Goal: Task Accomplishment & Management: Complete application form

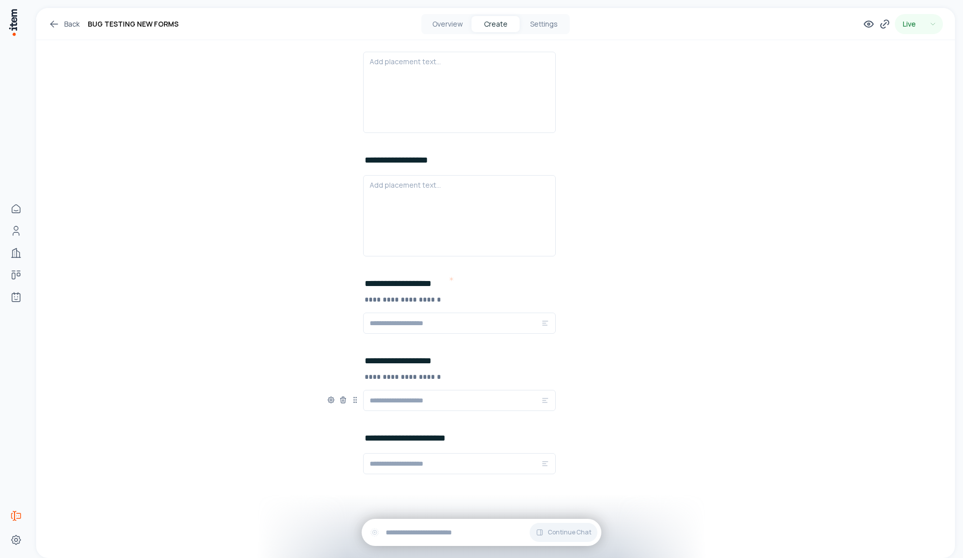
scroll to position [1693, 0]
click at [404, 485] on span "Add New Element" at bounding box center [420, 485] width 59 height 11
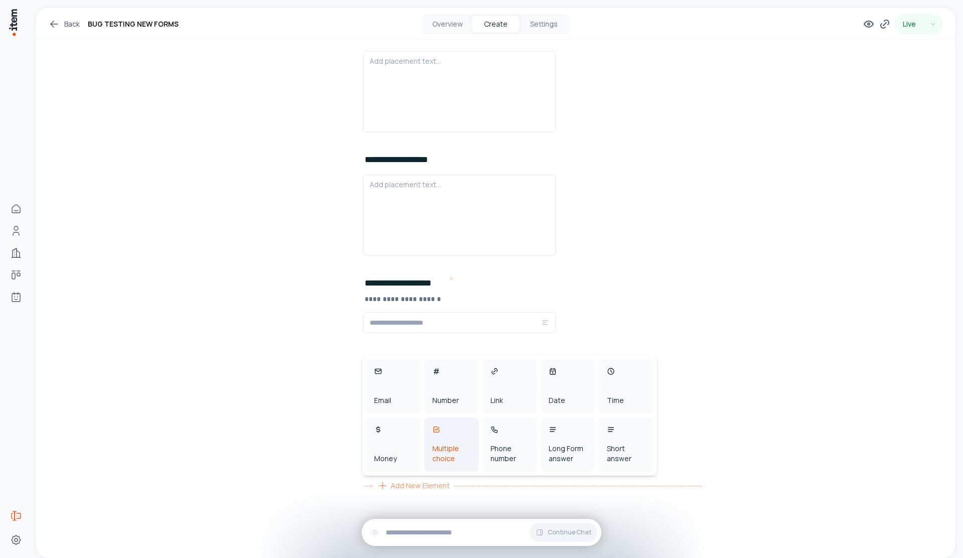
click at [452, 469] on div "Multiple choice" at bounding box center [451, 444] width 54 height 54
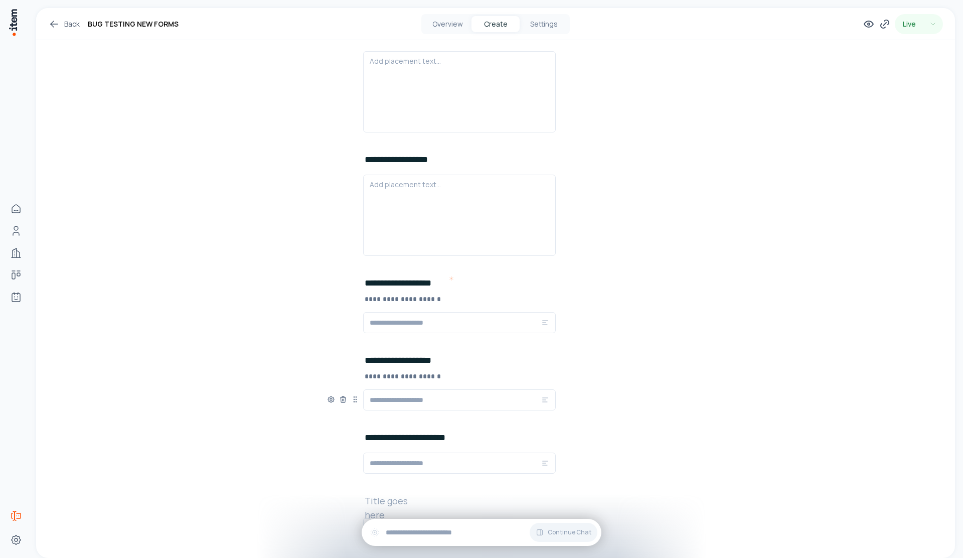
scroll to position [1773, 0]
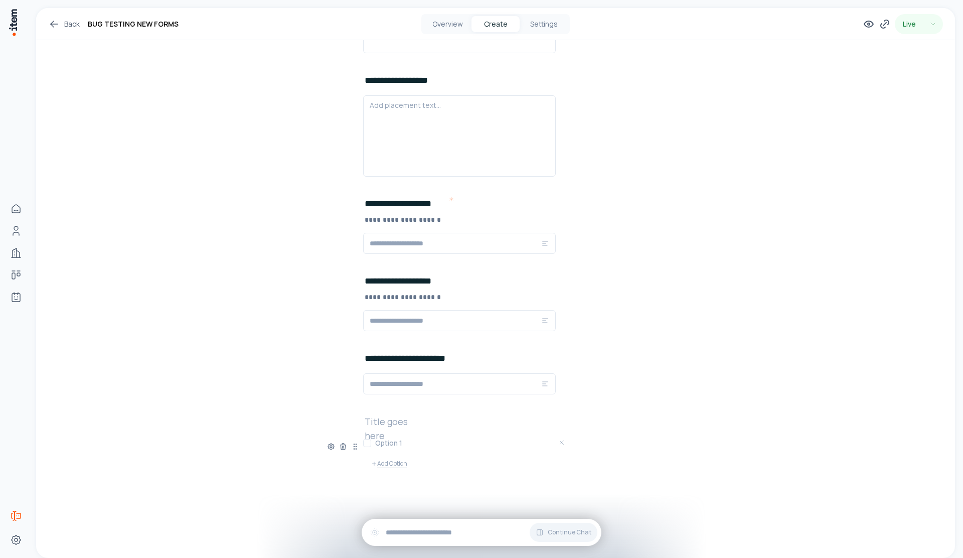
click at [375, 462] on button "Add Option" at bounding box center [389, 463] width 52 height 20
click at [381, 477] on button "Add Option" at bounding box center [389, 480] width 52 height 20
click at [391, 501] on button "Add Option" at bounding box center [389, 498] width 52 height 20
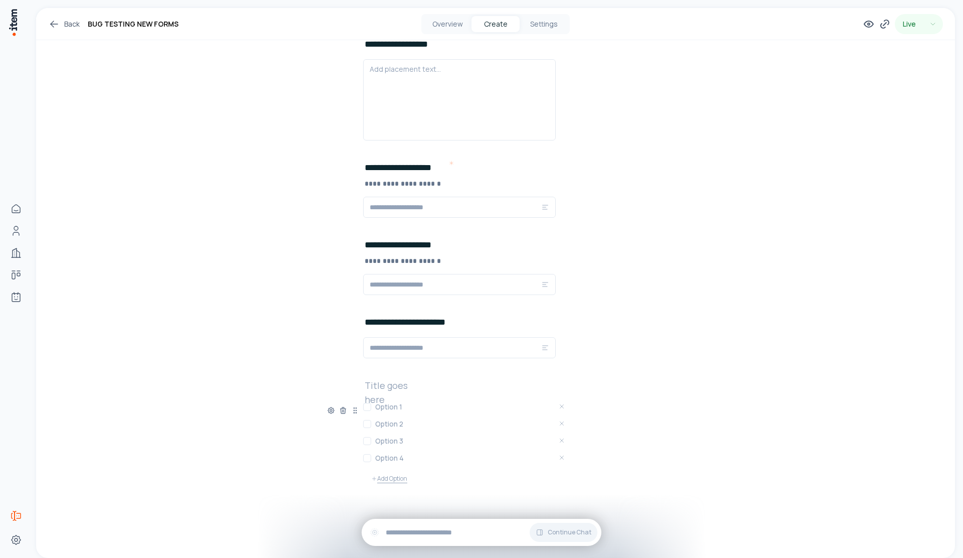
scroll to position [1824, 0]
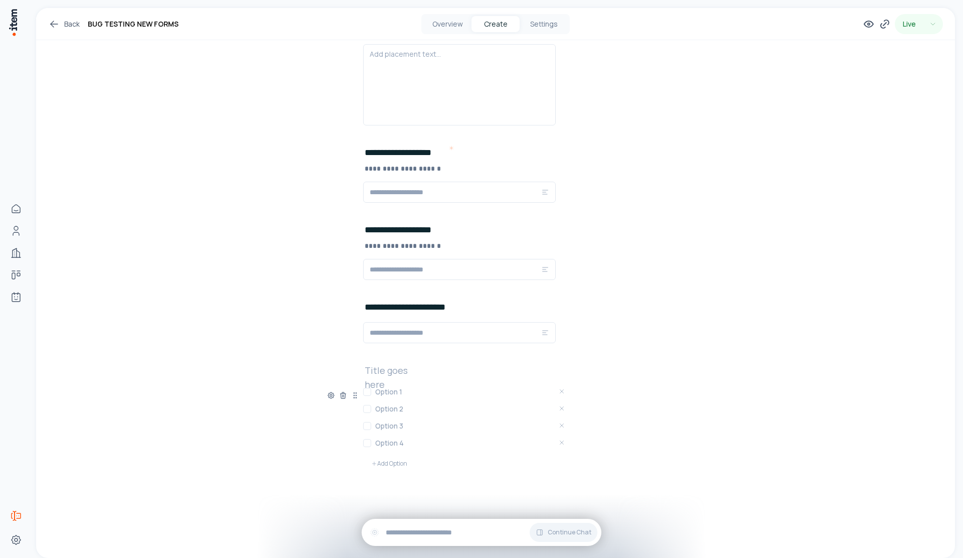
click at [363, 442] on button "button" at bounding box center [367, 443] width 8 height 8
click at [366, 426] on button "button" at bounding box center [367, 426] width 8 height 8
click at [371, 410] on div "Option 2" at bounding box center [465, 408] width 205 height 13
click at [363, 406] on button "button" at bounding box center [367, 409] width 8 height 8
click at [363, 394] on button "button" at bounding box center [367, 392] width 8 height 8
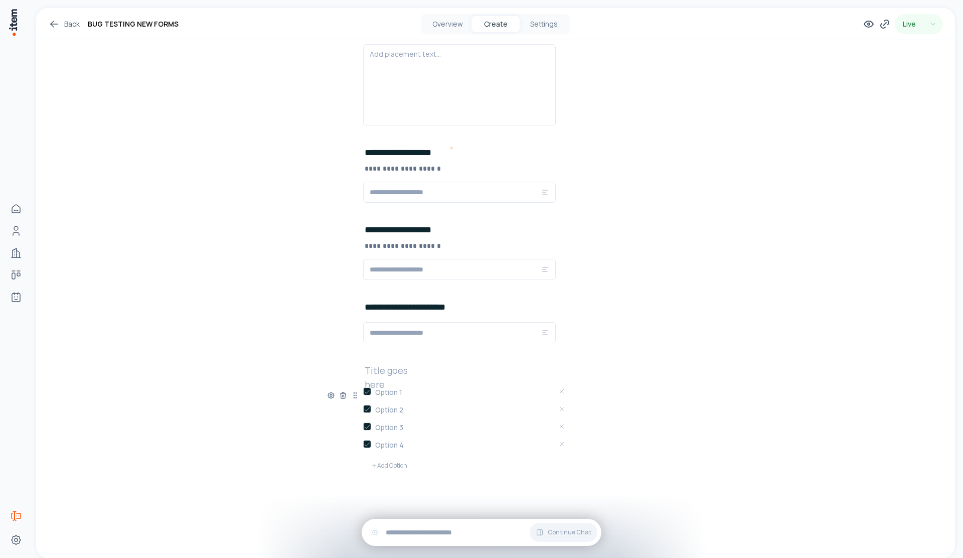
click at [413, 372] on h2 at bounding box center [397, 370] width 64 height 14
click at [392, 402] on div "Option 1 Option 2 Option 3 Option 4 Add Option" at bounding box center [465, 430] width 205 height 90
click at [381, 396] on h3 at bounding box center [471, 392] width 193 height 10
click at [366, 397] on div at bounding box center [367, 393] width 8 height 12
click at [364, 390] on button "button" at bounding box center [367, 391] width 8 height 8
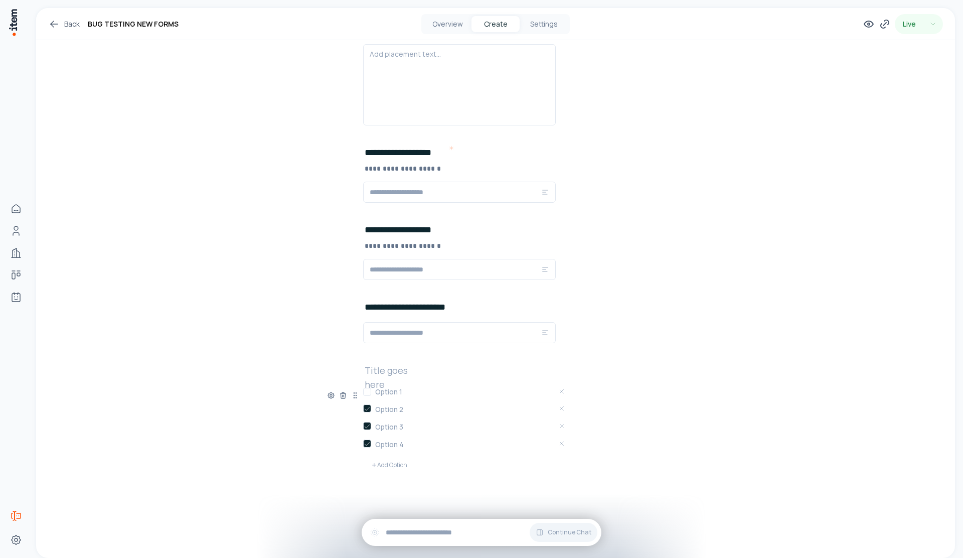
click at [359, 407] on div "Option 1 Option 2 Option 3 Option 4 Add Option" at bounding box center [495, 430] width 337 height 90
click at [363, 412] on div at bounding box center [367, 410] width 8 height 12
click at [366, 411] on button "button" at bounding box center [367, 408] width 8 height 8
click at [363, 429] on div at bounding box center [367, 427] width 8 height 12
click at [369, 439] on div "Option 4" at bounding box center [465, 444] width 205 height 14
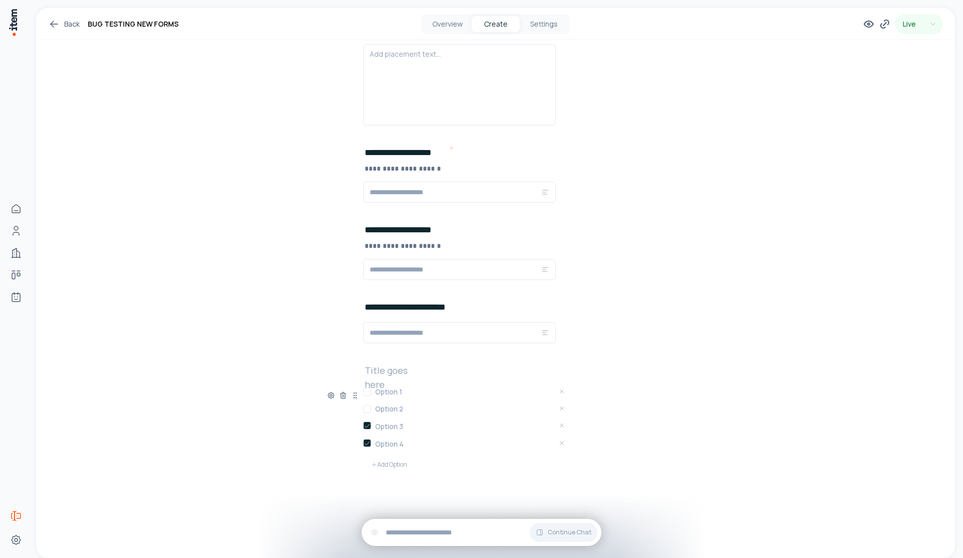
click at [367, 444] on button "button" at bounding box center [367, 443] width 8 height 8
click at [369, 429] on div "Option 3" at bounding box center [465, 426] width 205 height 14
click at [365, 427] on button "button" at bounding box center [367, 425] width 8 height 8
click at [370, 392] on div "Option 1" at bounding box center [465, 391] width 205 height 13
click at [363, 395] on button "button" at bounding box center [367, 392] width 8 height 8
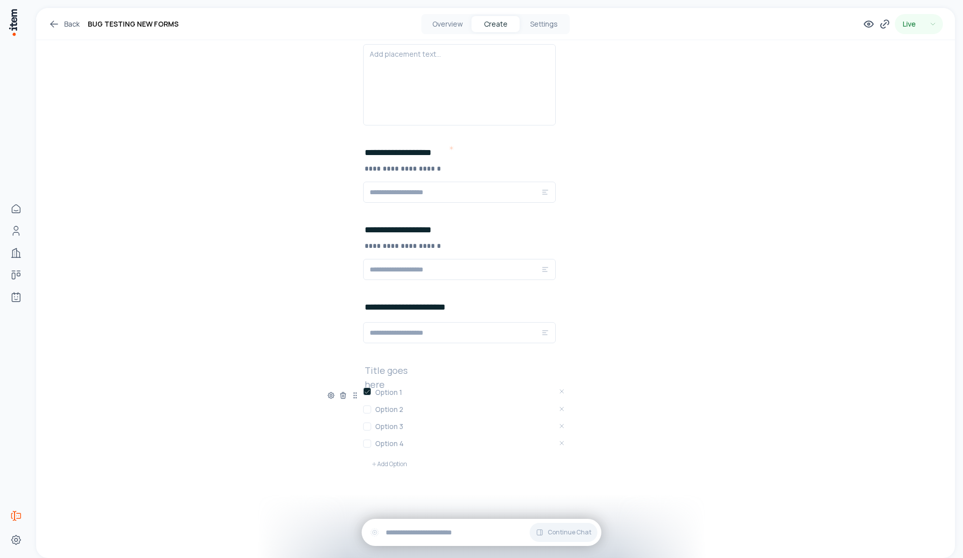
click at [364, 409] on button "button" at bounding box center [367, 409] width 8 height 8
click at [366, 424] on button "button" at bounding box center [367, 427] width 8 height 8
click at [365, 441] on button "button" at bounding box center [367, 444] width 8 height 8
click at [329, 397] on icon at bounding box center [331, 395] width 8 height 8
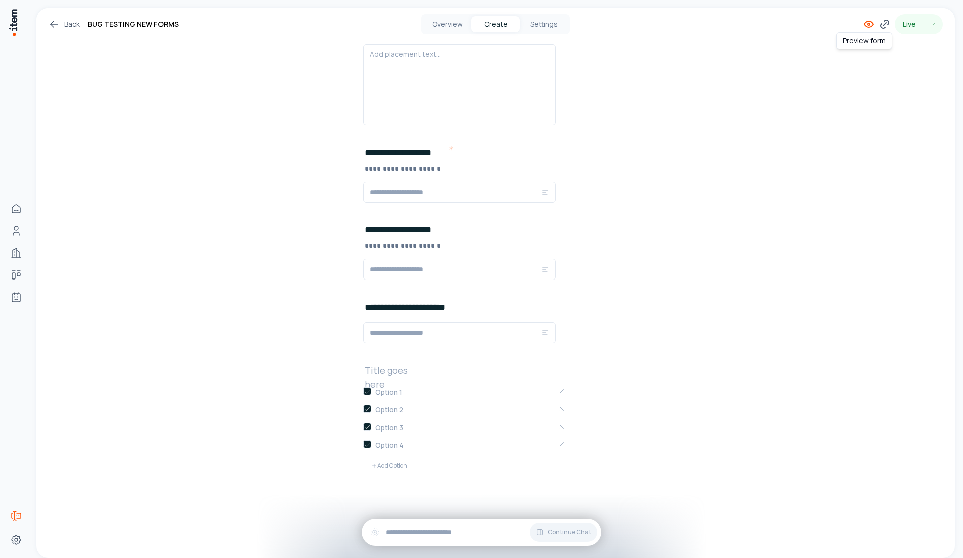
click at [868, 23] on icon at bounding box center [869, 24] width 2 height 2
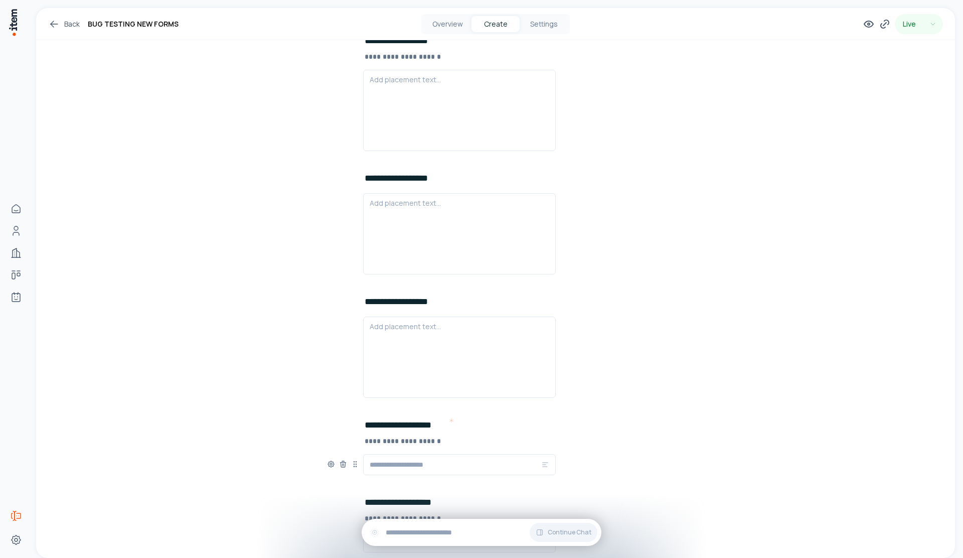
scroll to position [1700, 0]
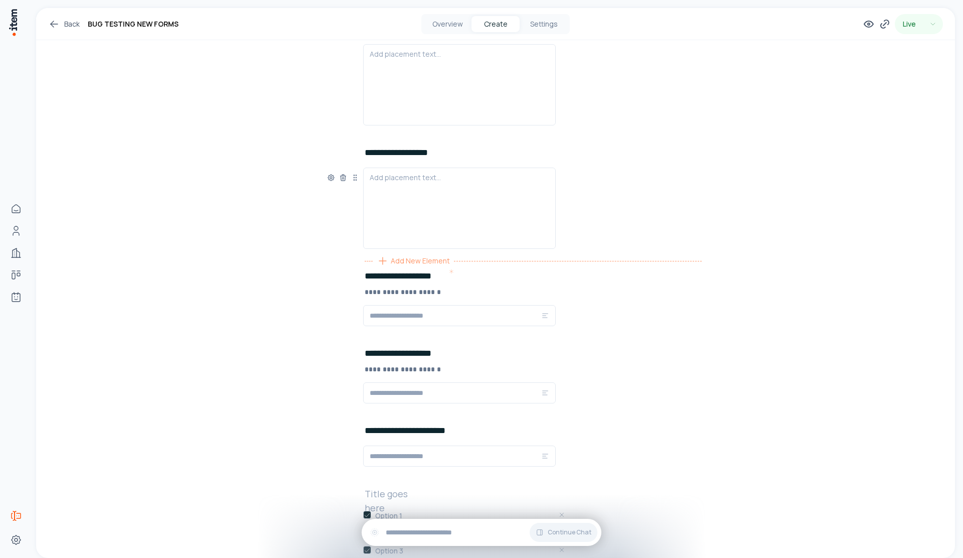
click at [417, 259] on span "Add New Element" at bounding box center [420, 260] width 59 height 11
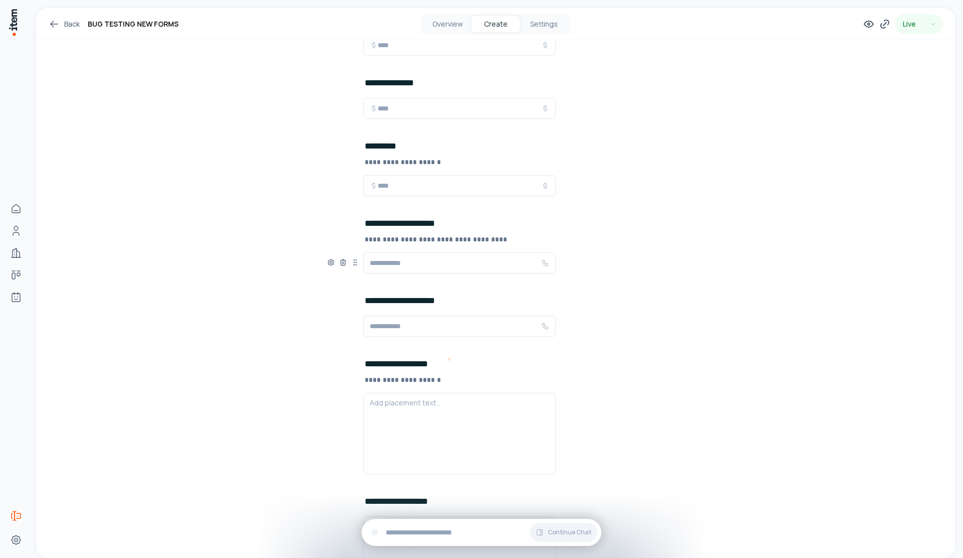
scroll to position [1175, 0]
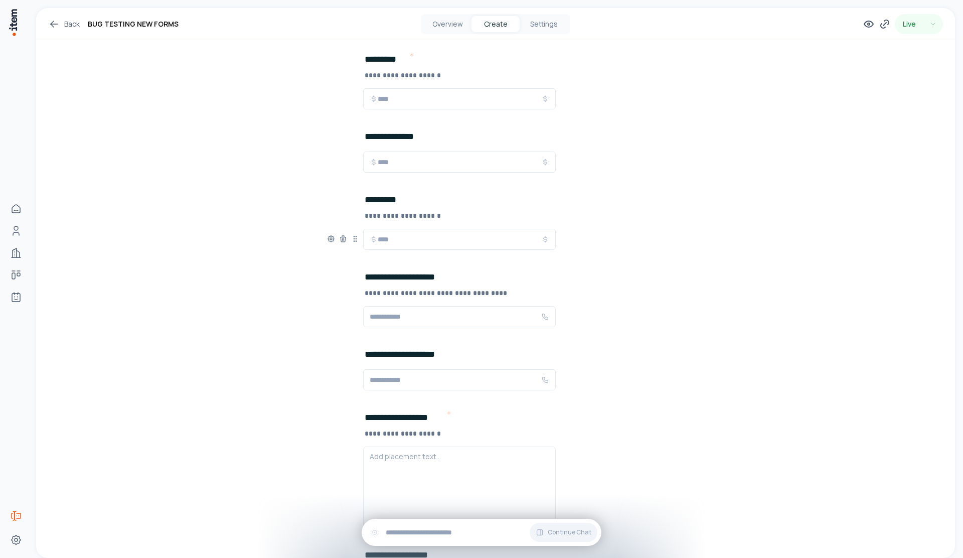
click at [398, 237] on input "text" at bounding box center [460, 239] width 164 height 12
type input "*"
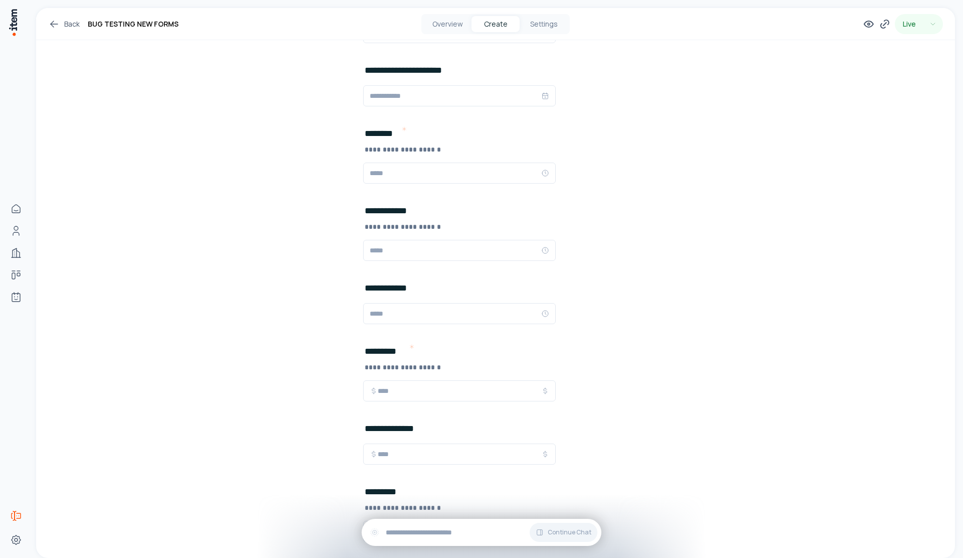
scroll to position [884, 0]
click at [370, 174] on input "text" at bounding box center [456, 172] width 172 height 12
click at [546, 172] on icon at bounding box center [545, 172] width 8 height 8
click at [542, 173] on icon at bounding box center [545, 172] width 8 height 8
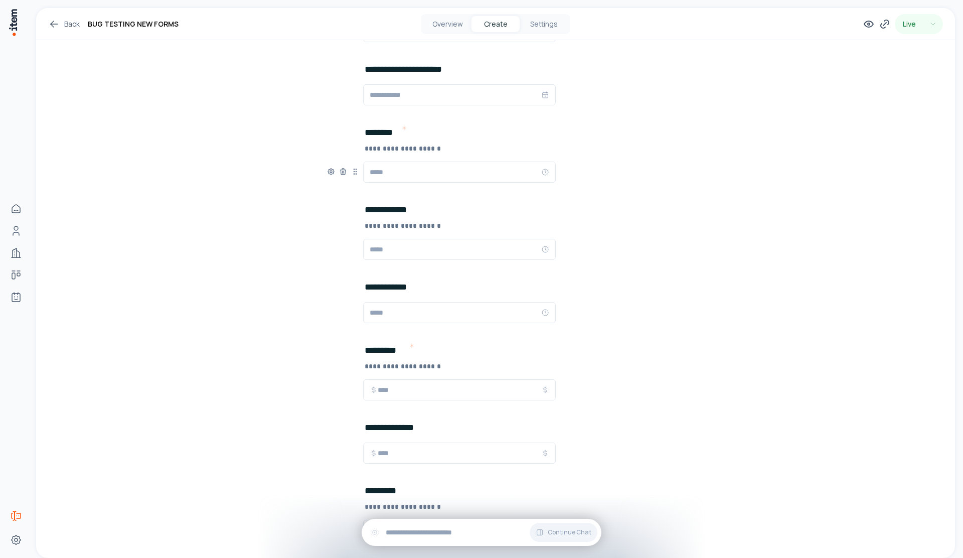
click at [594, 132] on div "**********" at bounding box center [495, 163] width 337 height 77
click at [543, 169] on icon at bounding box center [545, 172] width 6 height 6
click at [543, 170] on icon at bounding box center [545, 172] width 8 height 8
click at [543, 171] on icon at bounding box center [545, 172] width 8 height 8
click at [372, 171] on input "text" at bounding box center [456, 172] width 172 height 12
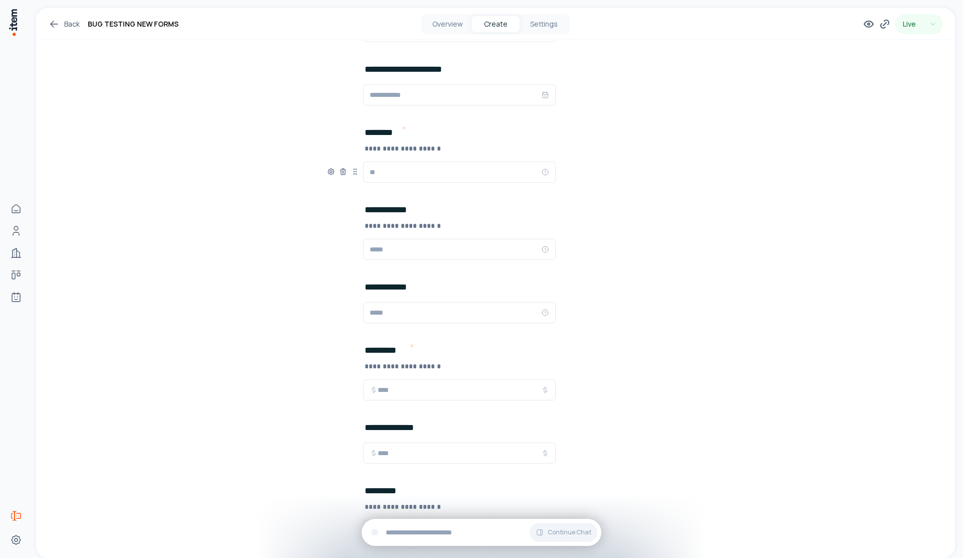
type input "*"
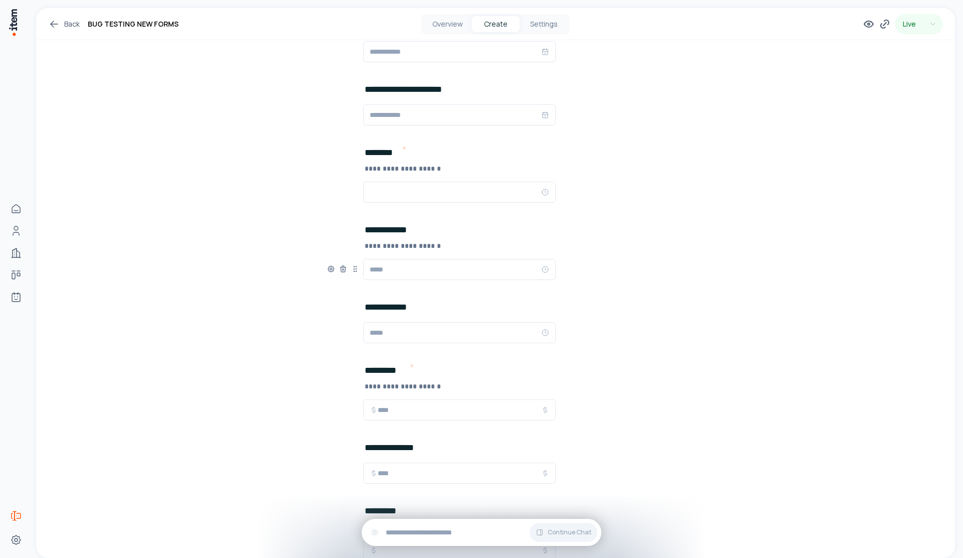
scroll to position [665, 0]
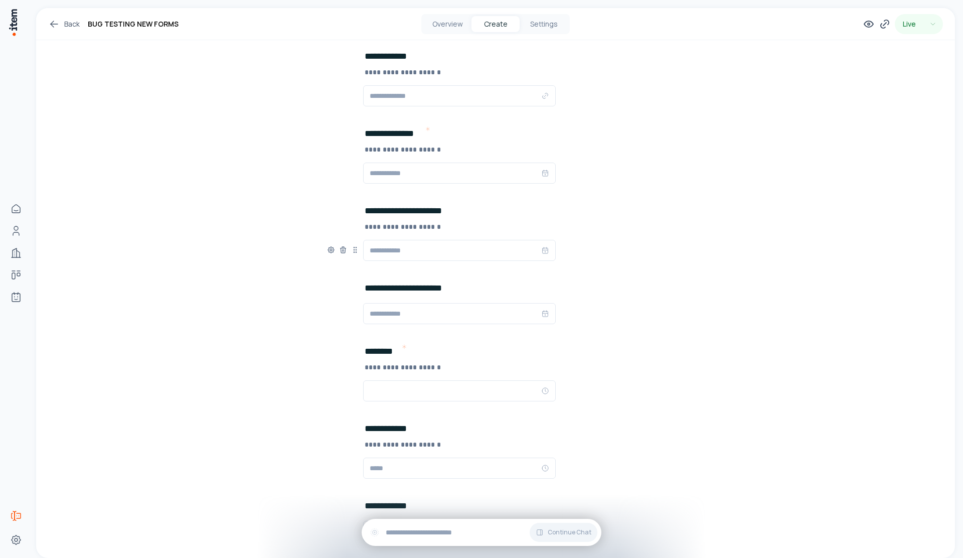
click at [654, 240] on div at bounding box center [495, 250] width 337 height 21
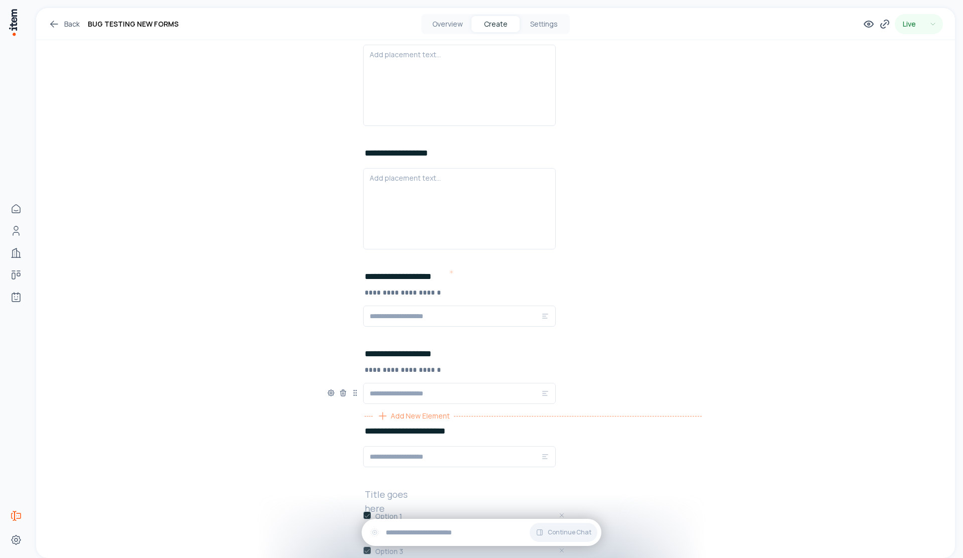
scroll to position [1826, 0]
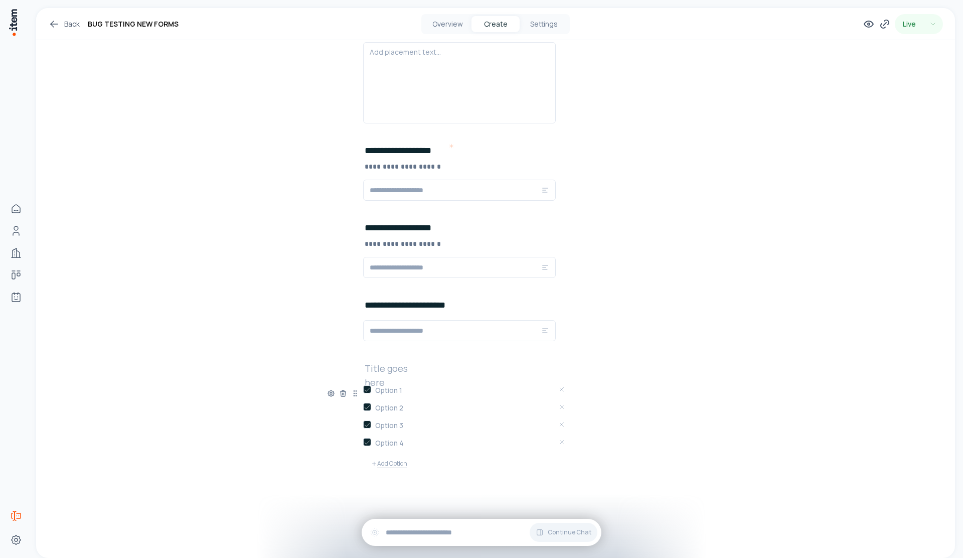
click at [386, 467] on button "Add Option" at bounding box center [389, 463] width 52 height 20
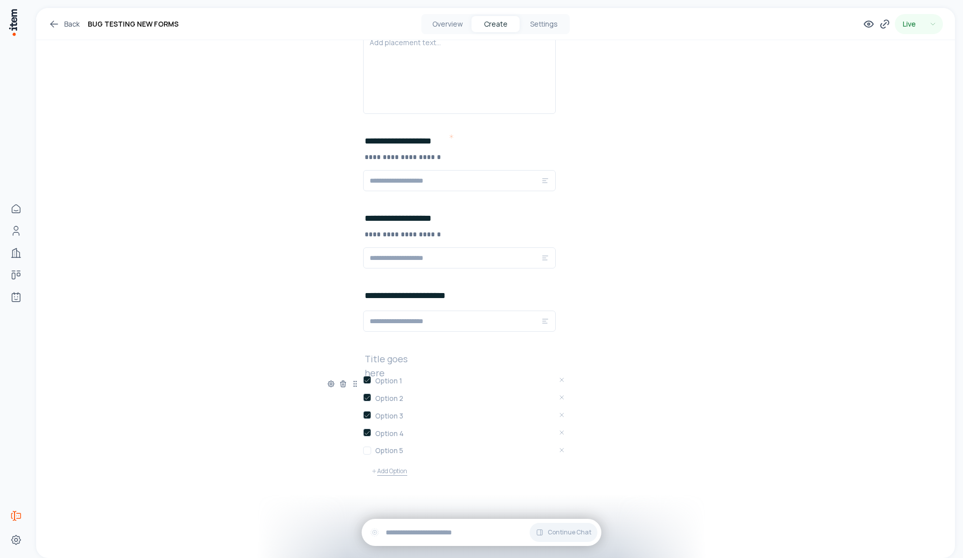
scroll to position [1843, 0]
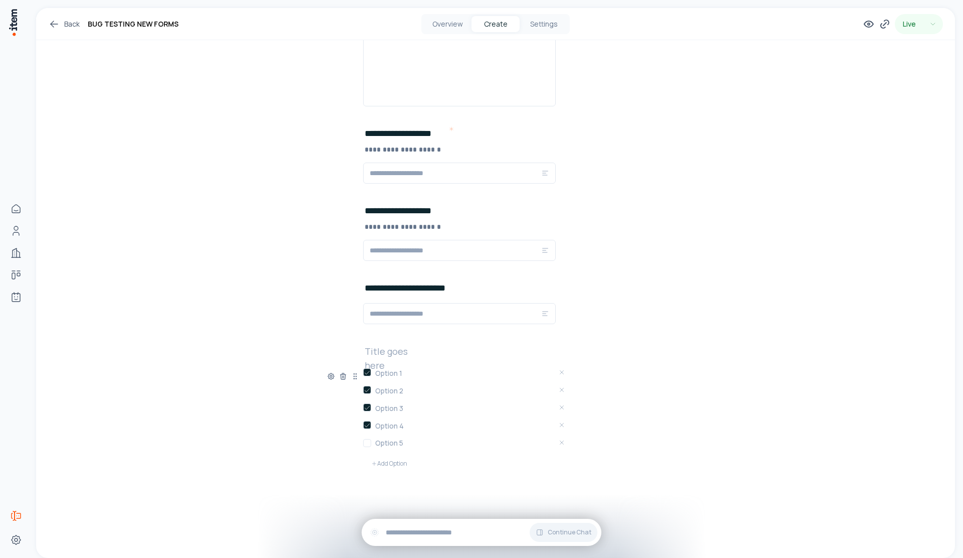
click at [396, 467] on button "Add Option" at bounding box center [389, 463] width 52 height 20
click at [393, 478] on button "Add Option" at bounding box center [389, 480] width 52 height 20
click at [392, 501] on button "Add Option" at bounding box center [389, 498] width 52 height 20
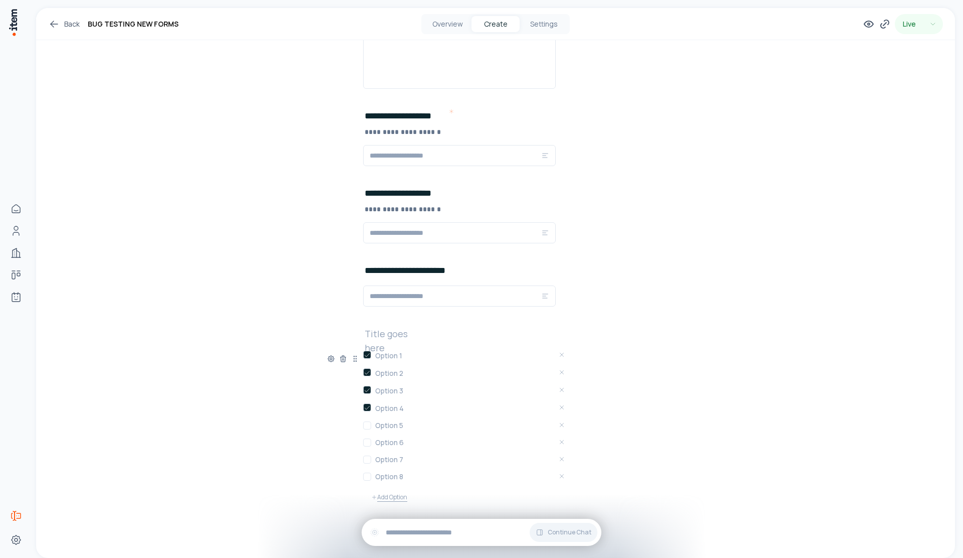
click at [401, 499] on button "Add Option" at bounding box center [389, 497] width 52 height 20
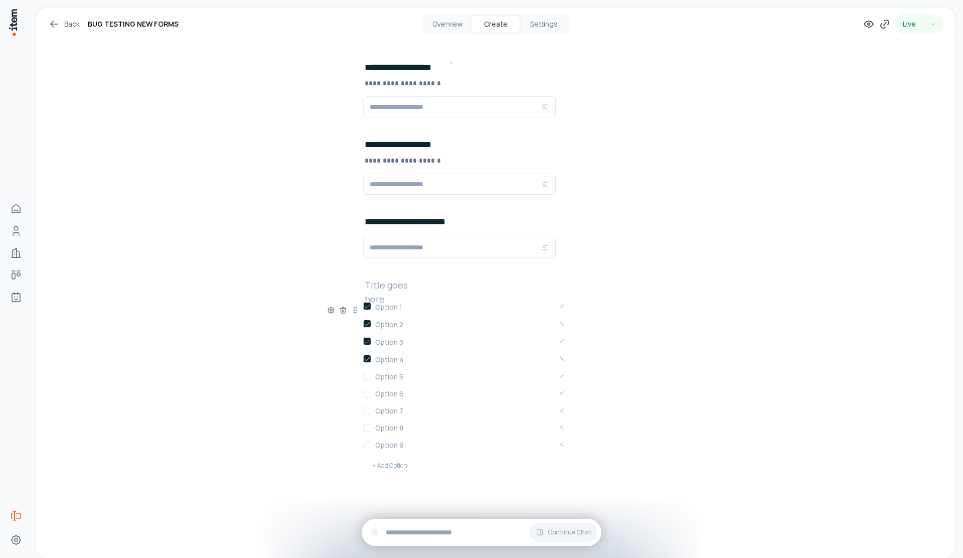
scroll to position [1911, 0]
click at [403, 452] on div "Option 1 Option 2 Option 3 Option 4 Option 5 Option 6 Option 7 Option 8 Option …" at bounding box center [465, 386] width 205 height 176
click at [401, 459] on button "Add Option" at bounding box center [389, 463] width 52 height 20
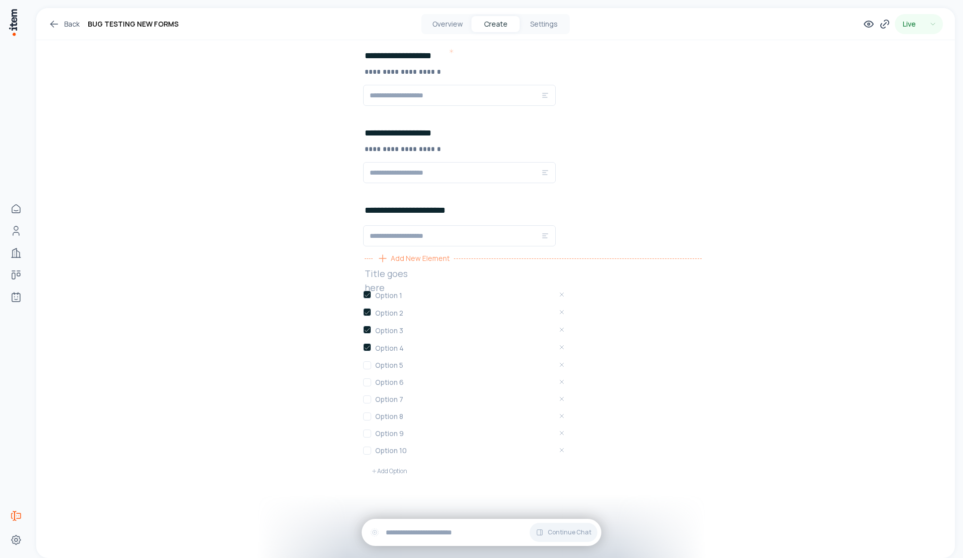
scroll to position [1928, 0]
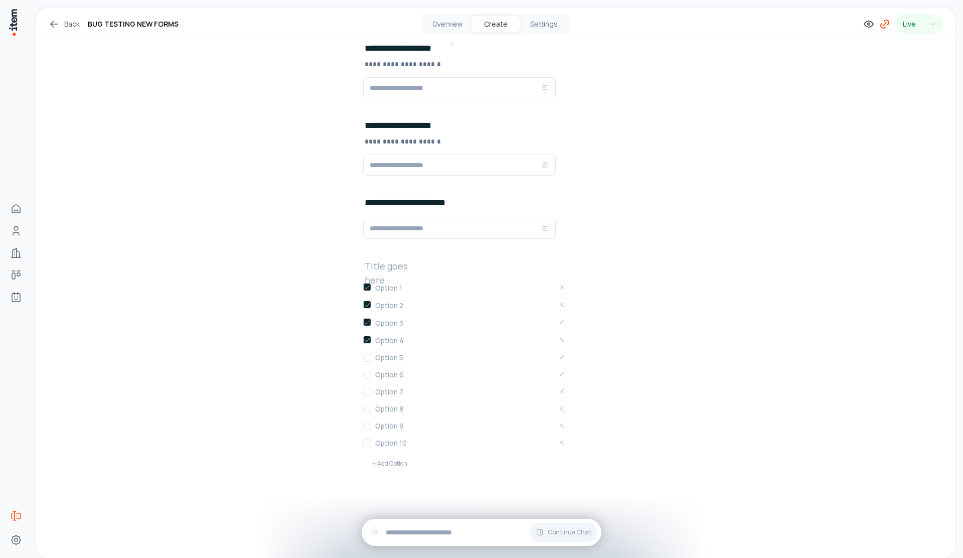
click at [881, 25] on icon at bounding box center [885, 24] width 12 height 12
click at [861, 231] on button "Copy" at bounding box center [857, 233] width 23 height 16
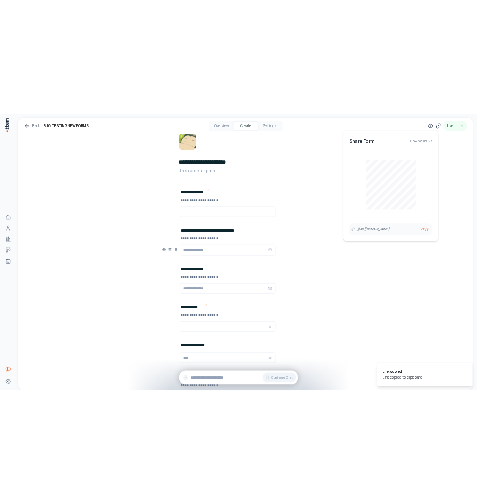
scroll to position [0, 0]
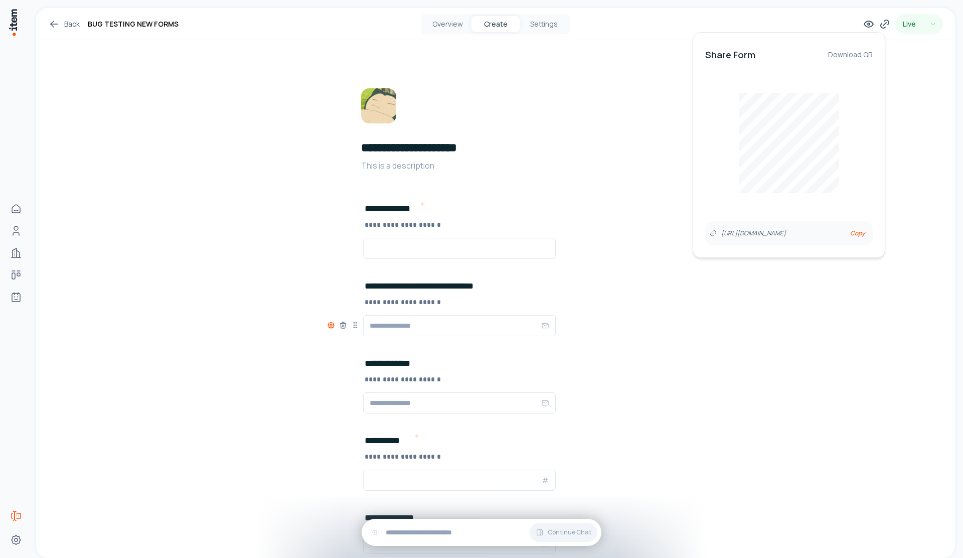
click at [330, 322] on icon at bounding box center [331, 325] width 8 height 8
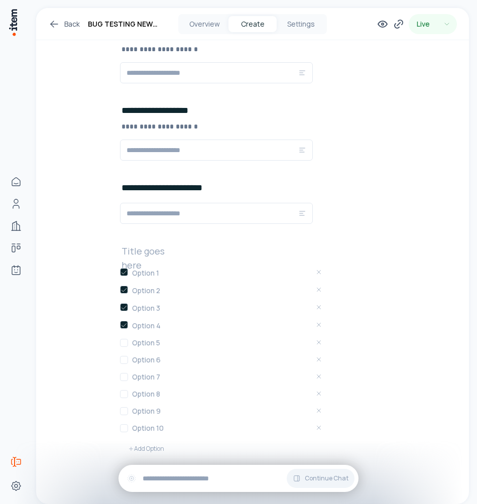
scroll to position [1982, 0]
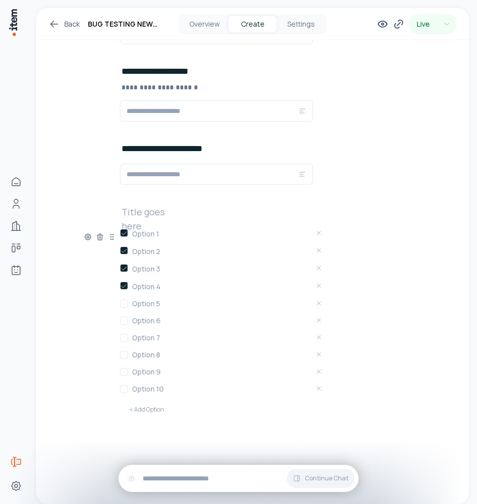
click at [159, 214] on h2 at bounding box center [153, 212] width 64 height 14
click at [381, 190] on div "Add New Element" at bounding box center [289, 197] width 337 height 16
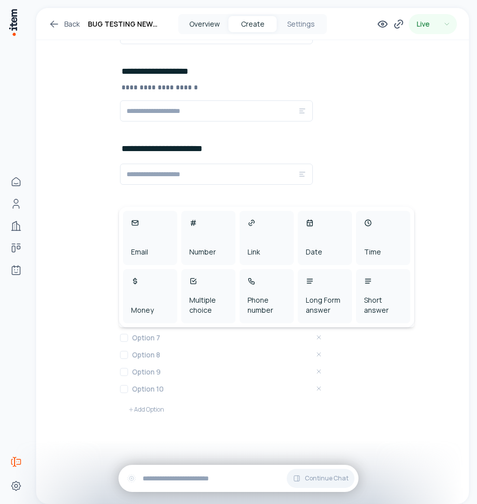
click at [211, 26] on button "Overview" at bounding box center [204, 24] width 48 height 16
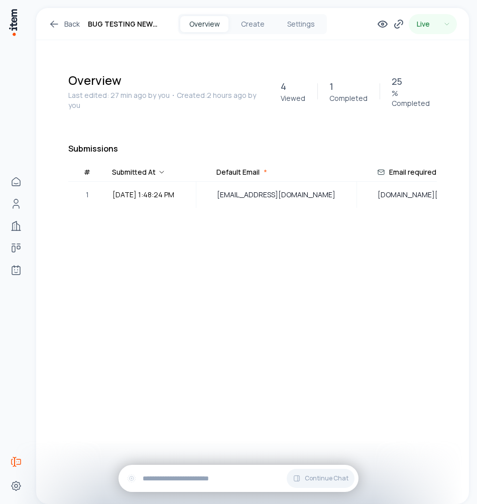
click at [72, 227] on table "# Submitted At Default Email * Email required with description Email not req Nu…" at bounding box center [252, 211] width 368 height 89
click at [386, 17] on div "Live" at bounding box center [416, 24] width 80 height 20
click at [393, 25] on icon at bounding box center [398, 24] width 12 height 12
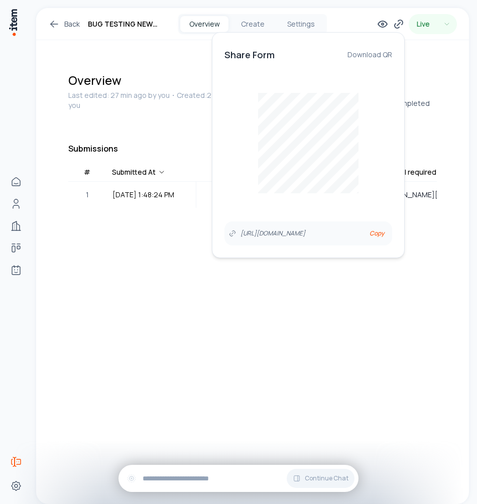
click at [385, 224] on div "https://app.useitem.io/survey/4077cec1-3139-4616-b297-65c521dcabc1 Copy" at bounding box center [308, 233] width 168 height 24
click at [378, 239] on button "Copy" at bounding box center [376, 233] width 23 height 16
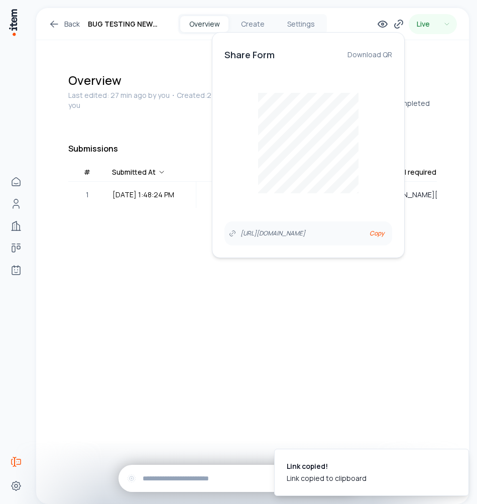
drag, startPoint x: 251, startPoint y: 319, endPoint x: 247, endPoint y: 316, distance: 5.2
click at [251, 319] on div "Back BUG TESTING NEW FORMS Overview Create Settings Live Overview Last edited: …" at bounding box center [252, 256] width 432 height 496
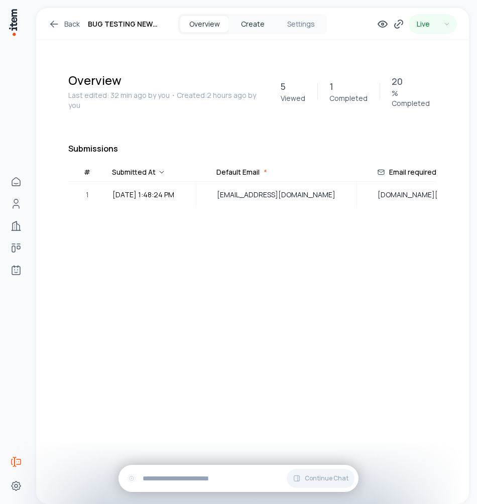
click at [256, 21] on button "Create" at bounding box center [252, 24] width 48 height 16
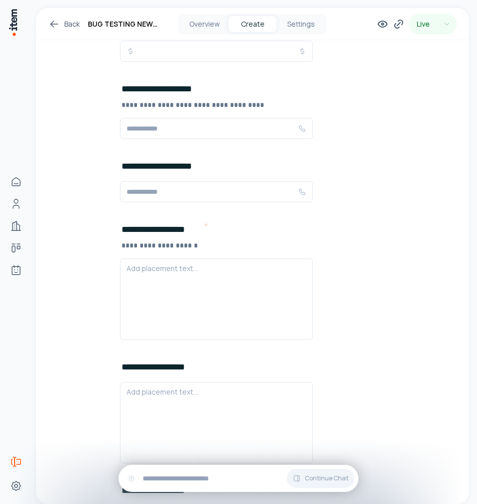
scroll to position [1479, 0]
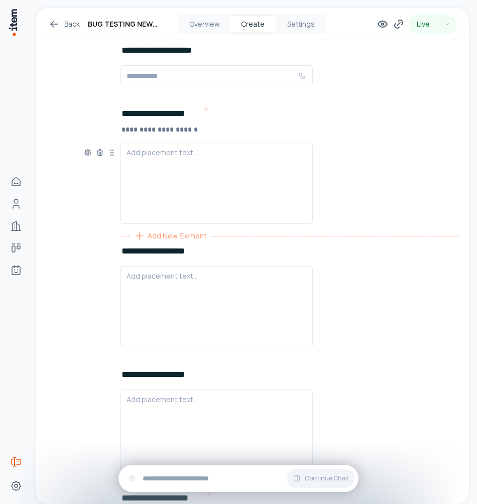
click at [168, 234] on span "Add New Element" at bounding box center [176, 235] width 59 height 11
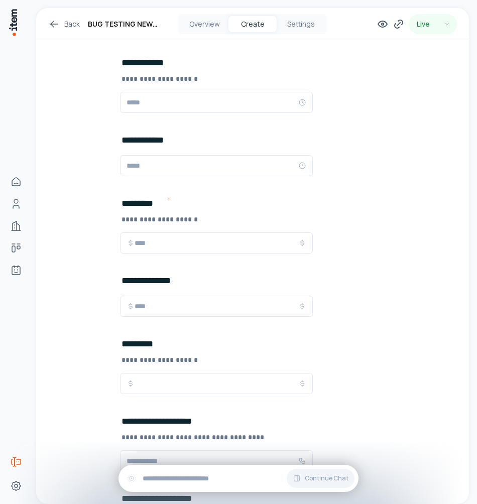
scroll to position [921, 0]
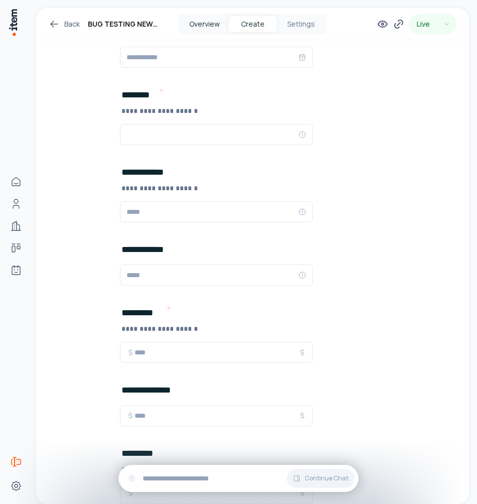
click at [221, 24] on button "Overview" at bounding box center [204, 24] width 48 height 16
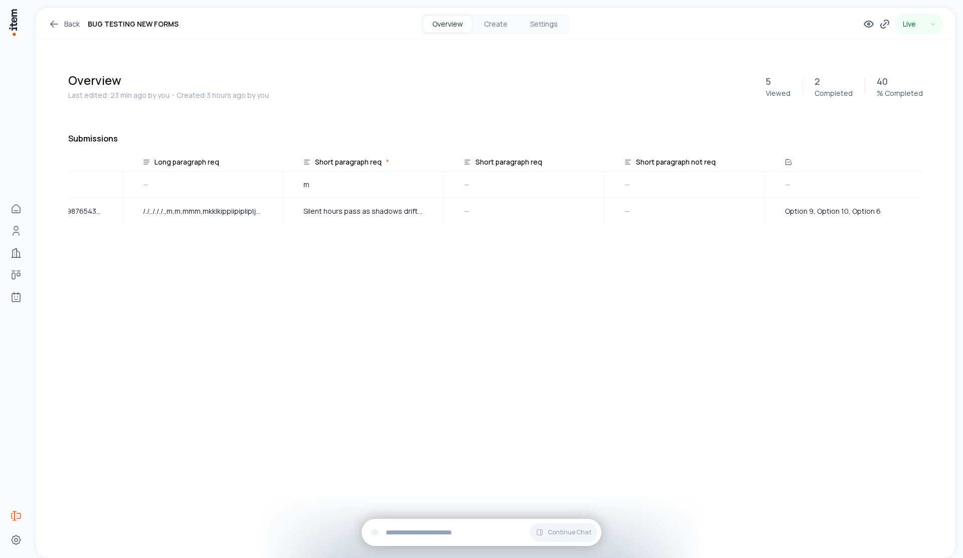
scroll to position [0, 3446]
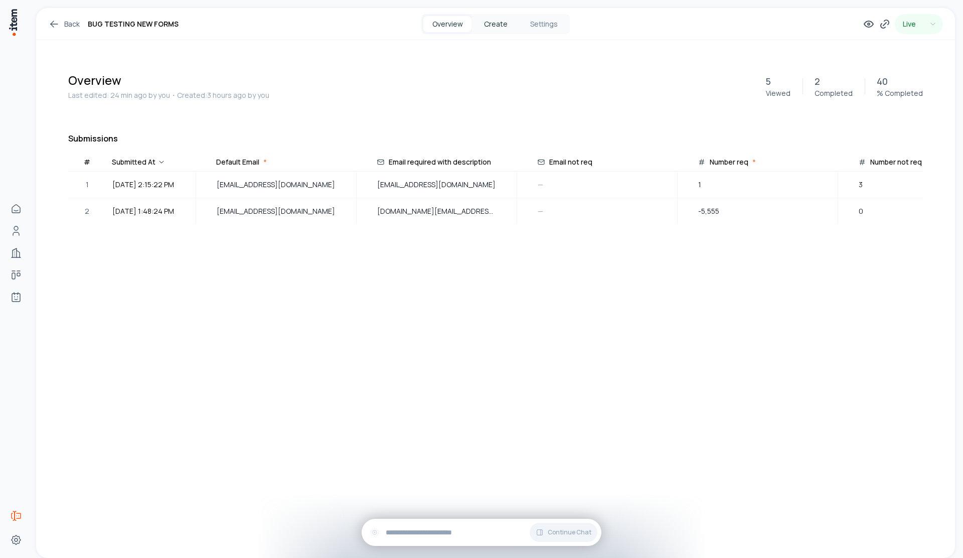
click at [490, 24] on button "Create" at bounding box center [495, 24] width 48 height 16
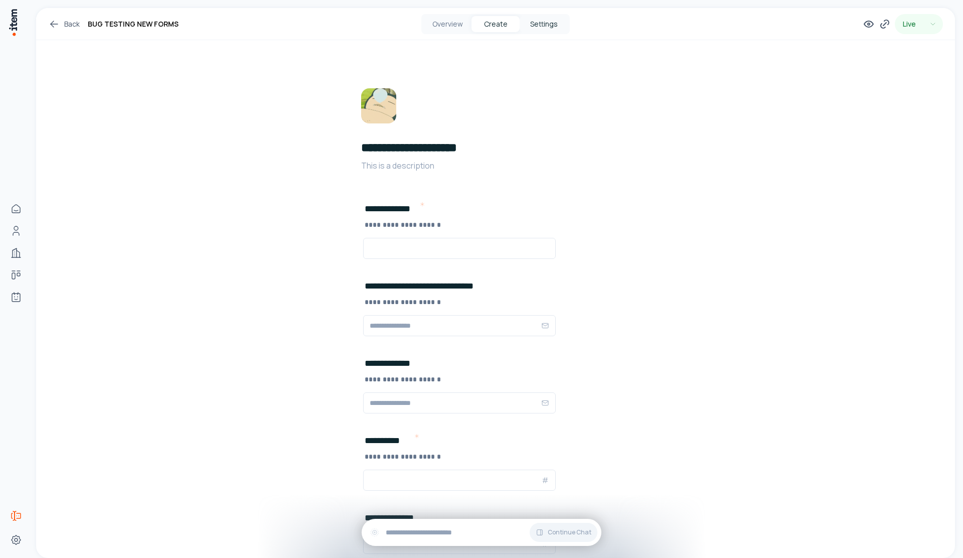
click at [531, 28] on button "Settings" at bounding box center [544, 24] width 48 height 16
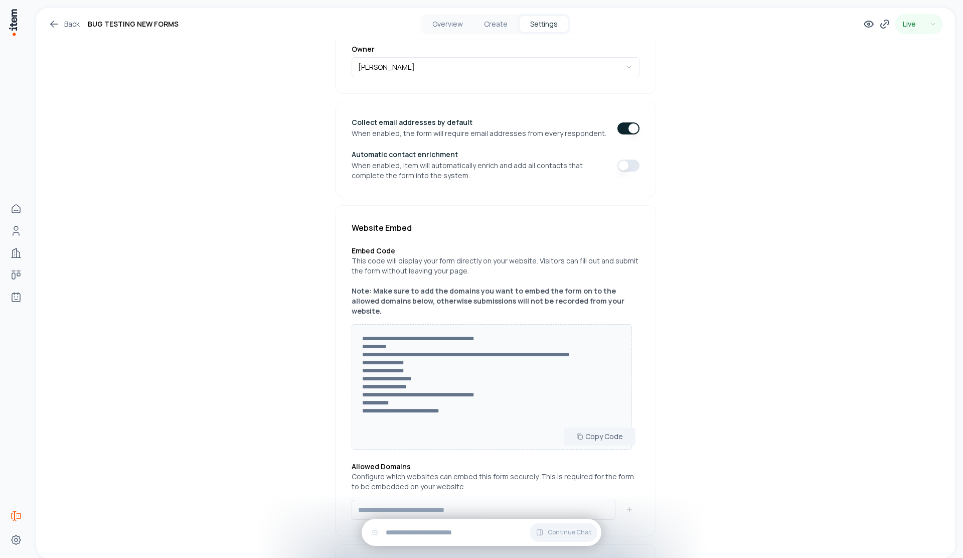
scroll to position [277, 0]
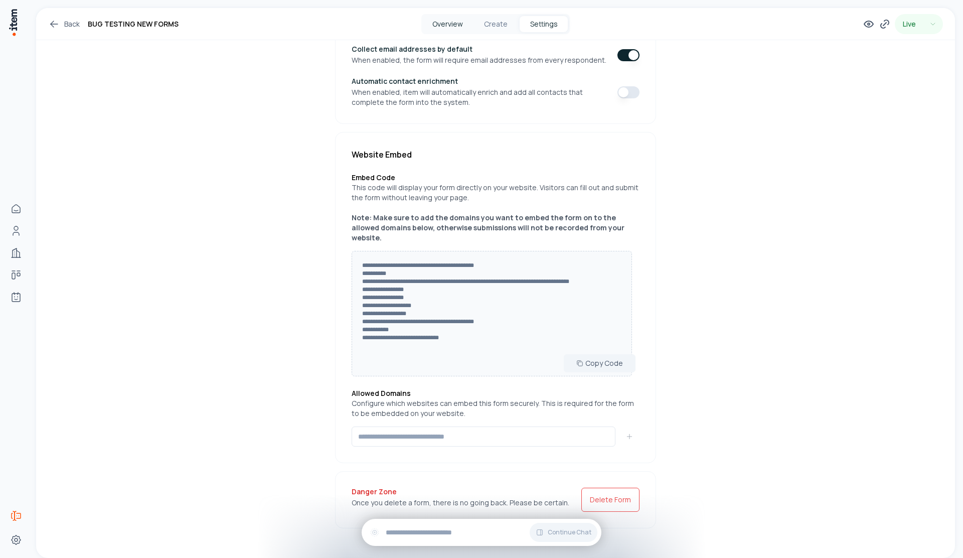
click at [434, 29] on button "Overview" at bounding box center [447, 24] width 48 height 16
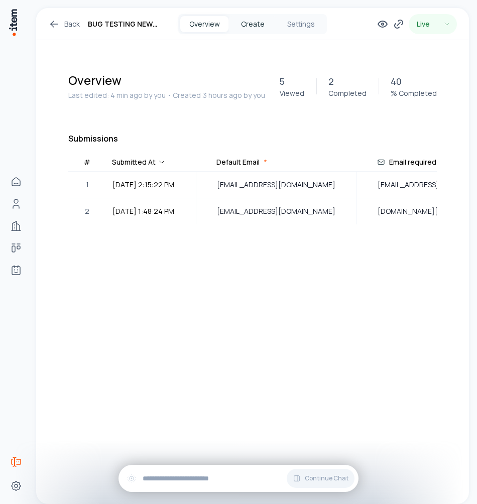
click at [245, 25] on button "Create" at bounding box center [252, 24] width 48 height 16
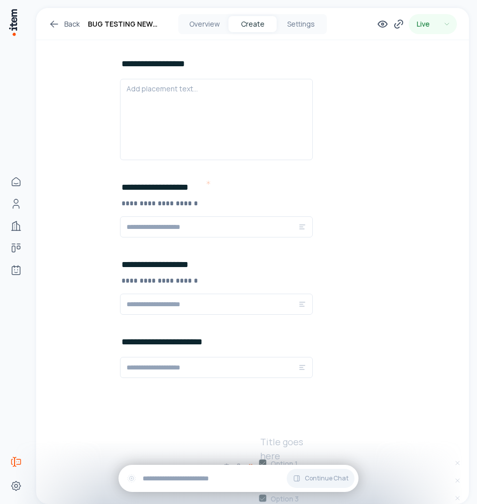
scroll to position [1821, 0]
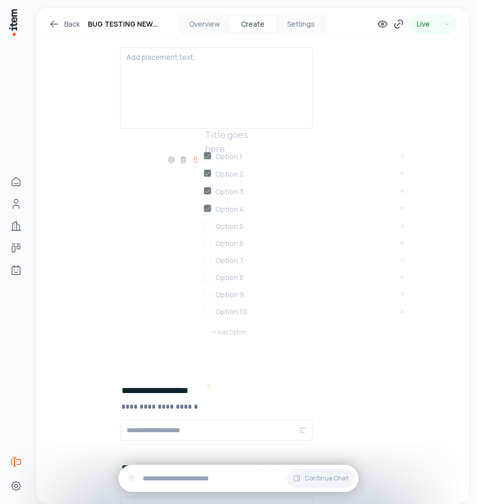
drag, startPoint x: 110, startPoint y: 258, endPoint x: 176, endPoint y: 166, distance: 114.0
click at [191, 164] on icon at bounding box center [195, 159] width 8 height 8
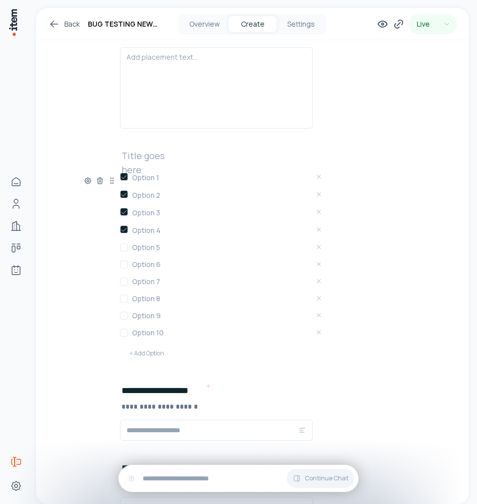
click at [89, 179] on div at bounding box center [100, 178] width 32 height 14
click at [88, 180] on div at bounding box center [100, 178] width 32 height 14
click at [88, 180] on icon at bounding box center [88, 181] width 8 height 8
click at [54, 254] on div "Duplicate" at bounding box center [52, 252] width 88 height 10
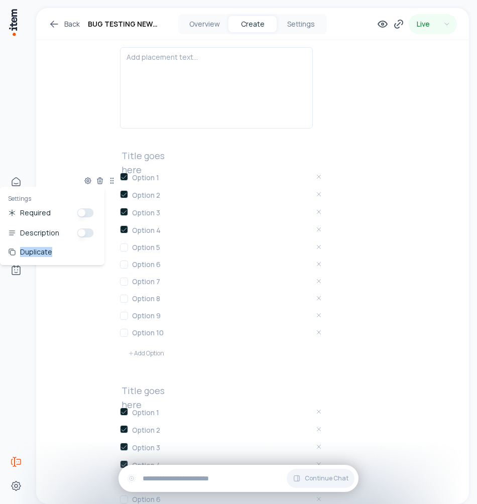
click at [54, 254] on div "Duplicate" at bounding box center [52, 252] width 88 height 10
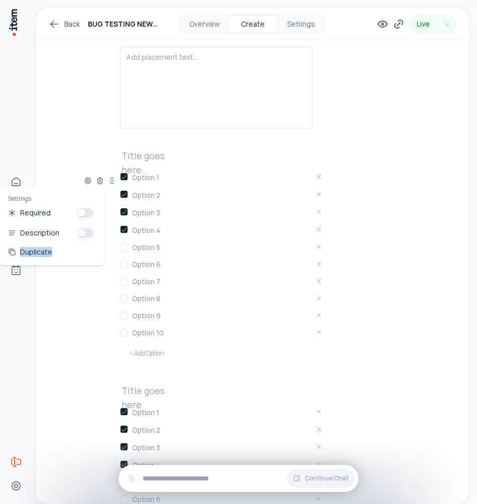
click at [54, 254] on div "Duplicate" at bounding box center [52, 252] width 88 height 10
click at [20, 253] on div "Duplicate" at bounding box center [36, 252] width 32 height 10
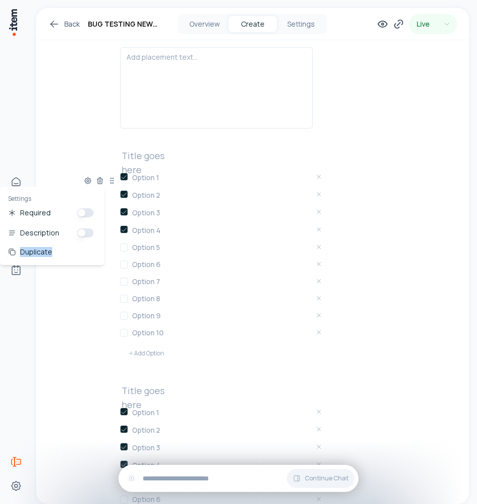
click at [20, 253] on div "Duplicate" at bounding box center [36, 252] width 32 height 10
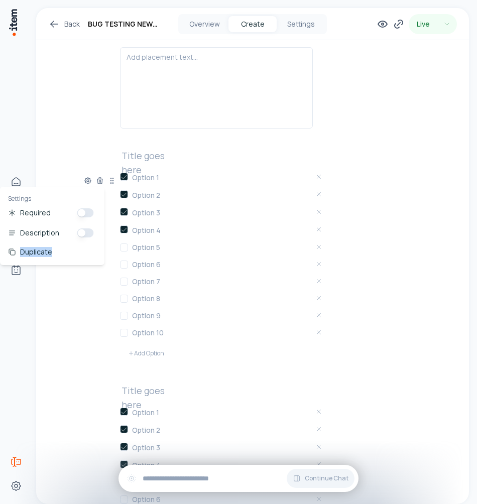
click at [20, 253] on div "Duplicate" at bounding box center [36, 252] width 32 height 10
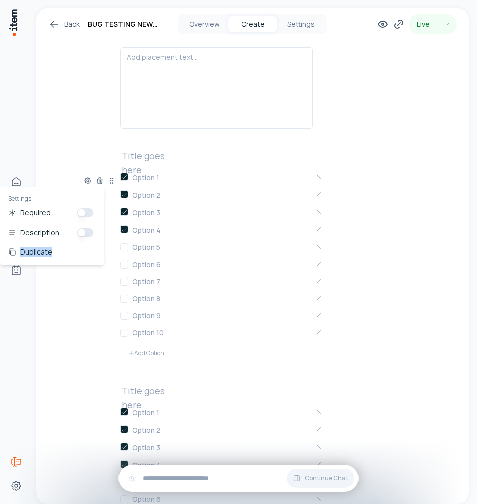
click at [18, 253] on div "Duplicate" at bounding box center [30, 252] width 44 height 10
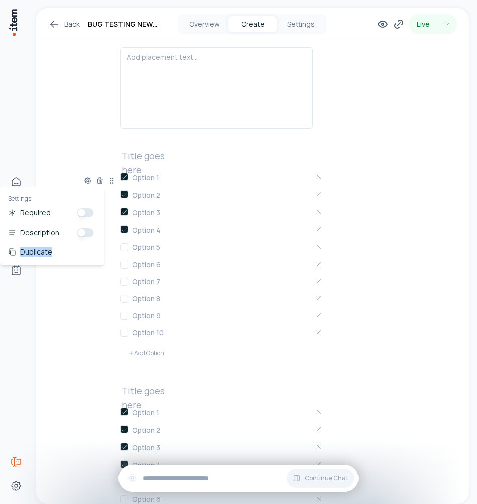
click at [18, 253] on div "Duplicate" at bounding box center [30, 252] width 44 height 10
click at [18, 252] on div "Duplicate" at bounding box center [30, 252] width 44 height 10
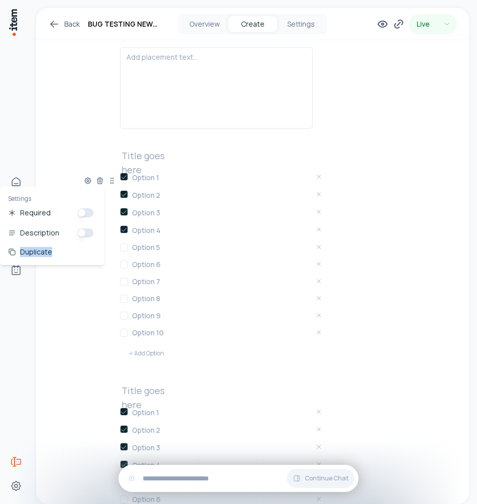
click at [18, 251] on div "Duplicate" at bounding box center [30, 252] width 44 height 10
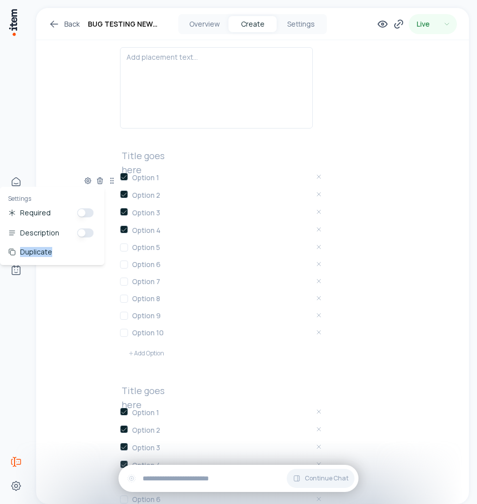
click at [18, 251] on div "Duplicate" at bounding box center [30, 252] width 44 height 10
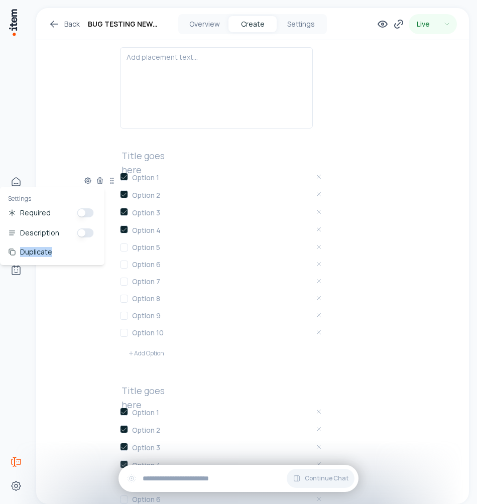
click at [18, 251] on div "Duplicate" at bounding box center [30, 252] width 44 height 10
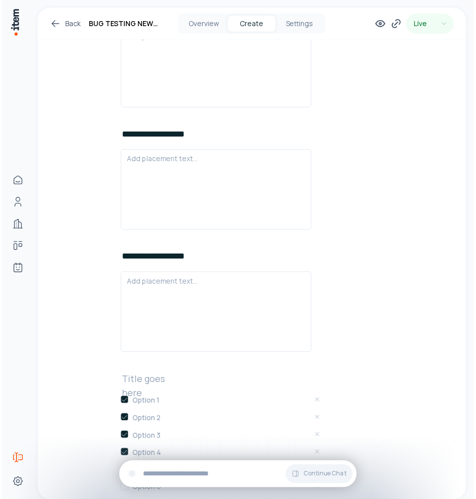
scroll to position [555, 0]
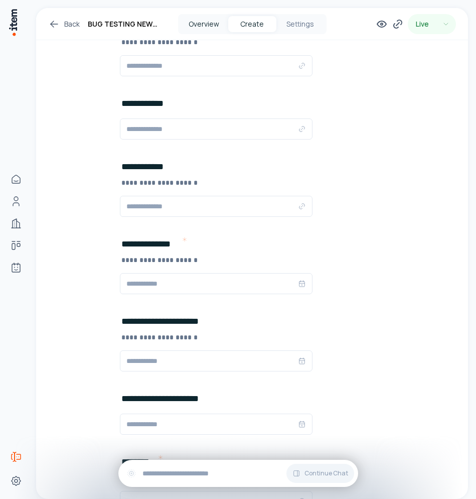
click at [192, 25] on button "Overview" at bounding box center [204, 24] width 48 height 16
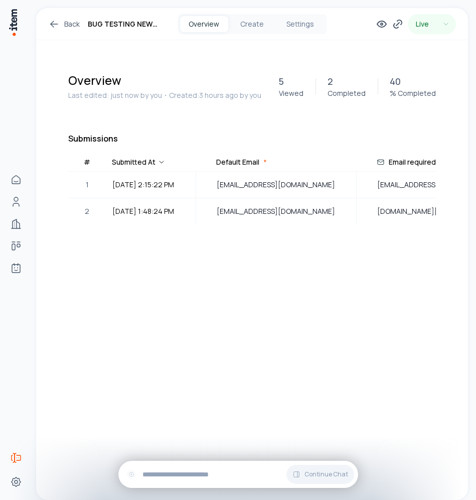
drag, startPoint x: 337, startPoint y: 191, endPoint x: 362, endPoint y: 97, distance: 97.2
click at [337, 190] on div "tester@collin.com" at bounding box center [276, 184] width 159 height 25
click at [246, 29] on button "Create" at bounding box center [252, 24] width 48 height 16
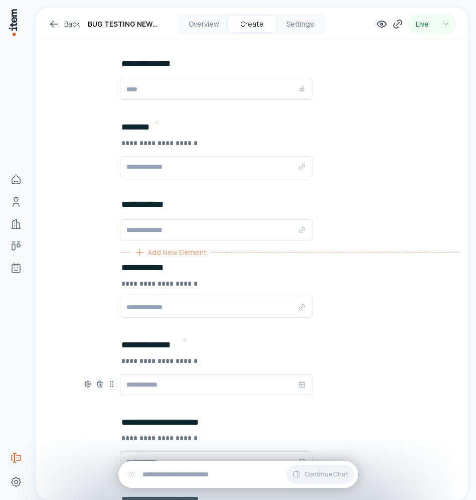
scroll to position [532, 0]
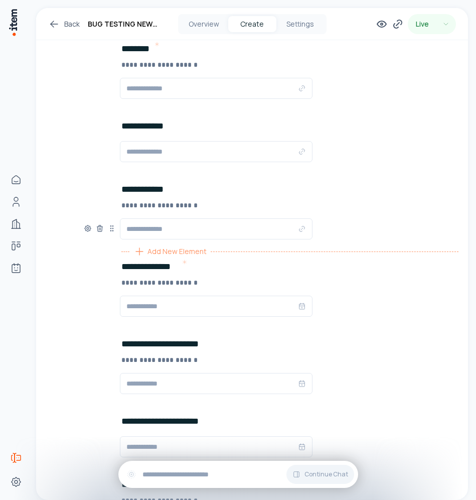
click at [162, 252] on span "Add New Element" at bounding box center [176, 251] width 59 height 11
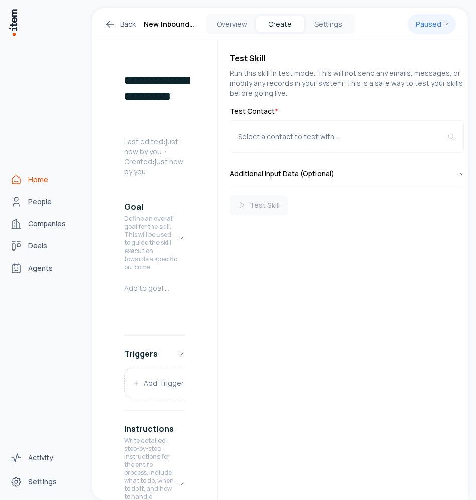
click at [25, 178] on link "Home" at bounding box center [44, 180] width 76 height 20
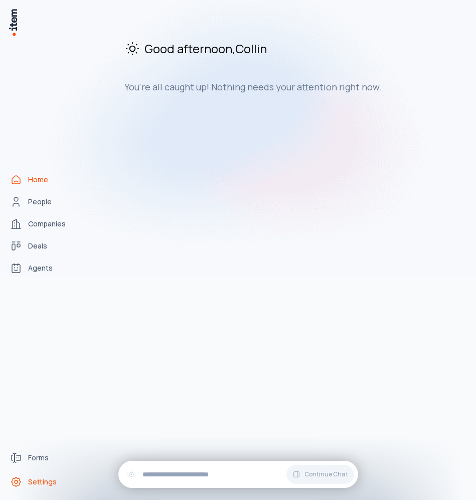
click at [39, 477] on span "Settings" at bounding box center [42, 482] width 29 height 10
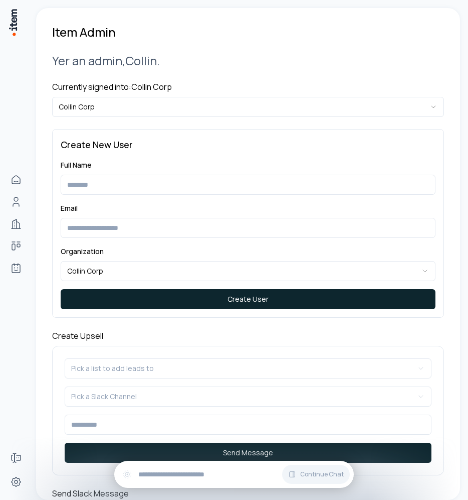
click at [96, 96] on div "Currently signed into: Collin Corp Collin Corp" at bounding box center [248, 99] width 392 height 36
click at [95, 107] on html "**********" at bounding box center [234, 250] width 468 height 500
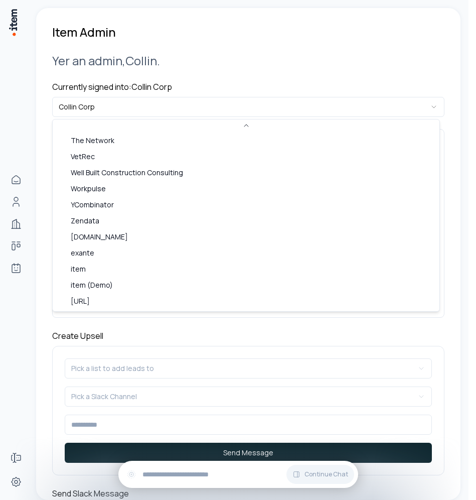
scroll to position [418, 0]
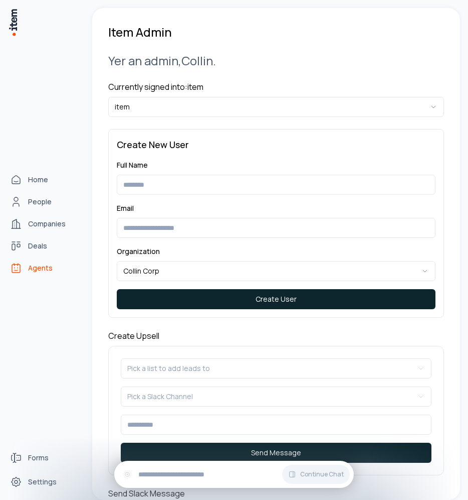
click at [25, 267] on link "Agents" at bounding box center [44, 268] width 76 height 20
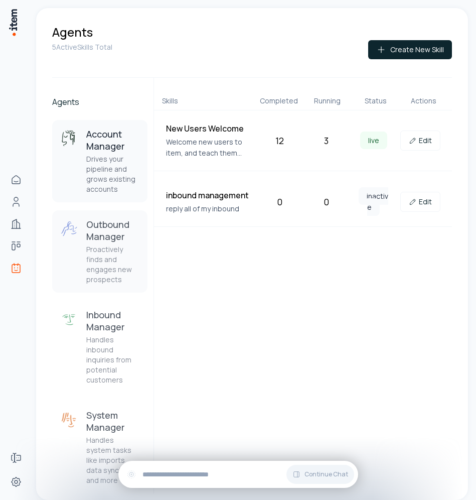
click at [104, 226] on h3 "Outbound Manager" at bounding box center [112, 230] width 53 height 24
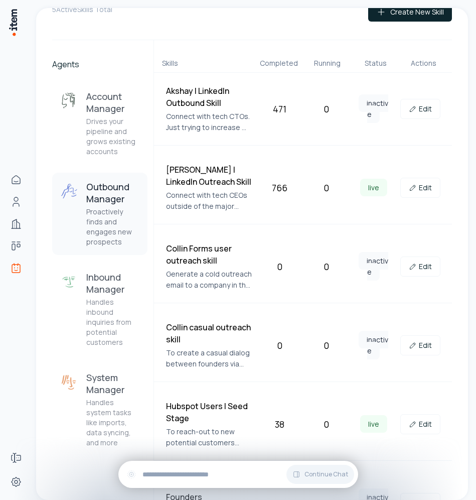
scroll to position [57, 0]
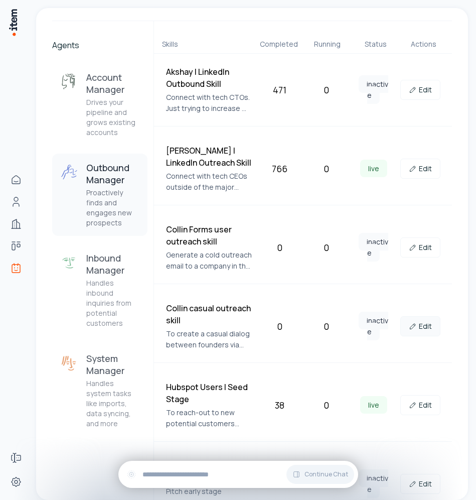
click at [420, 331] on link "Edit" at bounding box center [420, 326] width 40 height 20
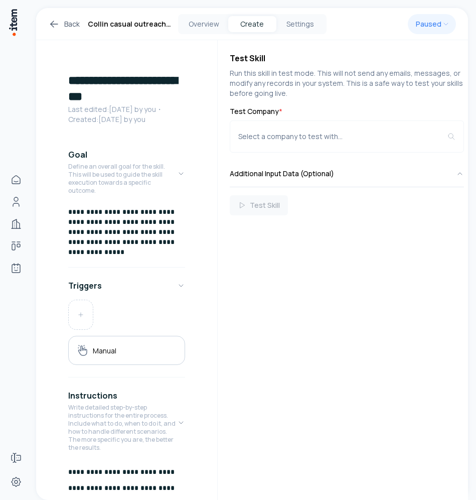
click at [145, 242] on p "**********" at bounding box center [122, 232] width 109 height 50
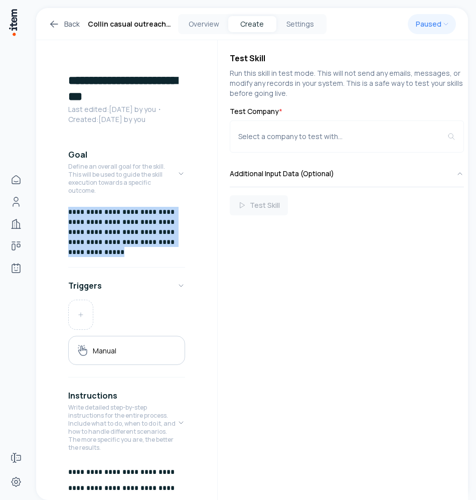
click at [145, 242] on p "**********" at bounding box center [122, 232] width 109 height 50
copy p "**********"
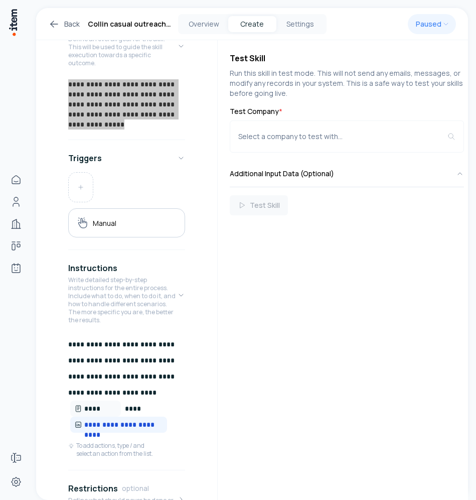
scroll to position [168, 0]
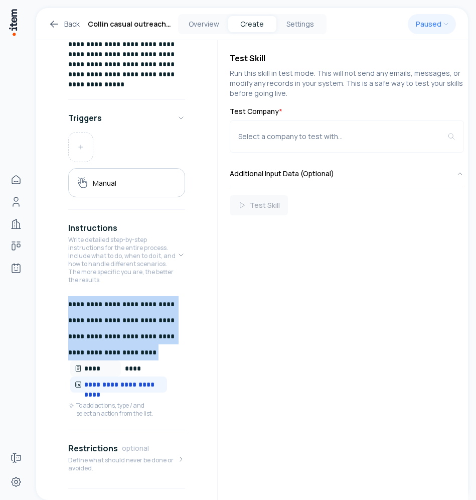
drag, startPoint x: 163, startPoint y: 351, endPoint x: 50, endPoint y: 291, distance: 127.9
click at [50, 291] on div "**********" at bounding box center [126, 311] width 181 height 876
click at [154, 384] on span "**********" at bounding box center [123, 384] width 79 height 10
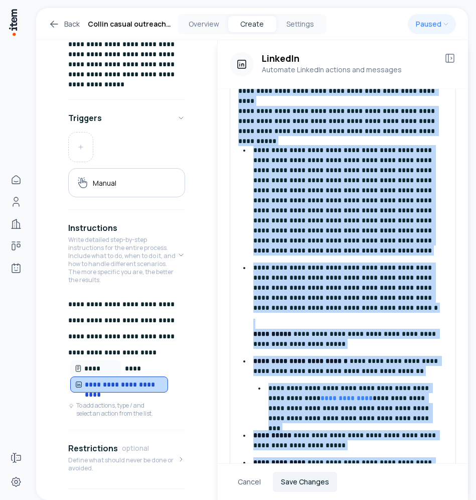
scroll to position [0, 0]
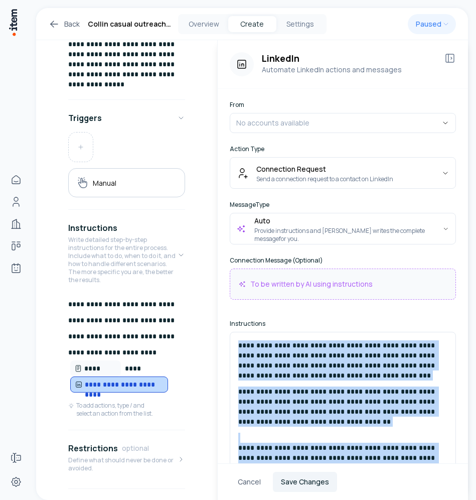
drag, startPoint x: 395, startPoint y: 409, endPoint x: 231, endPoint y: 336, distance: 180.1
copy div "**********"
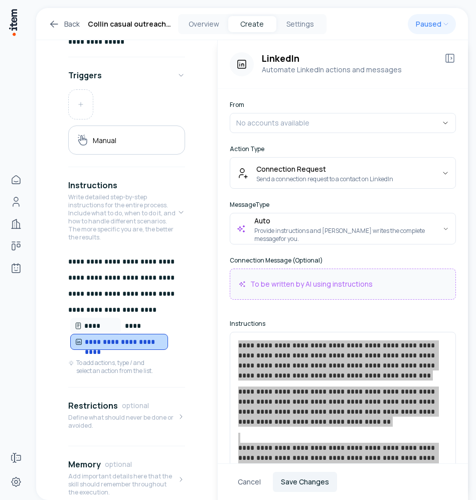
scroll to position [362, 0]
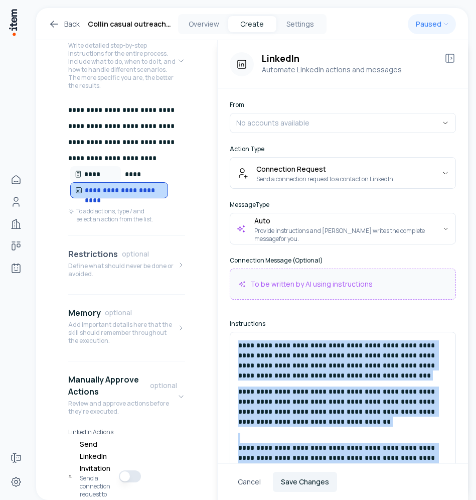
click at [177, 266] on icon "button" at bounding box center [181, 265] width 8 height 8
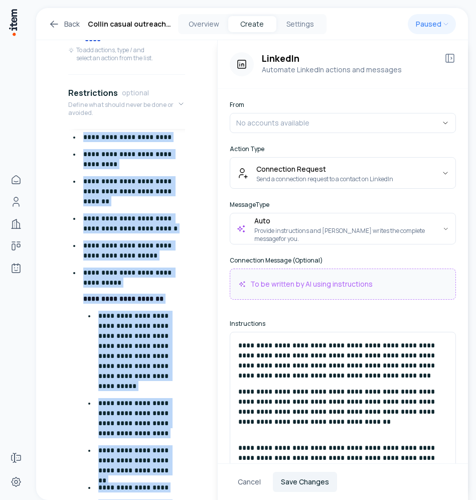
scroll to position [388, 0]
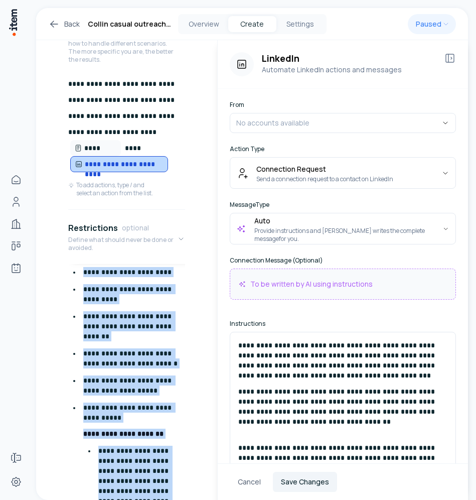
drag, startPoint x: 161, startPoint y: 472, endPoint x: 67, endPoint y: 233, distance: 257.2
click at [67, 233] on div "**********" at bounding box center [126, 306] width 181 height 1309
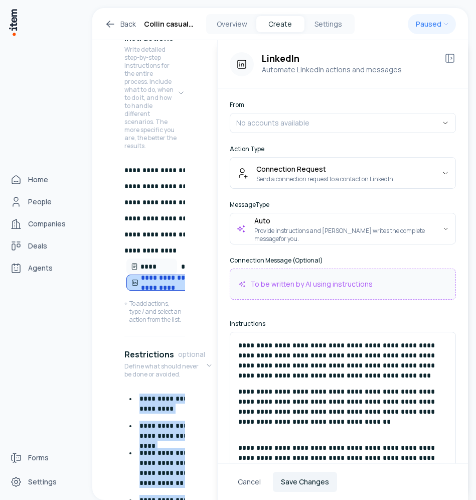
copy ul "**********"
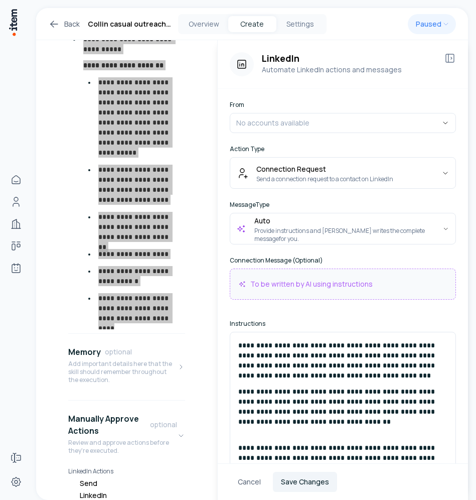
scroll to position [796, 0]
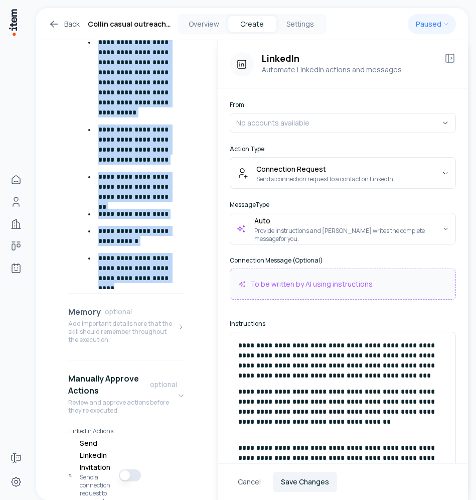
click at [93, 341] on p "Add important details here that the skill should remember throughout the execut…" at bounding box center [122, 332] width 109 height 24
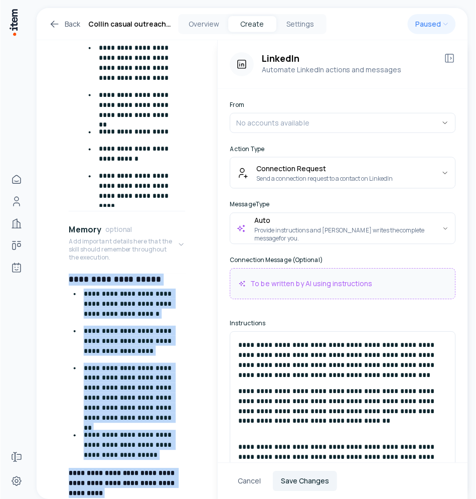
scroll to position [839, 0]
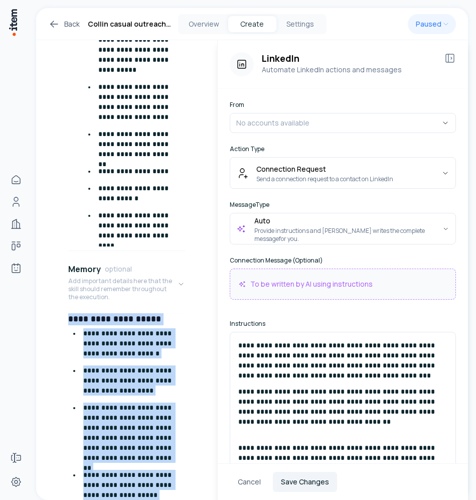
drag, startPoint x: 144, startPoint y: 290, endPoint x: 67, endPoint y: 303, distance: 78.4
copy div "**********"
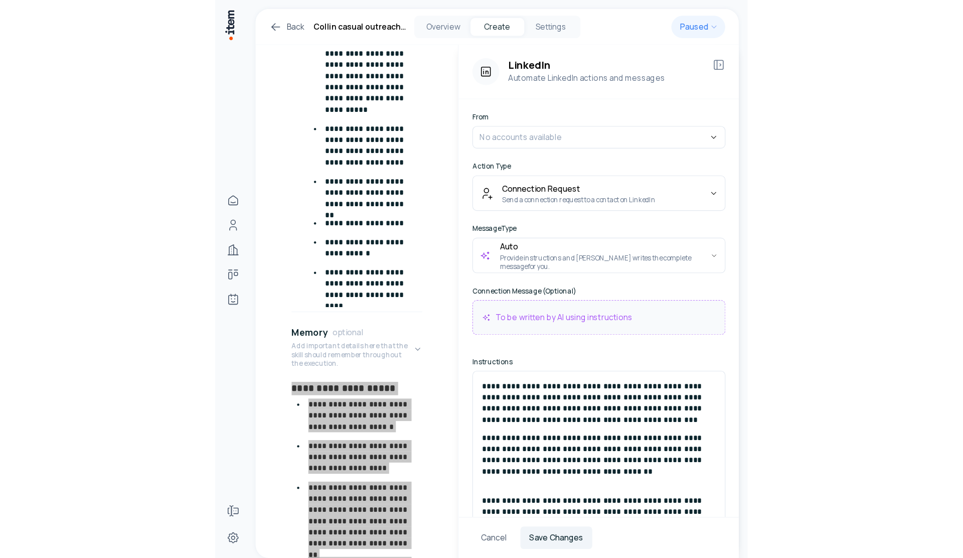
scroll to position [755, 0]
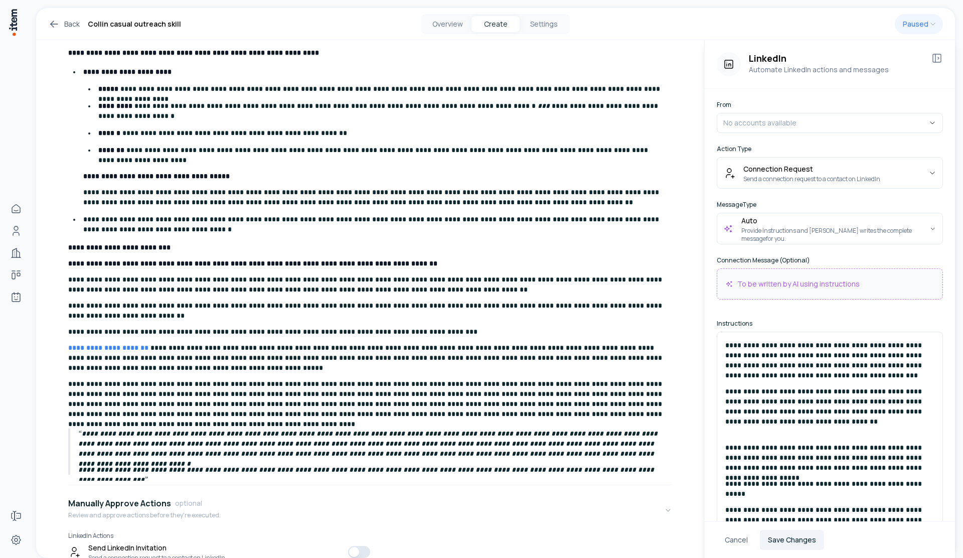
click at [468, 499] on div "Cancel Save Changes" at bounding box center [830, 543] width 250 height 45
click at [468, 499] on button "Cancel" at bounding box center [736, 540] width 39 height 20
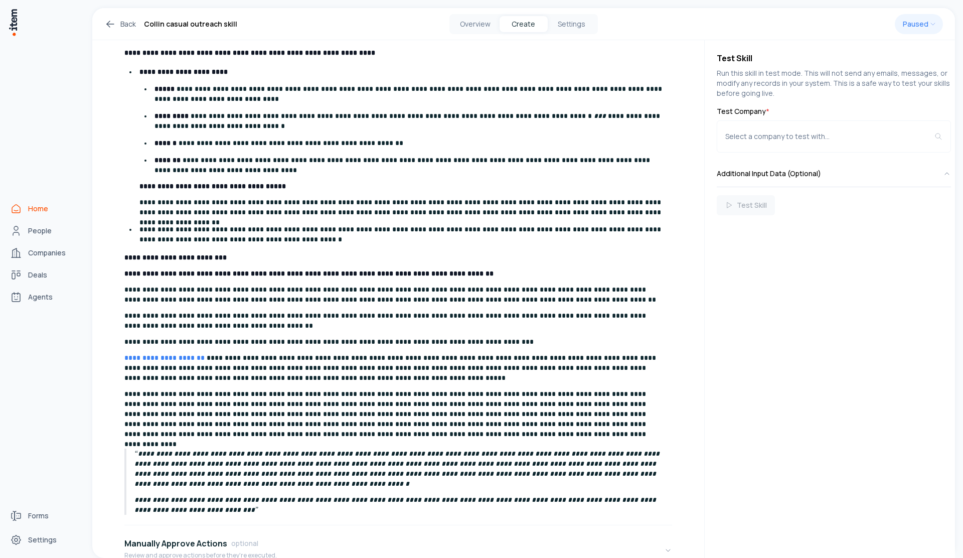
click at [33, 205] on span "Home" at bounding box center [38, 209] width 20 height 10
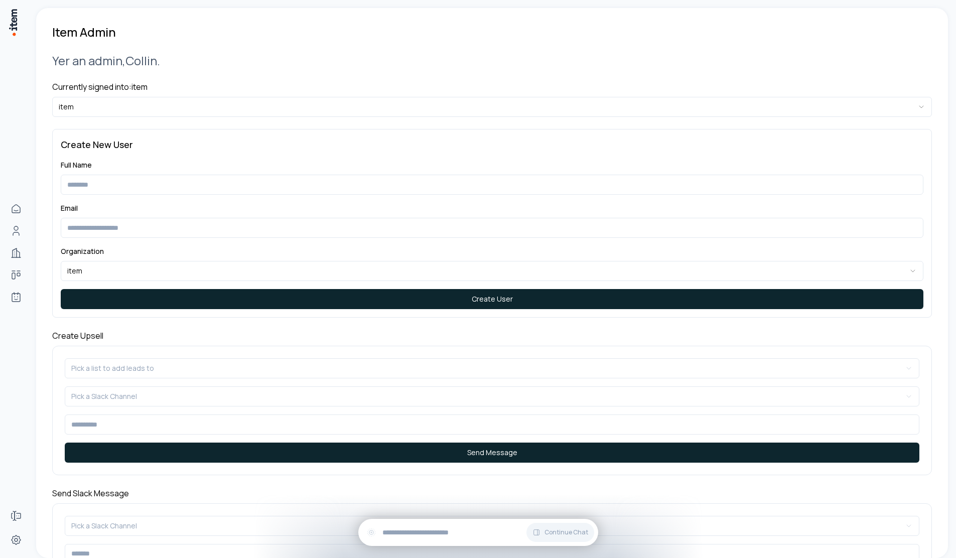
click at [136, 112] on html "**********" at bounding box center [478, 279] width 956 height 558
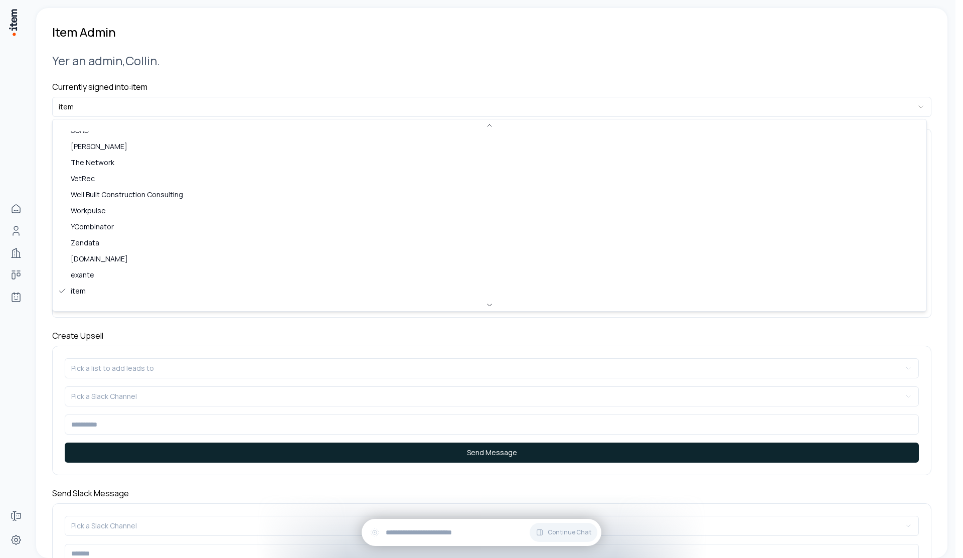
scroll to position [62, 0]
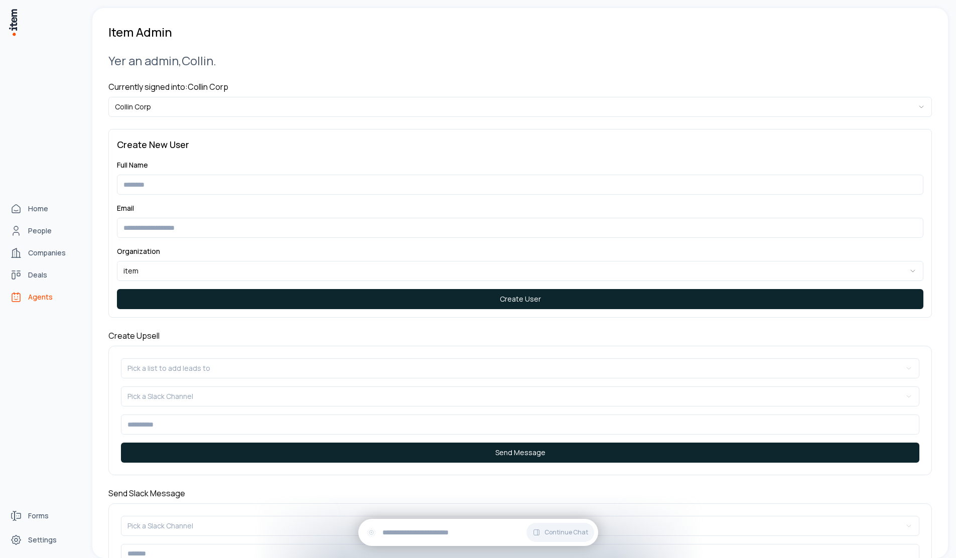
click at [47, 294] on span "Agents" at bounding box center [40, 297] width 25 height 10
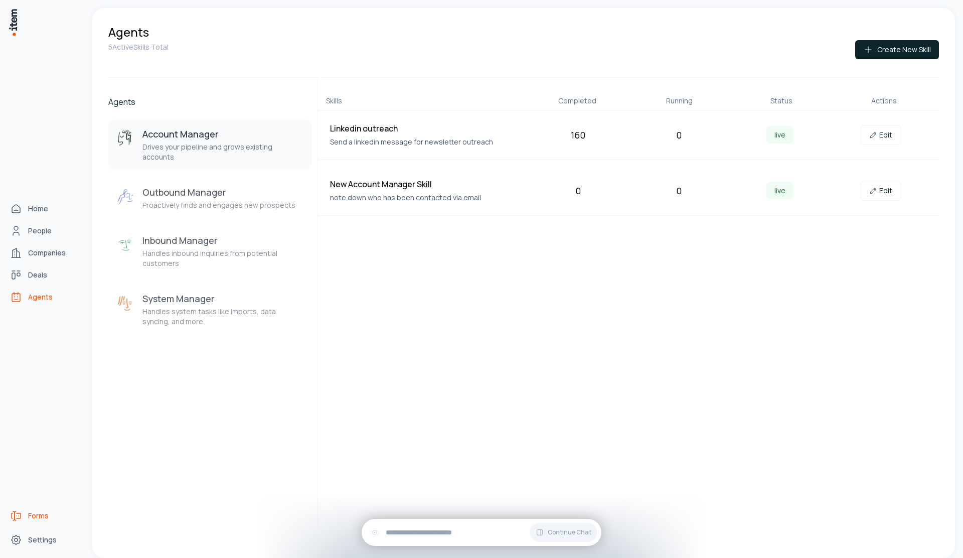
click at [46, 522] on link "Forms" at bounding box center [44, 516] width 76 height 20
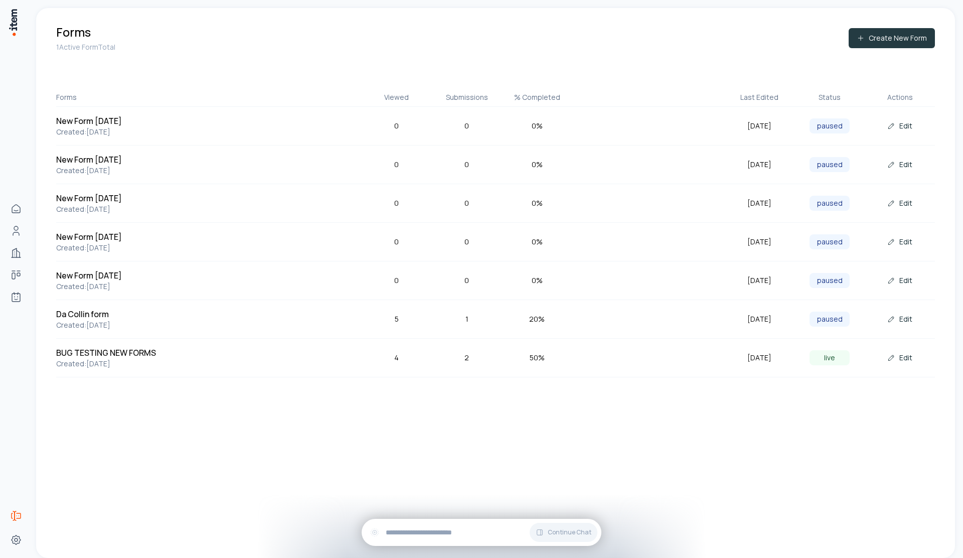
click at [892, 39] on button "Create New Form" at bounding box center [892, 38] width 86 height 20
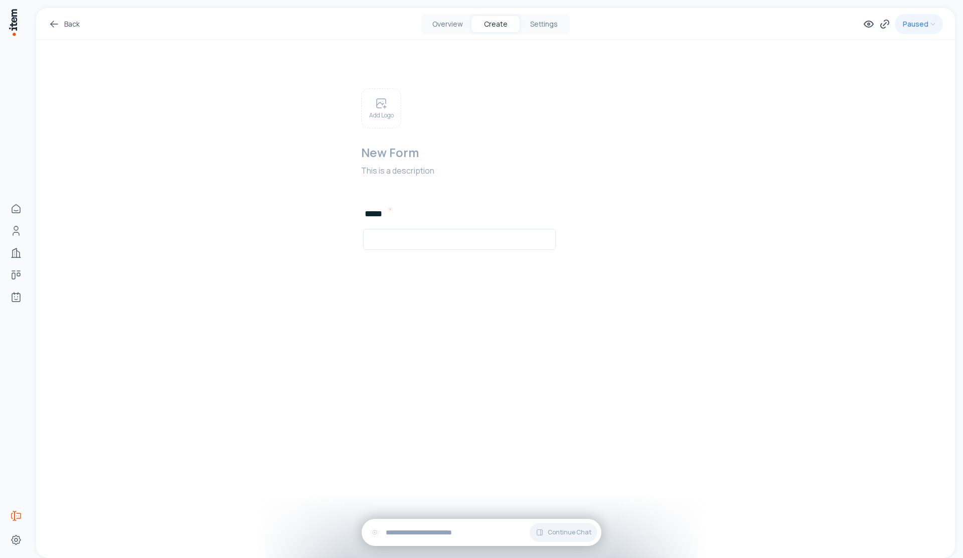
click at [374, 130] on div "Add Logo New Form This is a description" at bounding box center [512, 135] width 303 height 94
click at [378, 122] on div "Add Logo" at bounding box center [381, 108] width 40 height 40
click at [407, 151] on h2 at bounding box center [512, 147] width 303 height 16
click at [400, 166] on p at bounding box center [512, 166] width 303 height 12
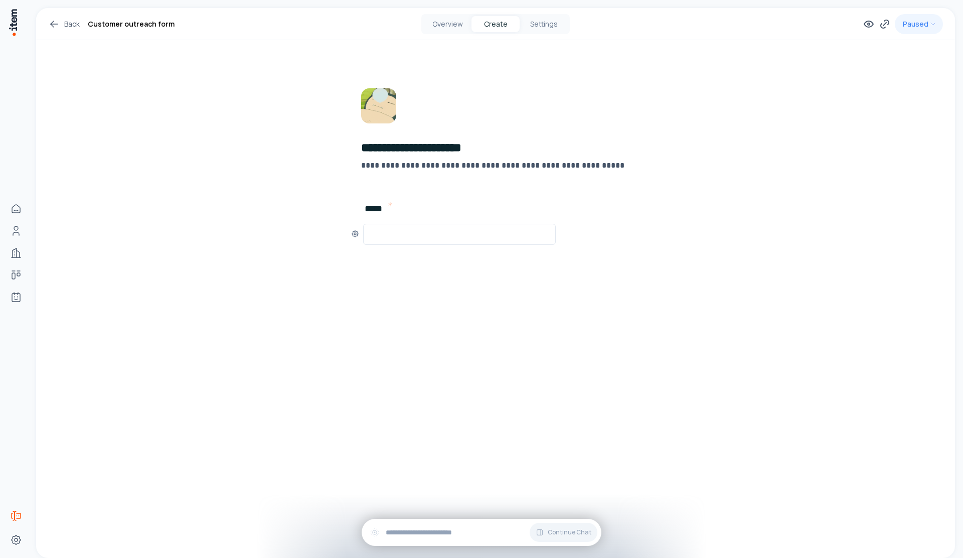
click at [497, 230] on input "text" at bounding box center [460, 234] width 180 height 12
click at [358, 235] on icon at bounding box center [355, 234] width 8 height 8
click at [329, 266] on div "Description" at bounding box center [307, 266] width 88 height 12
click at [341, 264] on button "button" at bounding box center [340, 265] width 17 height 9
click at [400, 223] on p at bounding box center [533, 225] width 337 height 10
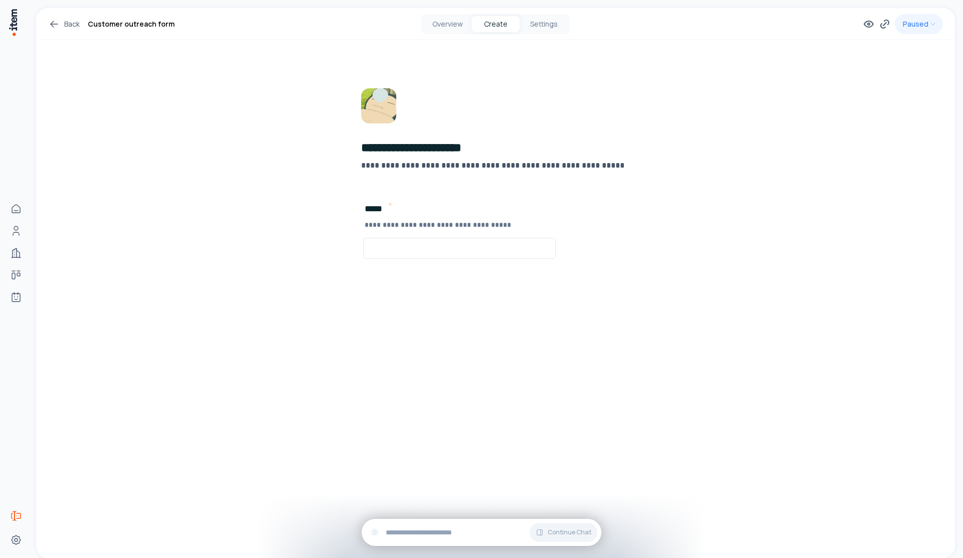
click at [423, 353] on div "**********" at bounding box center [495, 283] width 919 height 550
click at [444, 267] on span "Add New Element" at bounding box center [420, 270] width 59 height 11
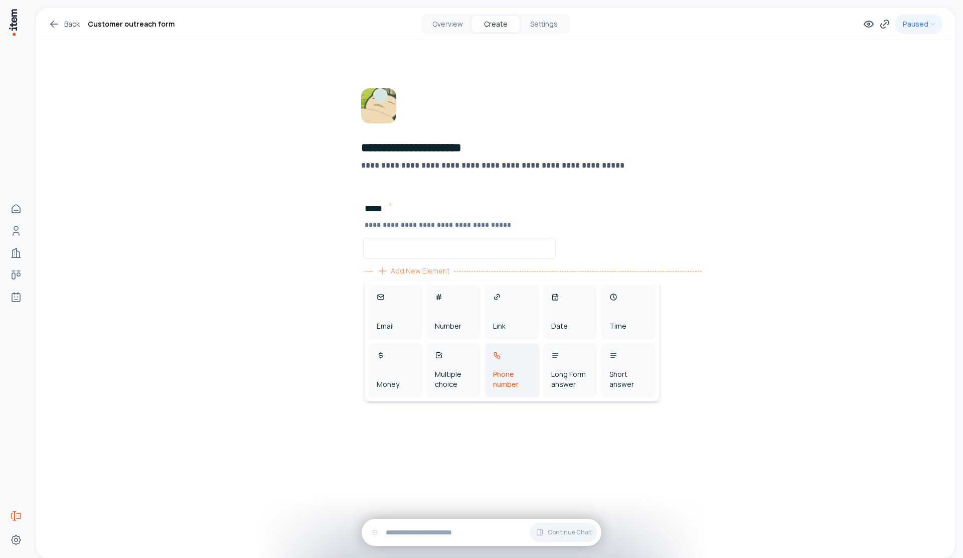
click at [507, 385] on div "Phone number" at bounding box center [512, 379] width 38 height 20
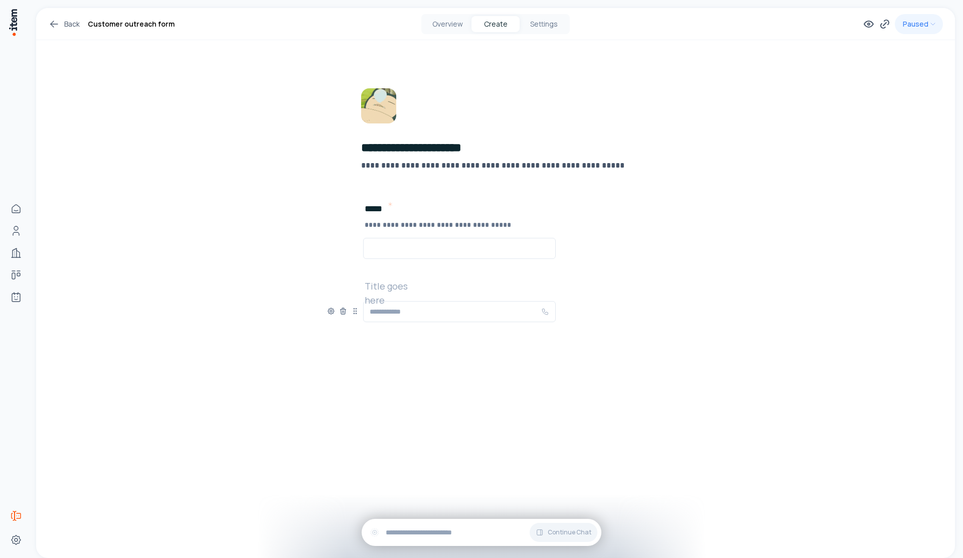
click at [395, 285] on h2 at bounding box center [397, 286] width 64 height 14
click at [332, 312] on icon at bounding box center [331, 311] width 8 height 8
click at [314, 343] on button "button" at bounding box center [316, 343] width 17 height 9
click at [316, 364] on button "button" at bounding box center [316, 363] width 17 height 9
click at [426, 306] on p at bounding box center [533, 302] width 337 height 10
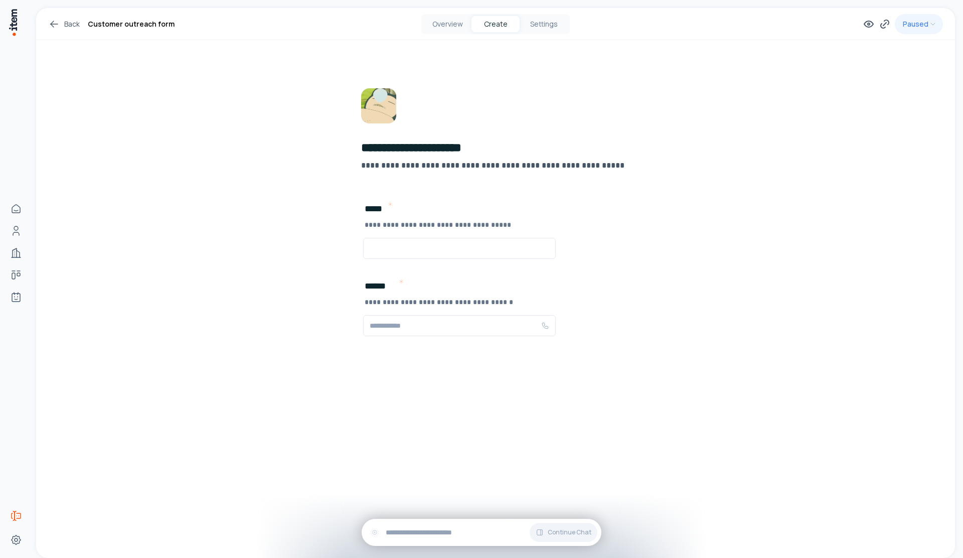
click at [428, 407] on div "**********" at bounding box center [495, 230] width 337 height 380
click at [400, 351] on span "Add New Element" at bounding box center [420, 348] width 59 height 11
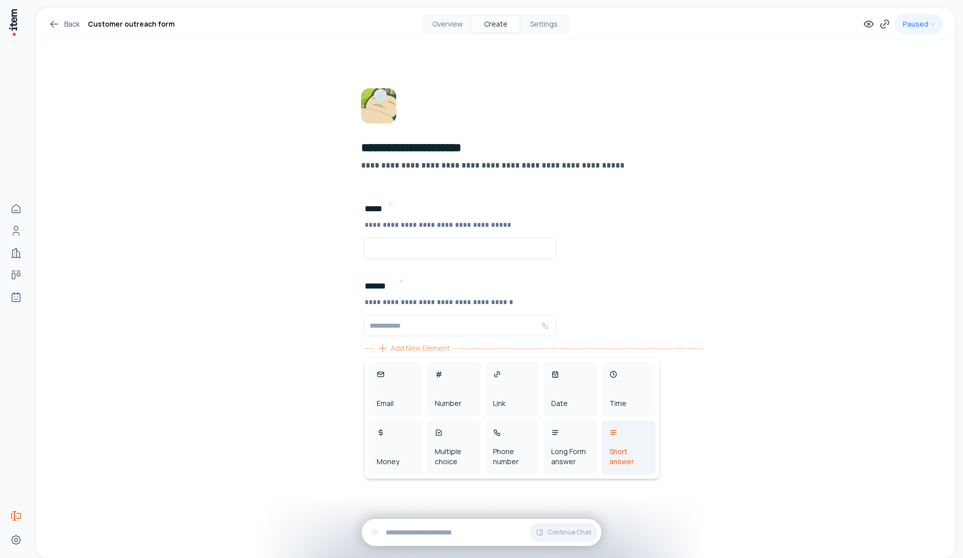
click at [606, 450] on div "Short answer" at bounding box center [628, 447] width 54 height 54
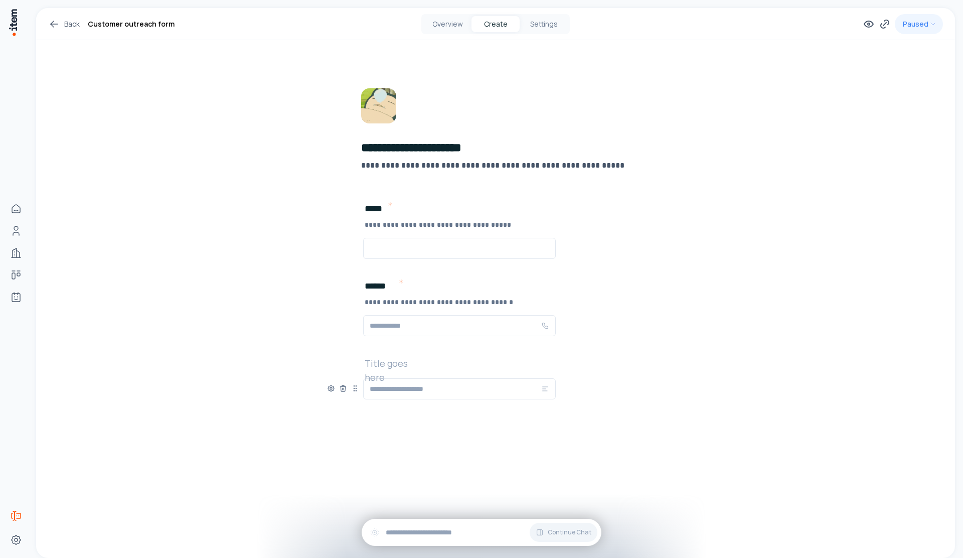
click at [383, 366] on h2 at bounding box center [397, 363] width 64 height 14
click at [343, 390] on icon at bounding box center [343, 388] width 8 height 8
click at [389, 365] on div "**********" at bounding box center [495, 230] width 337 height 380
click at [402, 347] on span "Add New Element" at bounding box center [420, 348] width 59 height 11
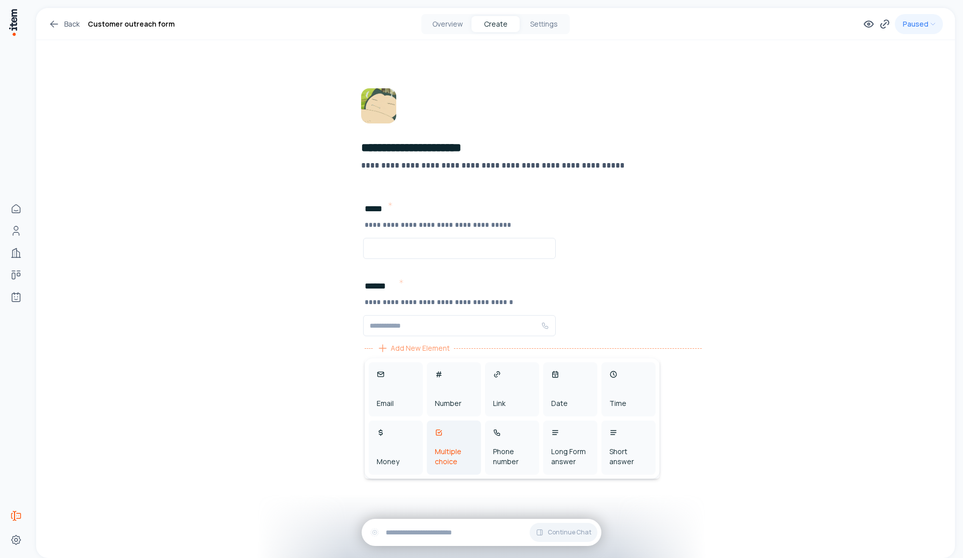
click at [442, 442] on div "Multiple choice" at bounding box center [454, 447] width 54 height 54
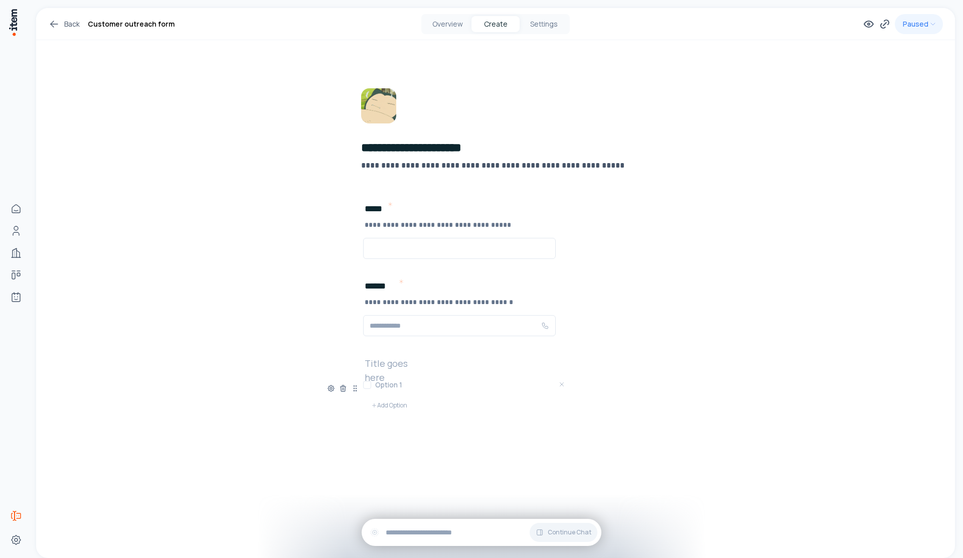
click at [402, 369] on h2 at bounding box center [397, 363] width 64 height 14
click at [333, 388] on icon at bounding box center [331, 388] width 8 height 8
click at [297, 420] on div "Required" at bounding box center [283, 420] width 88 height 12
click at [305, 421] on div "Required" at bounding box center [283, 420] width 88 height 12
click at [316, 422] on button "button" at bounding box center [316, 420] width 17 height 9
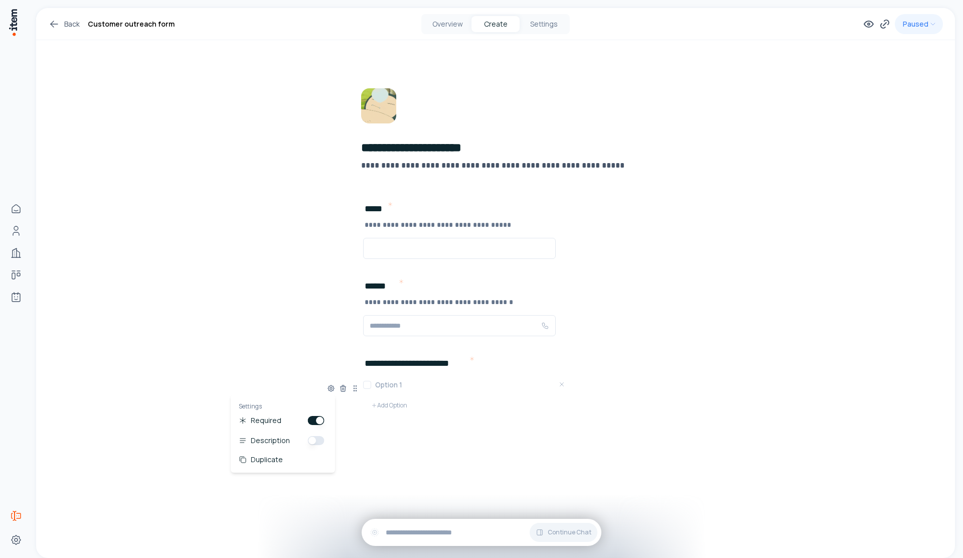
click at [312, 444] on button "button" at bounding box center [316, 440] width 17 height 9
click at [403, 379] on p at bounding box center [533, 379] width 337 height 10
click at [383, 400] on h3 at bounding box center [471, 399] width 193 height 10
click at [383, 419] on button "Add Option" at bounding box center [389, 419] width 52 height 20
click at [386, 432] on button "Add Option" at bounding box center [389, 436] width 52 height 20
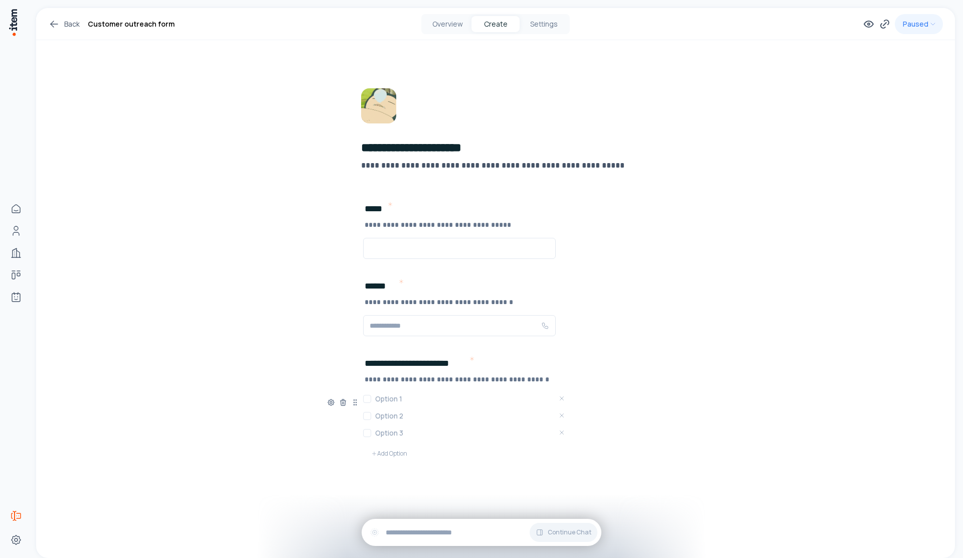
click at [383, 396] on h3 at bounding box center [471, 399] width 193 height 10
click at [431, 422] on div "Option 2" at bounding box center [465, 415] width 205 height 13
click at [385, 412] on h3 at bounding box center [471, 416] width 193 height 10
click at [388, 415] on h3 at bounding box center [471, 416] width 193 height 10
click at [399, 417] on h3 "***" at bounding box center [471, 416] width 193 height 10
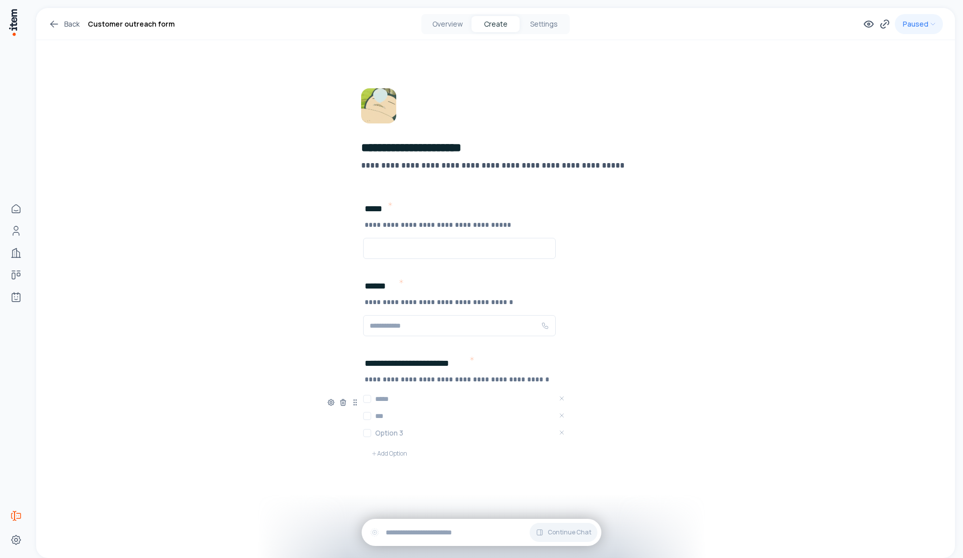
click at [405, 433] on h3 at bounding box center [471, 433] width 193 height 10
click at [397, 419] on h3 "***" at bounding box center [471, 416] width 193 height 10
click at [409, 437] on h3 at bounding box center [471, 433] width 193 height 10
click at [425, 464] on div "**********" at bounding box center [495, 419] width 337 height 127
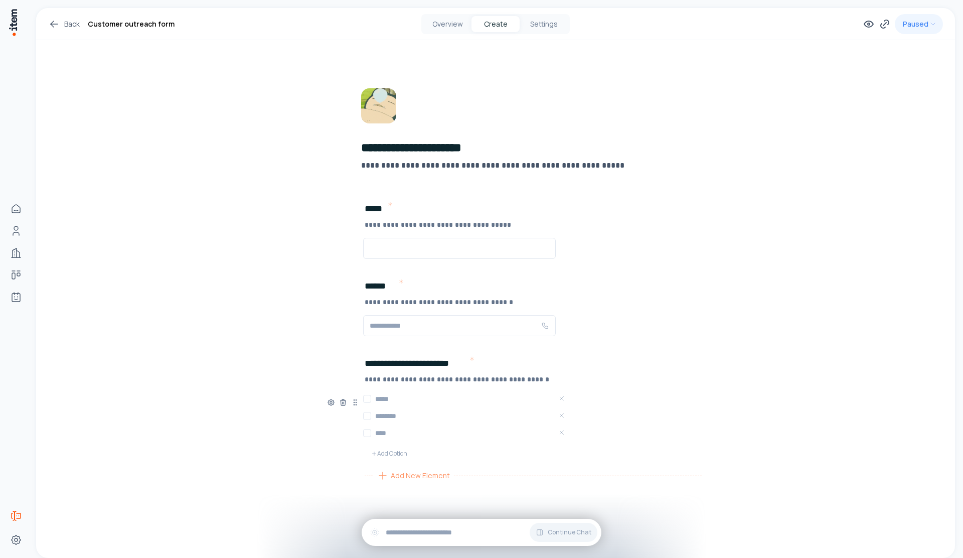
click at [433, 476] on span "Add New Element" at bounding box center [420, 475] width 59 height 11
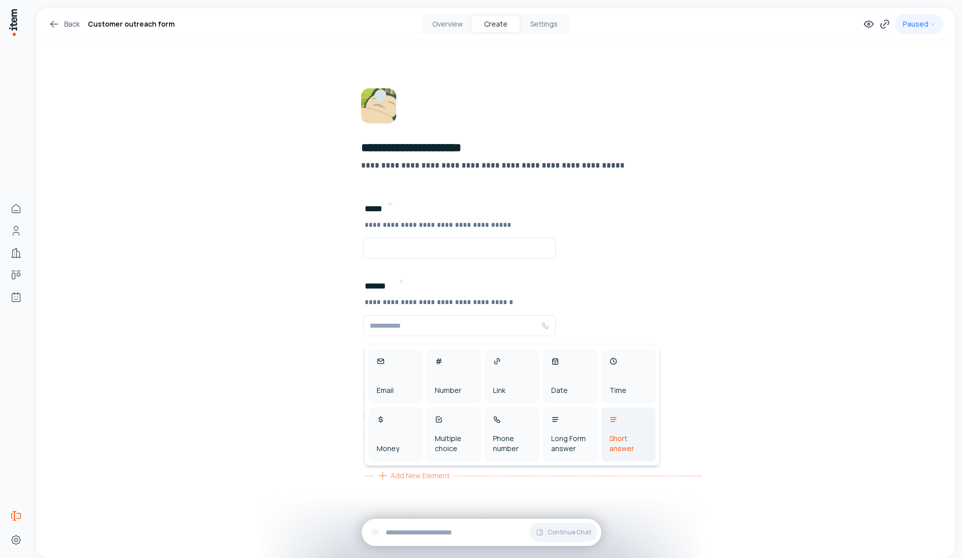
click at [641, 453] on div "Short answer" at bounding box center [628, 443] width 38 height 20
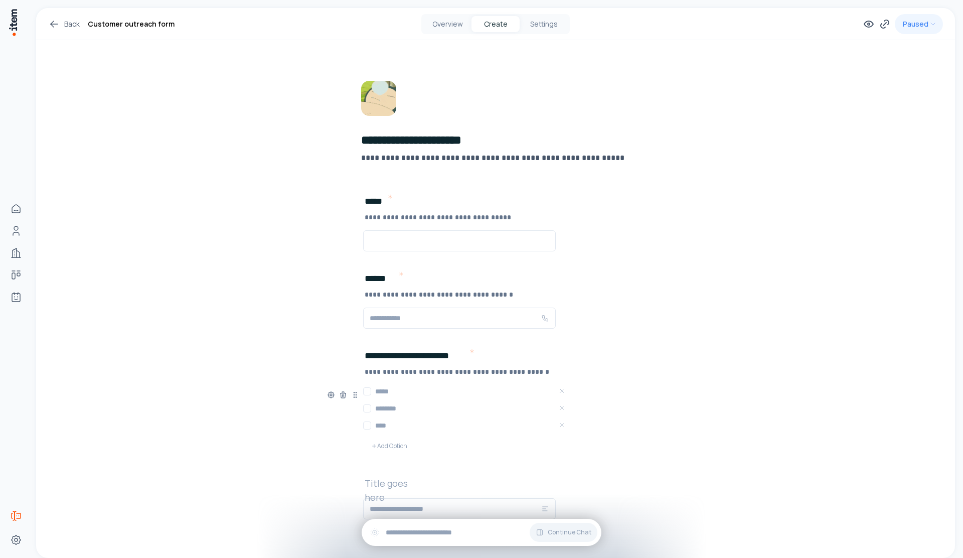
scroll to position [18, 0]
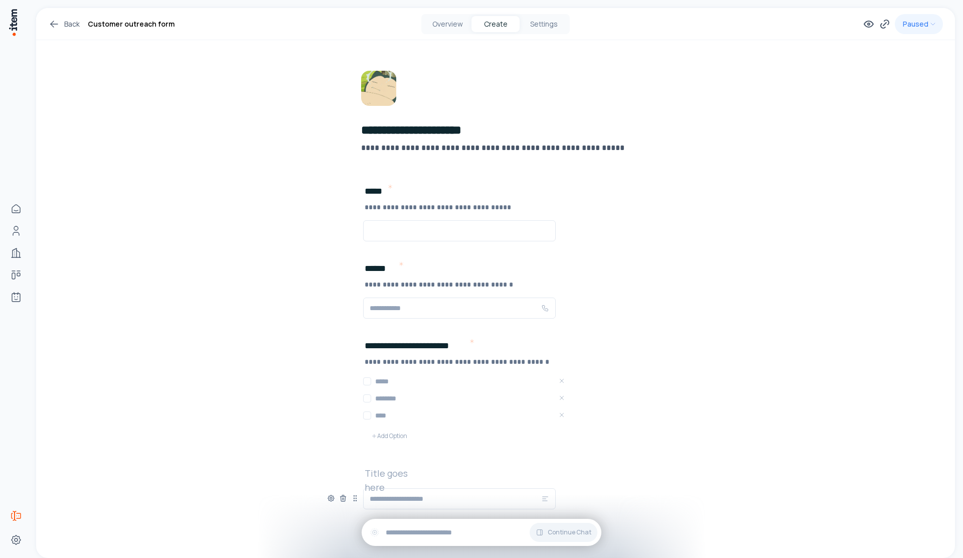
click at [398, 475] on h2 at bounding box center [397, 473] width 64 height 14
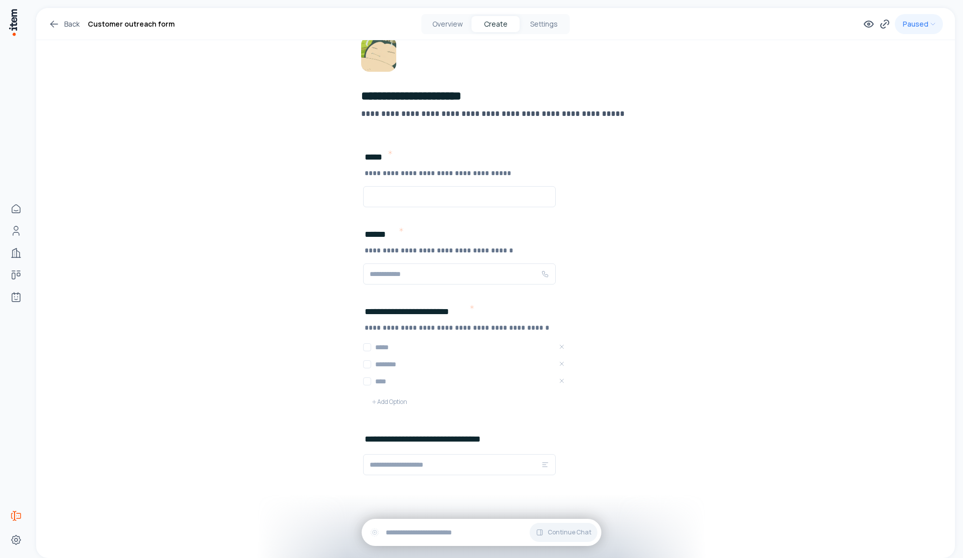
scroll to position [53, 0]
click at [328, 464] on icon at bounding box center [331, 462] width 8 height 8
click at [485, 498] on div "**********" at bounding box center [495, 272] width 337 height 571
click at [330, 463] on icon at bounding box center [331, 462] width 2 height 2
click at [358, 445] on div "**********" at bounding box center [495, 461] width 337 height 63
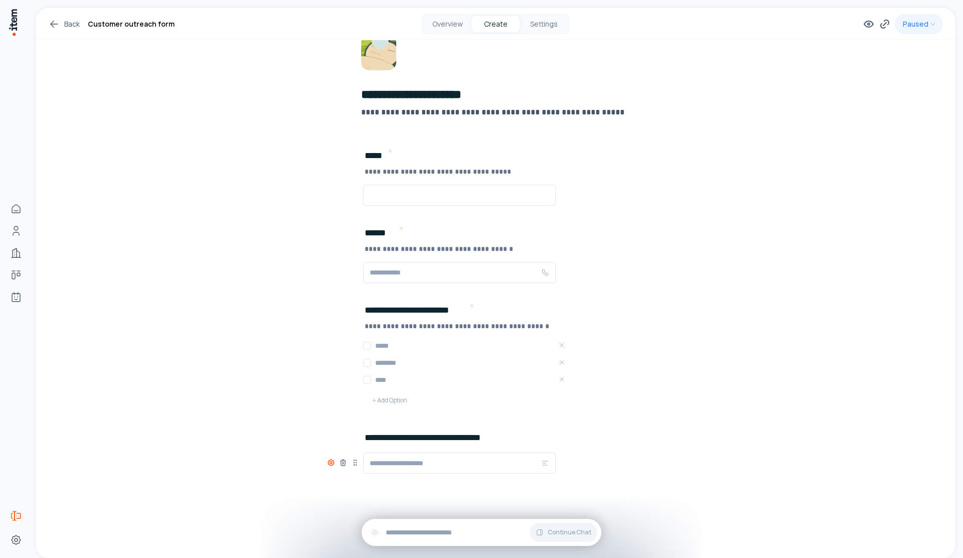
click at [331, 464] on icon at bounding box center [331, 462] width 8 height 8
click at [310, 515] on button "button" at bounding box center [313, 514] width 17 height 9
click at [413, 458] on p at bounding box center [533, 453] width 337 height 10
click at [405, 460] on div "**********" at bounding box center [495, 468] width 337 height 77
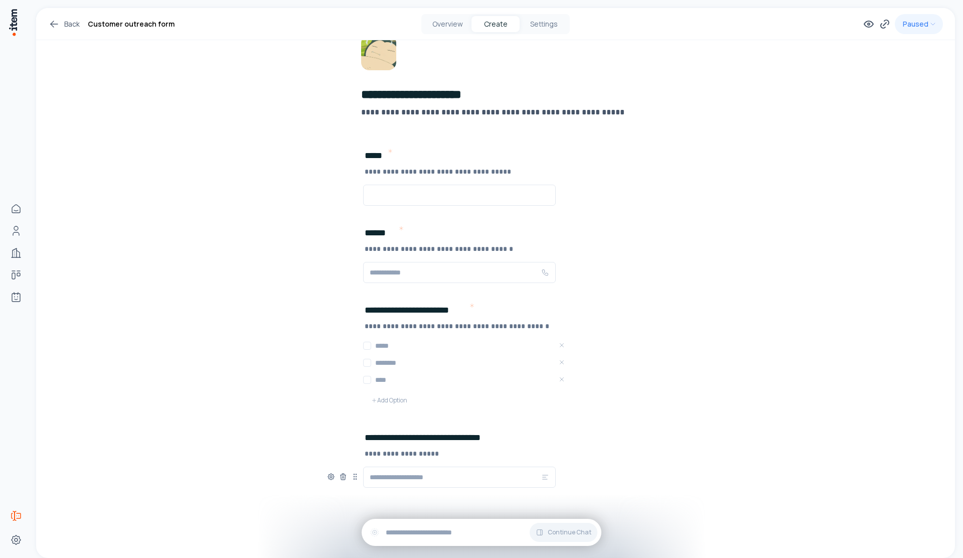
click at [405, 460] on div "**********" at bounding box center [495, 468] width 337 height 77
click at [406, 457] on p "**********" at bounding box center [533, 453] width 337 height 10
copy p "**********"
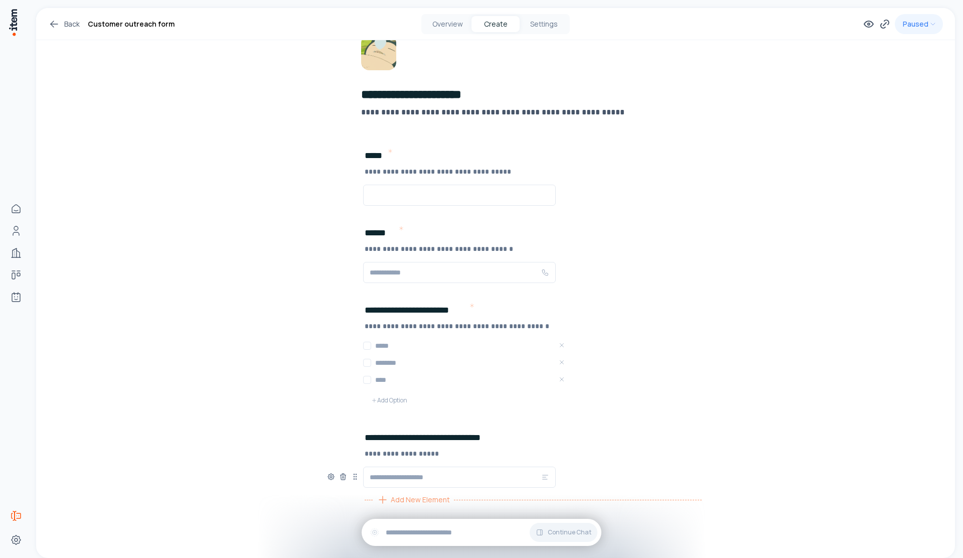
click at [616, 505] on div "Add New Element" at bounding box center [533, 500] width 337 height 16
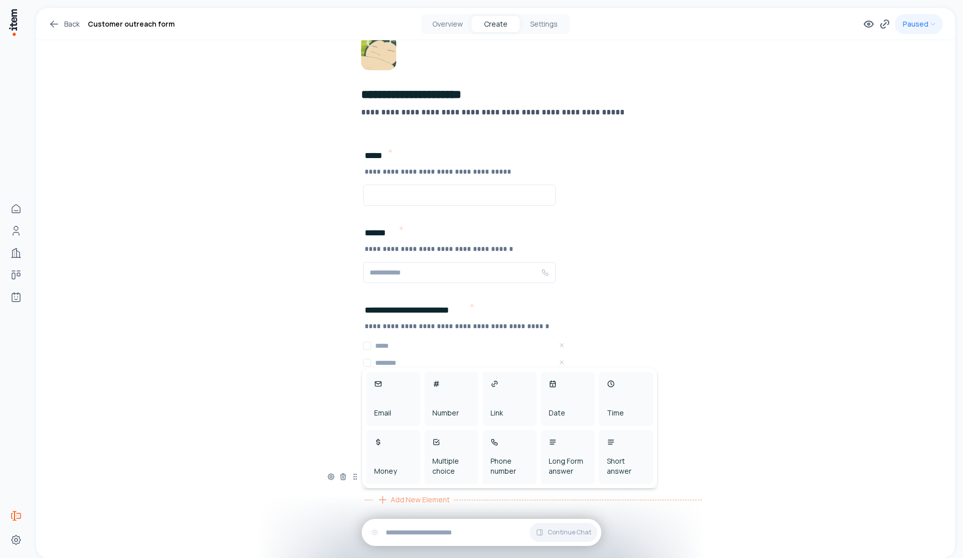
scroll to position [67, 0]
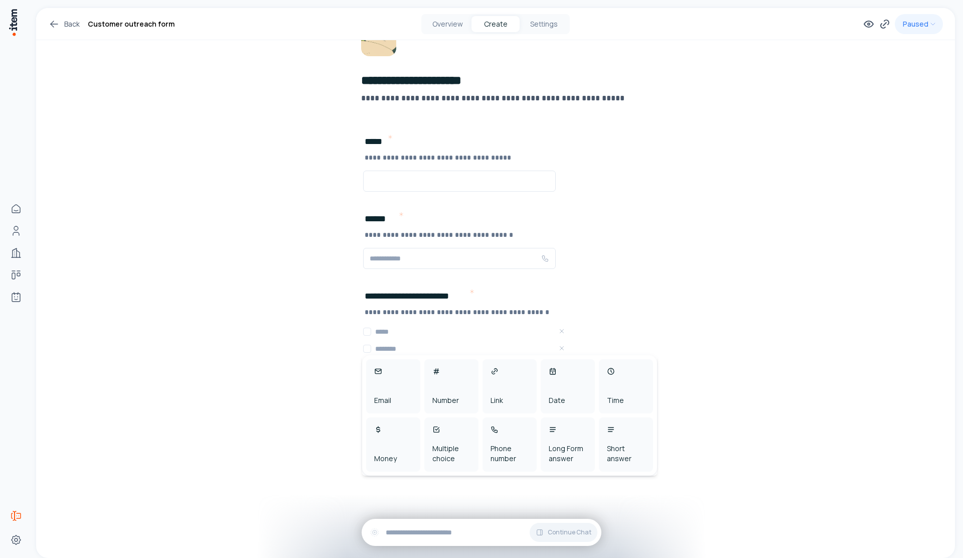
click at [823, 446] on div "**********" at bounding box center [495, 249] width 919 height 617
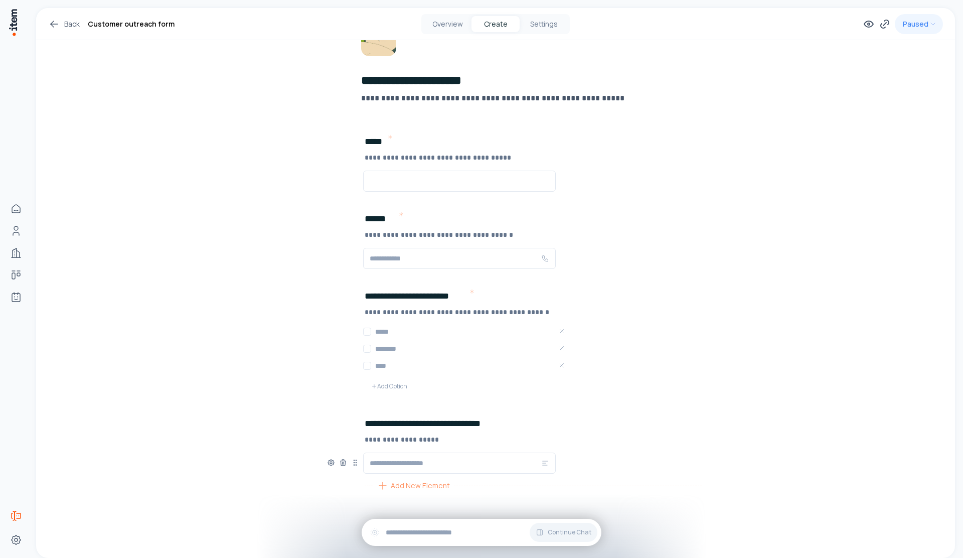
click at [409, 487] on span "Add New Element" at bounding box center [420, 485] width 59 height 11
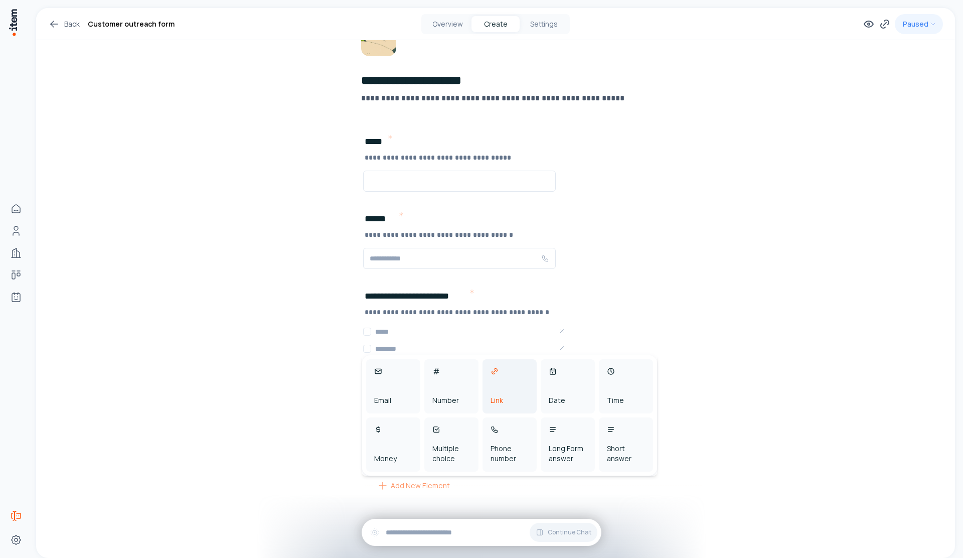
click at [500, 397] on div "Link" at bounding box center [497, 400] width 13 height 10
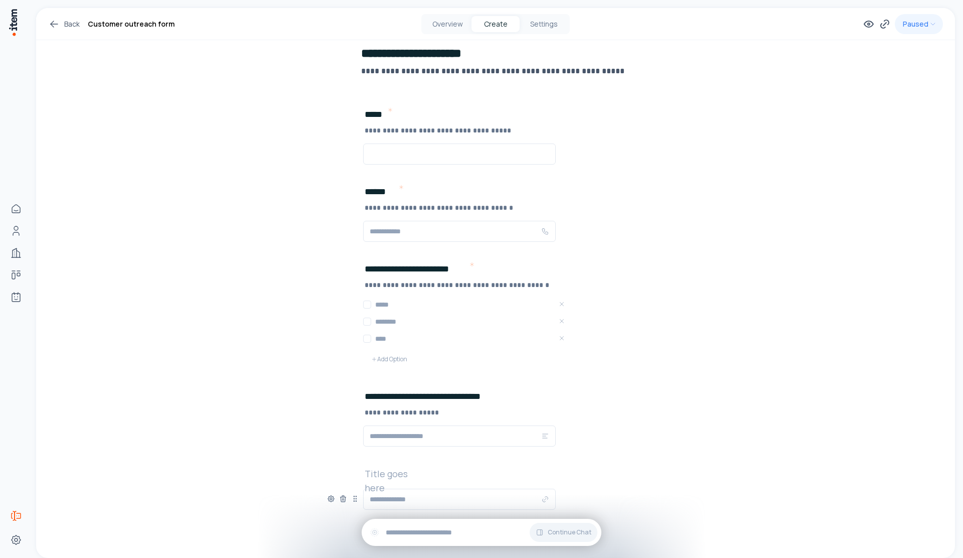
scroll to position [130, 0]
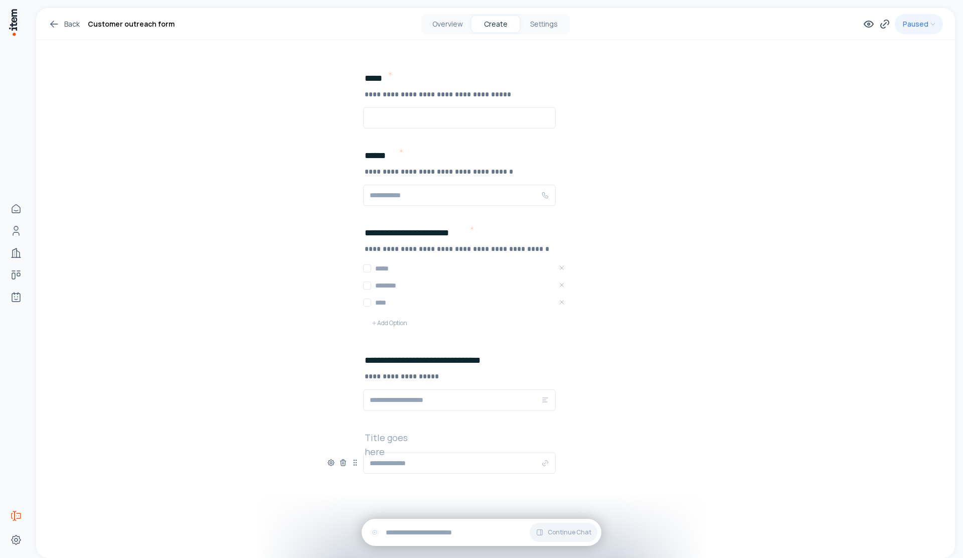
click at [394, 437] on h2 at bounding box center [397, 437] width 64 height 14
click at [391, 486] on span "Add New Element" at bounding box center [420, 485] width 59 height 11
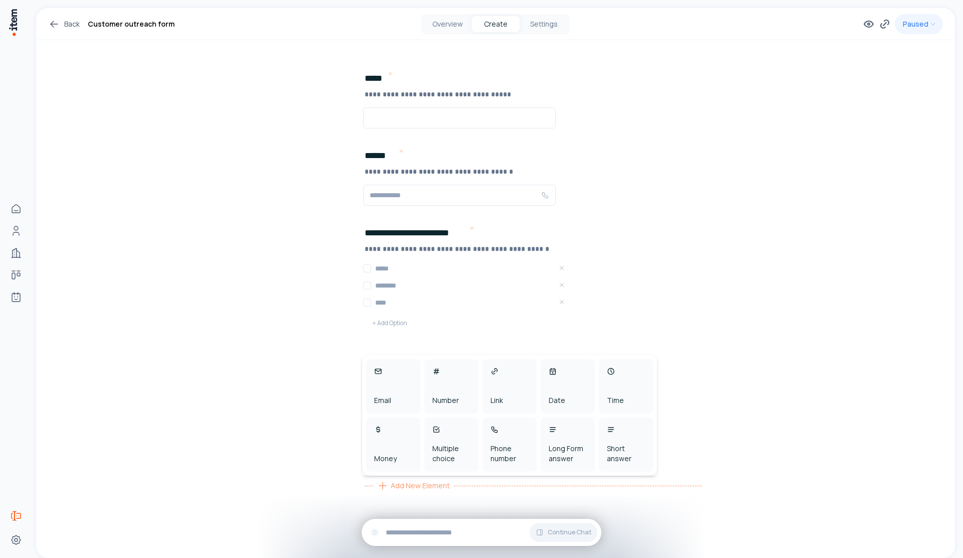
click at [280, 359] on div "**********" at bounding box center [495, 218] width 919 height 680
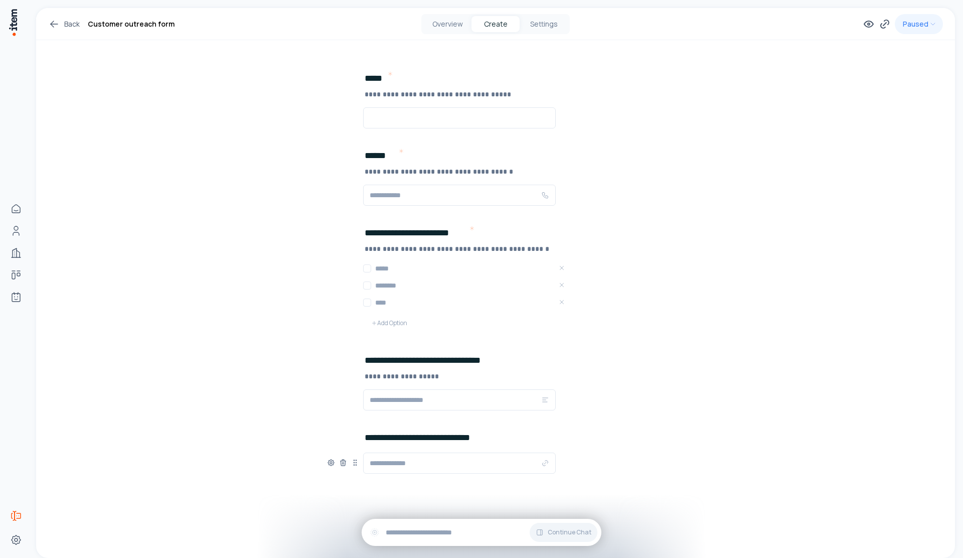
click at [534, 439] on div "**********" at bounding box center [495, 461] width 337 height 63
click at [505, 438] on div "**********" at bounding box center [495, 461] width 337 height 63
click at [499, 437] on div "**********" at bounding box center [495, 461] width 337 height 63
click at [497, 436] on h2 "**********" at bounding box center [432, 437] width 135 height 14
click at [365, 492] on div "Add New Element" at bounding box center [533, 486] width 337 height 16
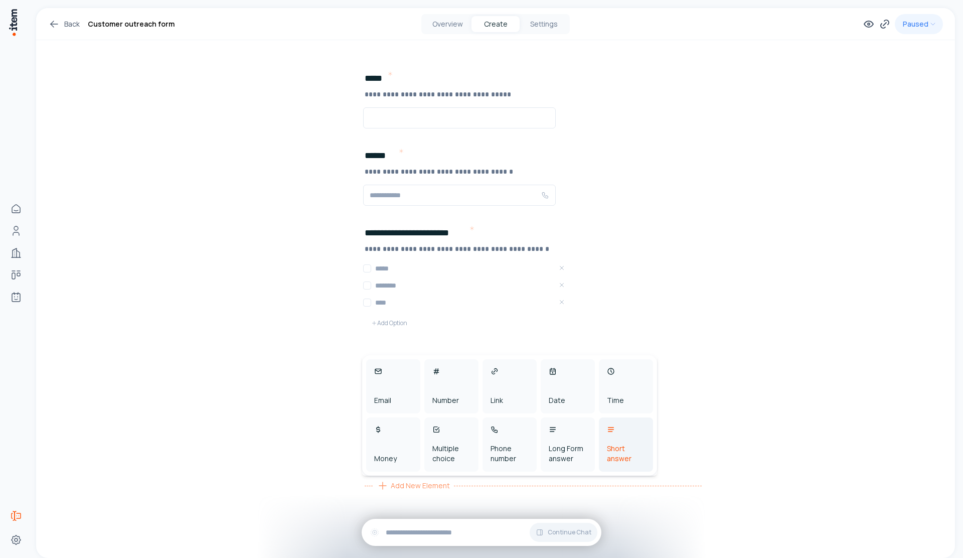
click at [614, 456] on div "Short answer" at bounding box center [626, 453] width 38 height 20
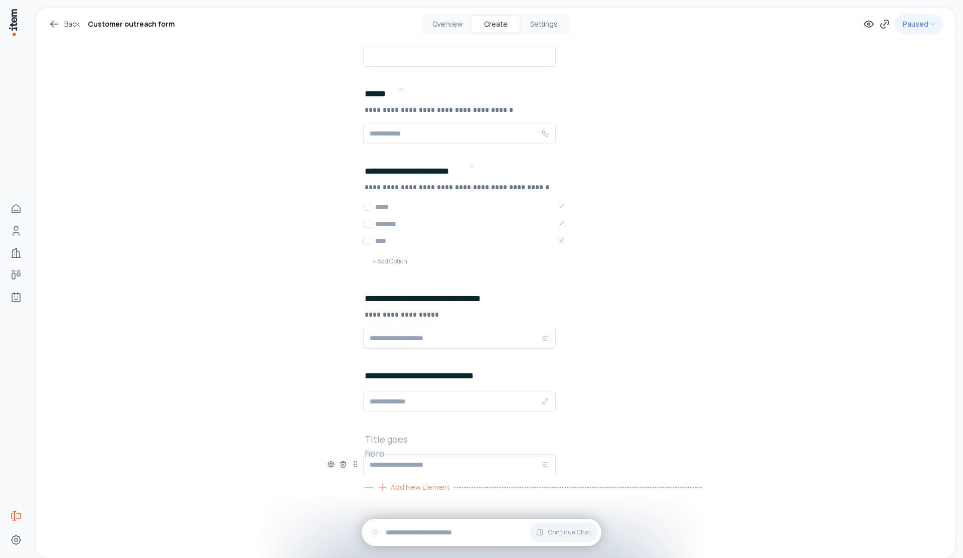
scroll to position [194, 0]
click at [330, 459] on icon at bounding box center [331, 462] width 8 height 8
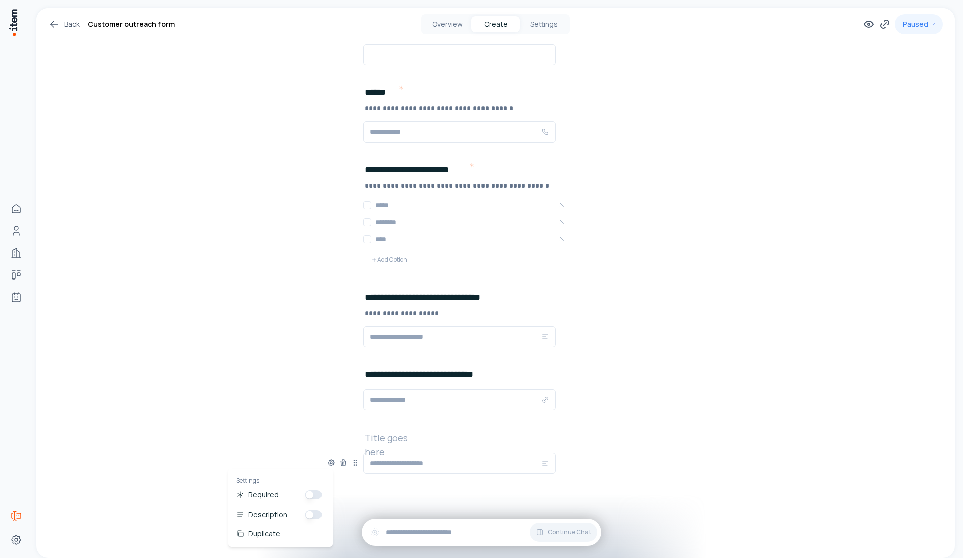
click at [387, 440] on h2 at bounding box center [397, 437] width 64 height 14
click at [328, 397] on icon at bounding box center [331, 399] width 6 height 6
click at [307, 445] on div "Description" at bounding box center [280, 451] width 88 height 12
click at [310, 453] on button "button" at bounding box center [313, 451] width 17 height 9
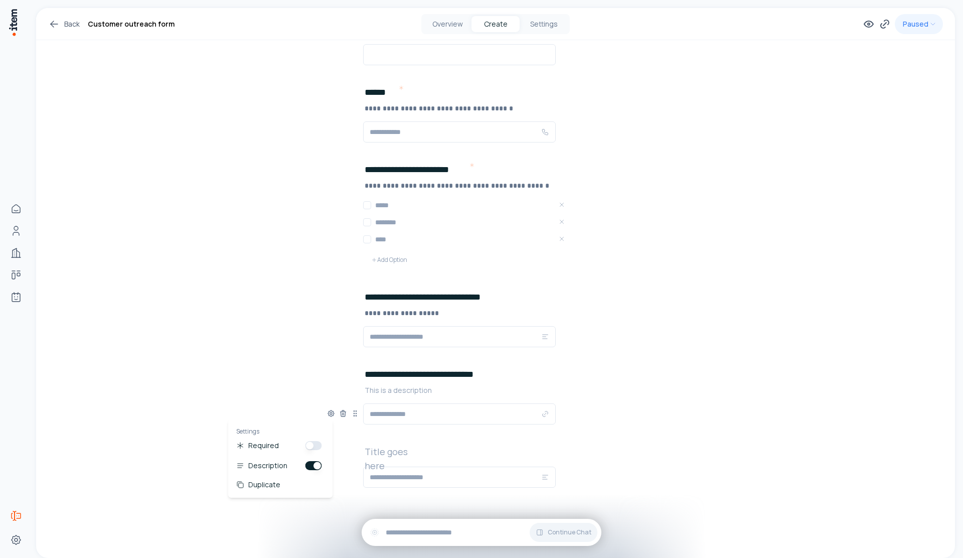
click at [414, 391] on p at bounding box center [533, 390] width 337 height 10
drag, startPoint x: 328, startPoint y: 469, endPoint x: 331, endPoint y: 477, distance: 8.1
click at [328, 469] on div at bounding box center [343, 473] width 32 height 14
click at [331, 477] on icon at bounding box center [331, 476] width 6 height 6
click at [315, 417] on button "button" at bounding box center [313, 418] width 17 height 9
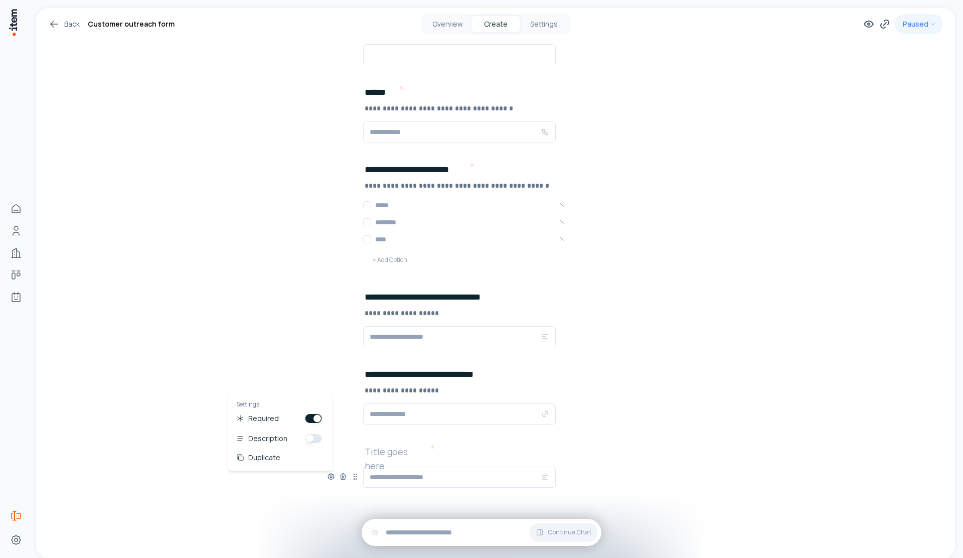
click at [308, 417] on button "button" at bounding box center [313, 418] width 17 height 9
click at [314, 448] on div "Required Description Duplicate" at bounding box center [280, 437] width 88 height 50
click at [316, 443] on div "Description" at bounding box center [280, 438] width 88 height 12
click at [309, 437] on button "button" at bounding box center [313, 438] width 17 height 9
click at [387, 470] on p at bounding box center [533, 467] width 337 height 10
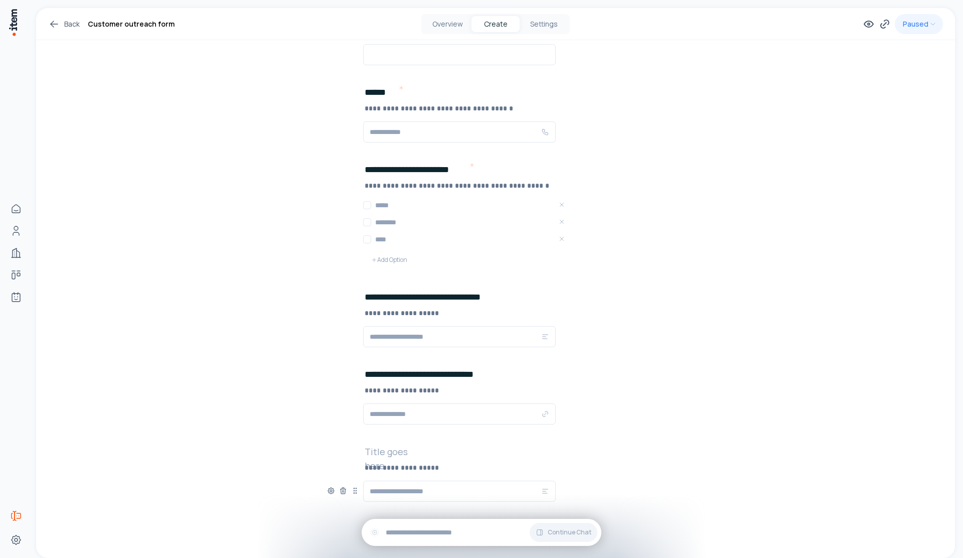
click at [413, 451] on h2 at bounding box center [397, 451] width 64 height 14
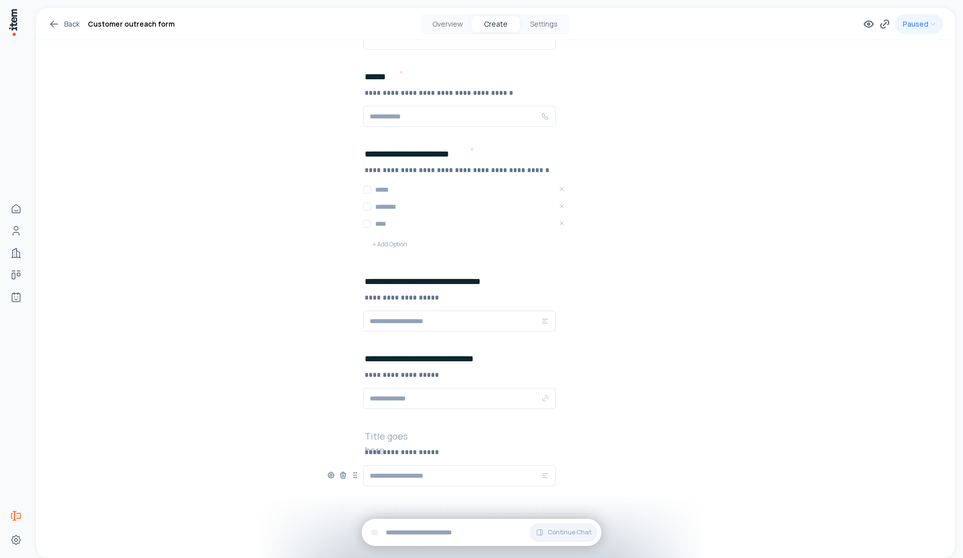
scroll to position [222, 0]
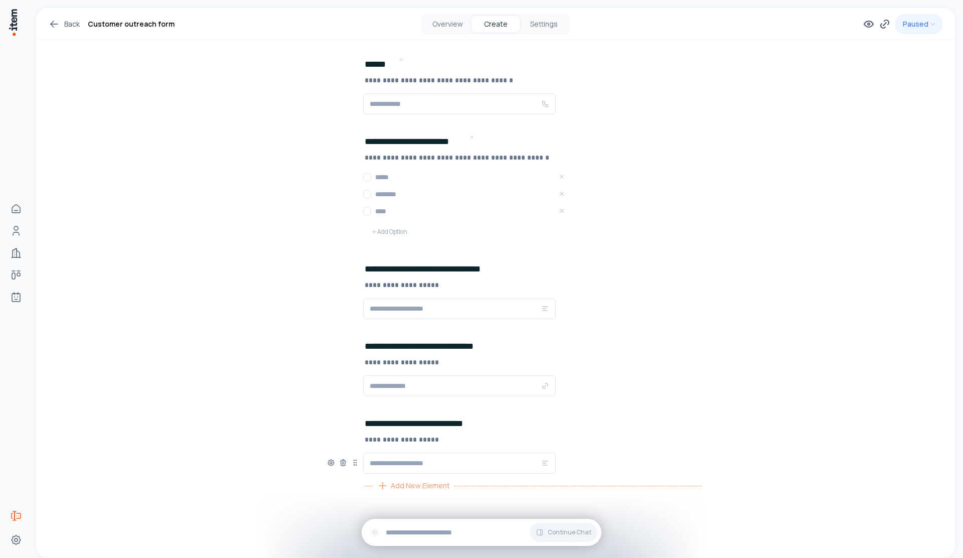
click at [463, 486] on div at bounding box center [578, 486] width 248 height 1
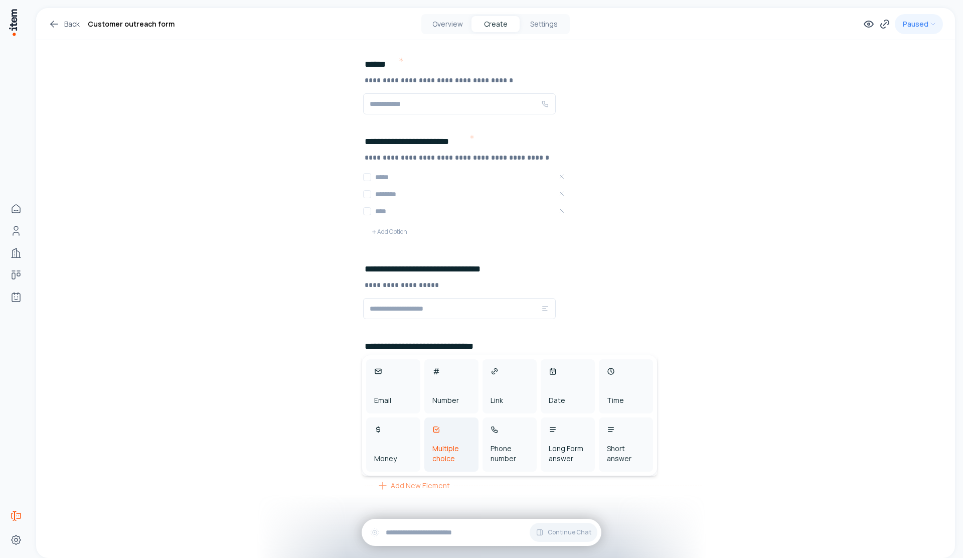
click at [452, 453] on div "Multiple choice" at bounding box center [451, 453] width 38 height 20
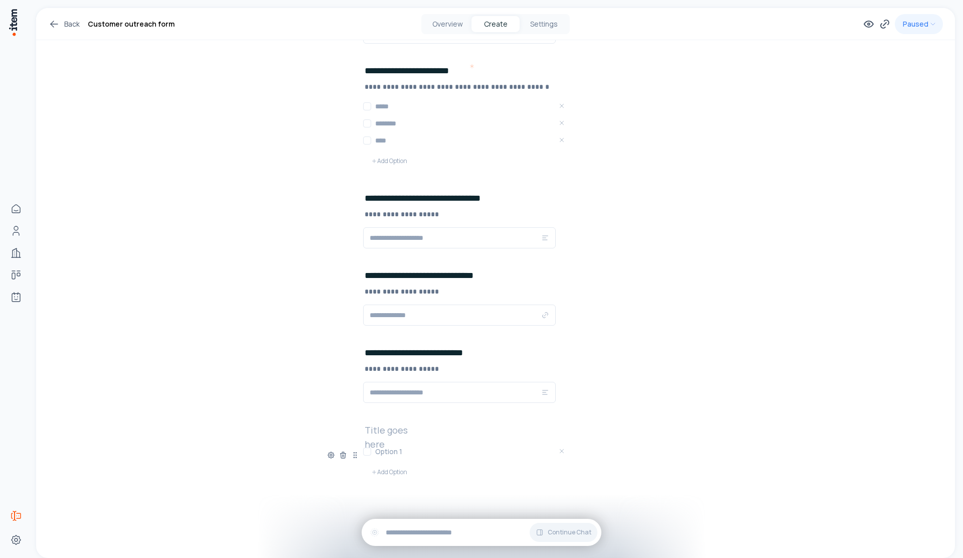
scroll to position [301, 0]
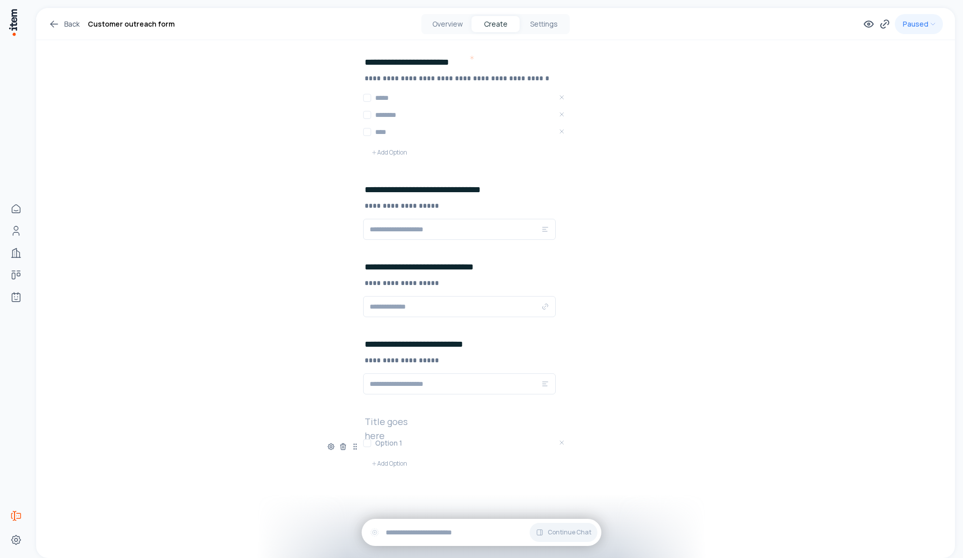
click at [383, 420] on h2 at bounding box center [397, 421] width 64 height 14
click at [398, 445] on h3 at bounding box center [471, 443] width 193 height 10
click at [387, 470] on button "Add Option" at bounding box center [389, 463] width 52 height 20
click at [390, 460] on h3 at bounding box center [471, 460] width 193 height 10
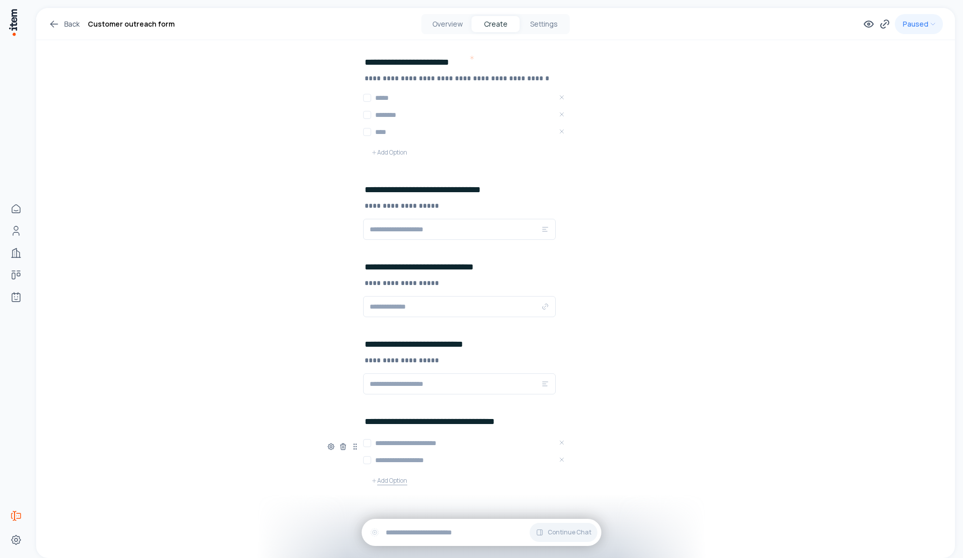
click at [397, 478] on button "Add Option" at bounding box center [389, 480] width 52 height 20
click at [398, 481] on h3 at bounding box center [471, 477] width 193 height 10
click at [459, 481] on h3 at bounding box center [471, 477] width 193 height 10
click at [419, 502] on div "**********" at bounding box center [465, 471] width 205 height 71
click at [376, 502] on button "Add Option" at bounding box center [389, 498] width 52 height 20
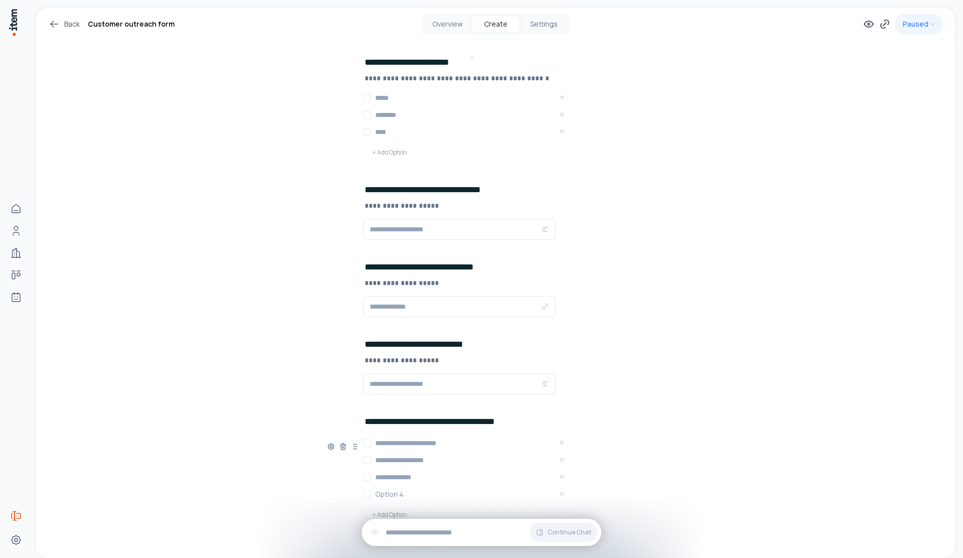
click at [385, 497] on h3 at bounding box center [471, 494] width 193 height 10
click at [323, 442] on div "**********" at bounding box center [495, 158] width 919 height 902
click at [327, 447] on icon at bounding box center [331, 446] width 8 height 8
click at [311, 478] on button "button" at bounding box center [313, 478] width 17 height 9
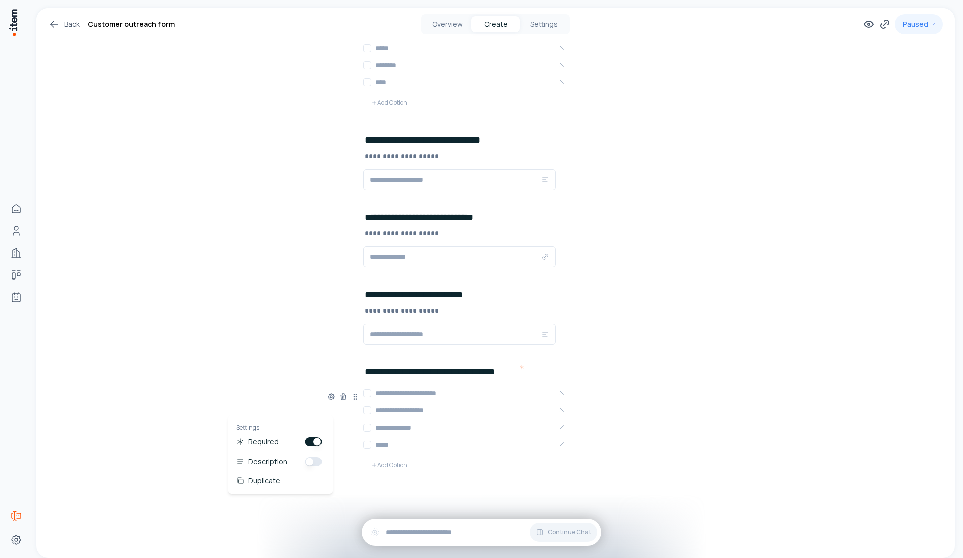
scroll to position [352, 0]
click at [756, 462] on div "**********" at bounding box center [495, 107] width 919 height 902
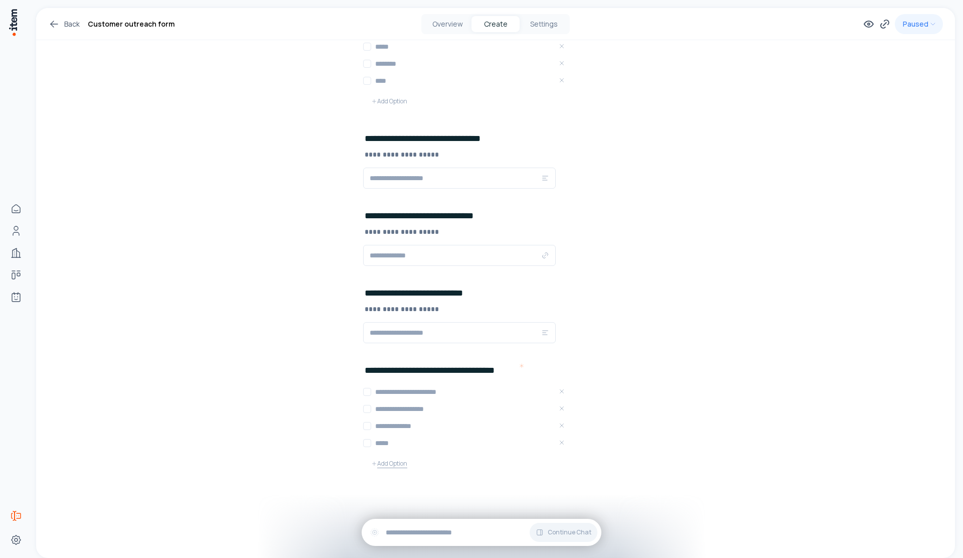
click at [391, 466] on button "Add Option" at bounding box center [389, 463] width 52 height 20
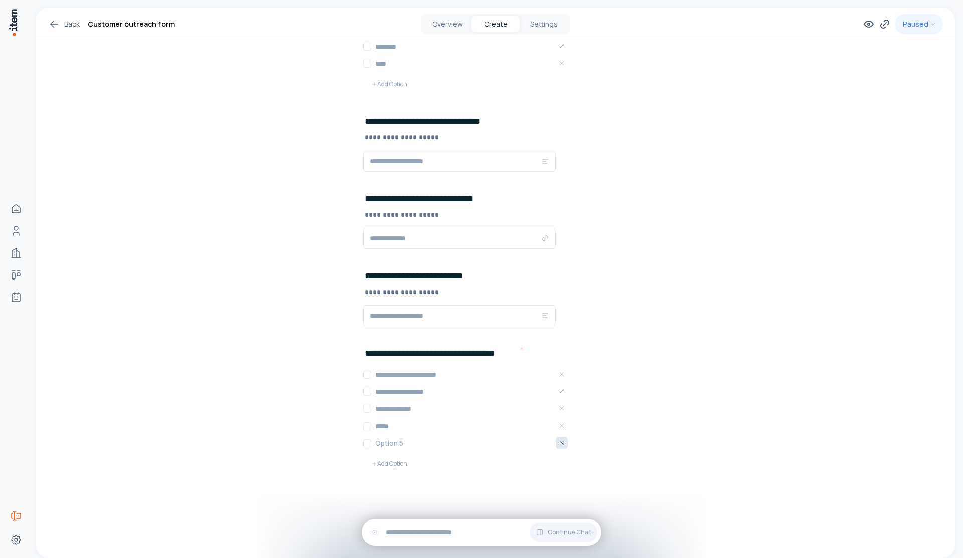
click at [562, 444] on icon "Remove Option 5" at bounding box center [561, 442] width 7 height 7
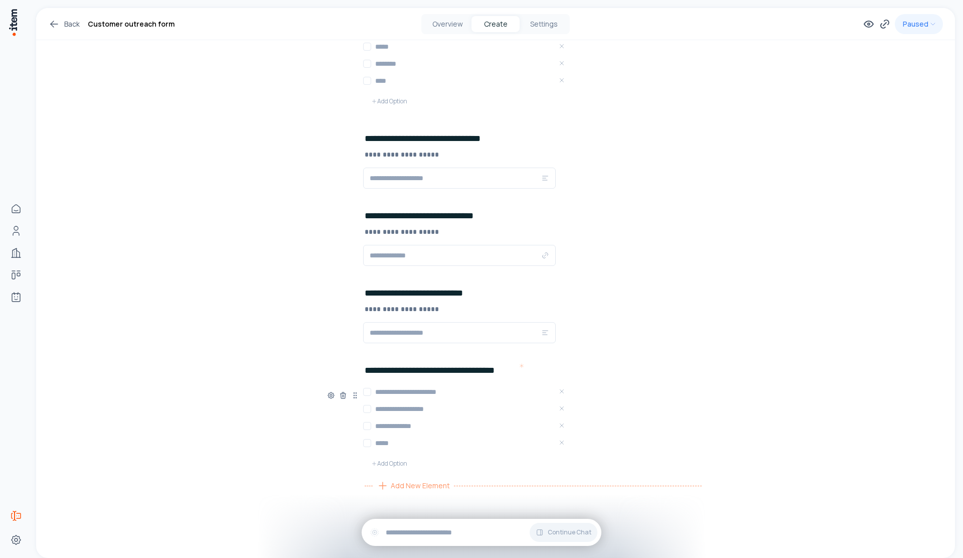
click at [429, 489] on span "Add New Element" at bounding box center [420, 485] width 59 height 11
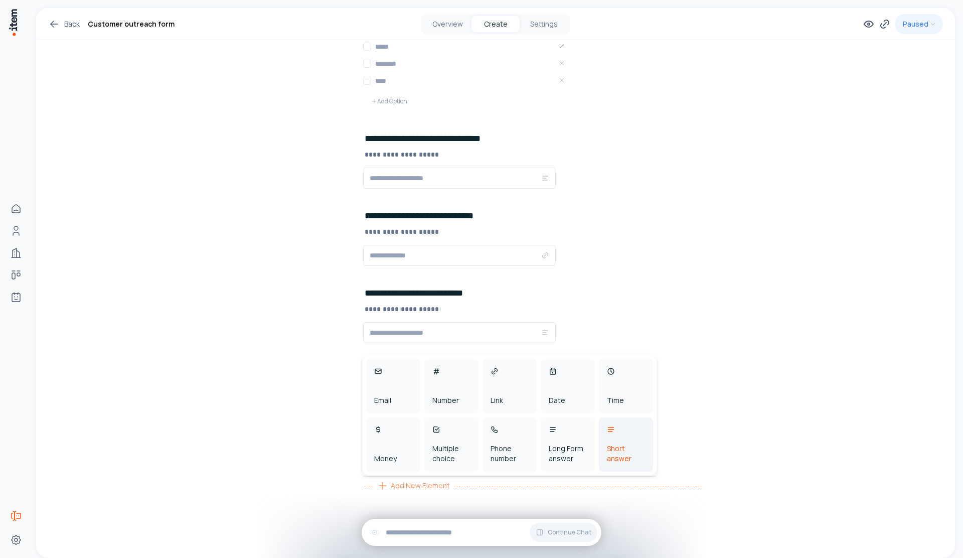
click at [641, 464] on div "Short answer" at bounding box center [626, 444] width 54 height 54
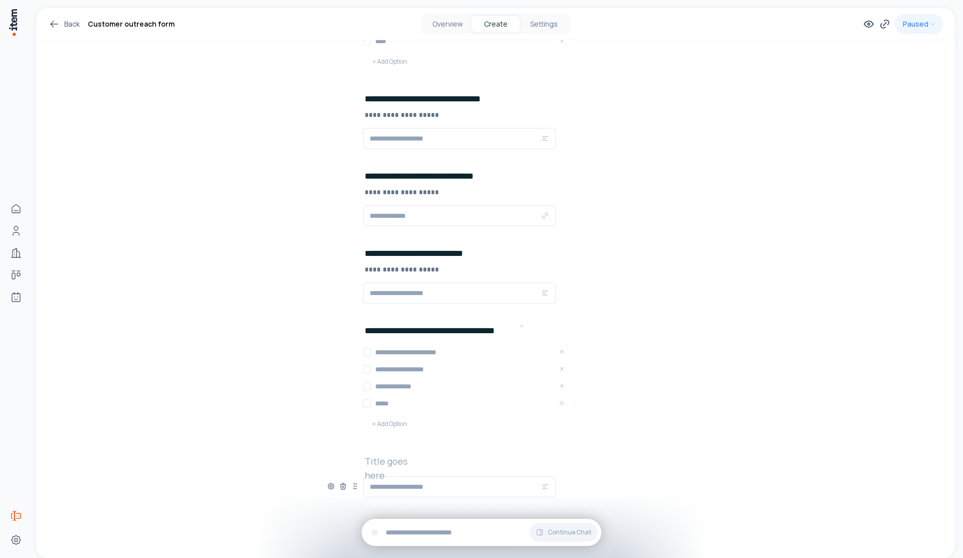
scroll to position [415, 0]
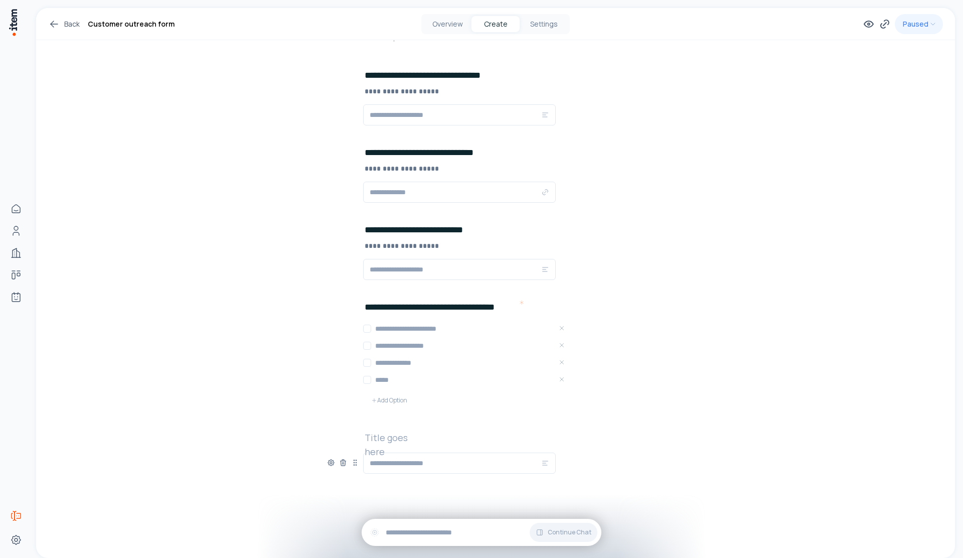
click at [373, 443] on h2 at bounding box center [397, 437] width 64 height 14
click at [609, 481] on div "Add New Element" at bounding box center [533, 486] width 337 height 16
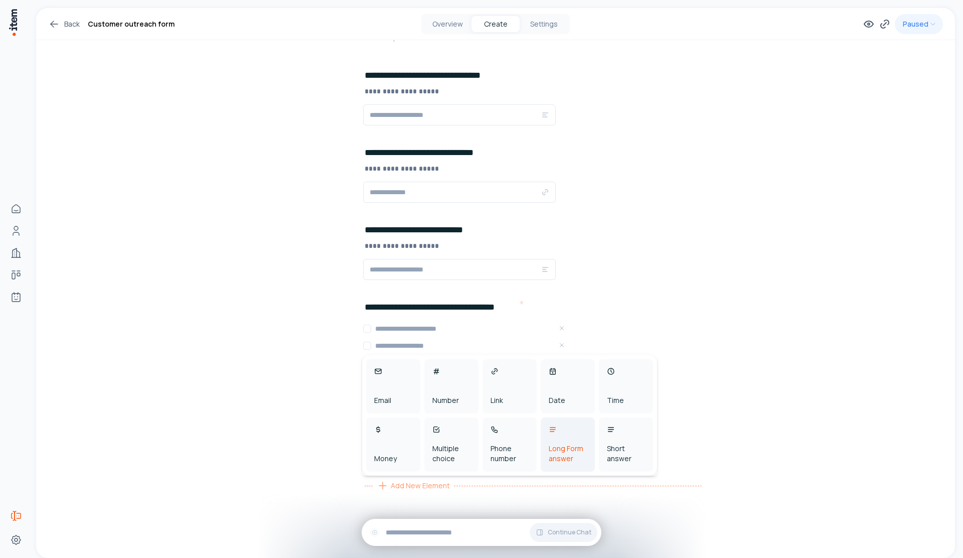
click at [576, 459] on div "Long Form answer" at bounding box center [568, 453] width 38 height 20
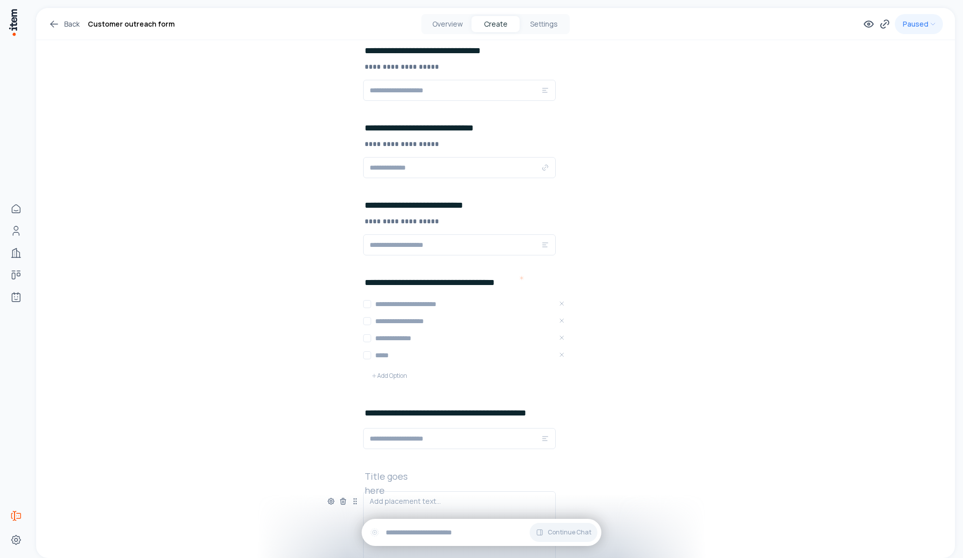
scroll to position [497, 0]
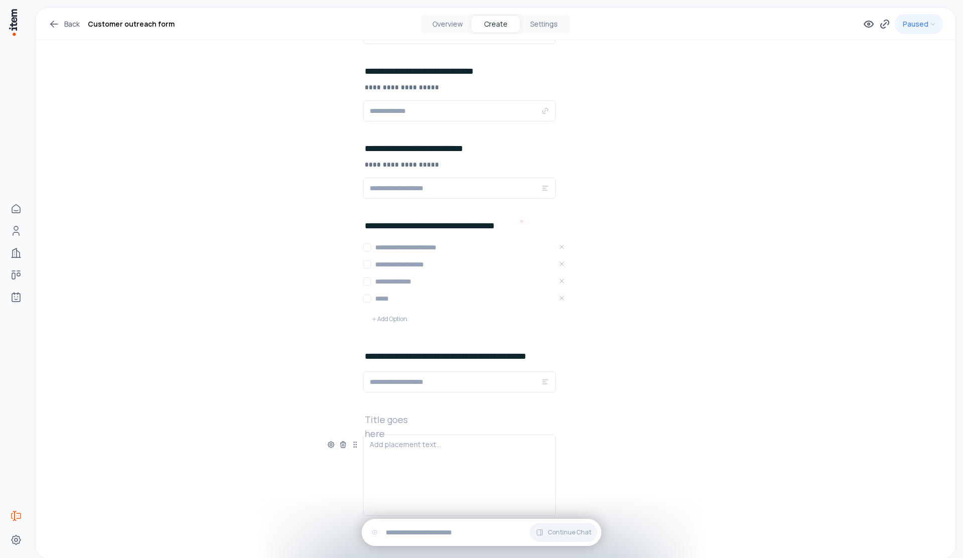
click at [386, 417] on h2 at bounding box center [397, 419] width 64 height 14
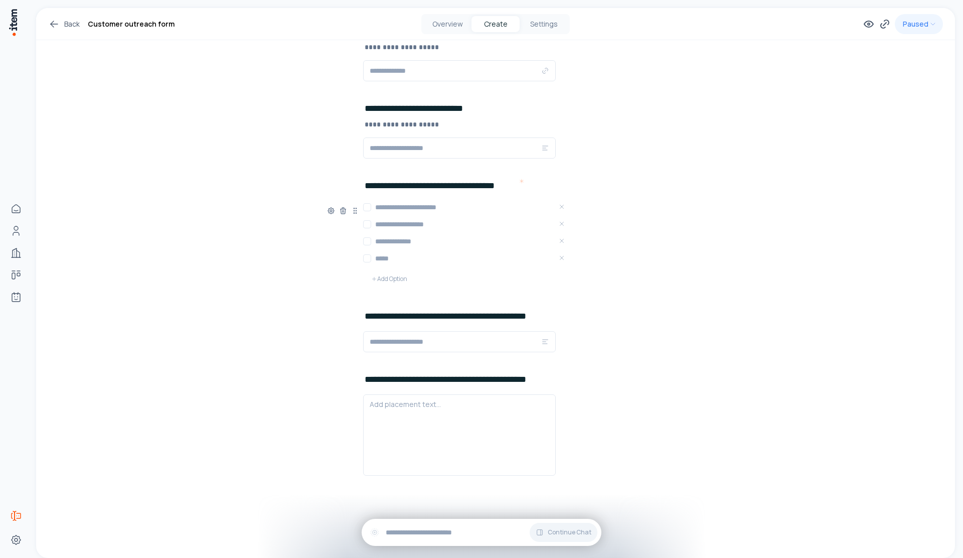
scroll to position [539, 0]
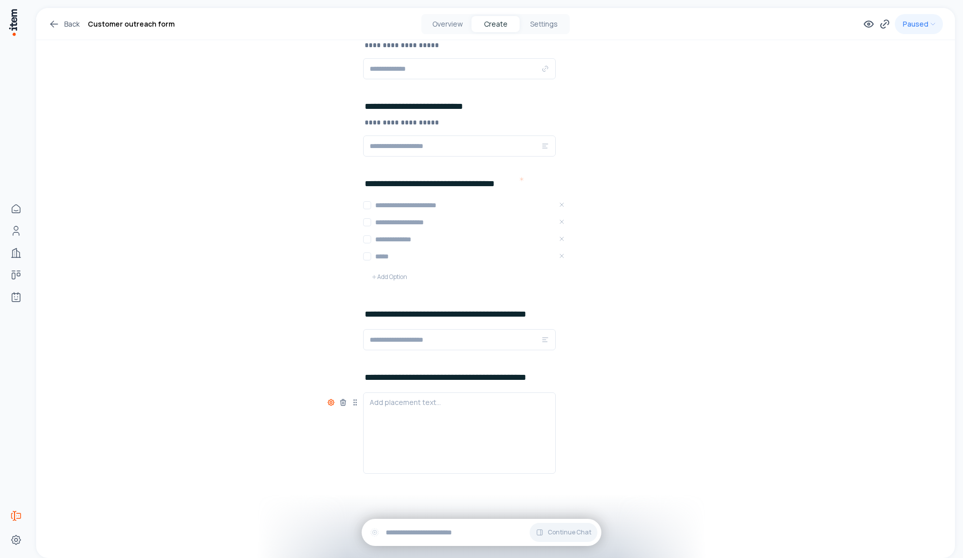
click at [328, 402] on icon at bounding box center [331, 402] width 8 height 8
click at [315, 453] on button "button" at bounding box center [313, 454] width 17 height 9
click at [316, 447] on button "button" at bounding box center [313, 448] width 17 height 9
click at [319, 471] on button "button" at bounding box center [313, 468] width 17 height 9
click at [629, 463] on div "Add placement text..." at bounding box center [495, 432] width 337 height 81
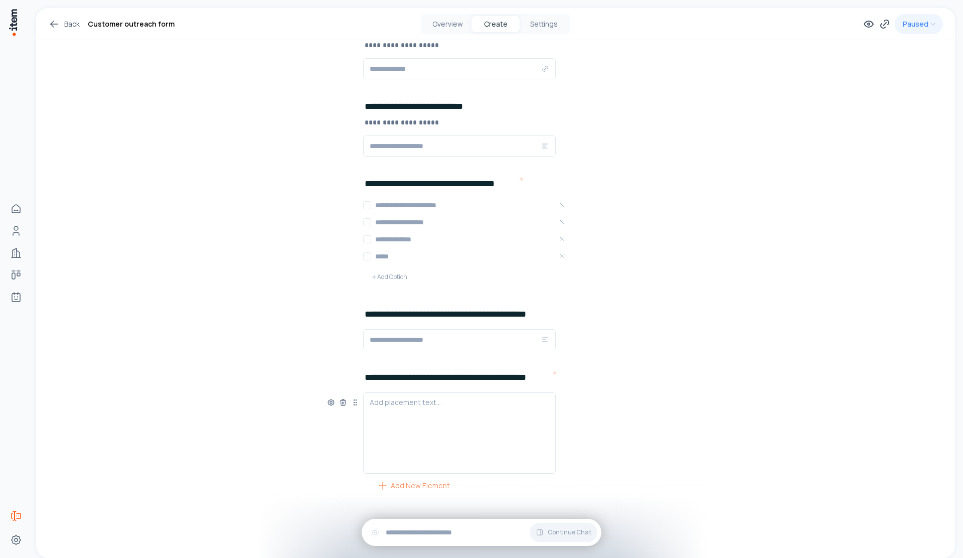
click at [421, 483] on span "Add New Element" at bounding box center [420, 485] width 59 height 11
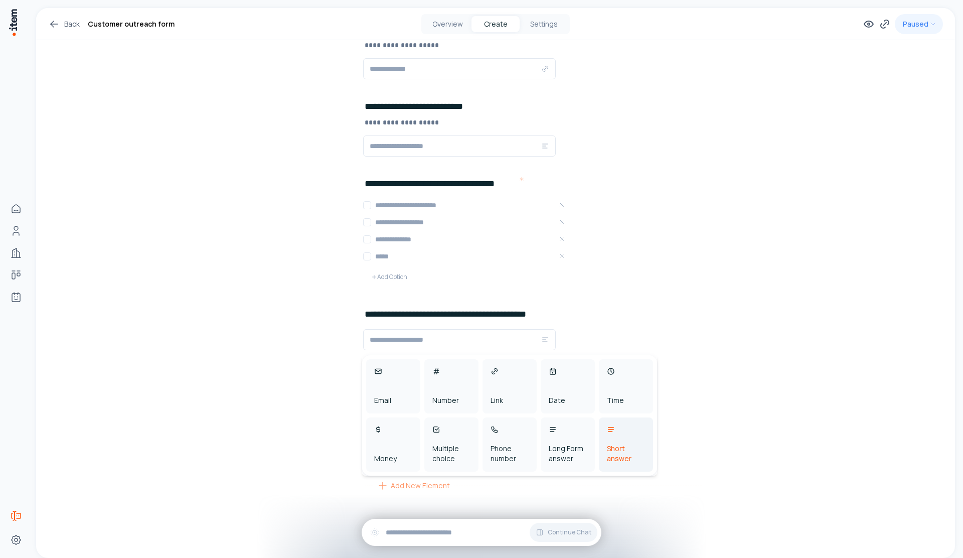
click at [618, 457] on div "Short answer" at bounding box center [626, 453] width 38 height 20
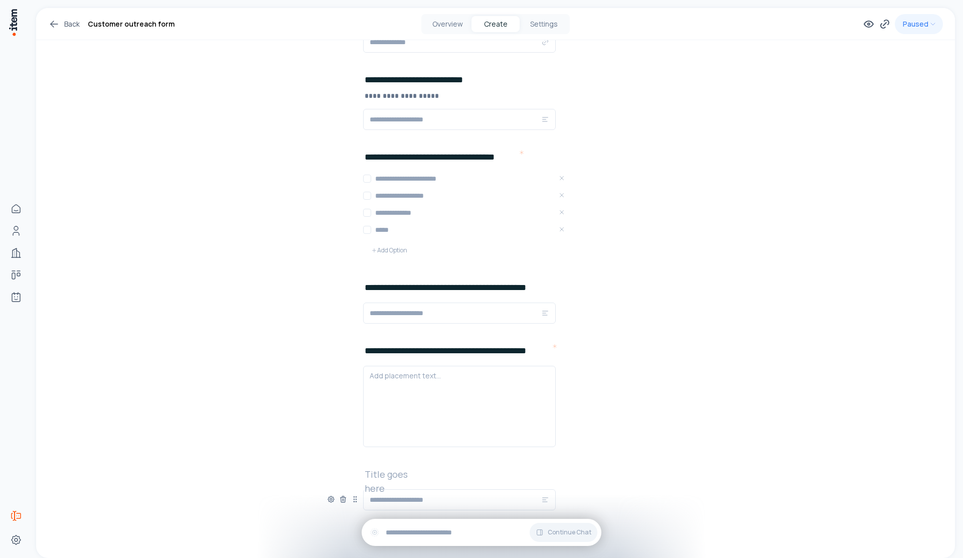
scroll to position [602, 0]
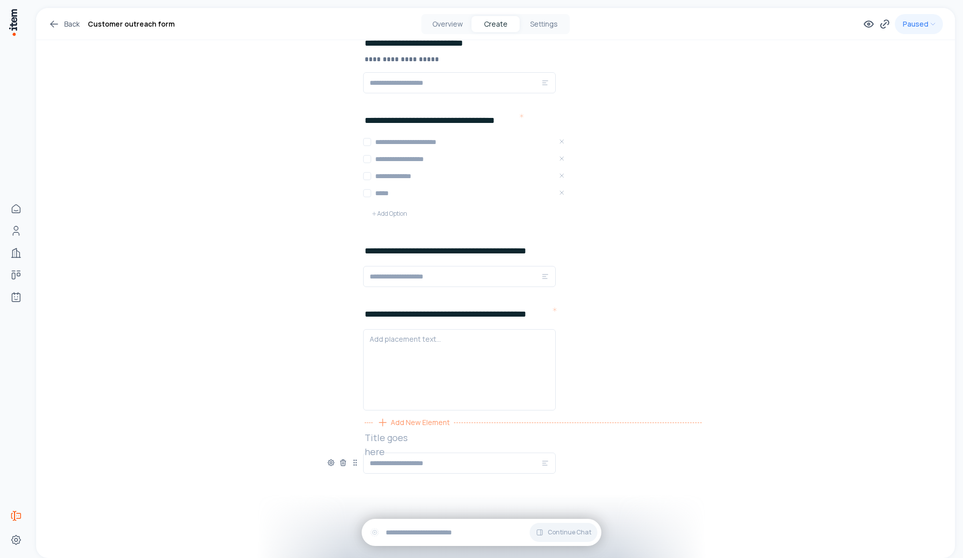
click at [405, 431] on h2 at bounding box center [397, 437] width 64 height 14
drag, startPoint x: 500, startPoint y: 440, endPoint x: 360, endPoint y: 440, distance: 139.9
click at [360, 440] on div "**********" at bounding box center [495, 461] width 337 height 63
drag, startPoint x: 364, startPoint y: 437, endPoint x: 518, endPoint y: 436, distance: 154.0
click at [518, 436] on div "**********" at bounding box center [495, 461] width 337 height 63
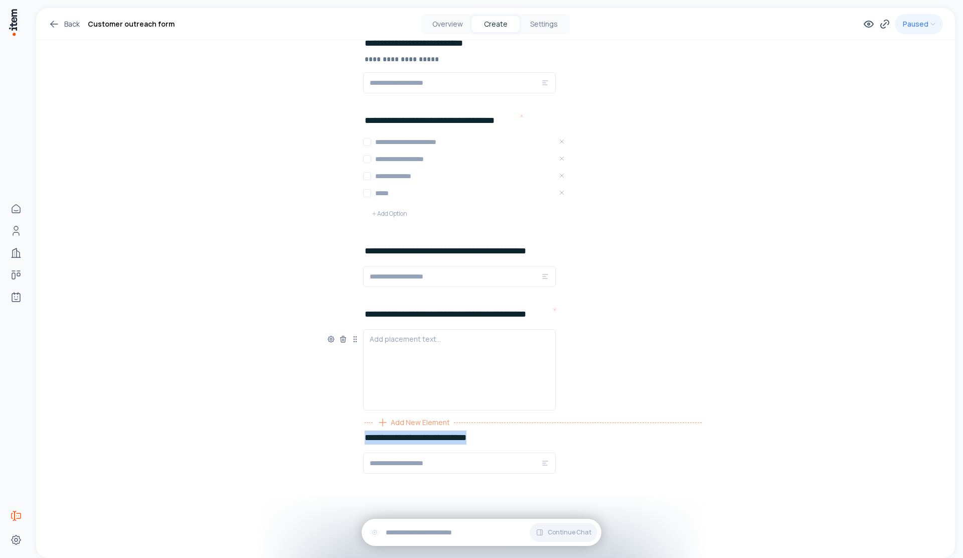
copy h2 "**********"
click at [339, 466] on icon at bounding box center [343, 462] width 8 height 8
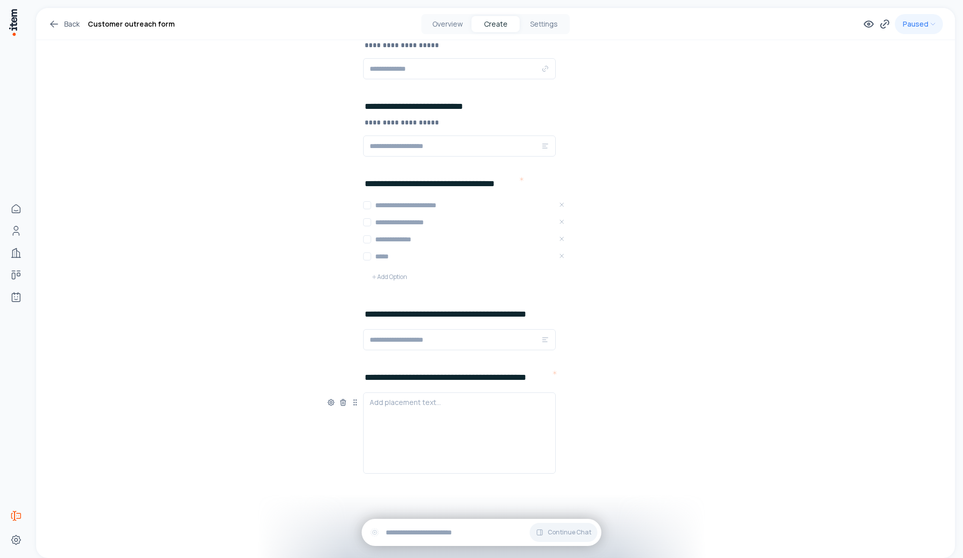
scroll to position [539, 0]
click at [341, 462] on div "Add placement text..." at bounding box center [495, 432] width 337 height 81
click at [418, 492] on div "Add New Element" at bounding box center [413, 486] width 81 height 16
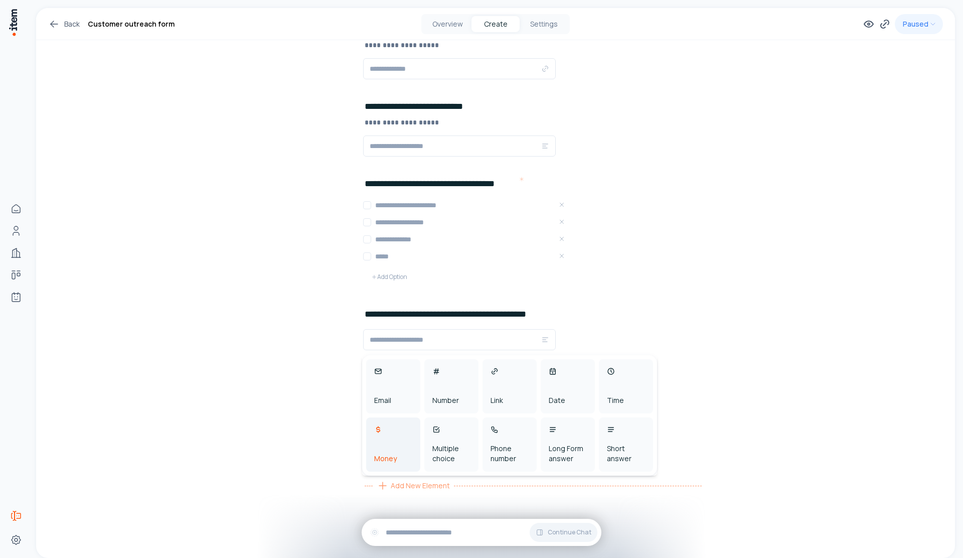
click at [411, 446] on div "Money" at bounding box center [393, 444] width 54 height 54
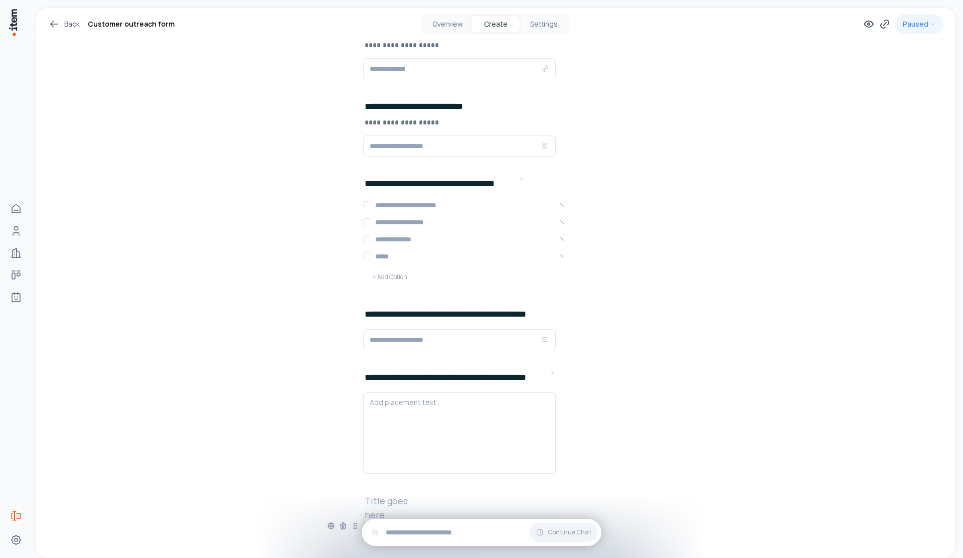
click at [397, 496] on h2 at bounding box center [397, 501] width 64 height 14
paste h2
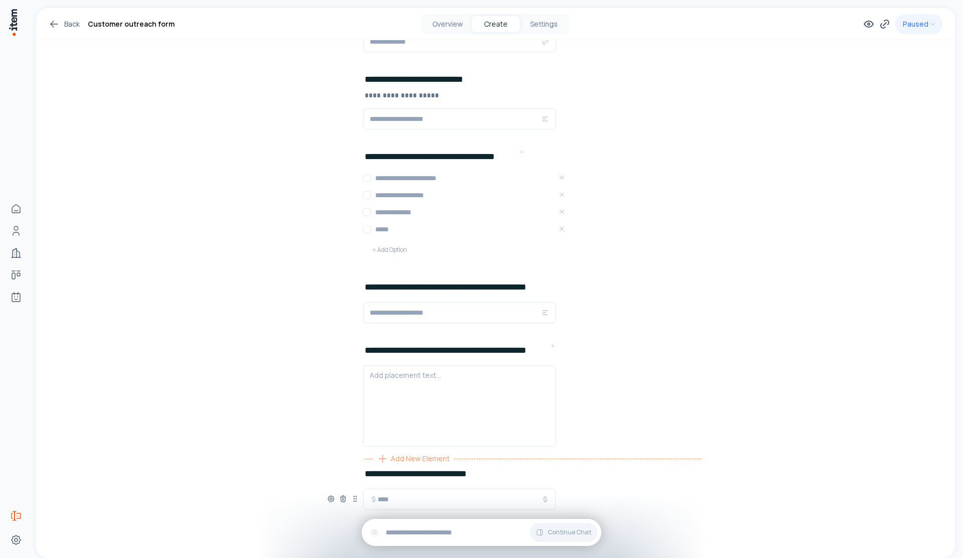
scroll to position [602, 0]
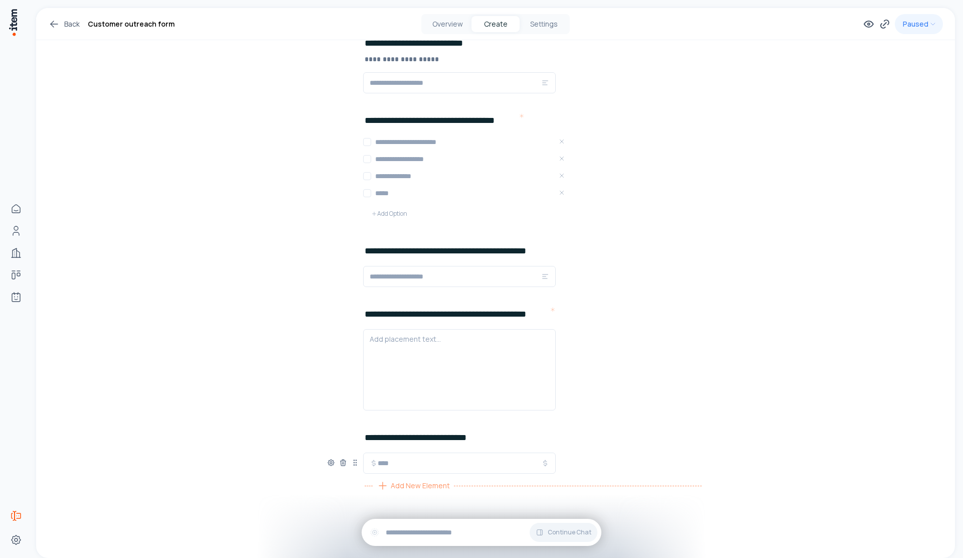
click at [433, 493] on div "Add New Element" at bounding box center [413, 486] width 81 height 16
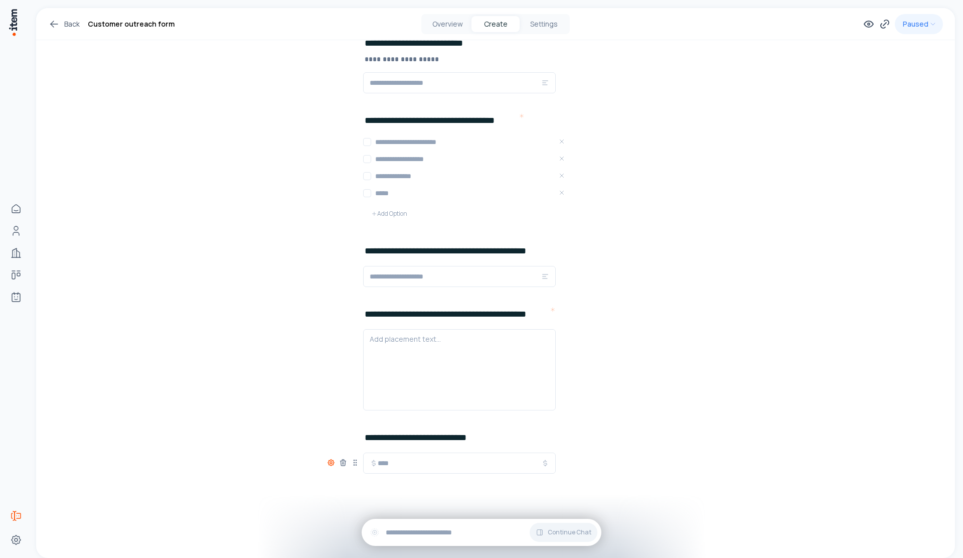
click at [328, 465] on icon at bounding box center [331, 462] width 6 height 6
click at [310, 512] on button "button" at bounding box center [313, 514] width 17 height 9
drag, startPoint x: 305, startPoint y: 419, endPoint x: 322, endPoint y: 427, distance: 18.2
click at [306, 419] on button "button" at bounding box center [313, 418] width 17 height 9
click at [374, 453] on p at bounding box center [533, 453] width 337 height 10
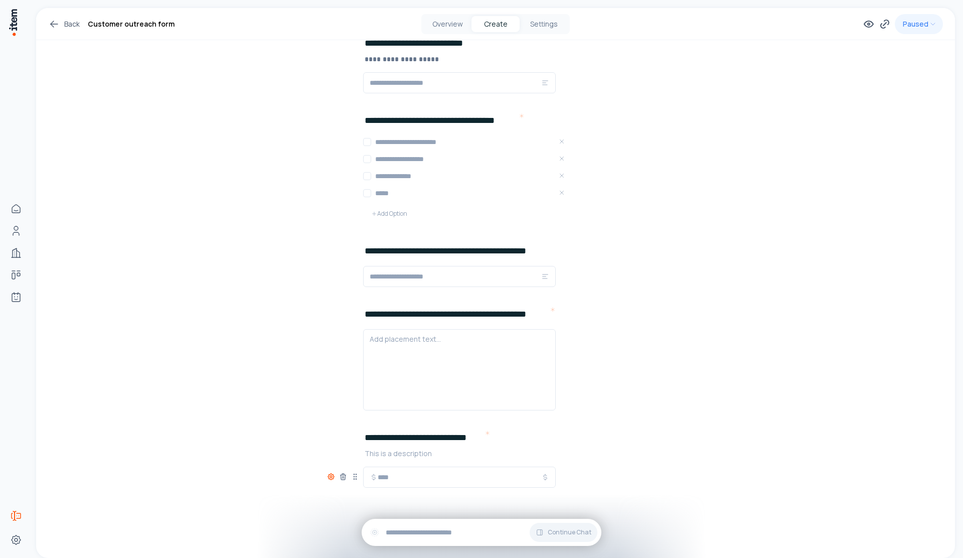
click at [327, 478] on icon at bounding box center [331, 476] width 8 height 8
click at [319, 418] on button "button" at bounding box center [313, 418] width 17 height 9
click at [389, 458] on div "**********" at bounding box center [495, 468] width 337 height 77
click at [392, 454] on p at bounding box center [533, 453] width 337 height 10
click at [605, 474] on div at bounding box center [495, 476] width 337 height 21
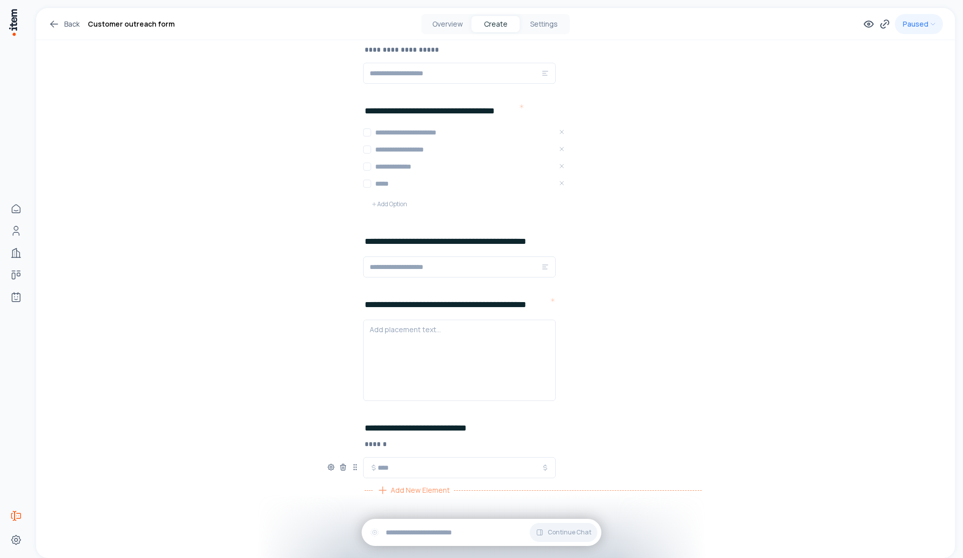
scroll to position [616, 0]
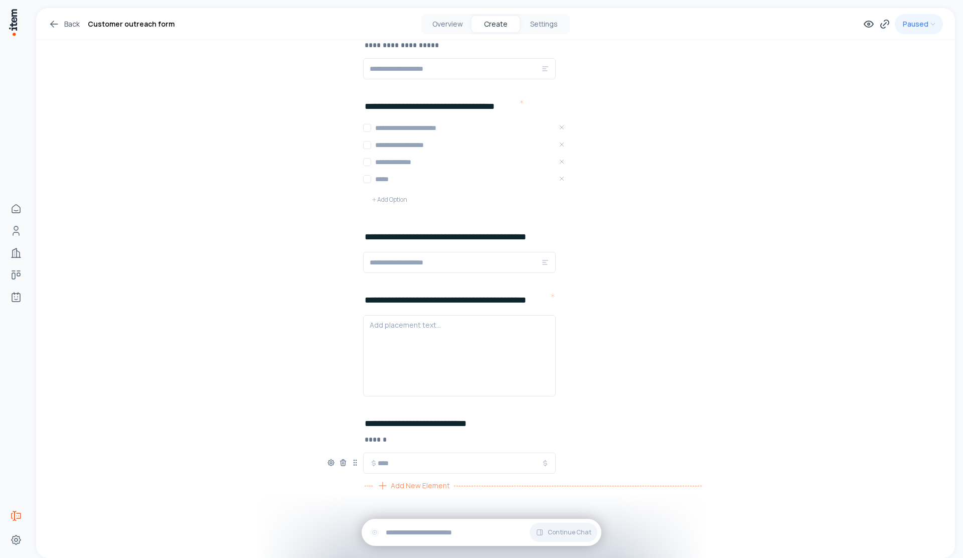
click at [588, 492] on div "Add New Element" at bounding box center [533, 486] width 337 height 16
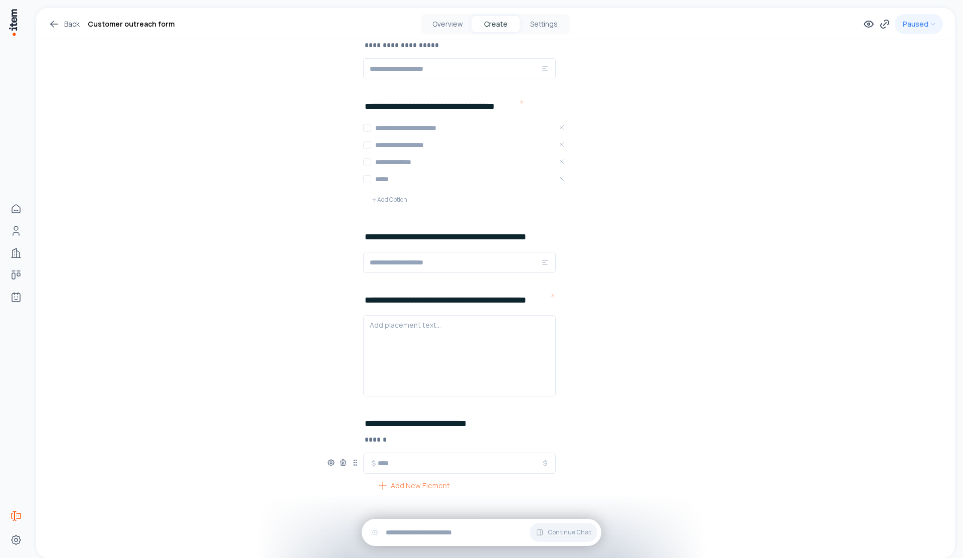
click at [423, 488] on span "Add New Element" at bounding box center [420, 485] width 59 height 11
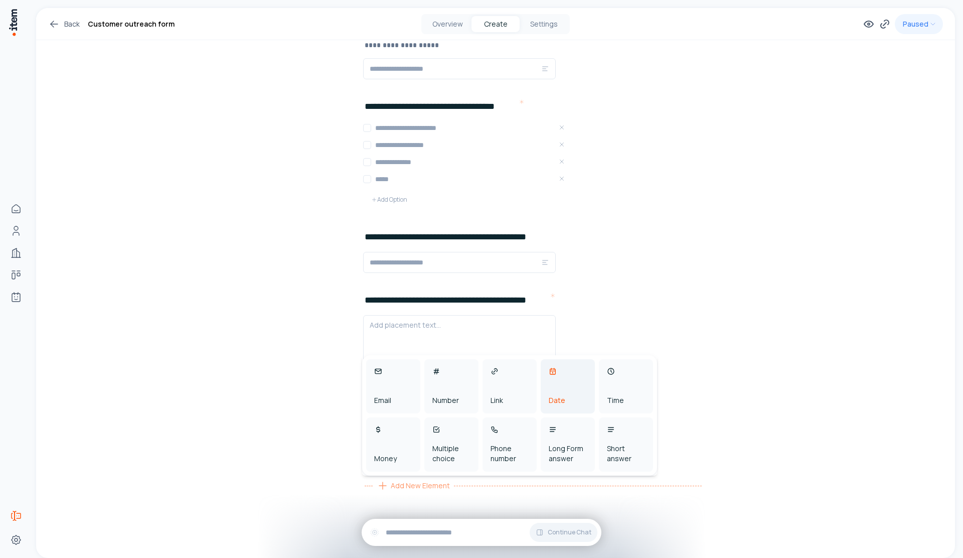
click at [556, 390] on div "Date" at bounding box center [568, 386] width 54 height 54
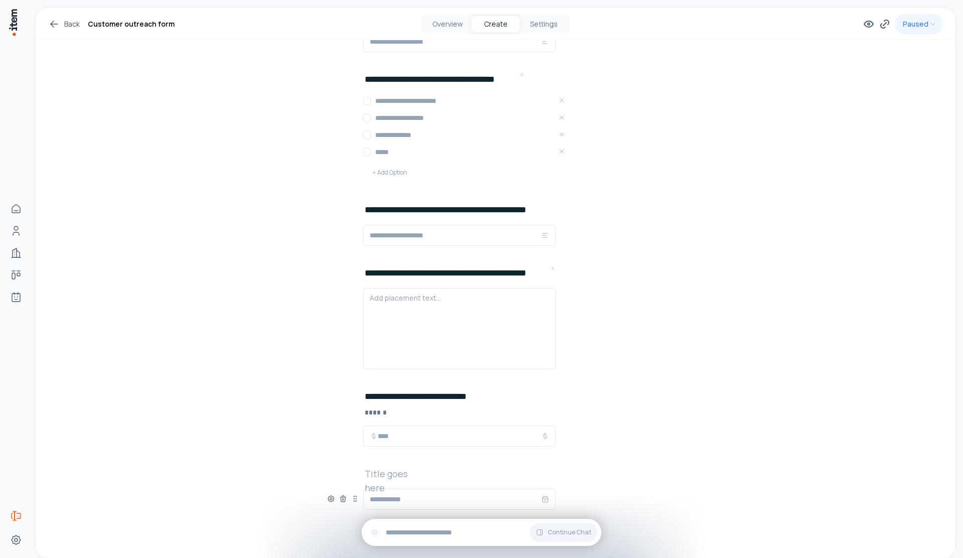
scroll to position [679, 0]
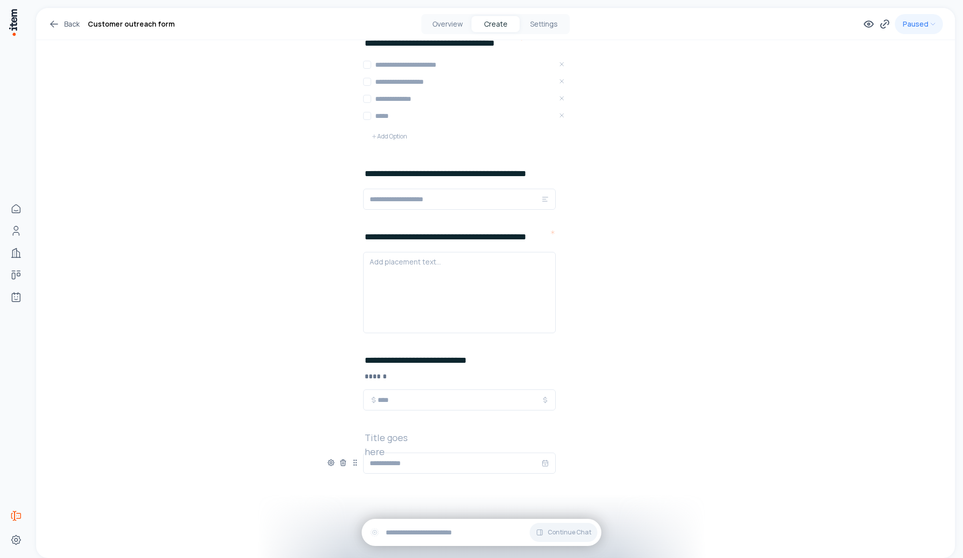
click at [406, 443] on h2 at bounding box center [397, 437] width 64 height 14
click at [328, 399] on icon at bounding box center [331, 399] width 6 height 6
click at [315, 433] on button "button" at bounding box center [313, 431] width 17 height 9
click at [351, 446] on div "**********" at bounding box center [495, 461] width 337 height 63
click at [330, 463] on icon at bounding box center [331, 462] width 2 height 2
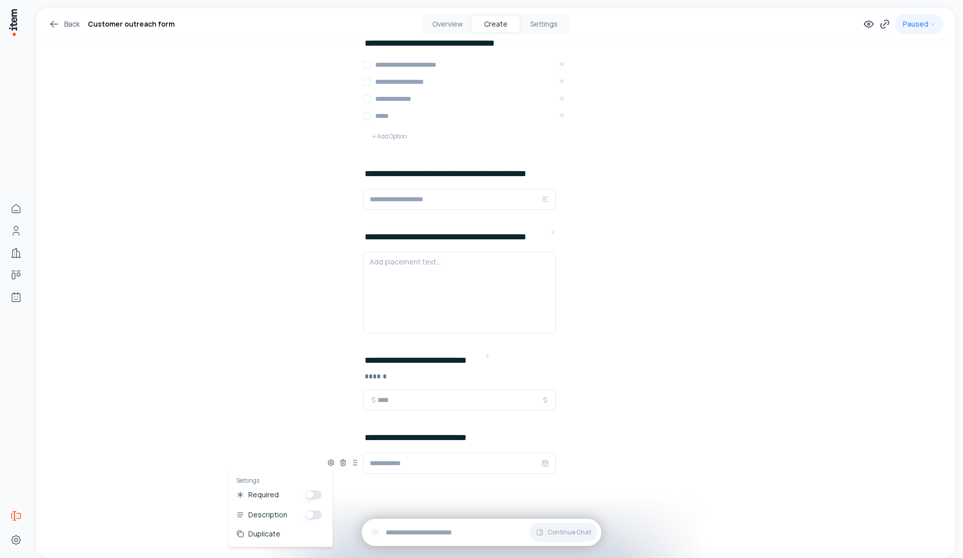
click at [313, 493] on button "button" at bounding box center [313, 494] width 17 height 9
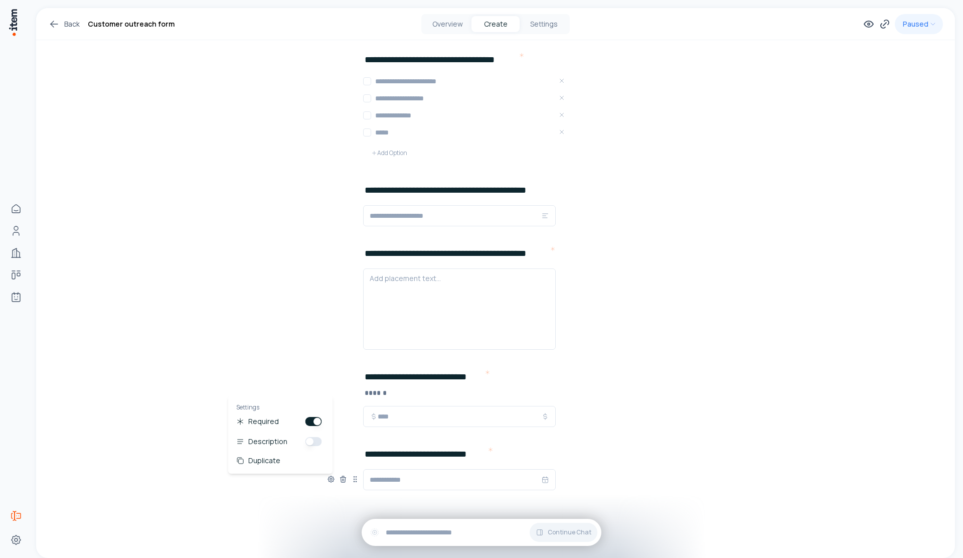
scroll to position [662, 0]
click at [332, 282] on icon at bounding box center [331, 279] width 8 height 8
click at [309, 334] on button "button" at bounding box center [313, 331] width 17 height 9
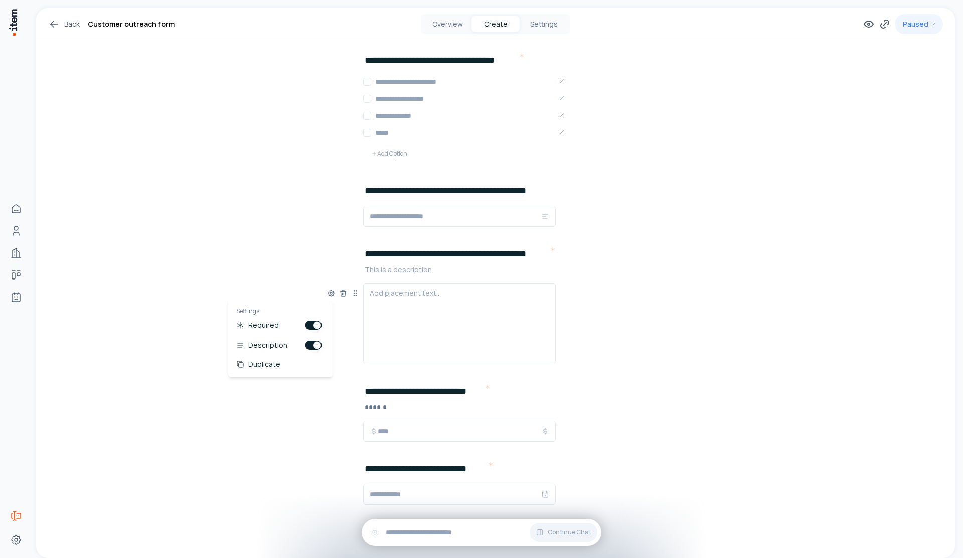
click at [319, 344] on button "button" at bounding box center [313, 345] width 17 height 9
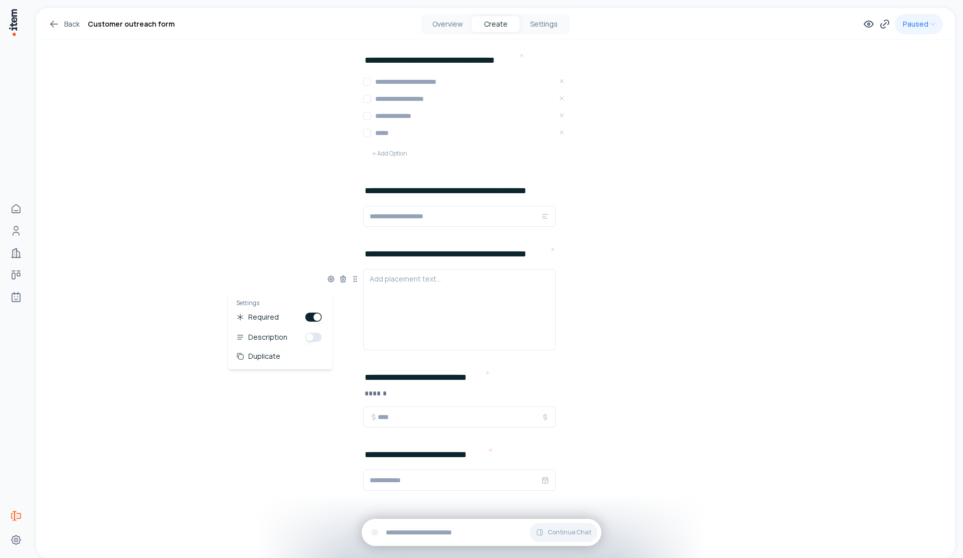
scroll to position [589, 0]
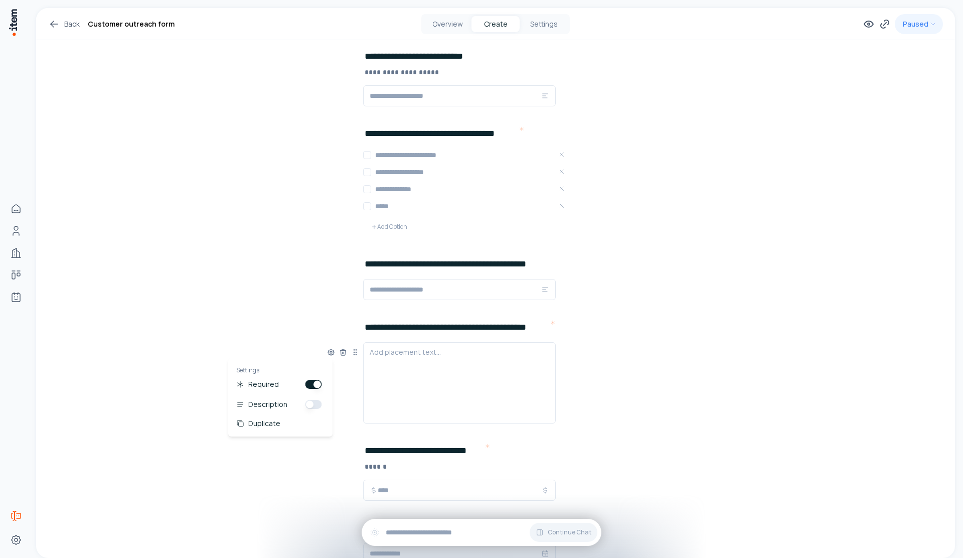
click at [299, 231] on div "**********" at bounding box center [495, 33] width 919 height 1229
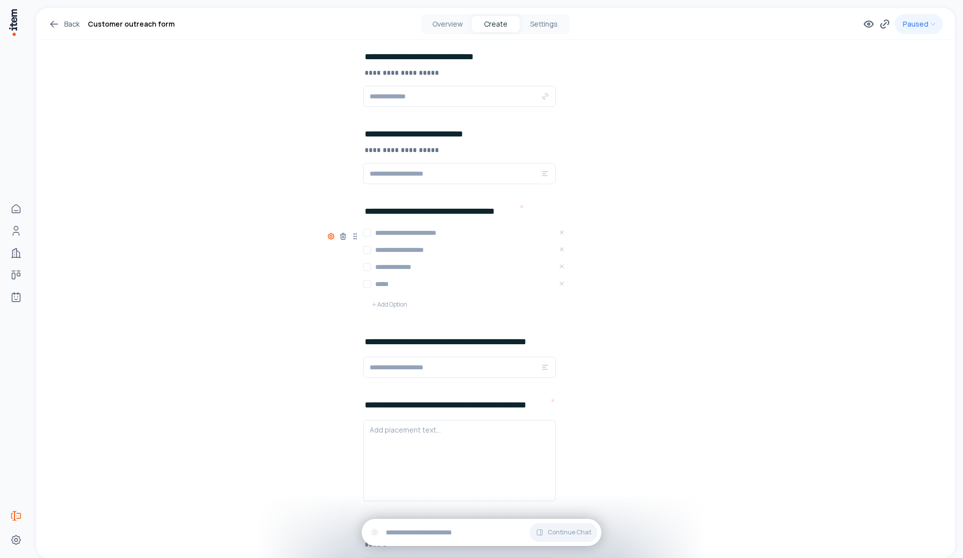
click at [329, 239] on icon at bounding box center [331, 236] width 8 height 8
click at [293, 172] on div "**********" at bounding box center [495, 111] width 919 height 1229
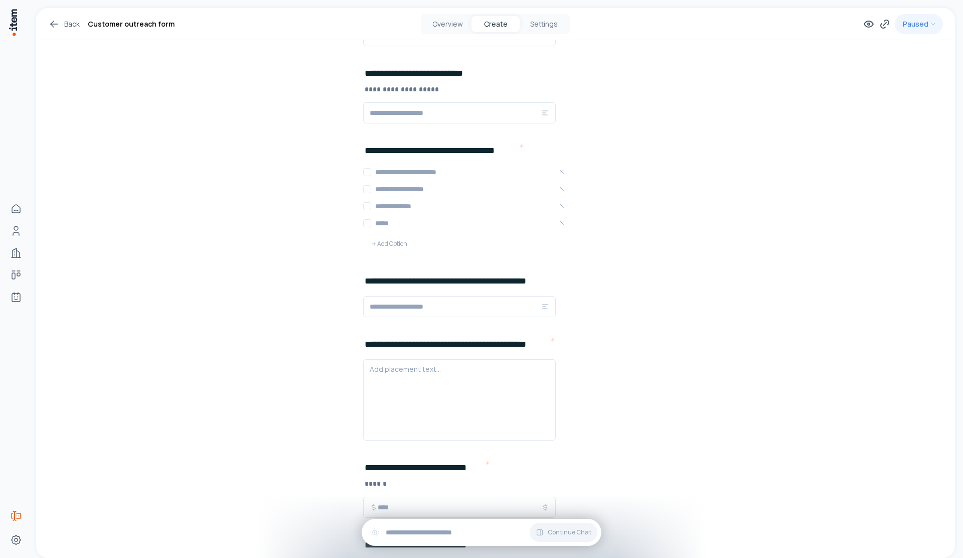
scroll to position [679, 0]
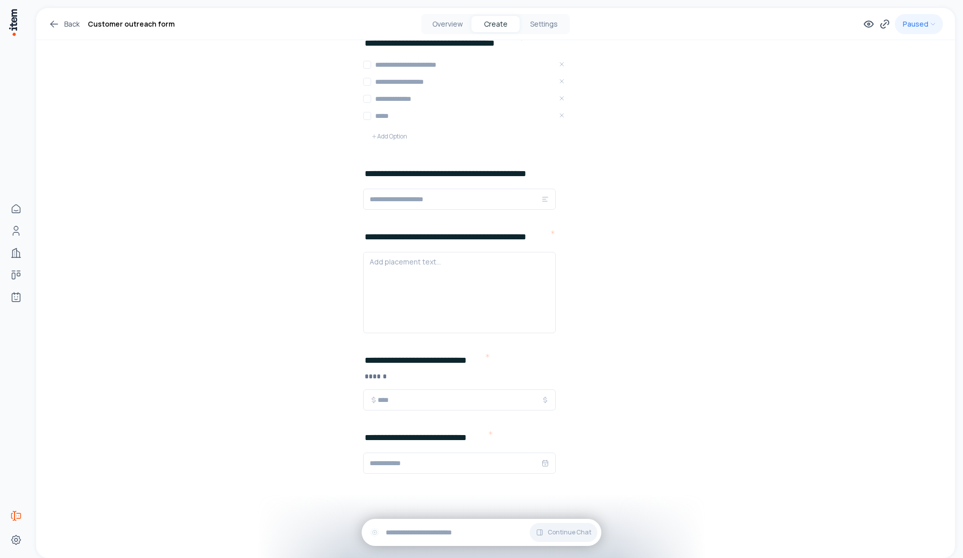
drag, startPoint x: 685, startPoint y: 464, endPoint x: 688, endPoint y: 468, distance: 5.4
click at [442, 491] on span "Add New Element" at bounding box center [420, 485] width 59 height 11
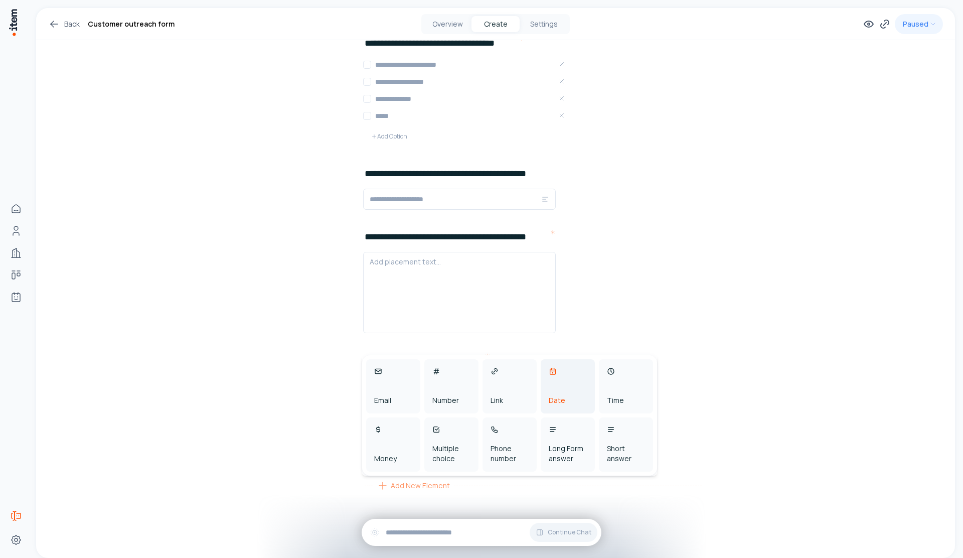
click at [556, 400] on div "Date" at bounding box center [557, 400] width 17 height 10
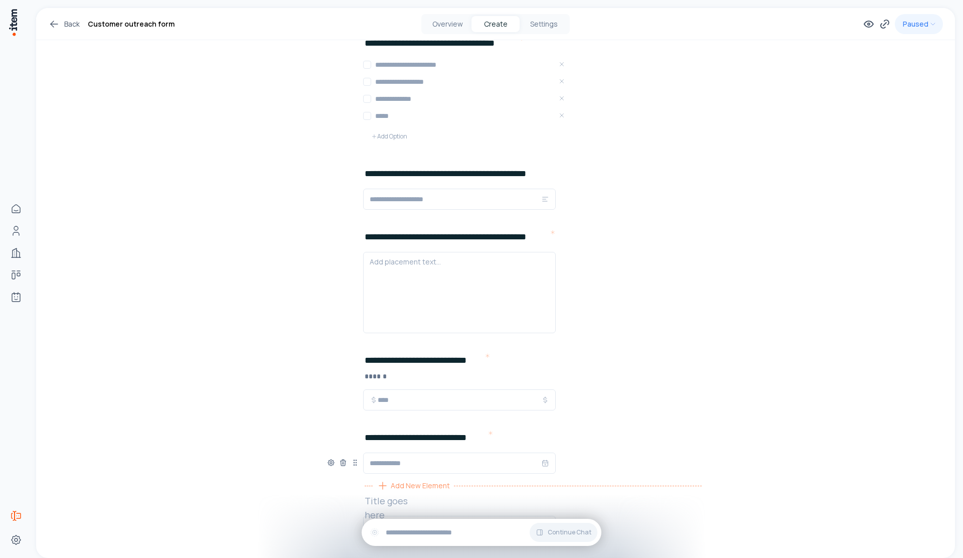
click at [400, 488] on span "Add New Element" at bounding box center [420, 485] width 59 height 11
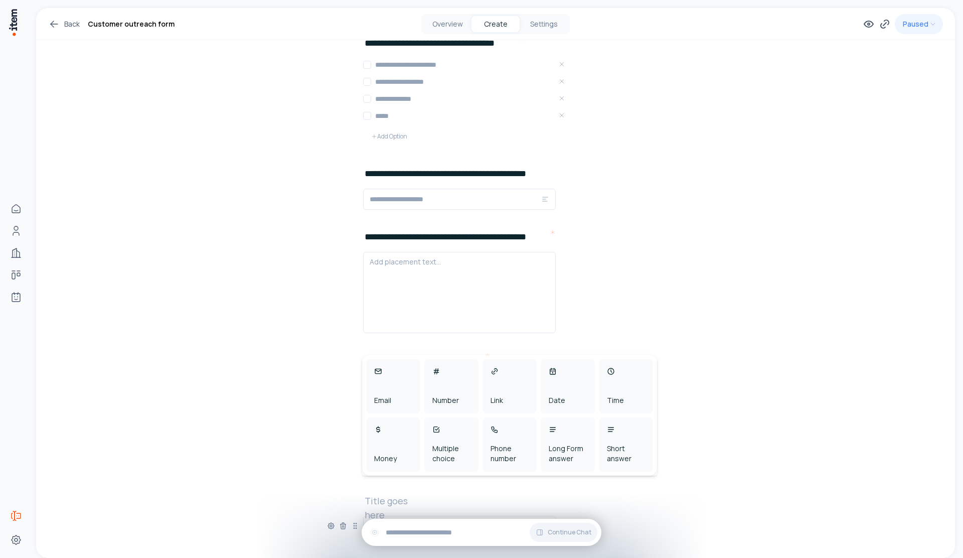
click at [413, 503] on h2 at bounding box center [397, 501] width 64 height 14
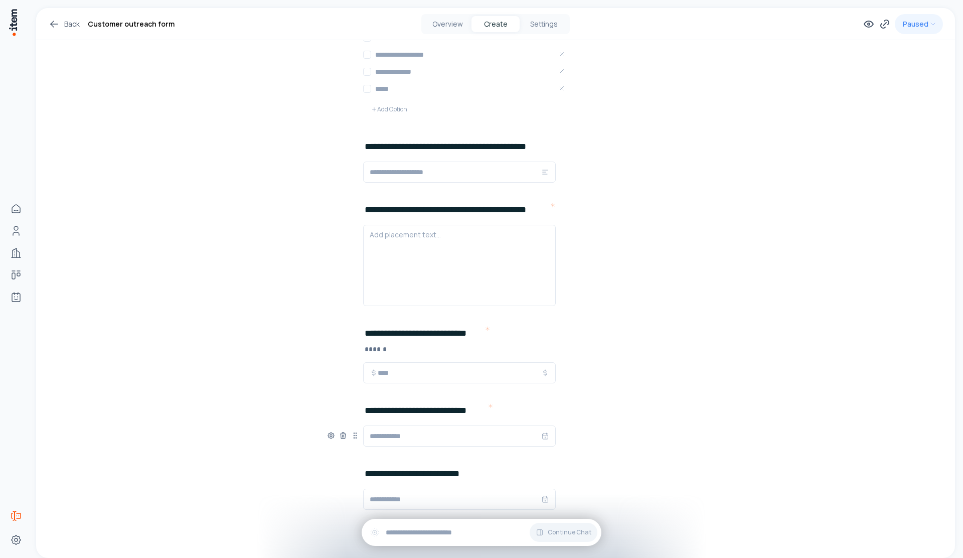
scroll to position [742, 0]
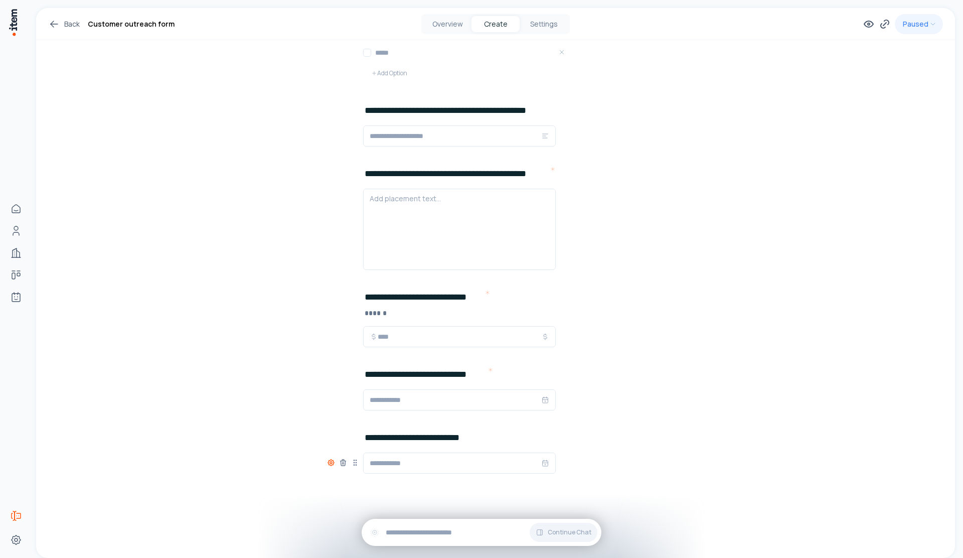
click at [329, 458] on icon at bounding box center [331, 462] width 8 height 8
click at [312, 500] on div "Required" at bounding box center [280, 495] width 88 height 12
click at [314, 495] on button "button" at bounding box center [313, 494] width 17 height 9
click at [649, 492] on div "Add New Element" at bounding box center [533, 486] width 337 height 16
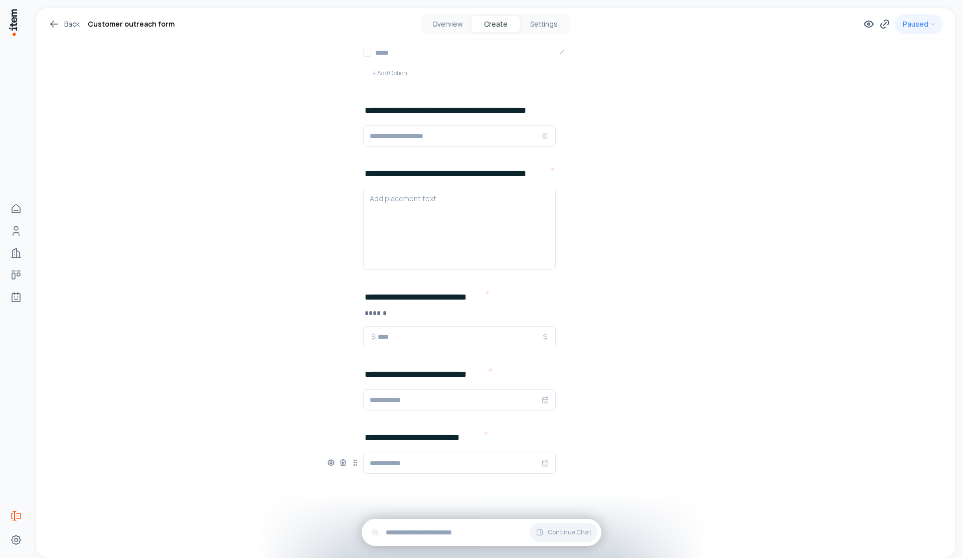
click at [592, 466] on div at bounding box center [495, 462] width 337 height 21
click at [560, 463] on div at bounding box center [495, 462] width 337 height 21
click at [434, 487] on span "Add New Element" at bounding box center [420, 485] width 59 height 11
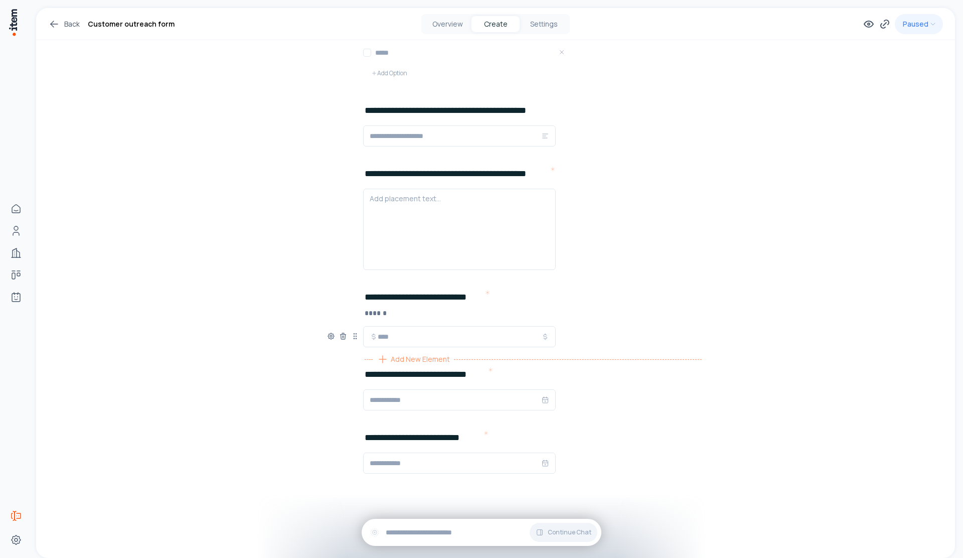
click at [458, 359] on div "Add New Element" at bounding box center [533, 359] width 337 height 16
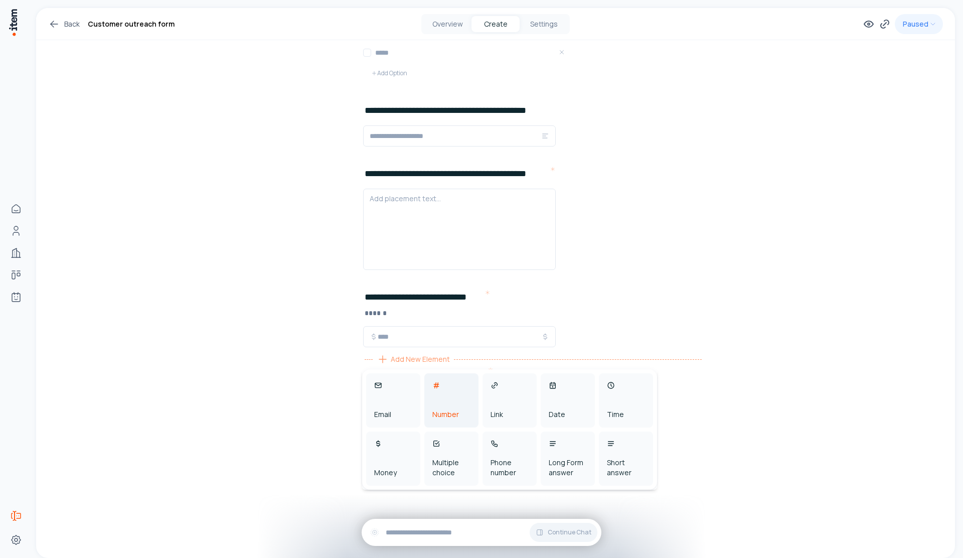
click at [445, 410] on div "Number" at bounding box center [445, 414] width 27 height 10
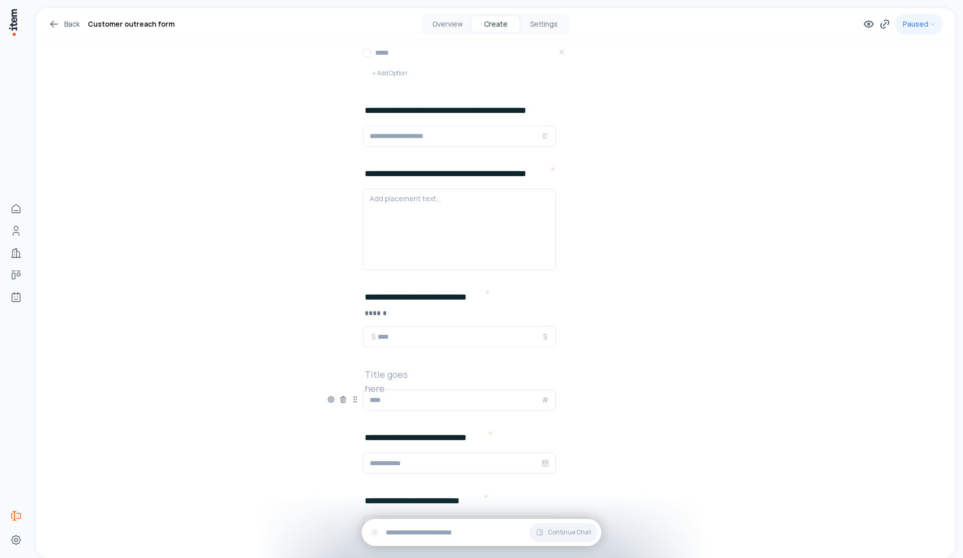
click at [404, 373] on h2 at bounding box center [397, 374] width 64 height 14
click at [606, 433] on div "**********" at bounding box center [495, 461] width 337 height 63
click at [330, 397] on icon at bounding box center [331, 399] width 6 height 6
click at [314, 431] on button "button" at bounding box center [313, 431] width 17 height 9
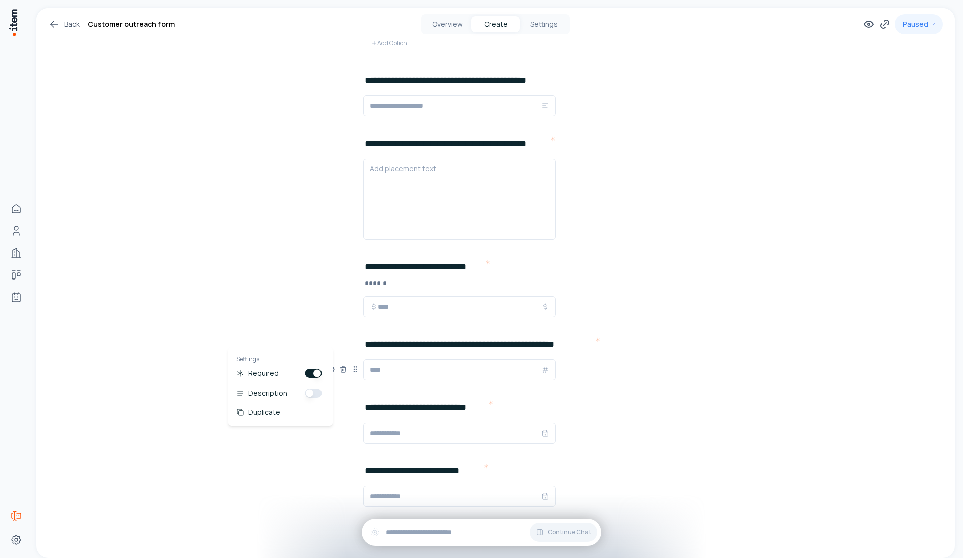
scroll to position [806, 0]
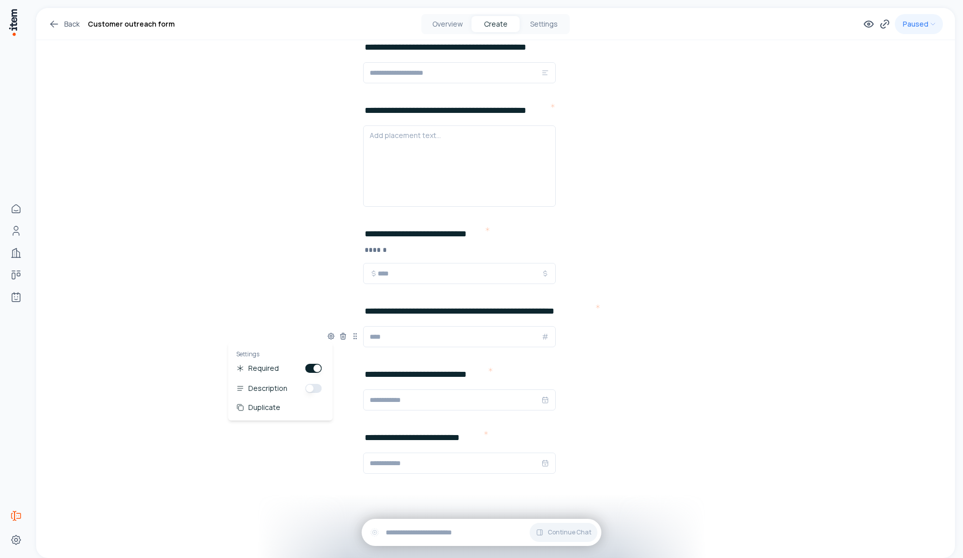
click at [442, 487] on span "Add New Element" at bounding box center [420, 485] width 59 height 11
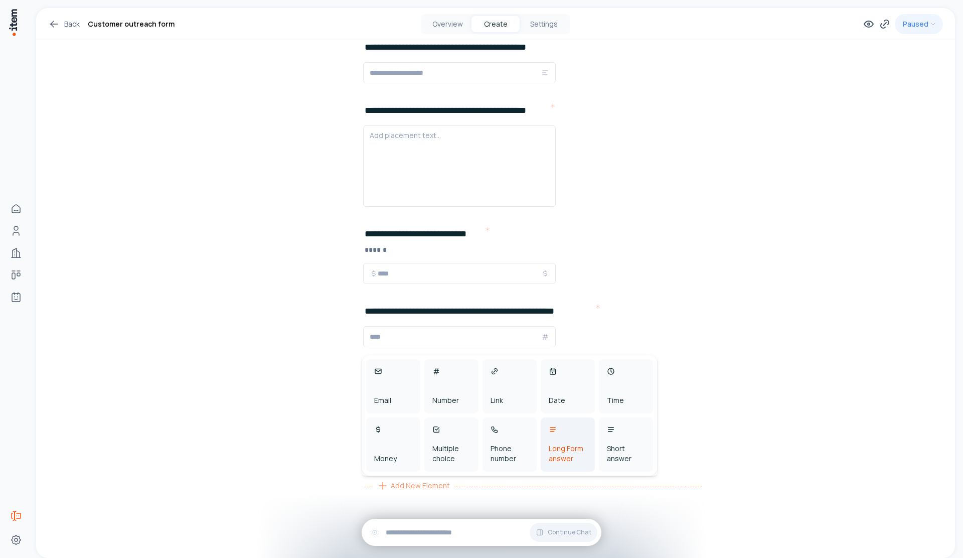
click at [575, 461] on div "Long Form answer" at bounding box center [568, 453] width 38 height 20
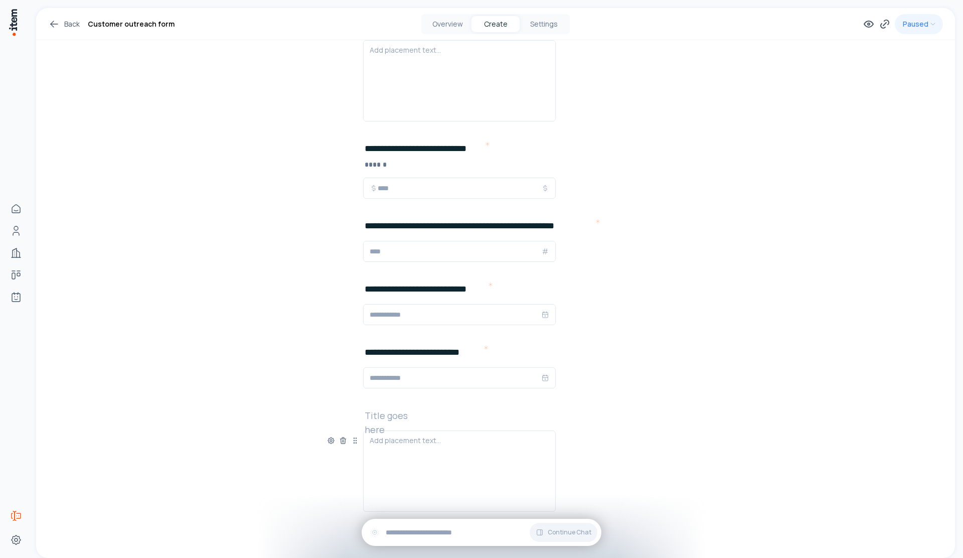
scroll to position [892, 0]
click at [374, 418] on h2 at bounding box center [397, 414] width 64 height 14
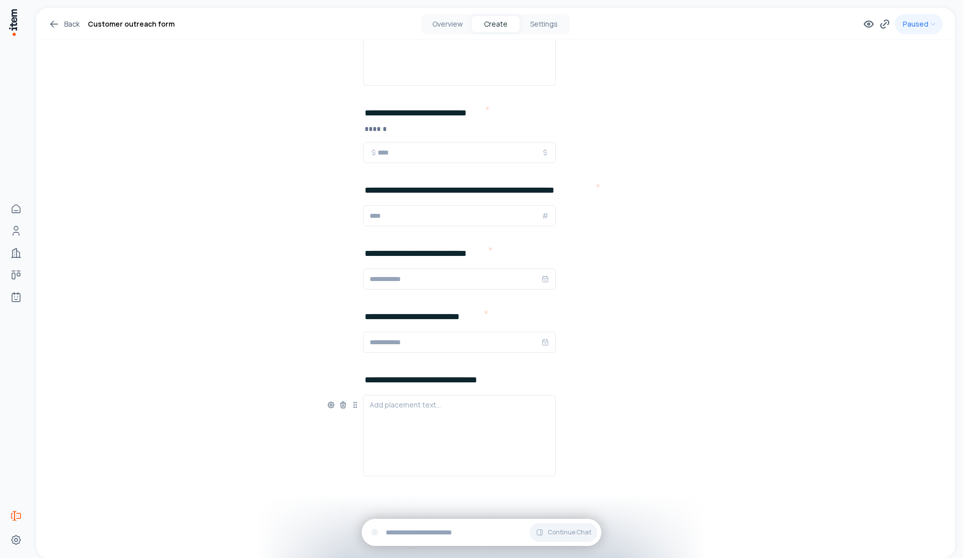
scroll to position [929, 0]
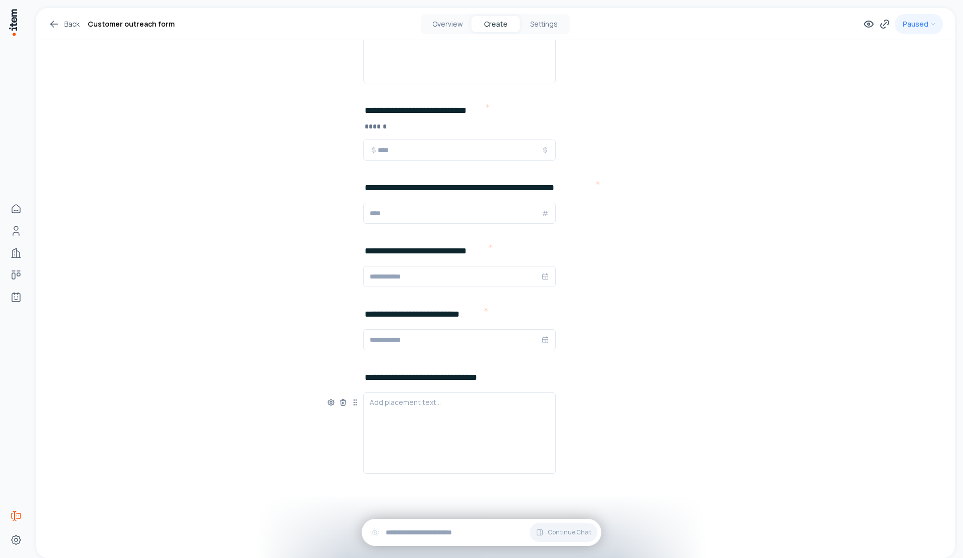
click at [597, 469] on div "Add placement text..." at bounding box center [495, 432] width 337 height 81
click at [394, 484] on span "Add New Element" at bounding box center [420, 485] width 59 height 11
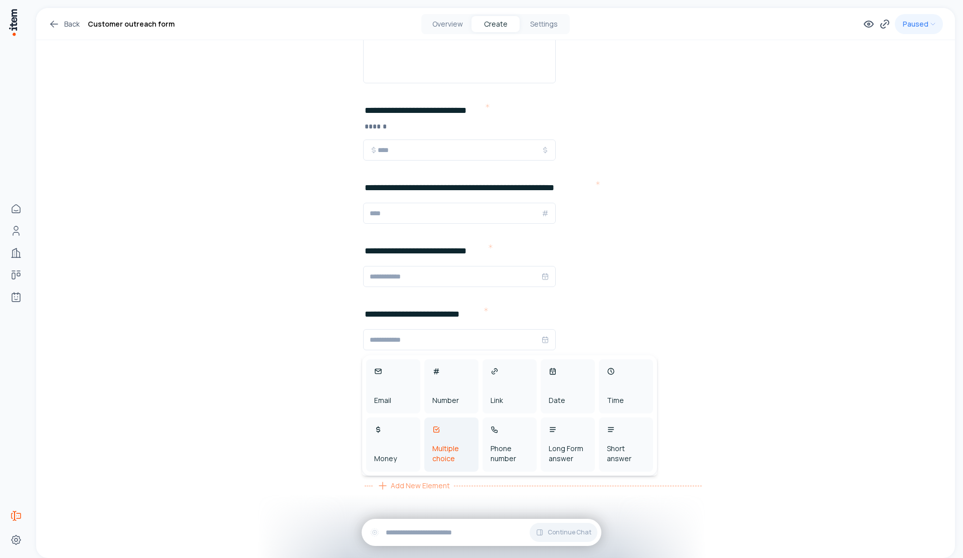
click at [450, 462] on div "Multiple choice" at bounding box center [451, 453] width 38 height 20
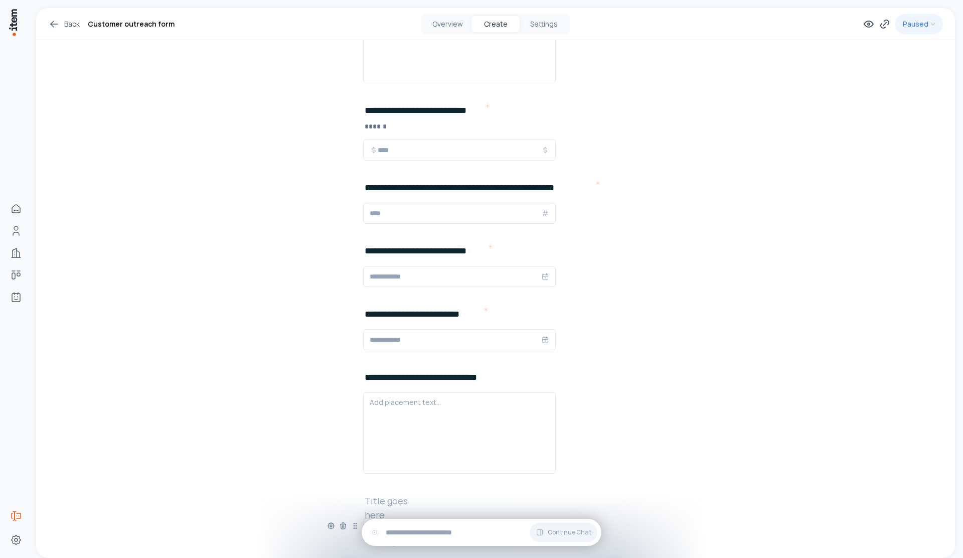
scroll to position [1008, 0]
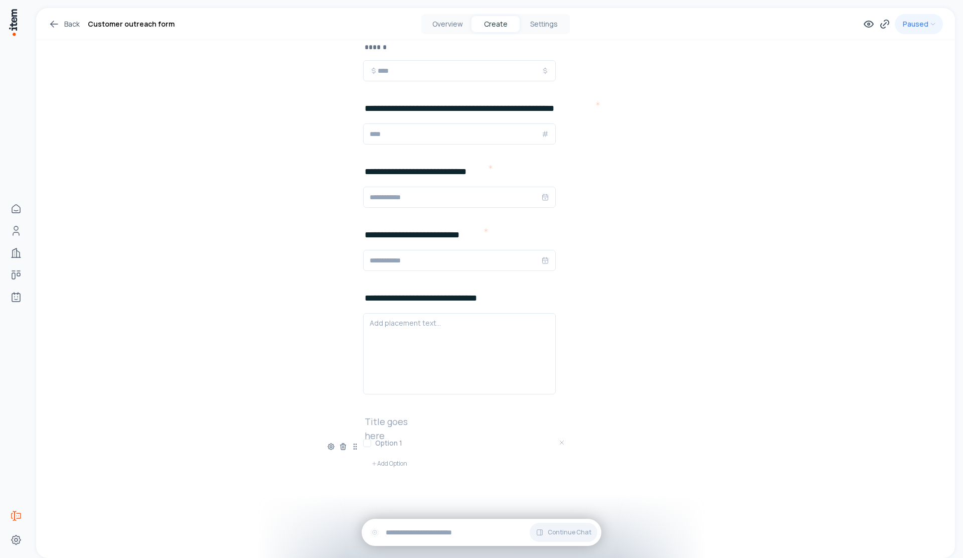
click at [403, 421] on h2 at bounding box center [397, 421] width 64 height 14
click at [377, 446] on h3 at bounding box center [471, 443] width 193 height 10
click at [386, 467] on button "Add Option" at bounding box center [389, 463] width 52 height 20
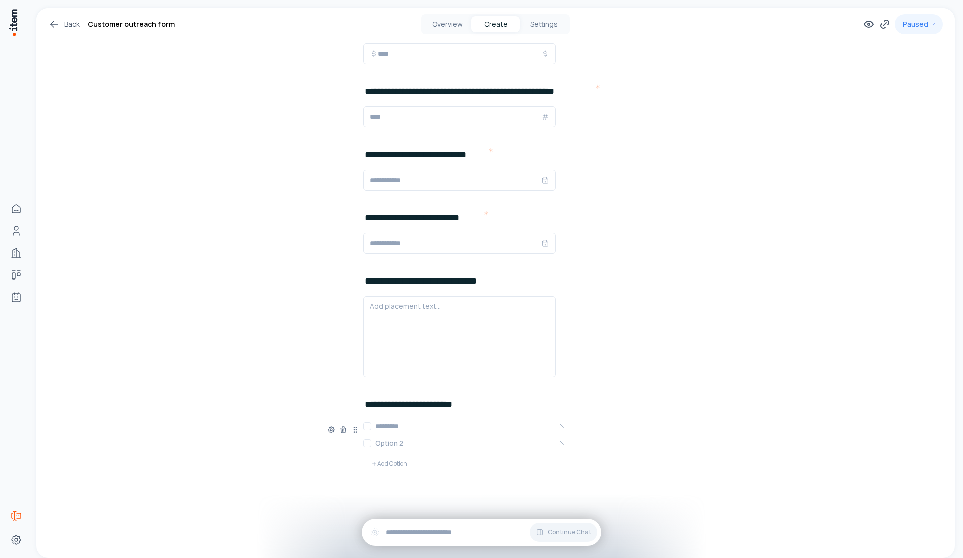
click at [400, 467] on button "Add Option" at bounding box center [389, 463] width 52 height 20
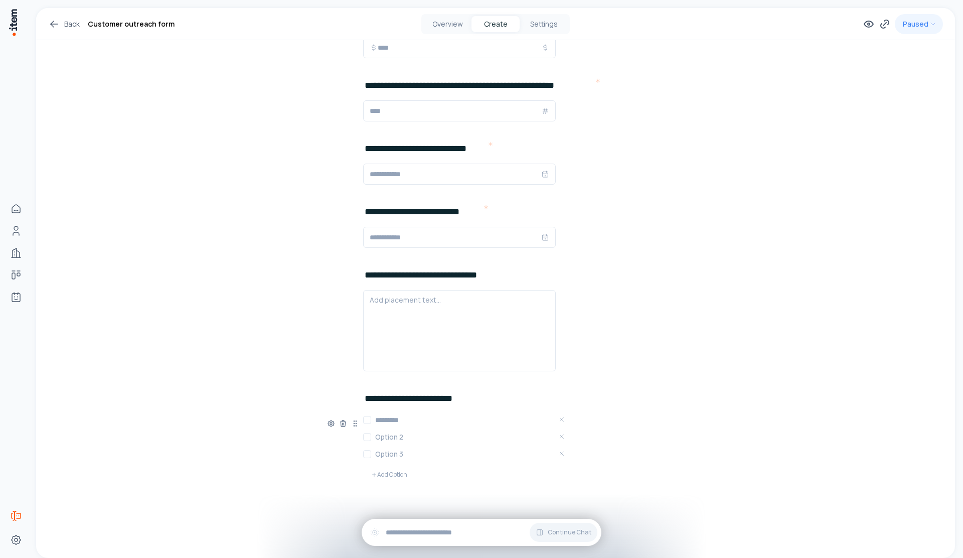
scroll to position [1040, 0]
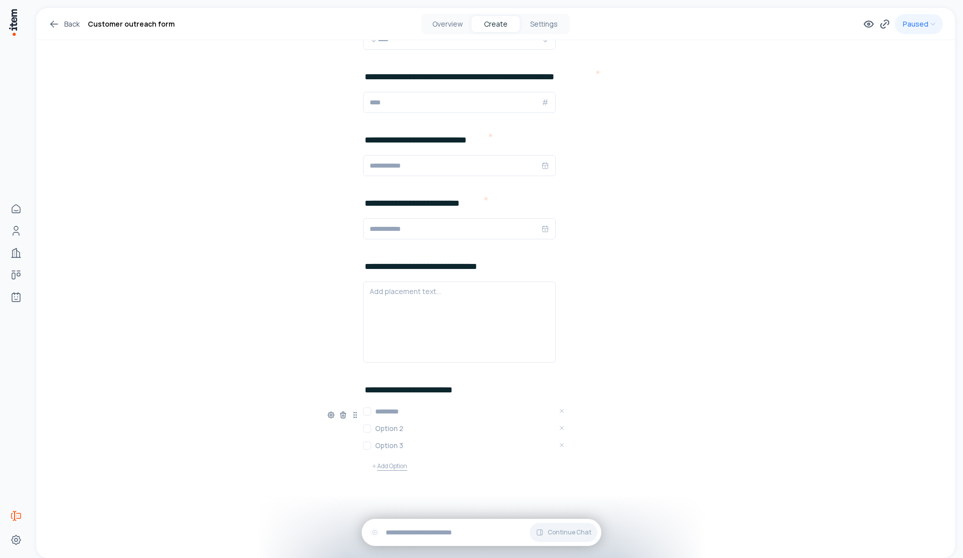
click at [399, 469] on button "Add Option" at bounding box center [389, 466] width 52 height 20
click at [395, 432] on h3 at bounding box center [471, 428] width 193 height 10
click at [416, 424] on h3 at bounding box center [471, 428] width 193 height 10
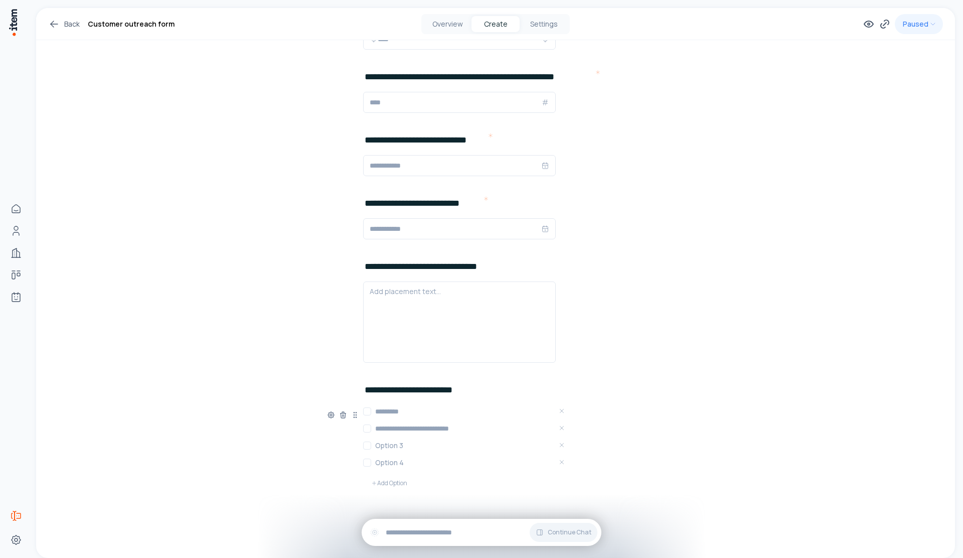
click at [384, 445] on h3 at bounding box center [471, 445] width 193 height 10
click at [385, 447] on h3 at bounding box center [471, 445] width 193 height 10
drag, startPoint x: 398, startPoint y: 446, endPoint x: 368, endPoint y: 447, distance: 30.1
click at [368, 447] on div "Option 3" at bounding box center [465, 445] width 205 height 13
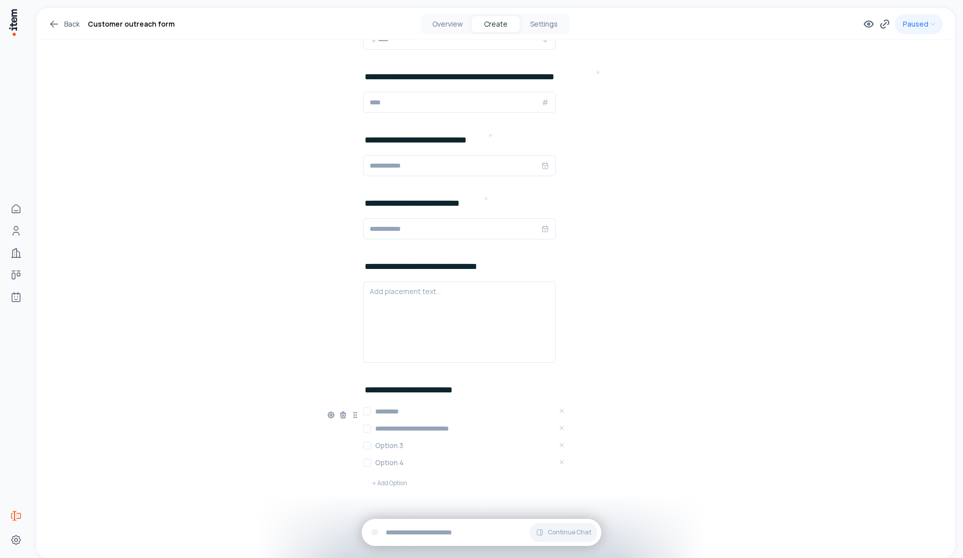
drag, startPoint x: 408, startPoint y: 452, endPoint x: 401, endPoint y: 446, distance: 9.3
click at [400, 447] on div "**********" at bounding box center [465, 449] width 205 height 88
drag, startPoint x: 406, startPoint y: 444, endPoint x: 364, endPoint y: 442, distance: 42.7
click at [364, 442] on div "Option 3" at bounding box center [465, 445] width 205 height 13
click at [396, 461] on h3 at bounding box center [471, 462] width 193 height 10
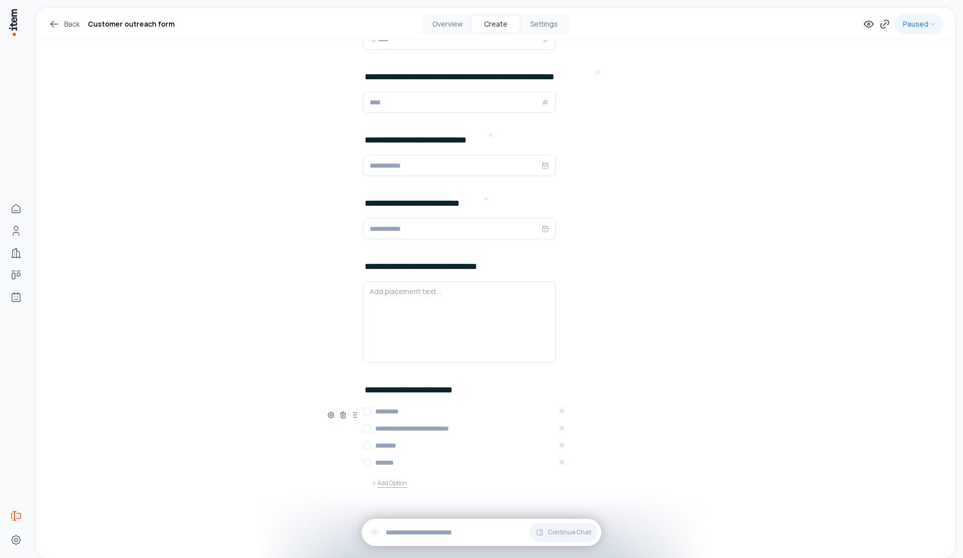
click at [392, 486] on button "Add Option" at bounding box center [389, 483] width 52 height 20
click at [392, 475] on h3 at bounding box center [471, 479] width 193 height 10
click at [380, 495] on button "Add Option" at bounding box center [389, 500] width 52 height 20
click at [392, 499] on h3 at bounding box center [471, 497] width 193 height 10
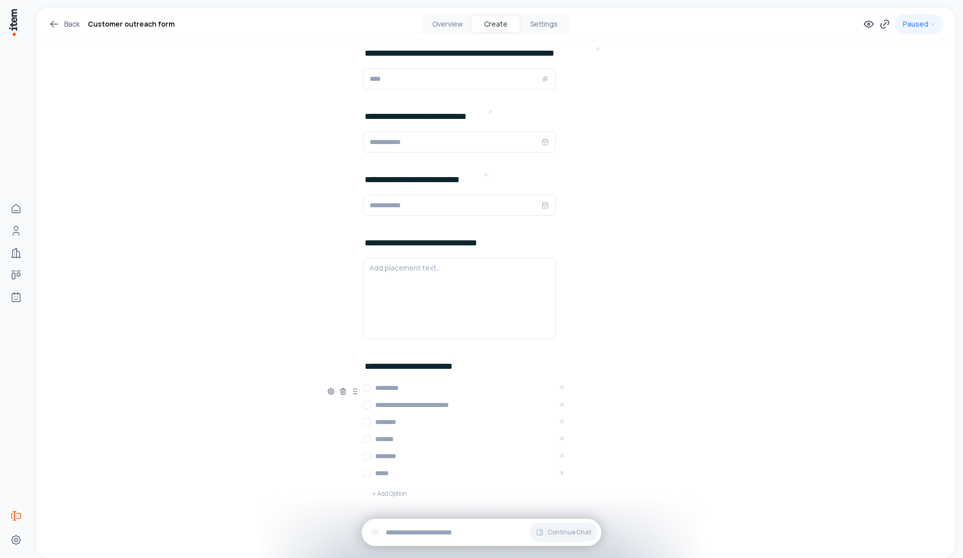
scroll to position [1093, 0]
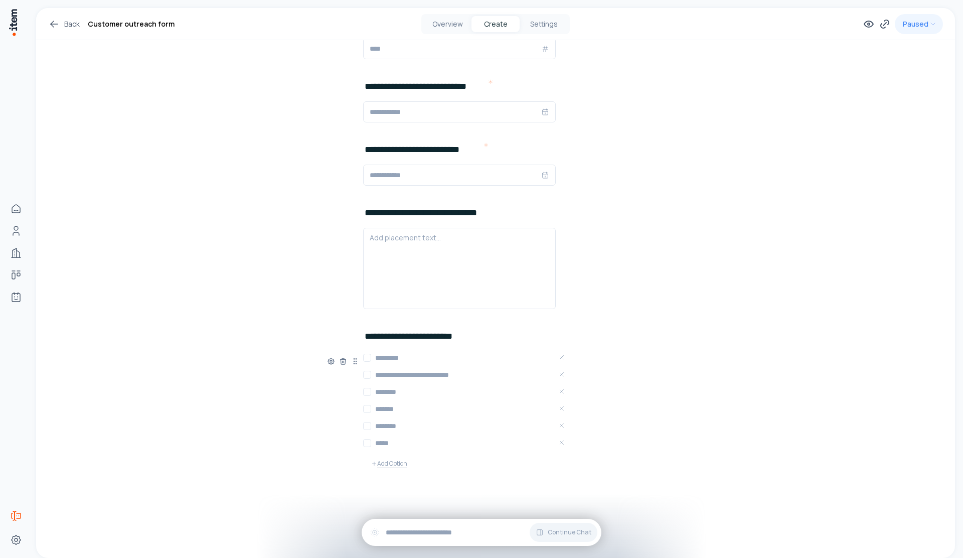
click at [395, 462] on button "Add Option" at bounding box center [389, 463] width 52 height 20
click at [562, 462] on icon "Remove Option 7" at bounding box center [561, 459] width 7 height 7
click at [441, 484] on span "Add New Element" at bounding box center [420, 485] width 59 height 11
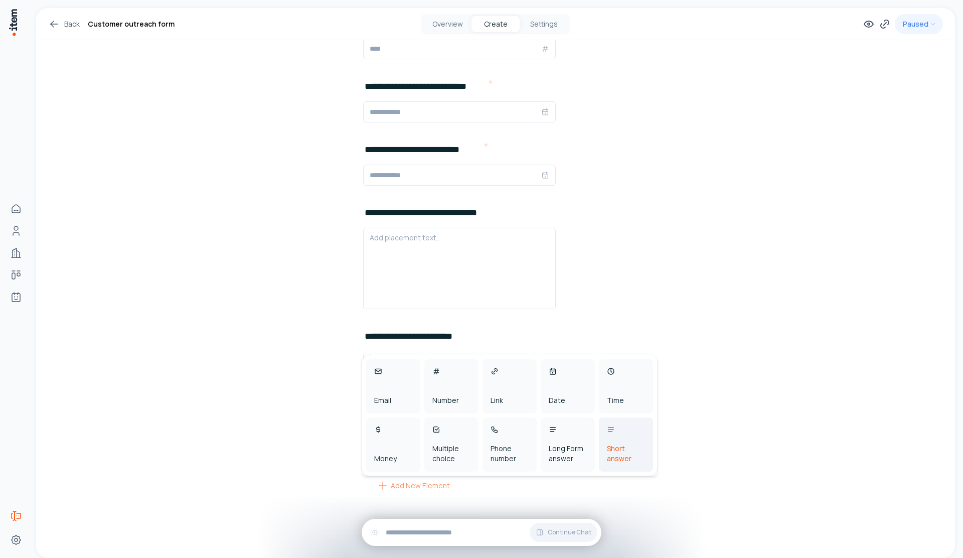
click at [609, 462] on div "Short answer" at bounding box center [626, 453] width 38 height 20
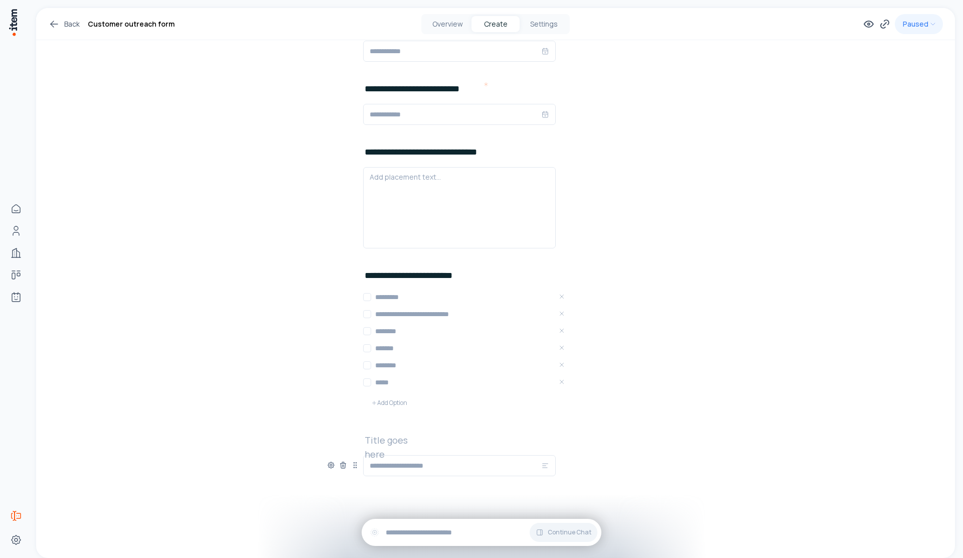
scroll to position [1157, 0]
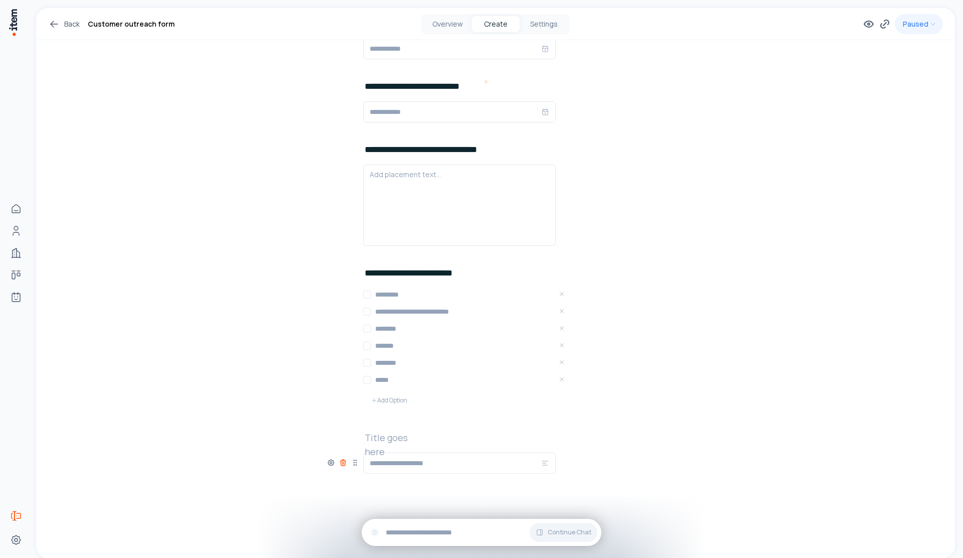
click at [343, 465] on icon at bounding box center [343, 462] width 8 height 8
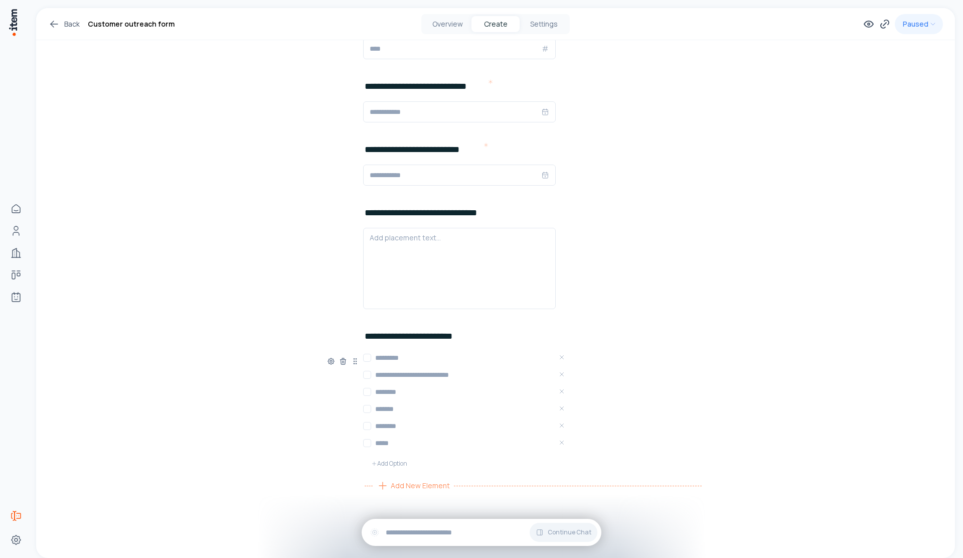
click at [397, 484] on span "Add New Element" at bounding box center [420, 485] width 59 height 11
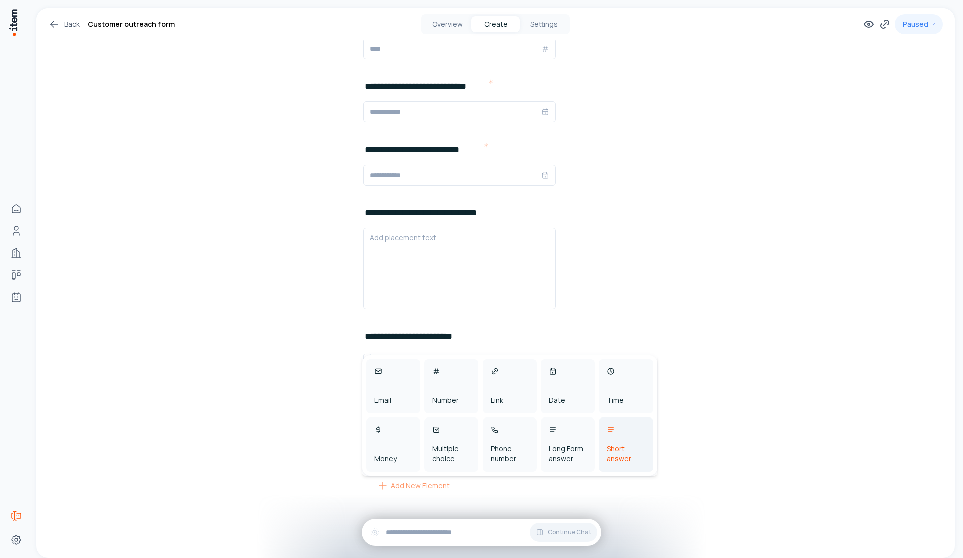
click at [602, 447] on div "Short answer" at bounding box center [626, 444] width 54 height 54
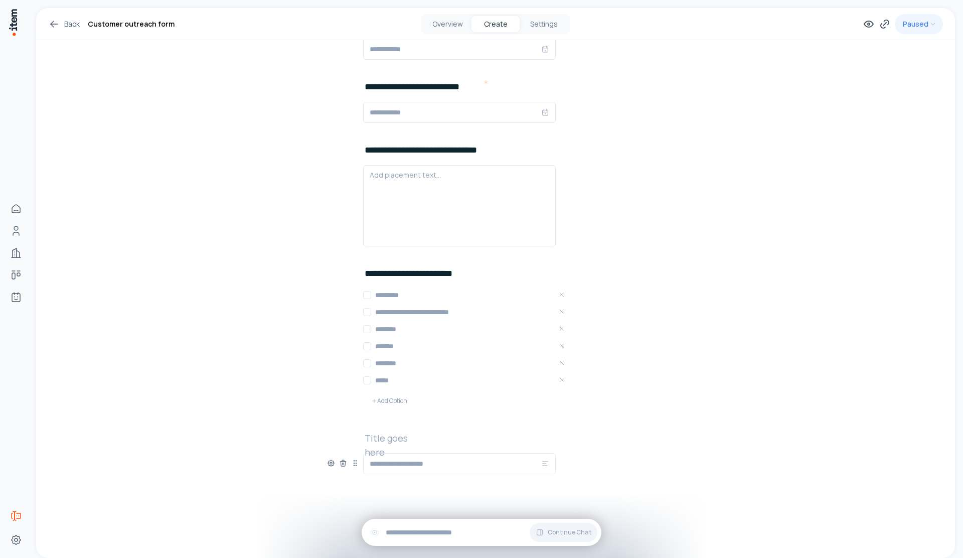
scroll to position [1157, 0]
click at [328, 464] on icon at bounding box center [331, 462] width 8 height 8
click at [307, 513] on button "button" at bounding box center [313, 514] width 17 height 9
click at [414, 460] on div "Title goes here This is a description Add New Element" at bounding box center [495, 468] width 337 height 77
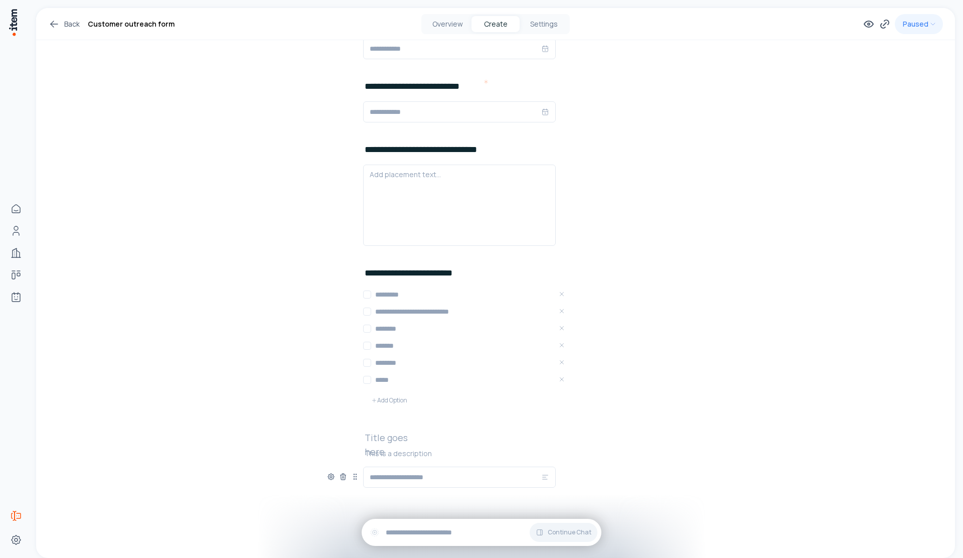
click at [416, 451] on p at bounding box center [533, 453] width 337 height 10
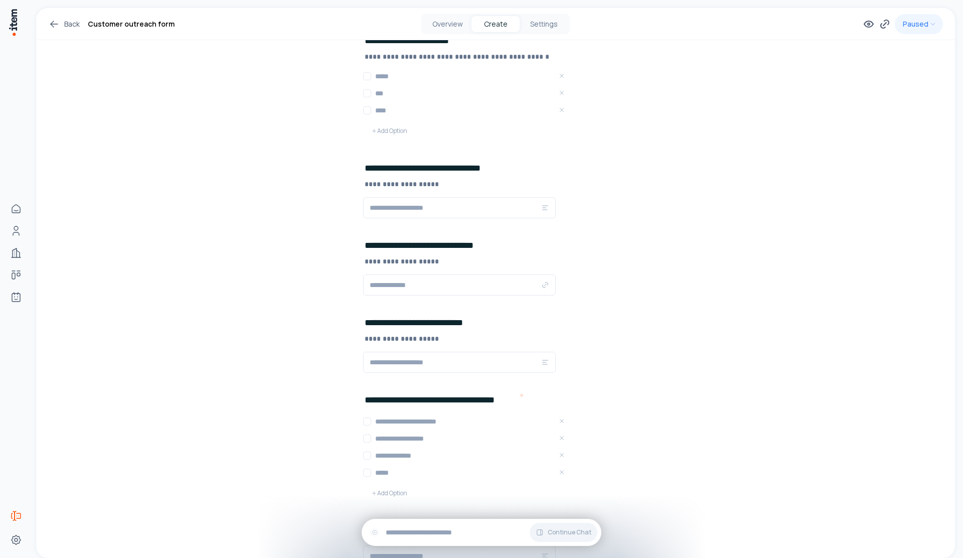
scroll to position [0, 0]
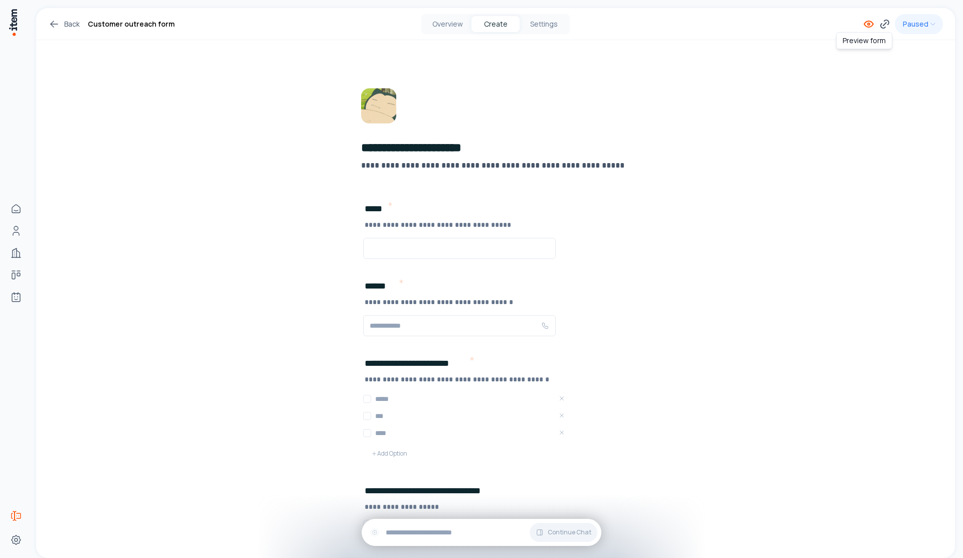
click at [868, 24] on icon at bounding box center [869, 24] width 2 height 2
click at [905, 22] on html "**********" at bounding box center [481, 279] width 963 height 558
click at [879, 25] on icon at bounding box center [885, 24] width 12 height 12
click at [441, 19] on button "Overview" at bounding box center [447, 24] width 48 height 16
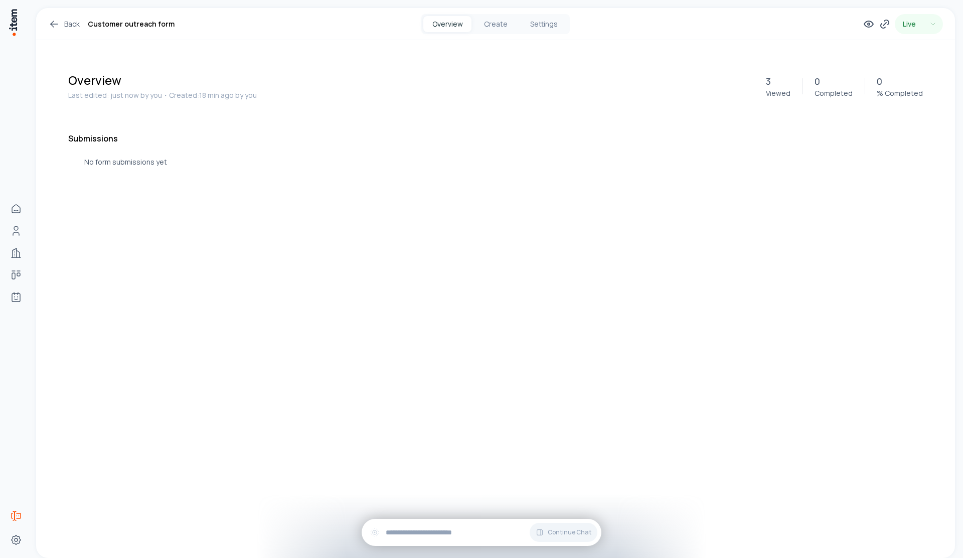
click at [490, 33] on div "Overview Create Settings" at bounding box center [495, 24] width 148 height 20
click at [493, 30] on button "Create" at bounding box center [495, 24] width 48 height 16
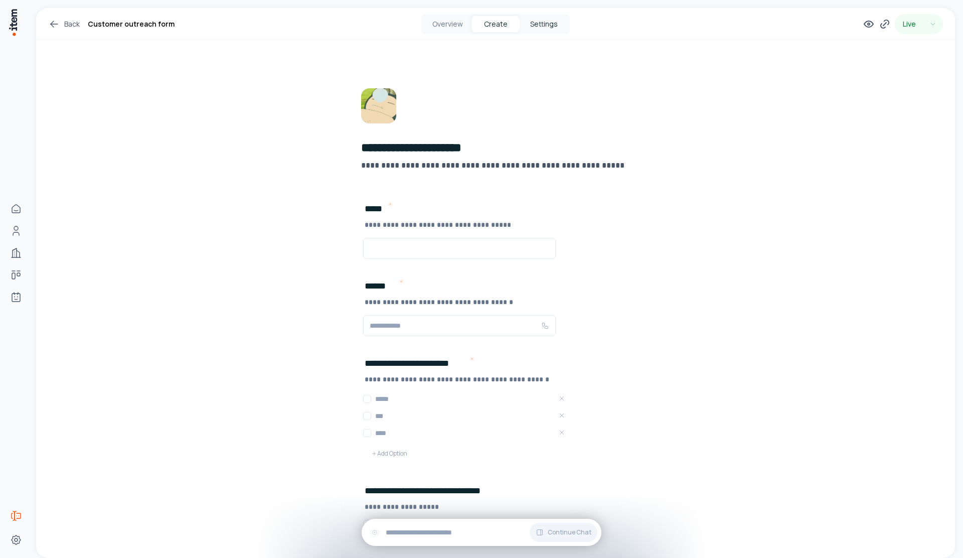
click at [553, 29] on button "Settings" at bounding box center [544, 24] width 48 height 16
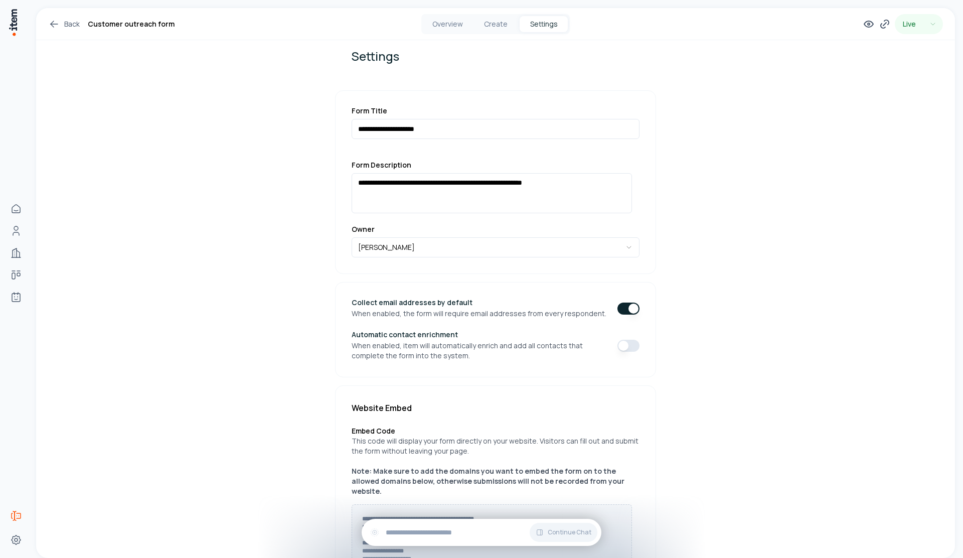
scroll to position [30, 0]
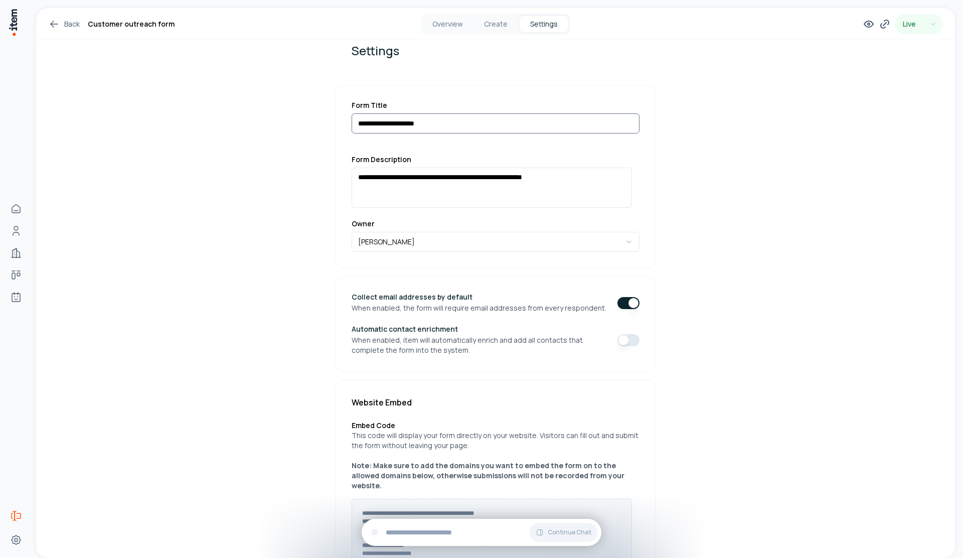
click at [459, 117] on input "**********" at bounding box center [496, 123] width 288 height 20
click at [453, 128] on input "**********" at bounding box center [496, 123] width 288 height 20
click at [353, 122] on input "**********" at bounding box center [496, 123] width 288 height 20
type input "**********"
click at [426, 29] on button "Overview" at bounding box center [447, 24] width 48 height 16
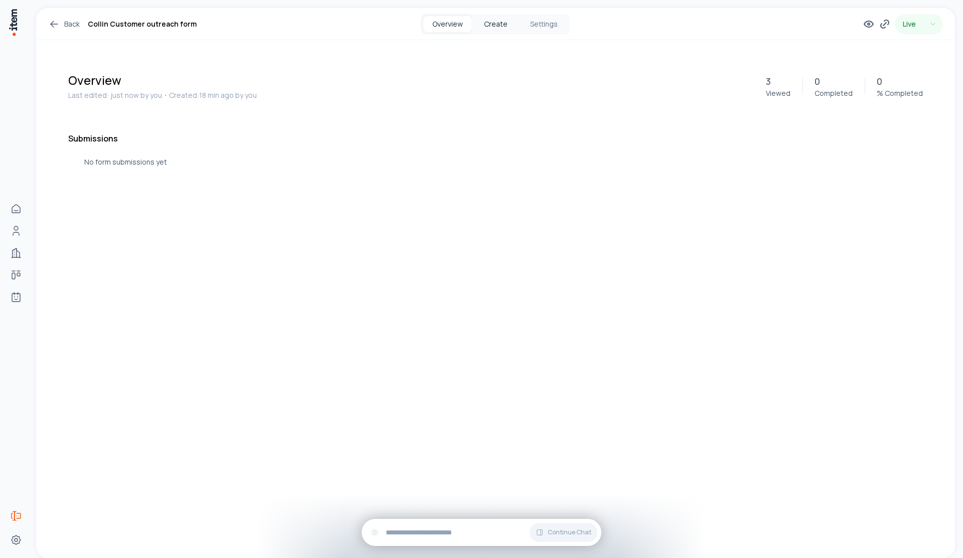
click at [483, 27] on button "Create" at bounding box center [495, 24] width 48 height 16
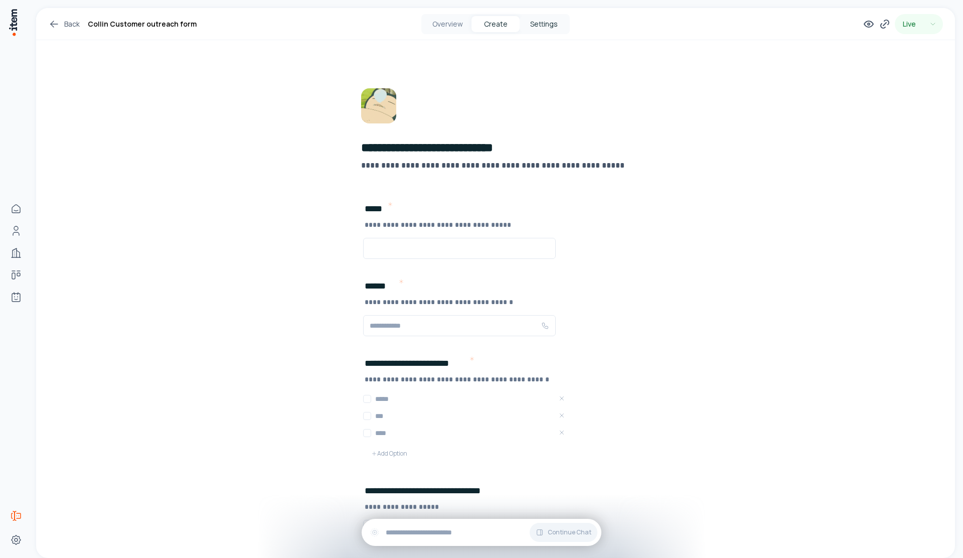
click at [536, 23] on button "Settings" at bounding box center [544, 24] width 48 height 16
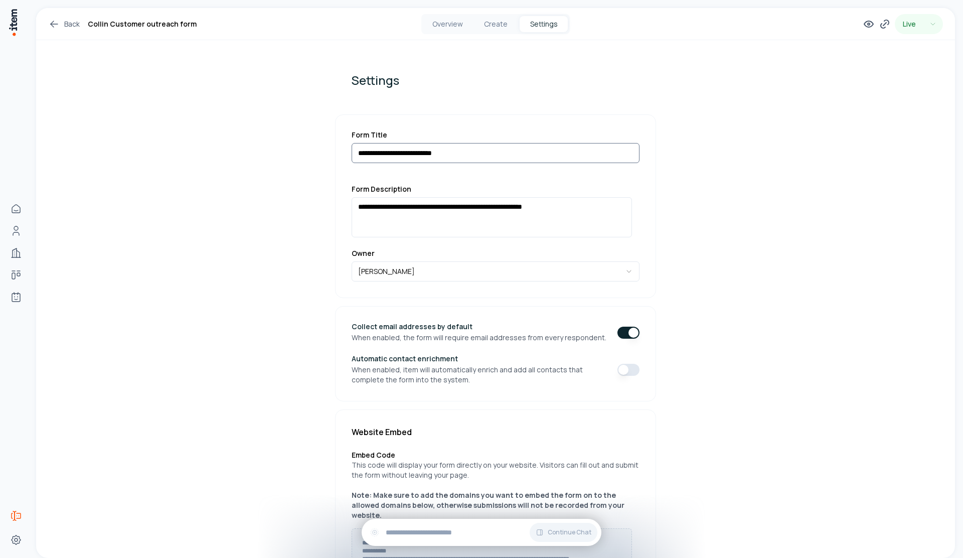
click at [374, 152] on input "**********" at bounding box center [496, 153] width 288 height 20
drag, startPoint x: 541, startPoint y: 151, endPoint x: 344, endPoint y: 126, distance: 198.6
click at [344, 126] on div "**********" at bounding box center [495, 206] width 321 height 184
type input "**********"
click at [442, 192] on label "Form Description" at bounding box center [496, 189] width 288 height 8
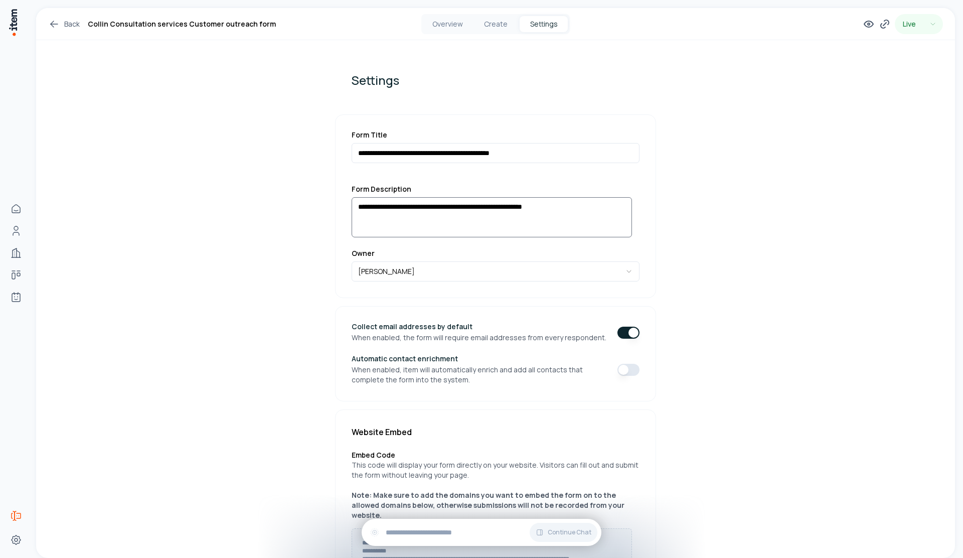
click at [441, 203] on textarea "**********" at bounding box center [492, 217] width 280 height 40
click at [444, 210] on textarea "**********" at bounding box center [492, 217] width 280 height 40
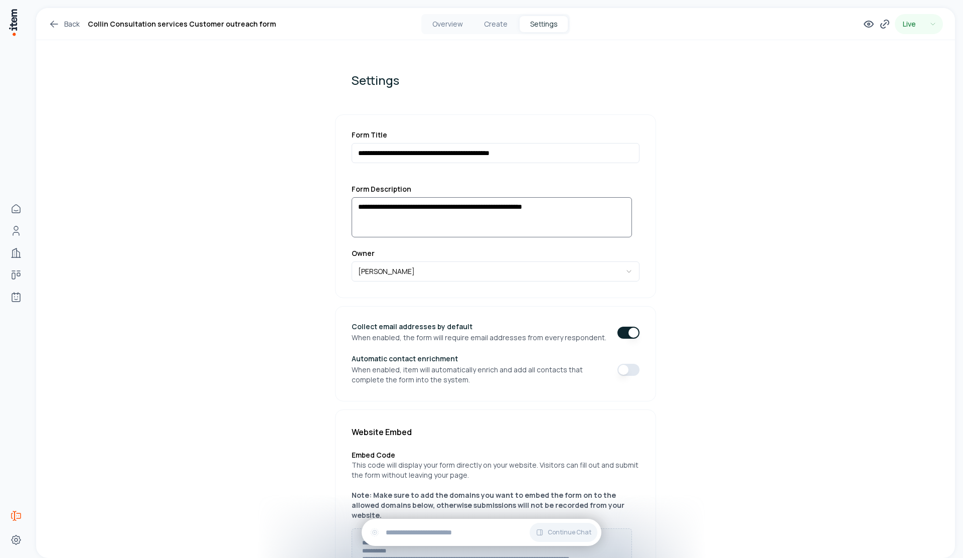
click at [444, 210] on textarea "**********" at bounding box center [492, 217] width 280 height 40
paste textarea
type textarea "**********"
click at [767, 264] on div "**********" at bounding box center [495, 423] width 919 height 830
click at [621, 379] on div "Automatic contact enrichment When enabled, item will automatically enrich and a…" at bounding box center [496, 370] width 288 height 30
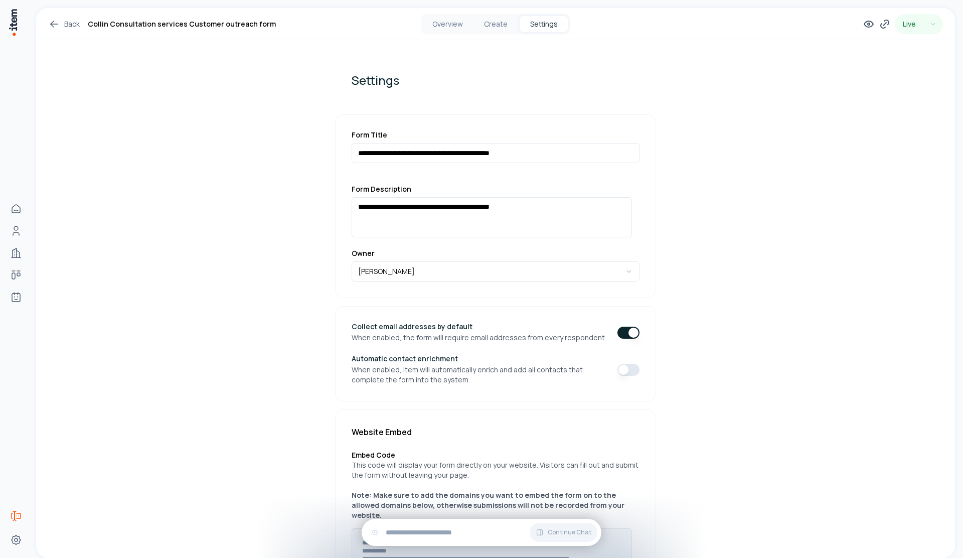
click at [626, 375] on div "Automatic contact enrichment When enabled, item will automatically enrich and a…" at bounding box center [496, 370] width 288 height 30
click at [623, 372] on button "button" at bounding box center [628, 370] width 22 height 12
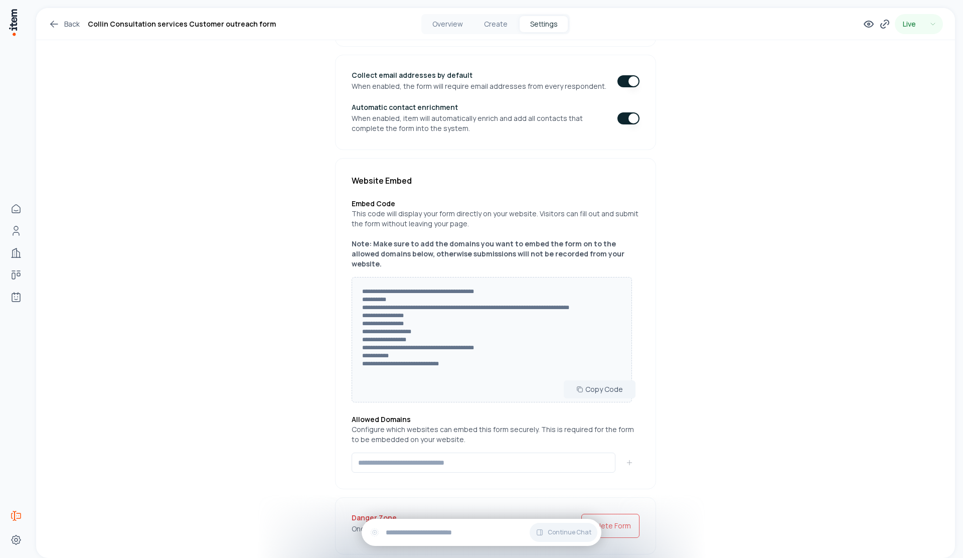
scroll to position [277, 0]
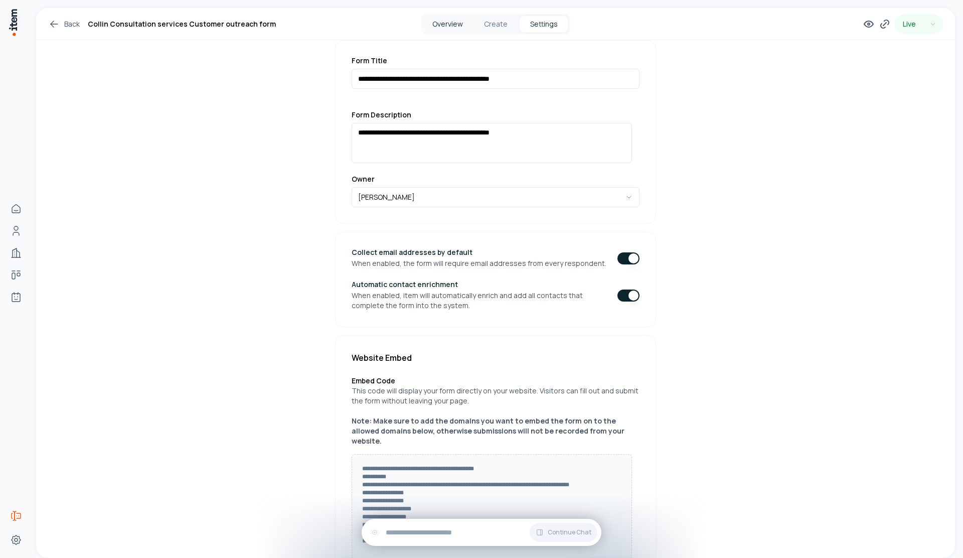
click at [455, 25] on button "Overview" at bounding box center [447, 24] width 48 height 16
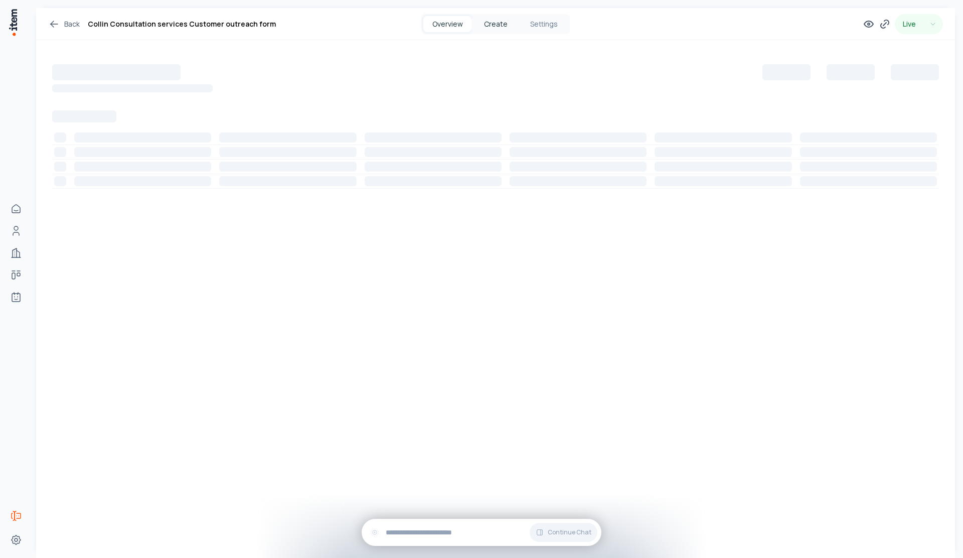
scroll to position [40, 0]
click at [480, 26] on button "Create" at bounding box center [495, 24] width 48 height 16
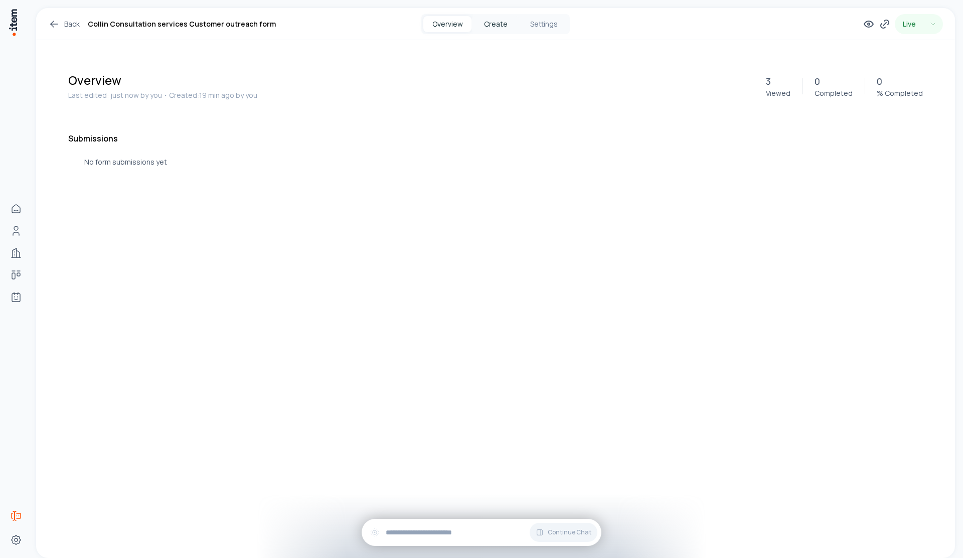
scroll to position [0, 0]
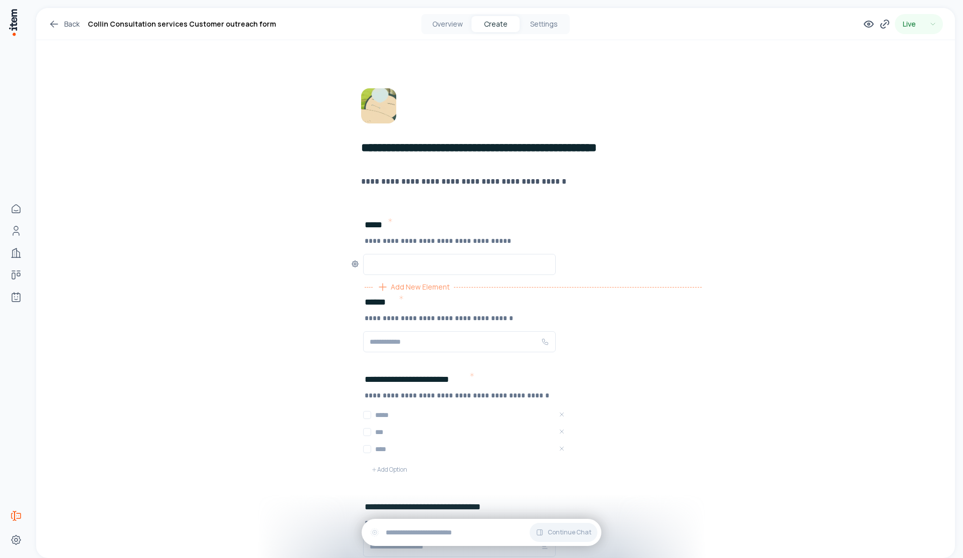
click at [424, 288] on span "Add New Element" at bounding box center [420, 286] width 59 height 11
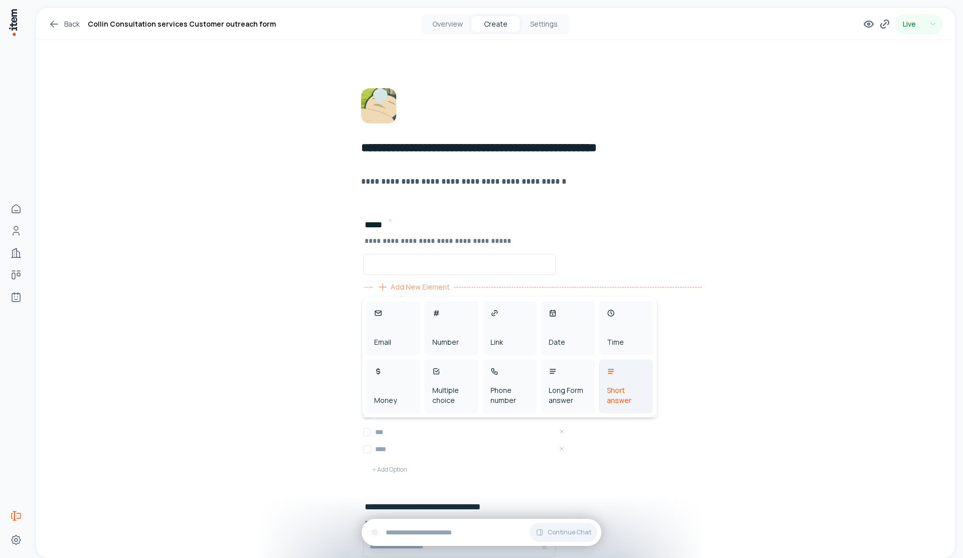
click at [630, 401] on div "Short answer" at bounding box center [626, 395] width 38 height 20
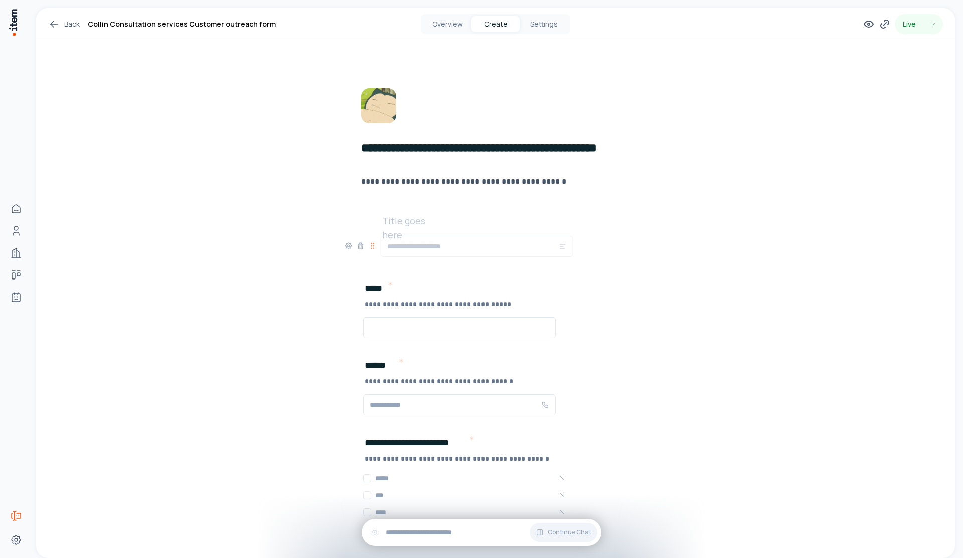
drag, startPoint x: 354, startPoint y: 327, endPoint x: 372, endPoint y: 245, distance: 83.1
click at [372, 245] on icon at bounding box center [373, 246] width 8 height 8
drag, startPoint x: 352, startPoint y: 327, endPoint x: 366, endPoint y: 235, distance: 92.8
click at [363, 229] on icon at bounding box center [366, 228] width 8 height 8
drag, startPoint x: 351, startPoint y: 330, endPoint x: 356, endPoint y: 234, distance: 96.4
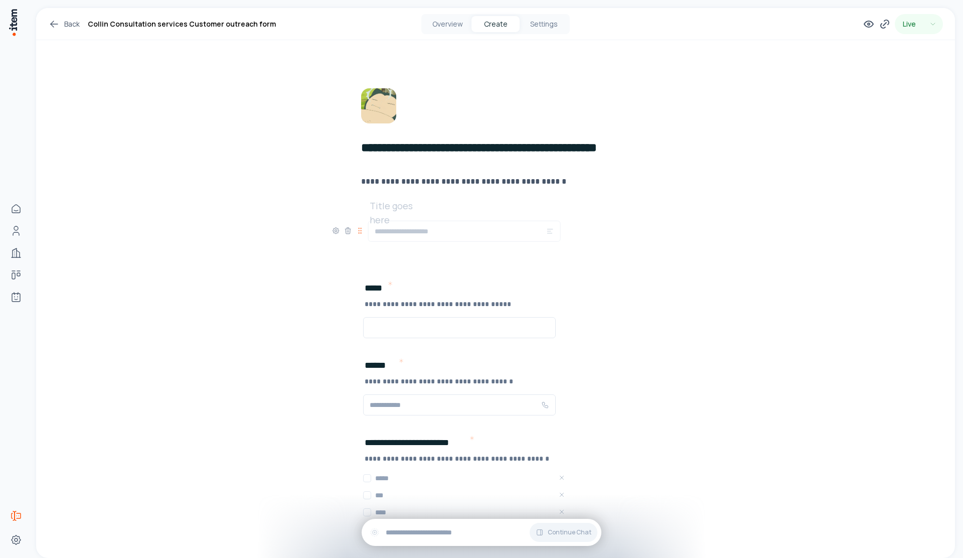
click at [356, 234] on icon at bounding box center [360, 231] width 8 height 8
drag, startPoint x: 353, startPoint y: 327, endPoint x: 348, endPoint y: 223, distance: 103.9
click at [349, 221] on icon at bounding box center [349, 220] width 1 height 1
drag, startPoint x: 352, startPoint y: 329, endPoint x: 353, endPoint y: 239, distance: 90.3
click at [349, 210] on icon at bounding box center [352, 208] width 8 height 8
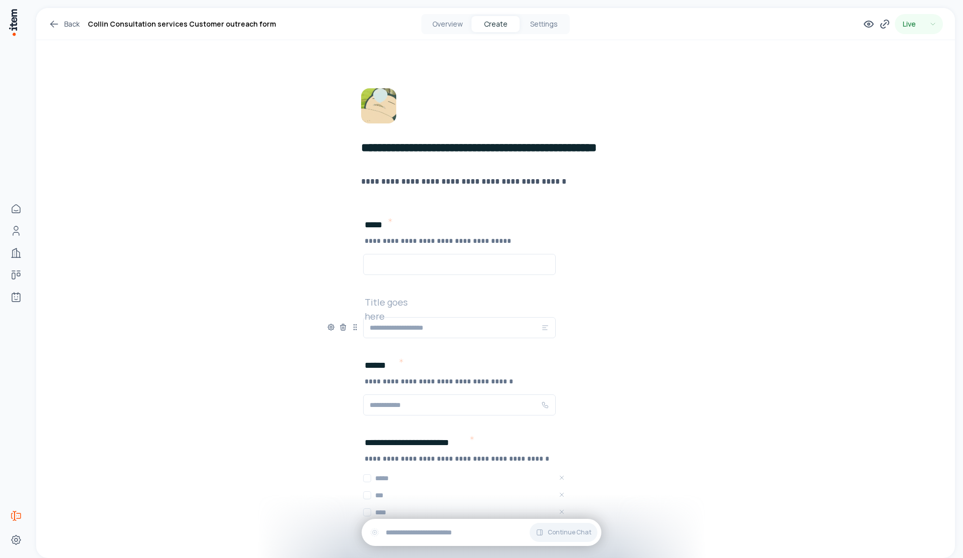
click at [389, 309] on div "Title goes here Add New Element" at bounding box center [495, 326] width 337 height 63
click at [392, 305] on h2 at bounding box center [397, 302] width 64 height 14
drag, startPoint x: 349, startPoint y: 327, endPoint x: 354, endPoint y: 236, distance: 90.9
click at [356, 236] on icon at bounding box center [360, 238] width 8 height 8
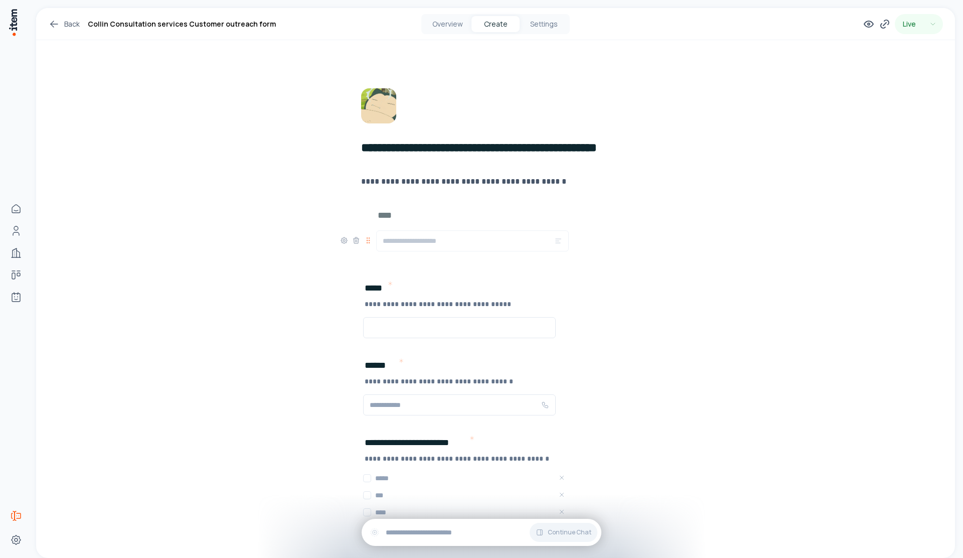
drag, startPoint x: 351, startPoint y: 331, endPoint x: 364, endPoint y: 244, distance: 87.7
click at [364, 244] on icon at bounding box center [368, 240] width 8 height 8
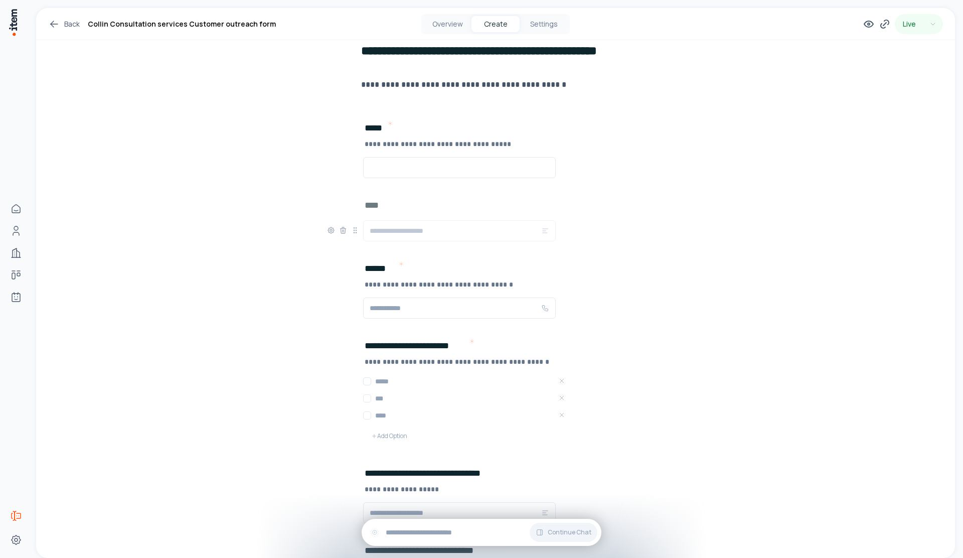
scroll to position [62, 0]
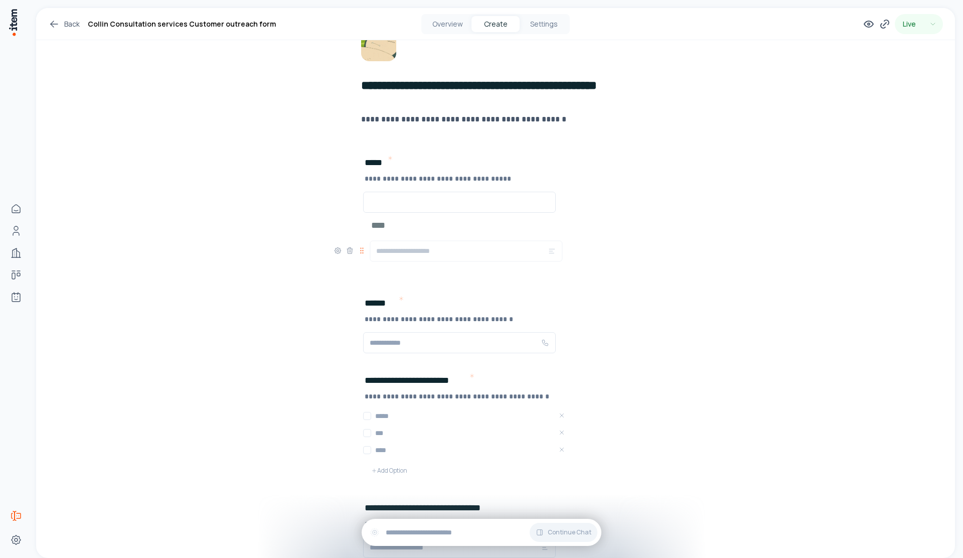
drag, startPoint x: 354, startPoint y: 329, endPoint x: 361, endPoint y: 252, distance: 77.1
click at [361, 252] on icon at bounding box center [362, 250] width 8 height 8
click at [399, 242] on div "**** Add New Element" at bounding box center [495, 264] width 337 height 63
click at [327, 262] on icon at bounding box center [331, 265] width 8 height 8
click at [305, 299] on button "button" at bounding box center [313, 296] width 17 height 9
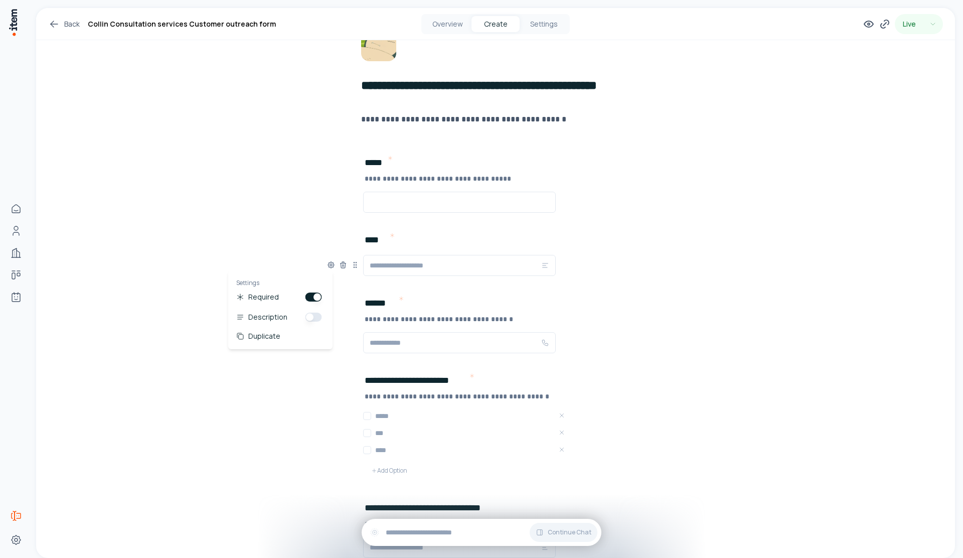
click at [311, 320] on button "button" at bounding box center [313, 316] width 17 height 9
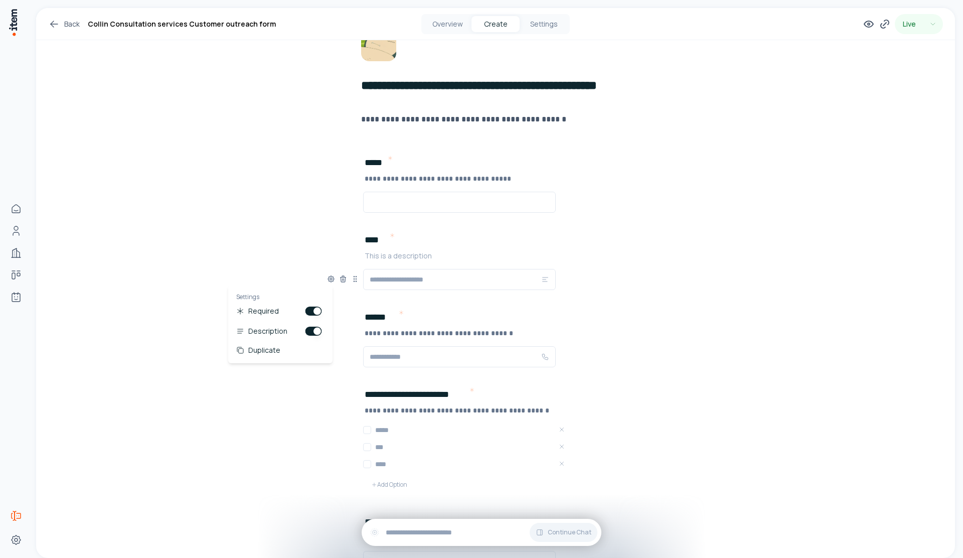
click at [399, 255] on p at bounding box center [533, 256] width 337 height 10
click at [624, 342] on div "**********" at bounding box center [495, 348] width 337 height 77
click at [881, 27] on icon at bounding box center [883, 26] width 5 height 5
click at [864, 21] on icon at bounding box center [868, 24] width 9 height 6
click at [866, 16] on div "Live" at bounding box center [903, 24] width 80 height 20
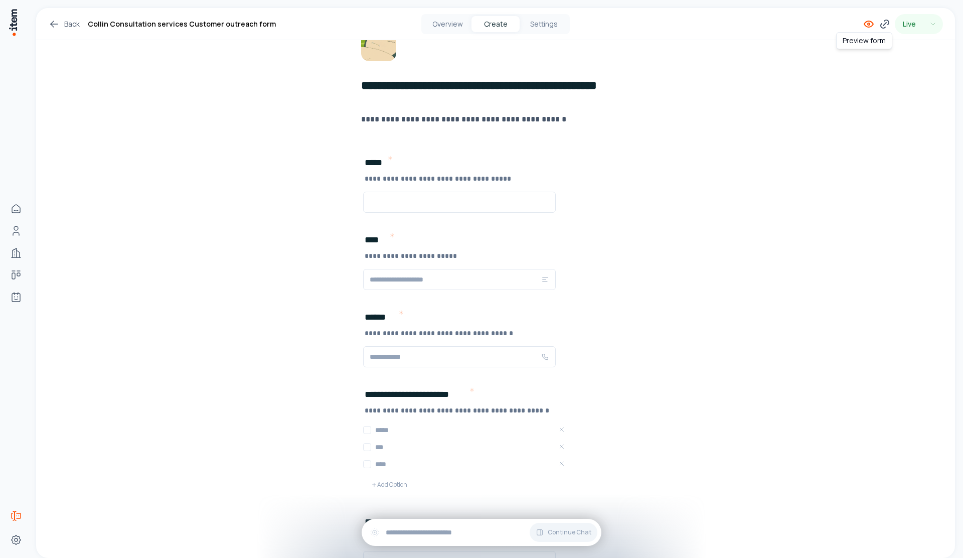
click at [865, 22] on icon at bounding box center [869, 24] width 12 height 12
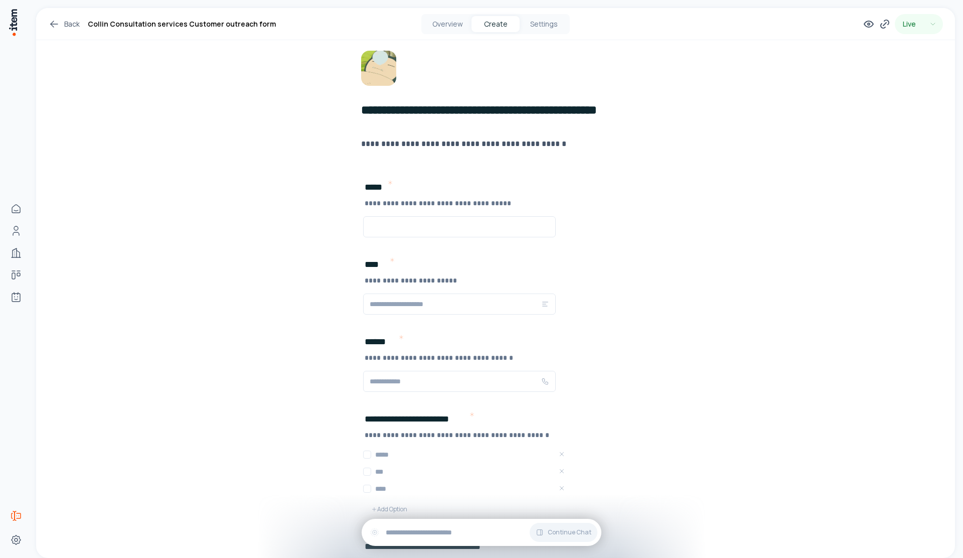
scroll to position [0, 0]
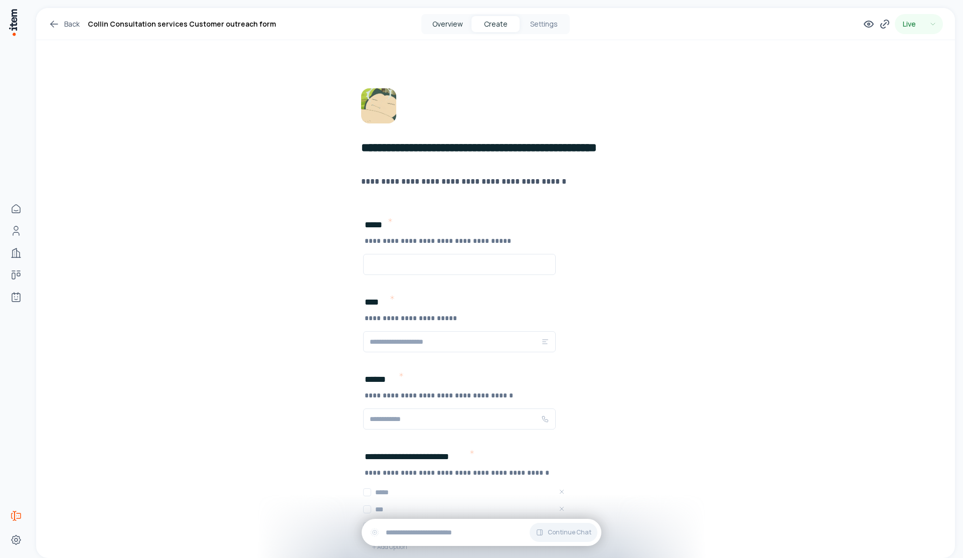
click at [449, 28] on button "Overview" at bounding box center [447, 24] width 48 height 16
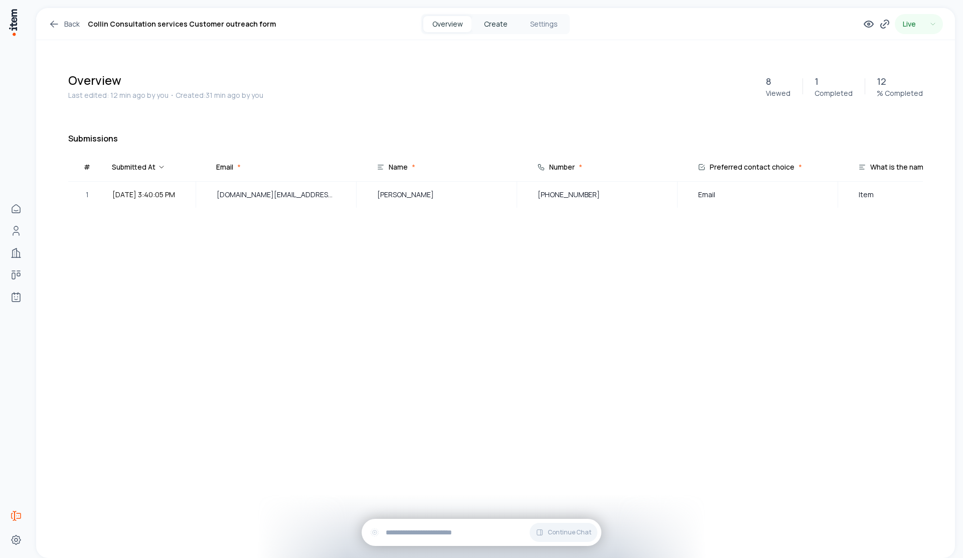
click at [515, 19] on button "Create" at bounding box center [495, 24] width 48 height 16
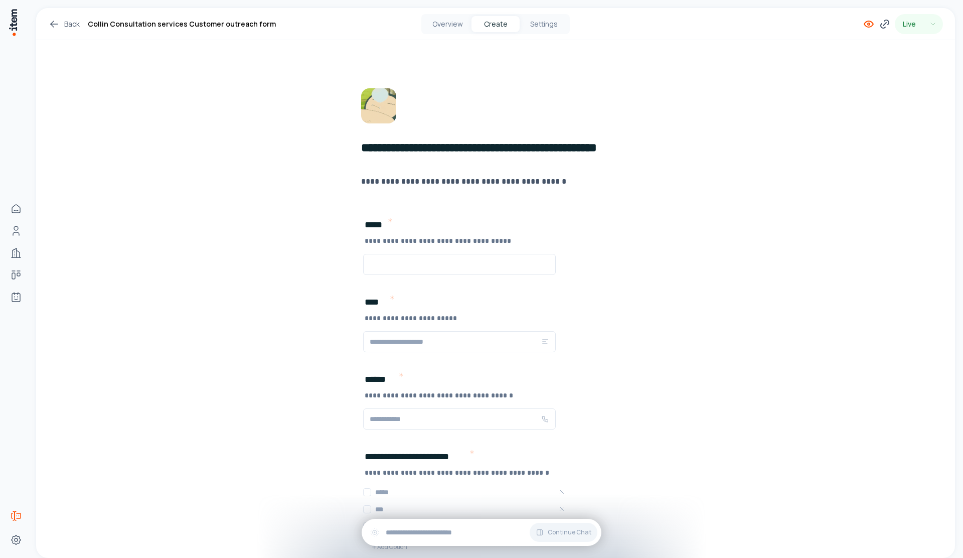
click at [865, 28] on body "**********" at bounding box center [481, 279] width 963 height 558
click at [879, 22] on icon at bounding box center [885, 24] width 12 height 12
click at [454, 29] on button "Overview" at bounding box center [447, 24] width 48 height 16
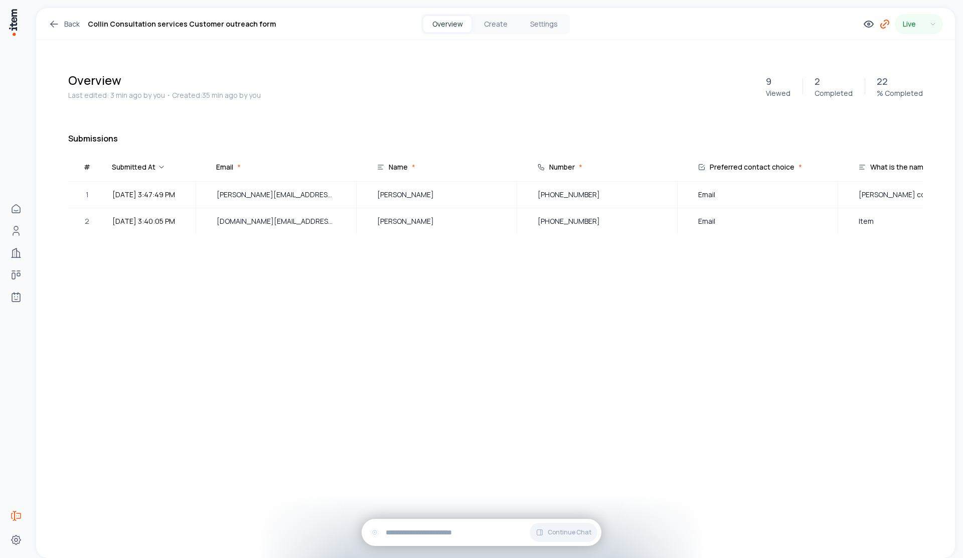
click at [882, 25] on icon at bounding box center [885, 24] width 12 height 12
click at [856, 233] on button "Copy" at bounding box center [863, 233] width 23 height 16
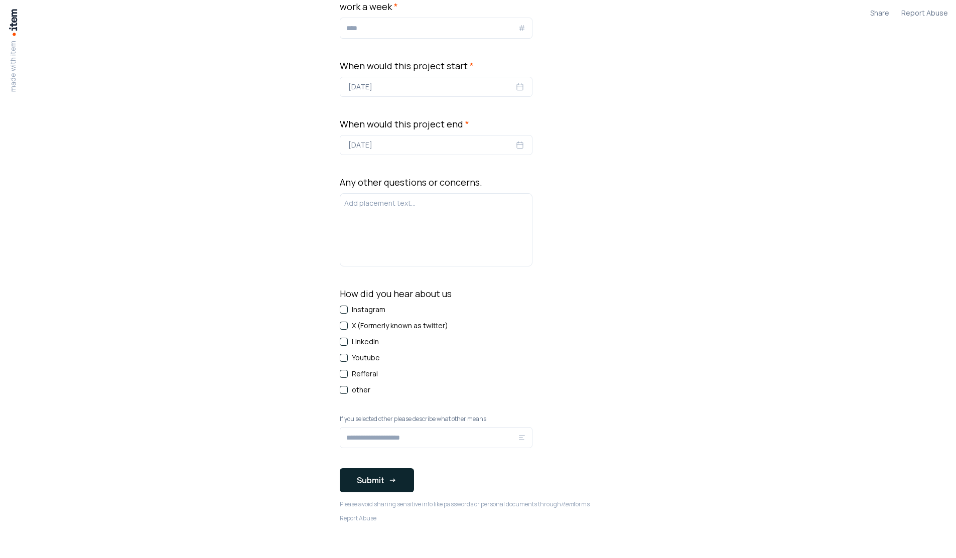
scroll to position [986, 0]
click at [461, 426] on div at bounding box center [436, 436] width 193 height 21
click at [429, 431] on input "text" at bounding box center [432, 437] width 172 height 12
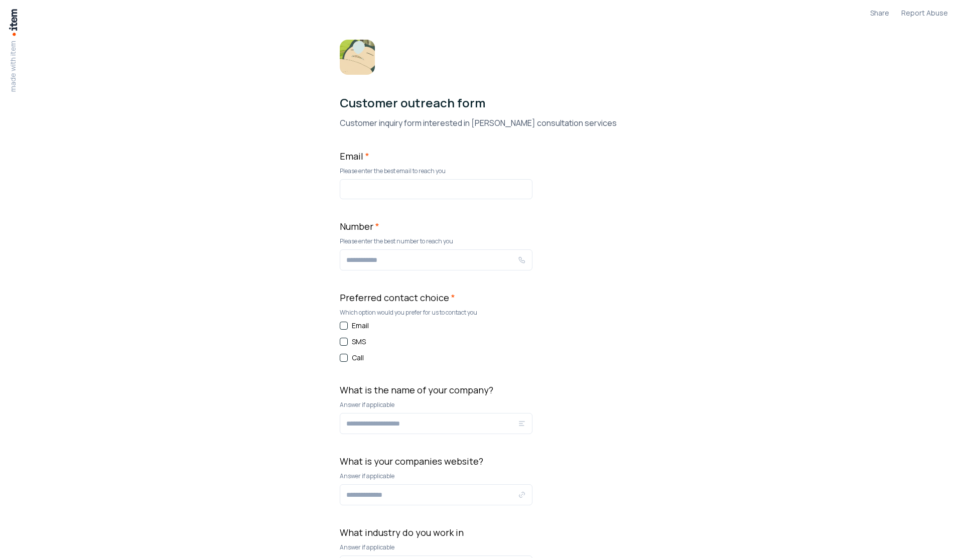
scroll to position [0, 0]
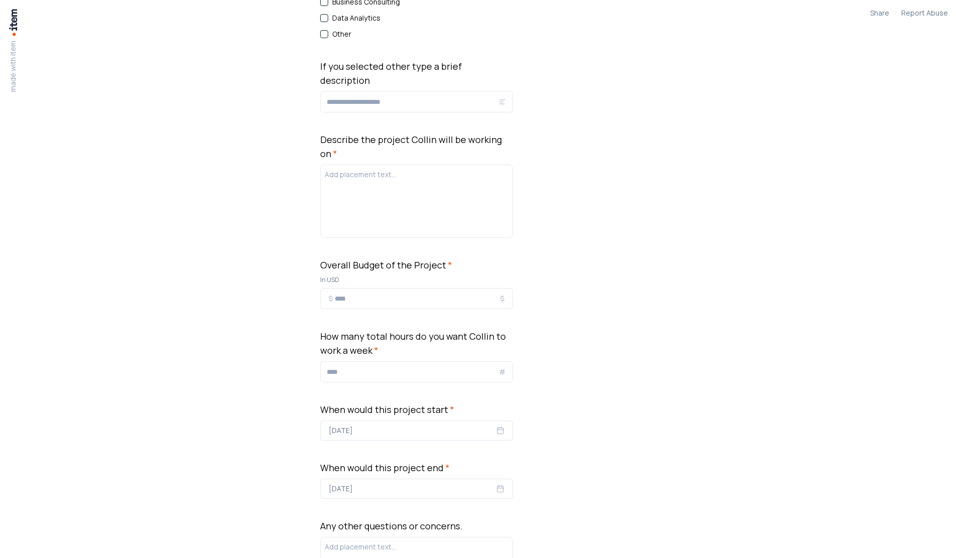
scroll to position [719, 0]
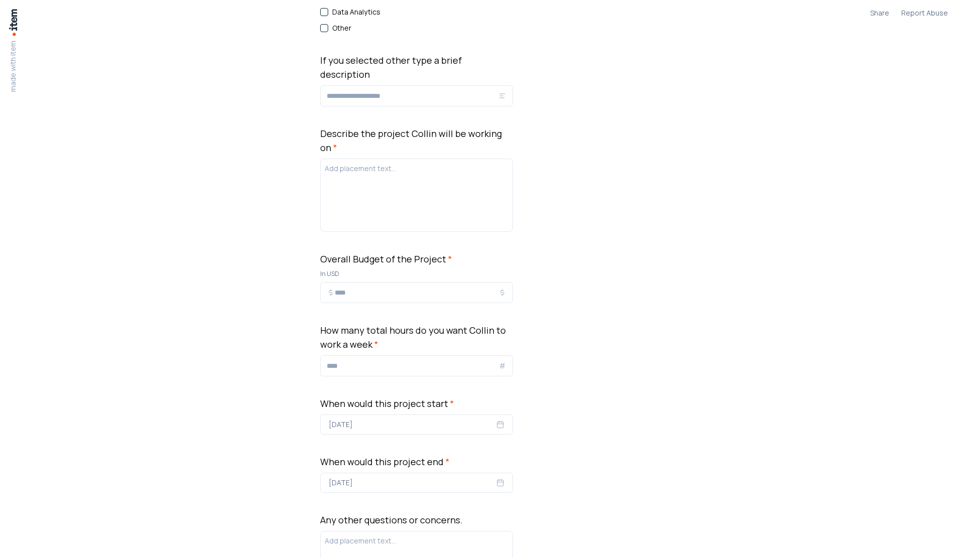
click at [351, 286] on input "*" at bounding box center [417, 292] width 164 height 12
type input "*****"
drag, startPoint x: 419, startPoint y: 271, endPoint x: 338, endPoint y: 265, distance: 81.9
click at [338, 282] on div "*****" at bounding box center [416, 292] width 193 height 21
click at [681, 345] on body "made with item Share Report Abuse Collin Consultation services Customer outreac…" at bounding box center [478, 102] width 956 height 1643
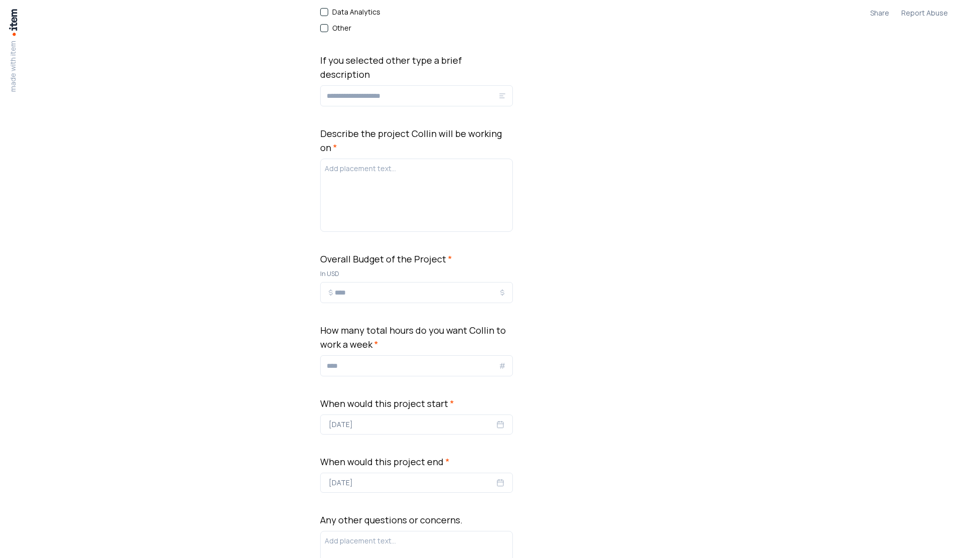
click at [436, 286] on input "Overall Budget of the Project *" at bounding box center [417, 292] width 164 height 12
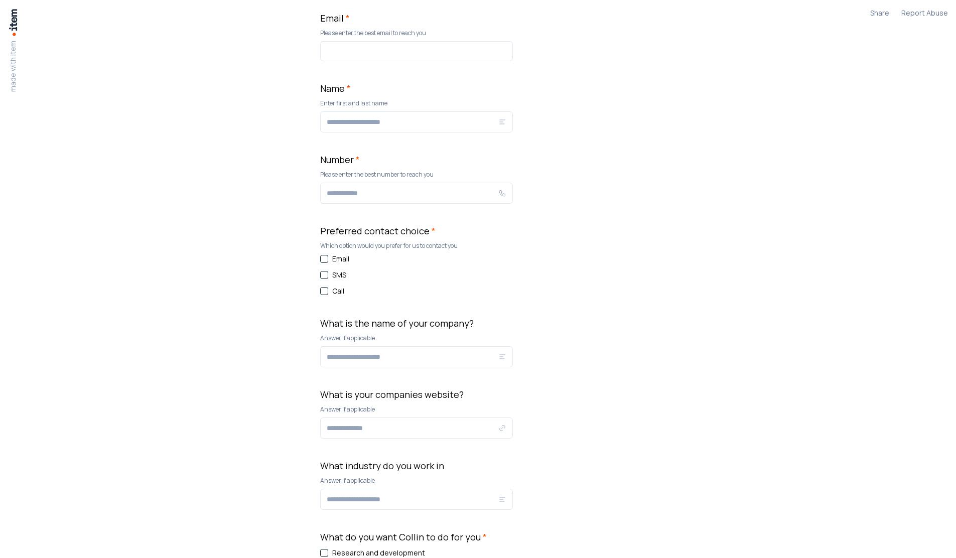
scroll to position [110, 0]
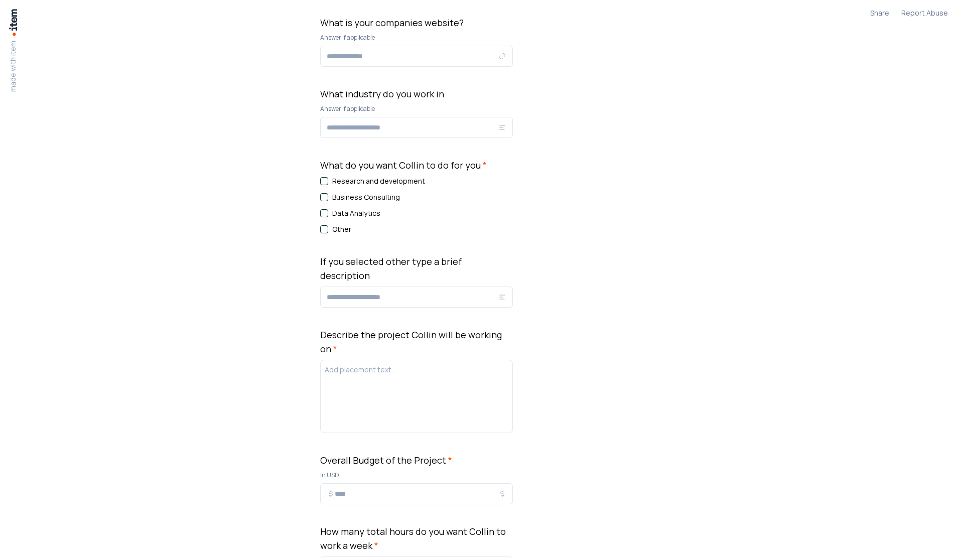
scroll to position [560, 0]
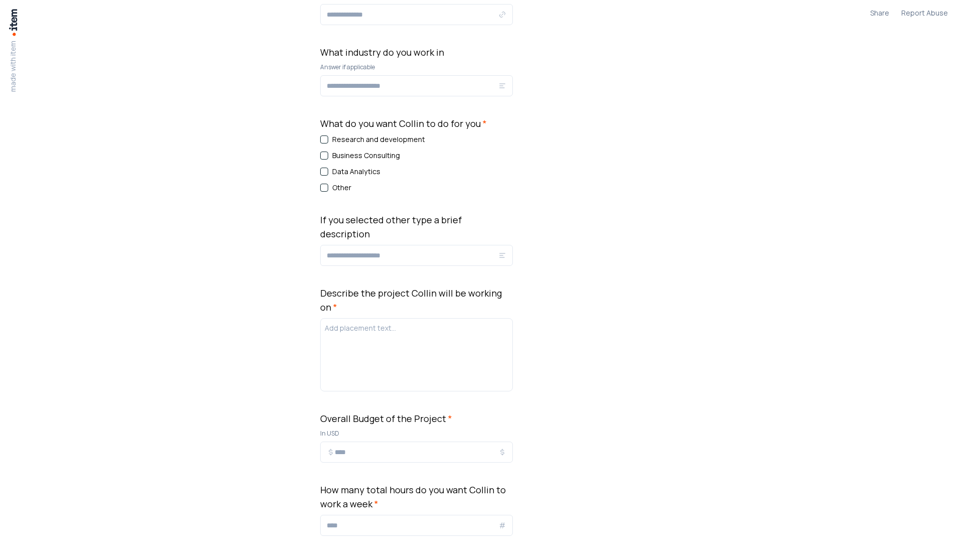
click at [359, 446] on input "*" at bounding box center [417, 452] width 164 height 12
type input "*****"
click at [390, 515] on div "*" at bounding box center [416, 525] width 193 height 21
click at [391, 519] on input "*" at bounding box center [413, 525] width 172 height 12
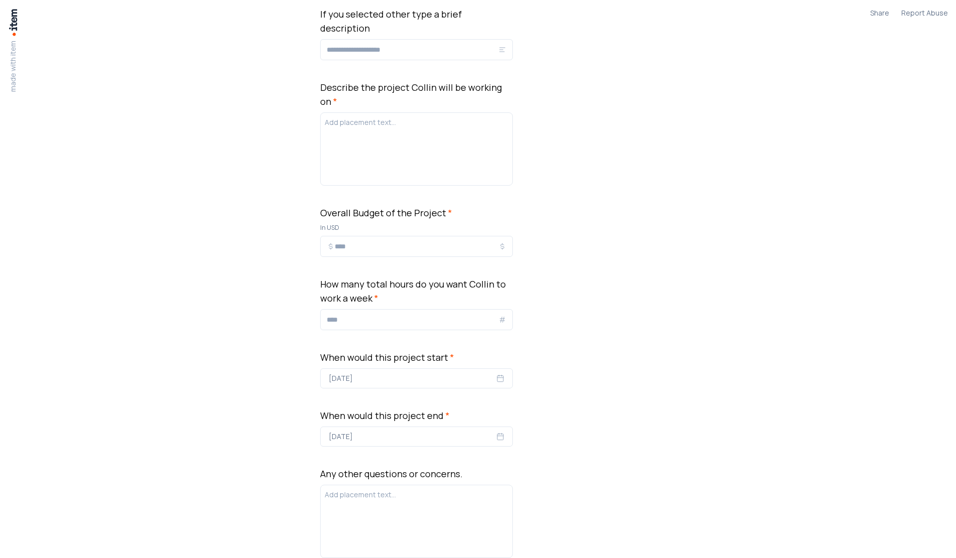
scroll to position [766, 0]
type input "*****"
click at [624, 404] on div "Collin Consultation services Customer outreach form Collin Consultation service…" at bounding box center [477, 55] width 315 height 1643
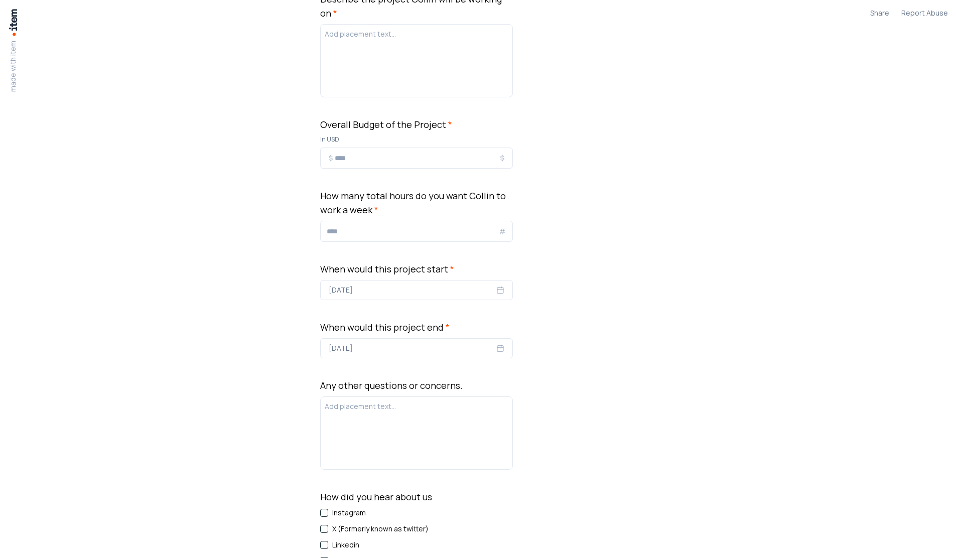
scroll to position [743, 0]
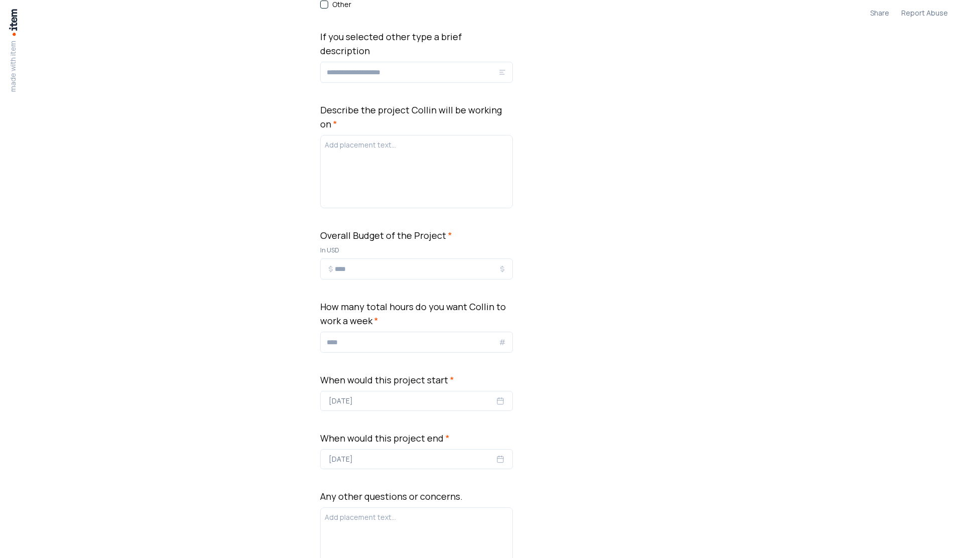
drag, startPoint x: 381, startPoint y: 315, endPoint x: 296, endPoint y: 302, distance: 86.2
click at [296, 302] on body "made with item Share Report Abuse Collin Consultation services Customer outreac…" at bounding box center [478, 78] width 956 height 1643
click at [384, 263] on input "*****" at bounding box center [417, 269] width 164 height 12
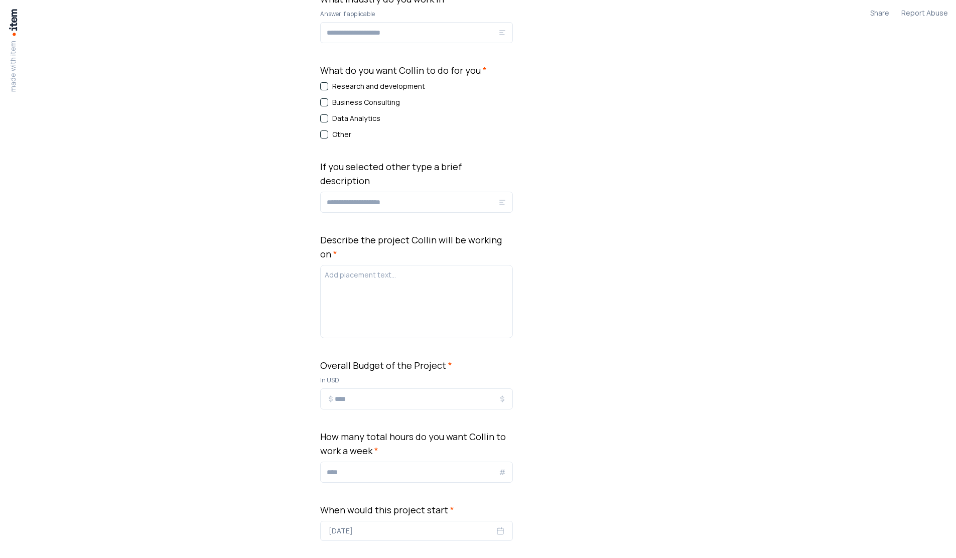
scroll to position [570, 0]
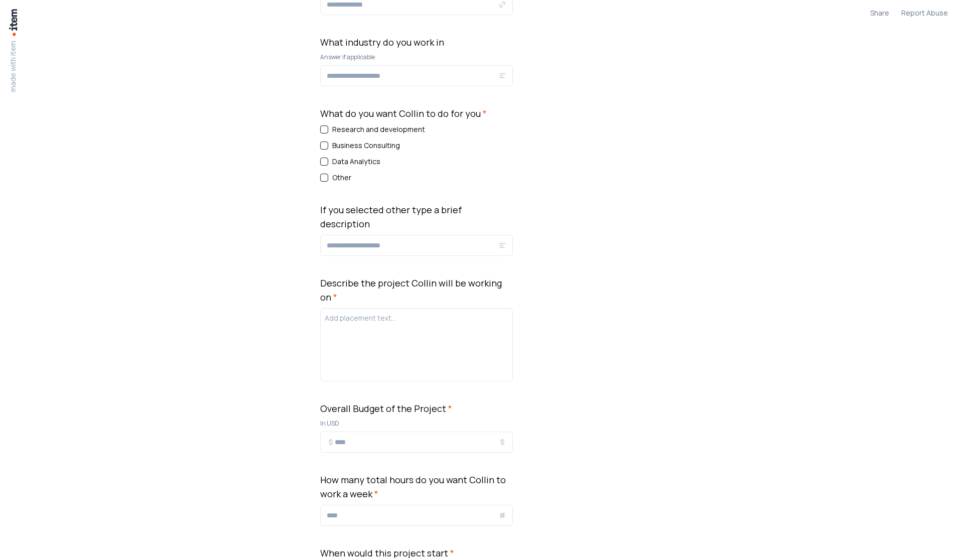
type input "********"
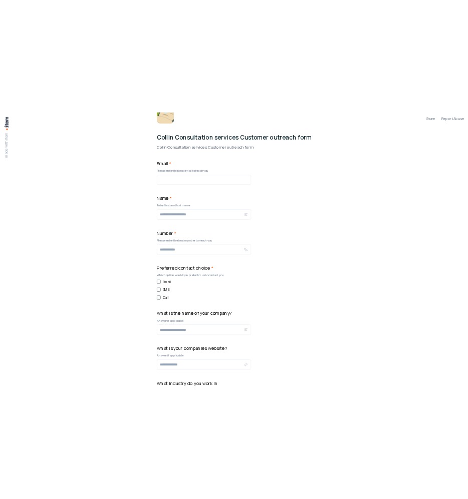
scroll to position [0, 0]
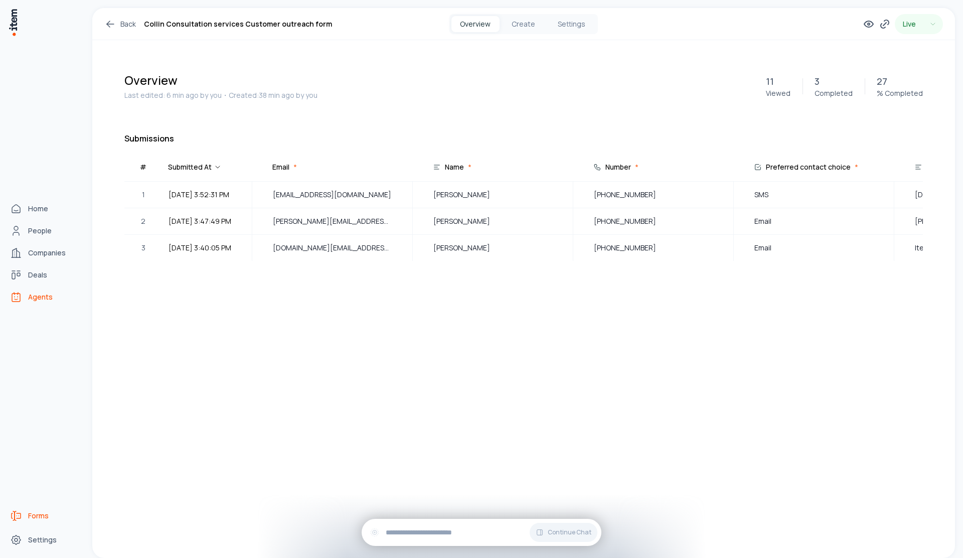
click at [46, 297] on span "Agents" at bounding box center [40, 297] width 25 height 10
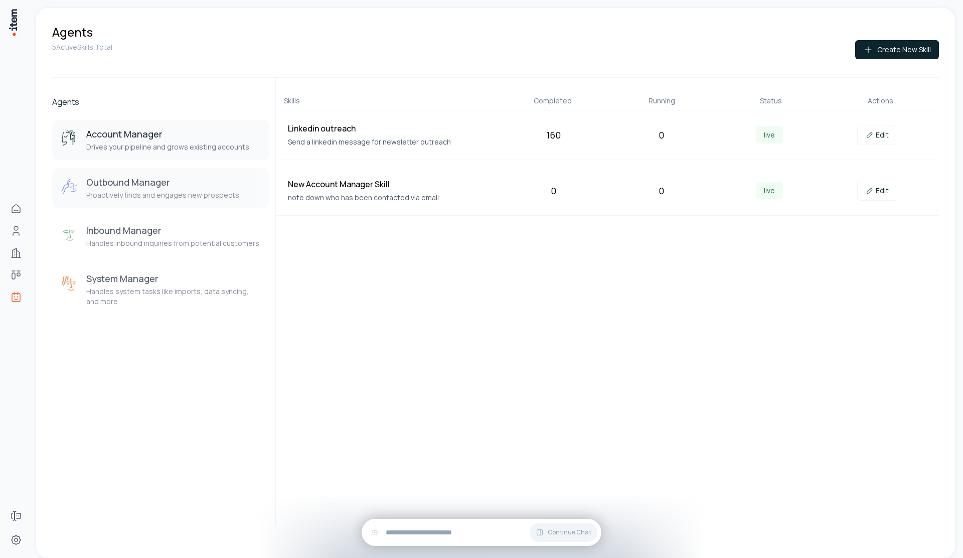
click at [231, 192] on p "Proactively finds and engages new prospects" at bounding box center [162, 195] width 153 height 10
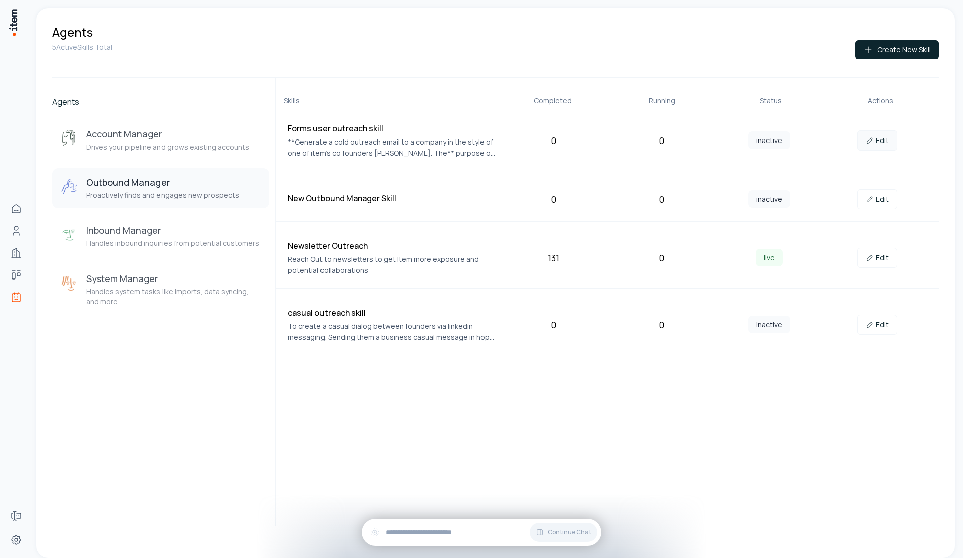
click at [889, 141] on link "Edit" at bounding box center [877, 140] width 40 height 20
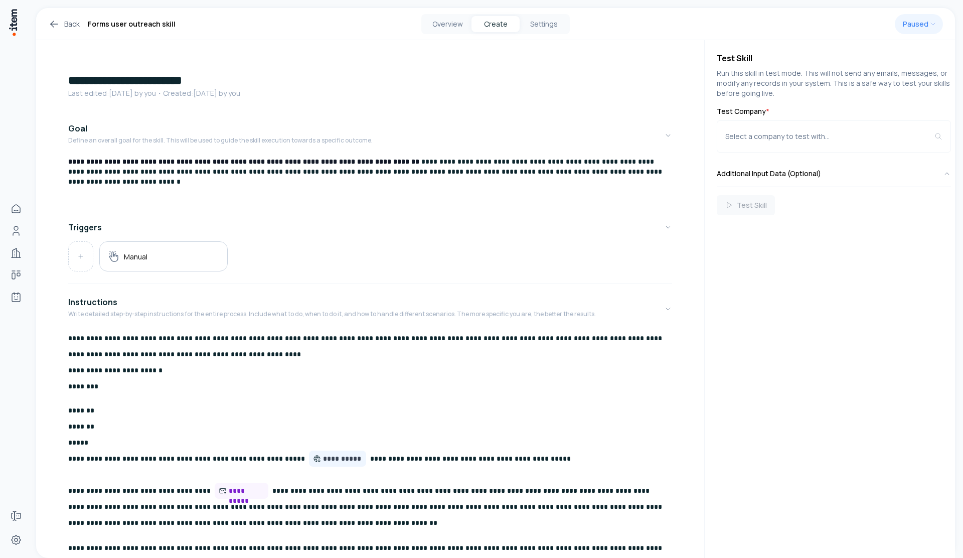
click at [249, 82] on h1 "**********" at bounding box center [366, 80] width 596 height 16
click at [54, 22] on icon at bounding box center [54, 24] width 12 height 12
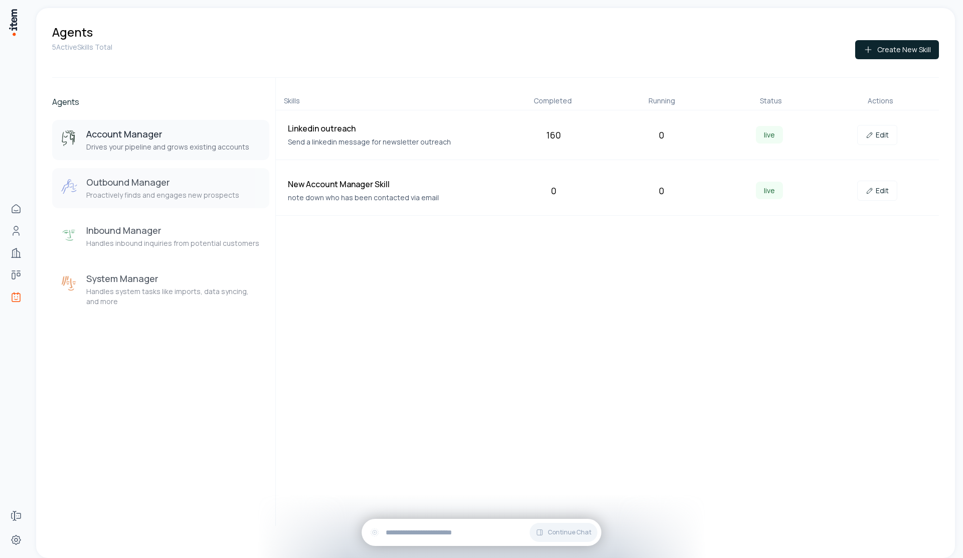
click at [196, 179] on h3 "Outbound Manager" at bounding box center [162, 182] width 153 height 12
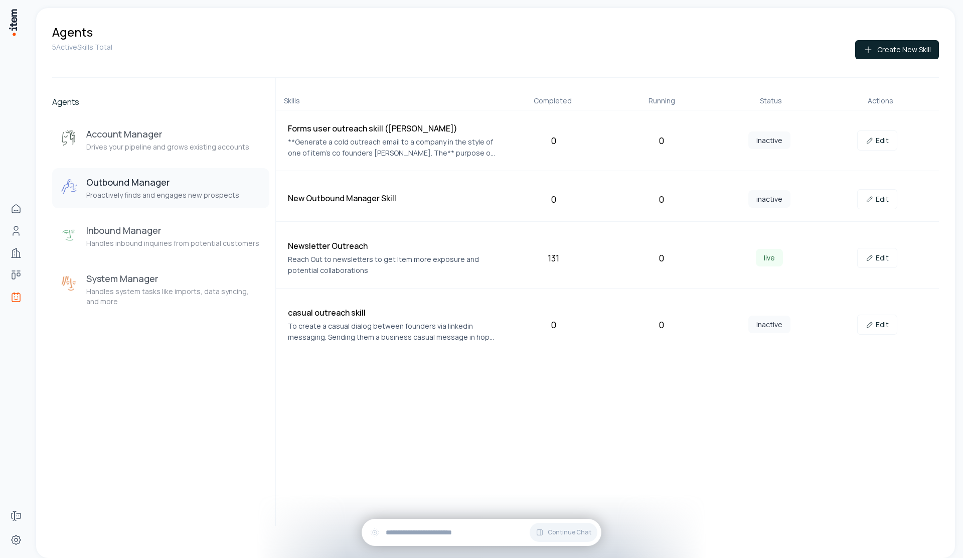
click at [900, 195] on div "Edit" at bounding box center [877, 199] width 100 height 20
click at [886, 201] on link "Edit" at bounding box center [877, 199] width 40 height 20
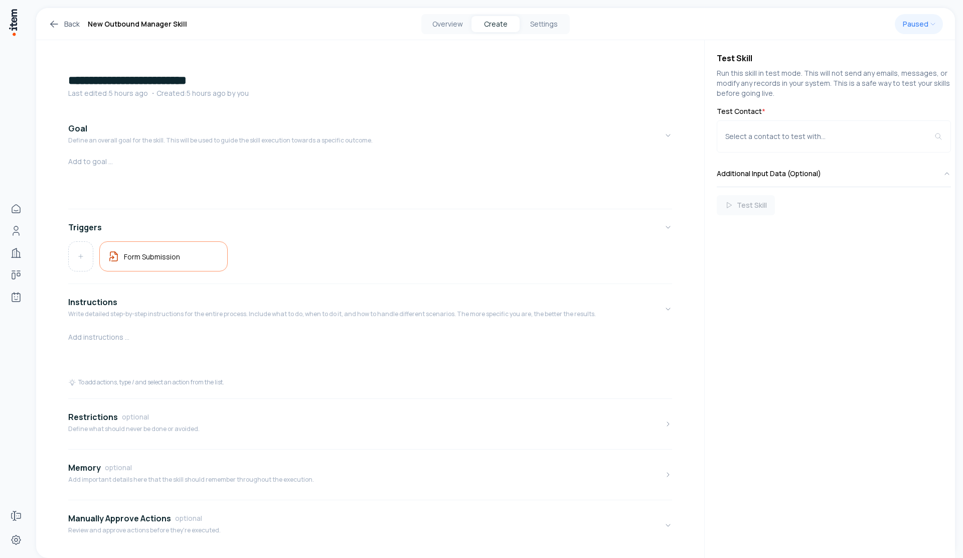
click at [140, 71] on div "**********" at bounding box center [370, 313] width 668 height 546
click at [141, 74] on h1 "**********" at bounding box center [366, 80] width 596 height 16
click at [143, 80] on h1 "**********" at bounding box center [366, 80] width 596 height 16
click at [144, 81] on h1 "**********" at bounding box center [366, 80] width 596 height 16
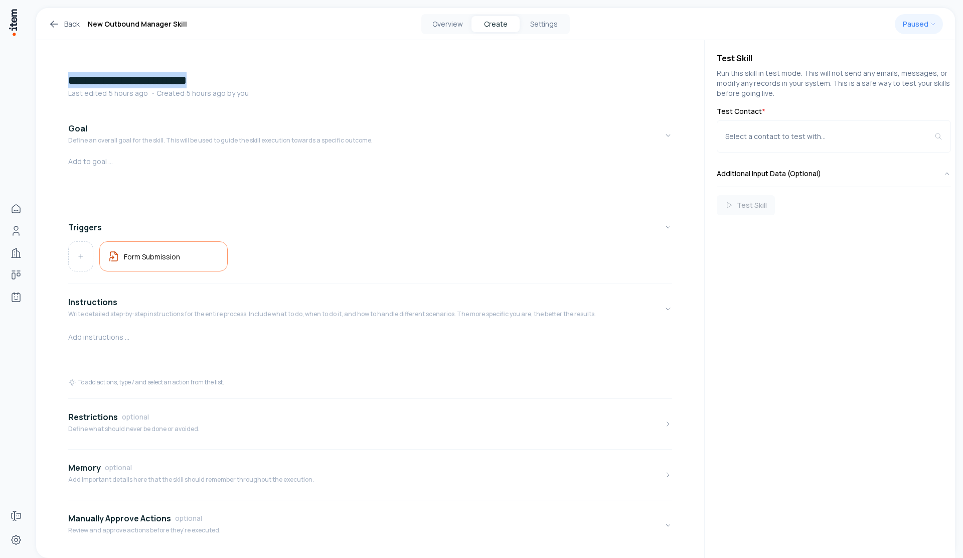
click at [144, 81] on h1 "**********" at bounding box center [366, 80] width 596 height 16
drag, startPoint x: 430, startPoint y: 245, endPoint x: 727, endPoint y: 226, distance: 297.5
click at [431, 245] on div "Form Submission" at bounding box center [370, 256] width 604 height 30
click at [76, 152] on button "Goal Define an overall goal for the skill. This will be used to guide the skill…" at bounding box center [370, 135] width 604 height 42
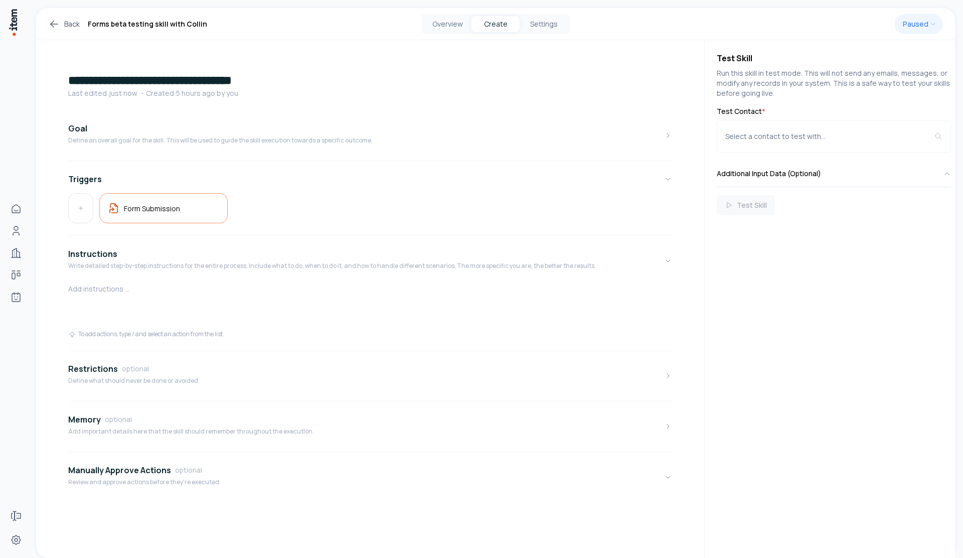
click at [96, 162] on div "Goal Define an overall goal for the skill. This will be used to guide the skill…" at bounding box center [370, 310] width 604 height 392
click at [110, 143] on p "Define an overall goal for the skill. This will be used to guide the skill exec…" at bounding box center [220, 140] width 304 height 8
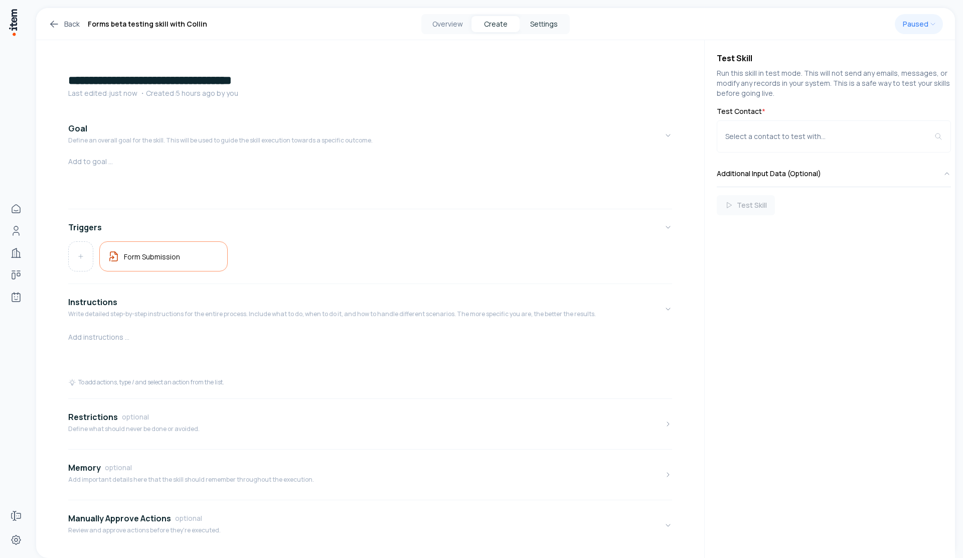
click at [543, 24] on button "Settings" at bounding box center [544, 24] width 48 height 16
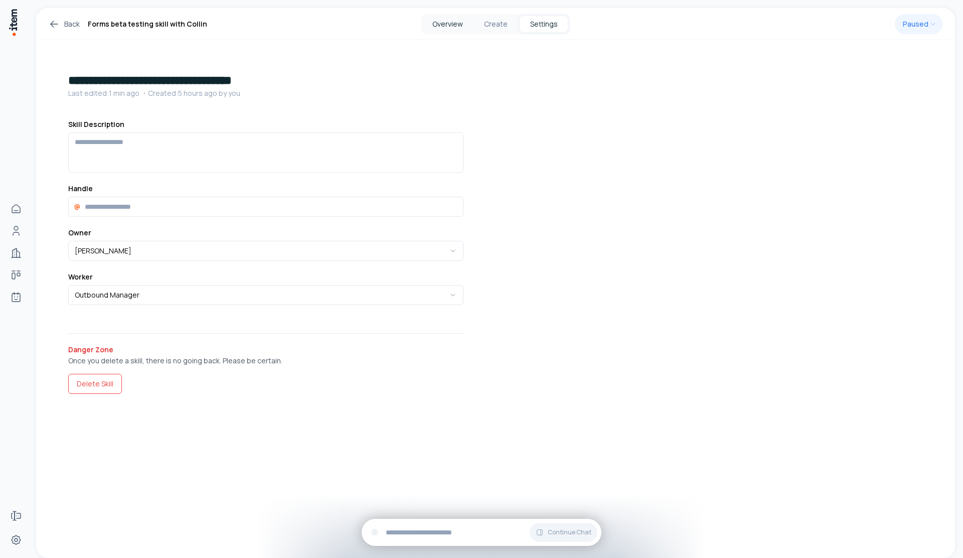
click at [462, 26] on button "Overview" at bounding box center [447, 24] width 48 height 16
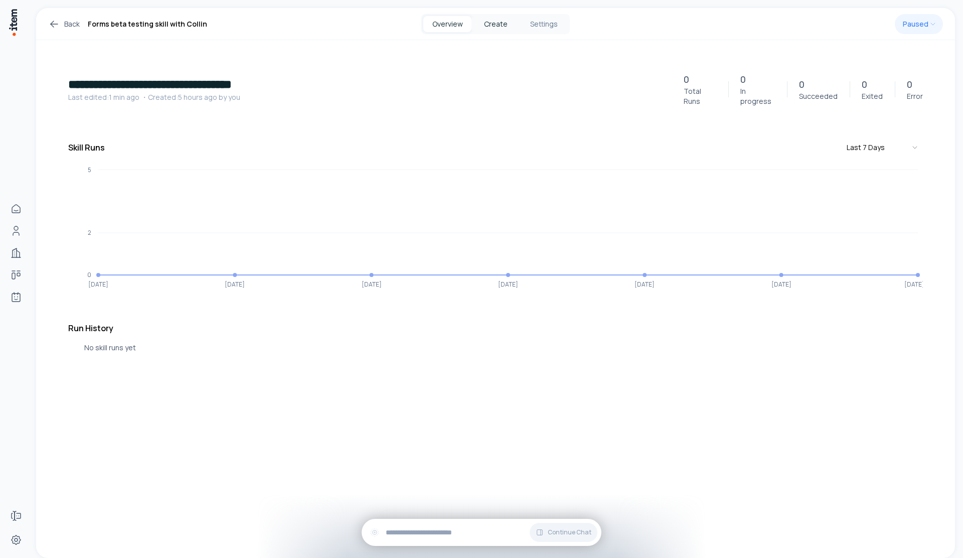
click at [505, 18] on button "Create" at bounding box center [495, 24] width 48 height 16
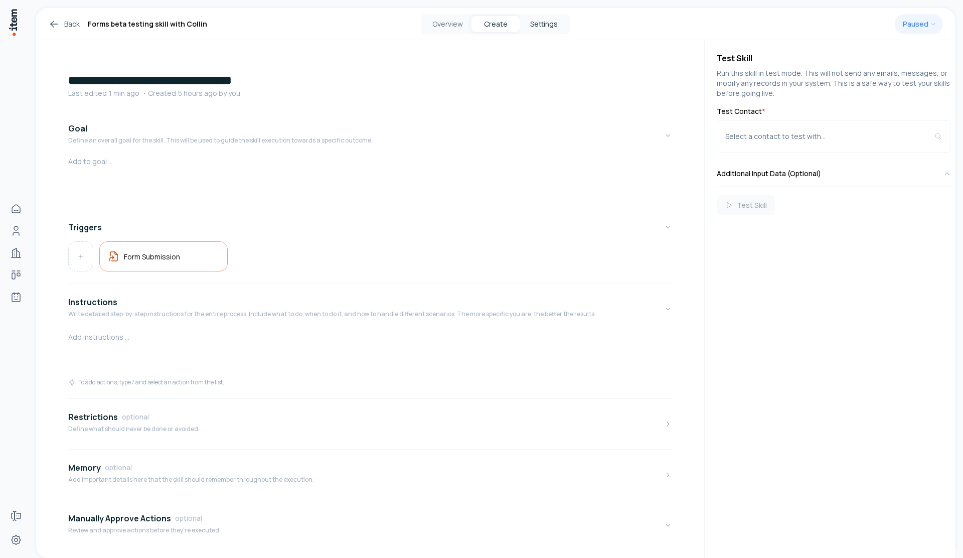
click at [538, 22] on button "Settings" at bounding box center [544, 24] width 48 height 16
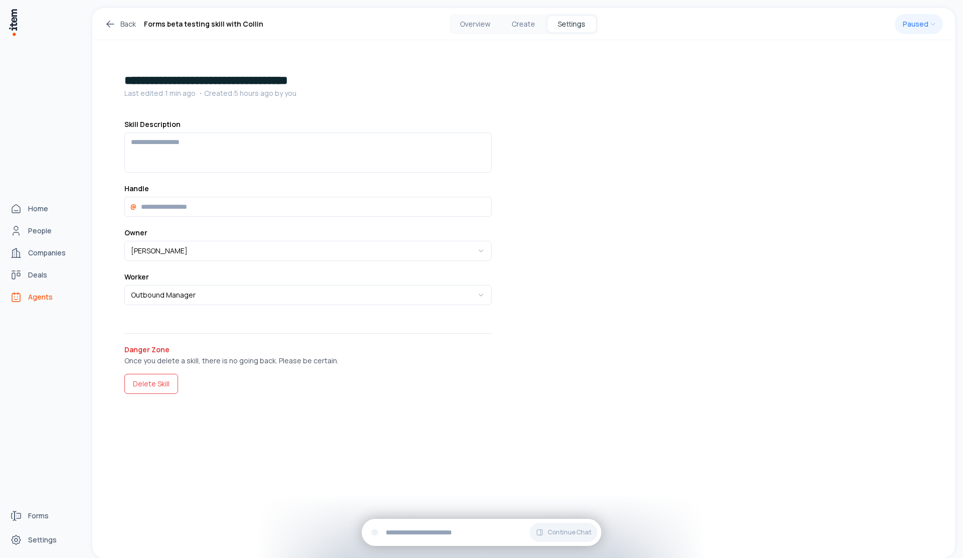
click at [16, 304] on link "Agents" at bounding box center [44, 297] width 76 height 20
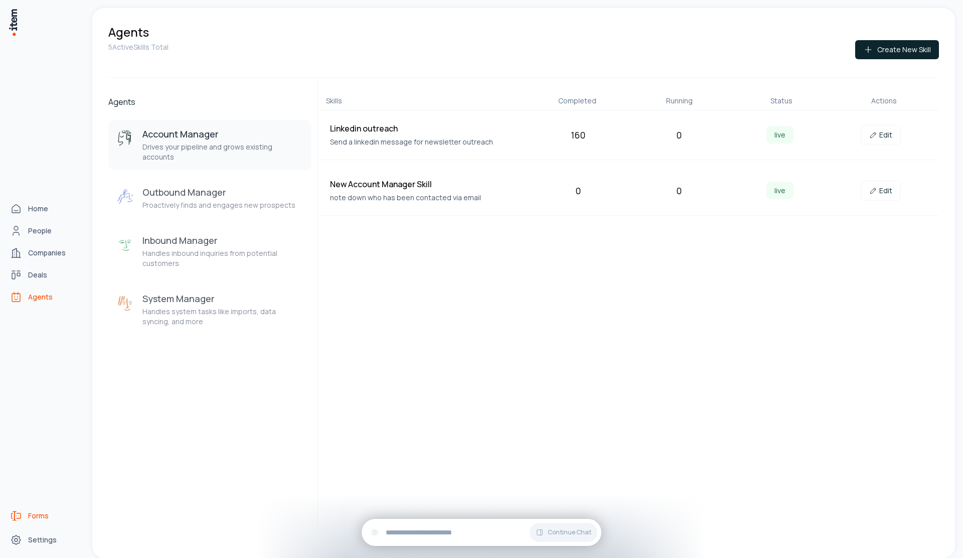
click at [33, 524] on link "Forms" at bounding box center [44, 516] width 76 height 20
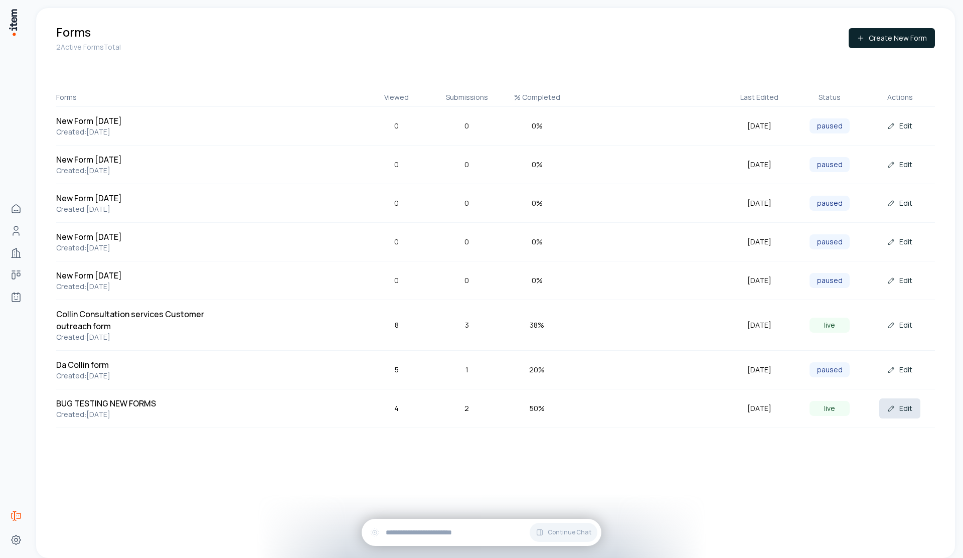
click at [903, 408] on button "Edit" at bounding box center [899, 408] width 41 height 20
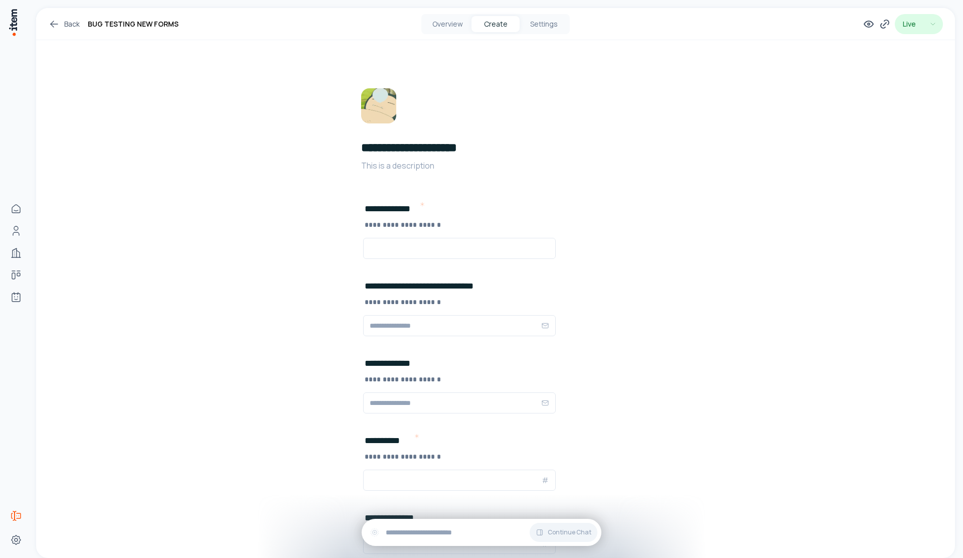
click at [921, 19] on html "**********" at bounding box center [481, 279] width 963 height 558
click at [58, 26] on icon at bounding box center [54, 24] width 12 height 12
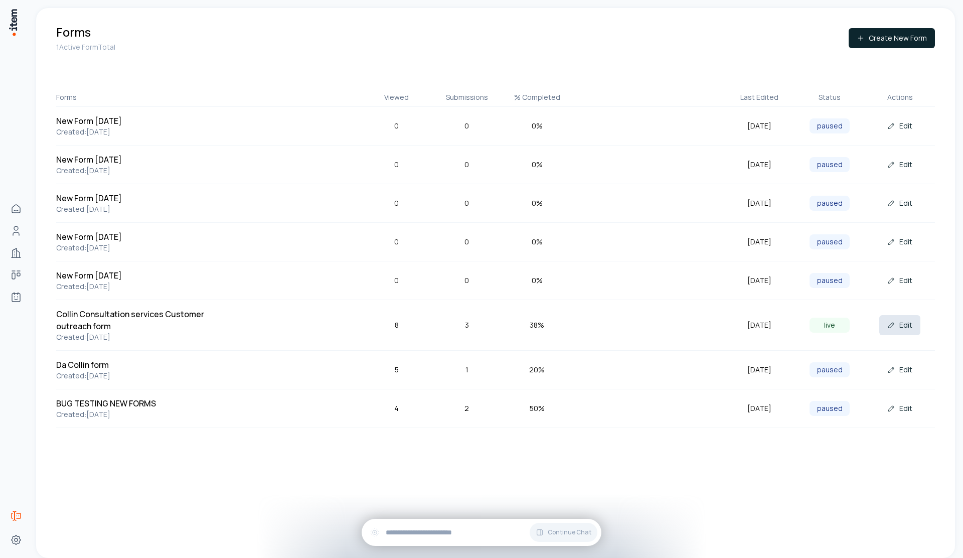
click at [907, 325] on button "Edit" at bounding box center [899, 325] width 41 height 20
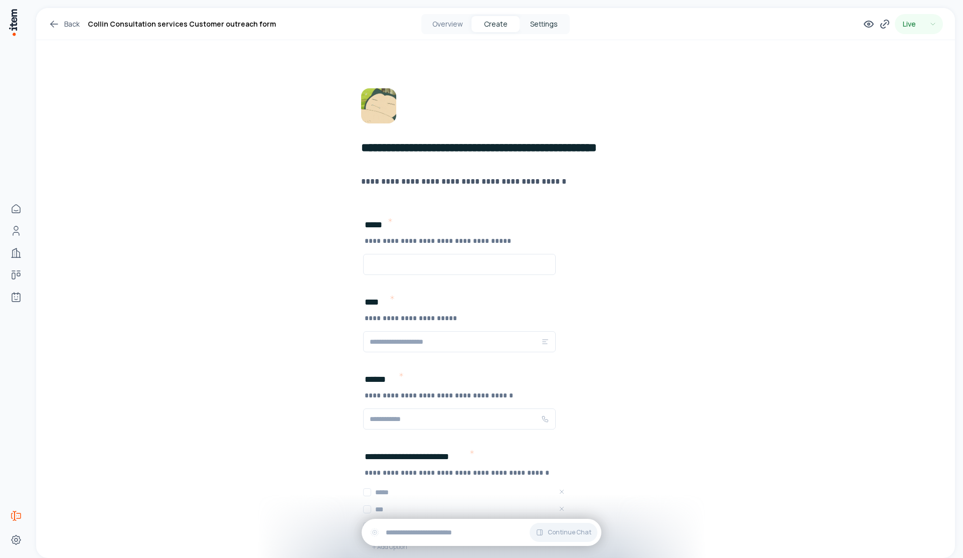
click at [545, 30] on button "Settings" at bounding box center [544, 24] width 48 height 16
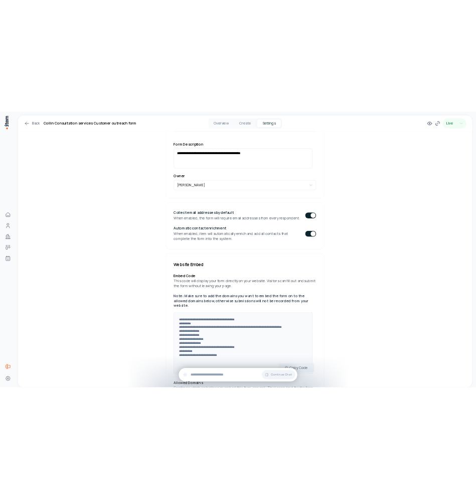
scroll to position [124, 0]
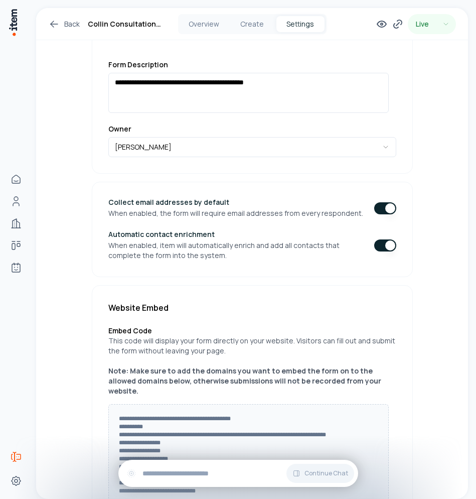
click at [251, 32] on div "Overview Create Settings" at bounding box center [252, 24] width 148 height 20
click at [243, 24] on button "Create" at bounding box center [252, 24] width 48 height 16
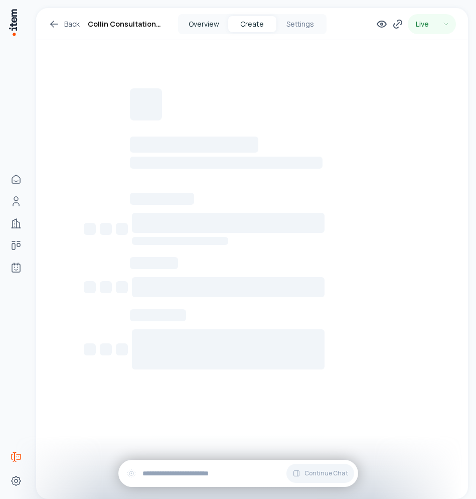
click at [196, 29] on button "Overview" at bounding box center [204, 24] width 48 height 16
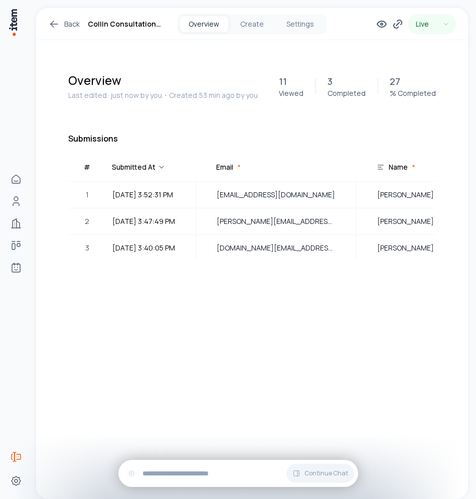
click at [235, 175] on div "Email *" at bounding box center [221, 167] width 39 height 20
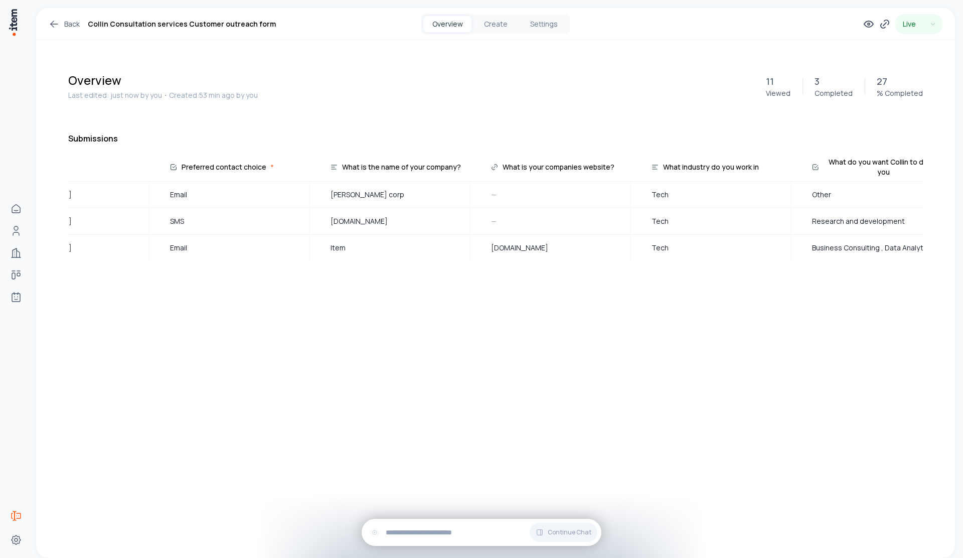
scroll to position [0, 513]
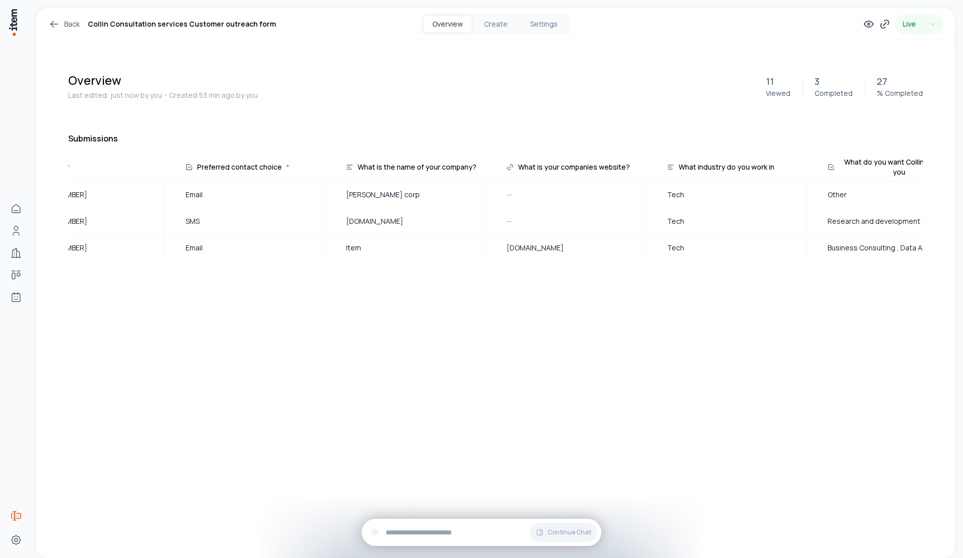
click at [637, 166] on th "What is your companies website?" at bounding box center [566, 168] width 161 height 25
click at [637, 166] on icon at bounding box center [636, 167] width 8 height 8
click at [633, 169] on icon at bounding box center [636, 167] width 8 height 8
click at [633, 168] on th "What is your companies website?" at bounding box center [566, 168] width 161 height 25
click at [635, 167] on icon at bounding box center [636, 167] width 4 height 2
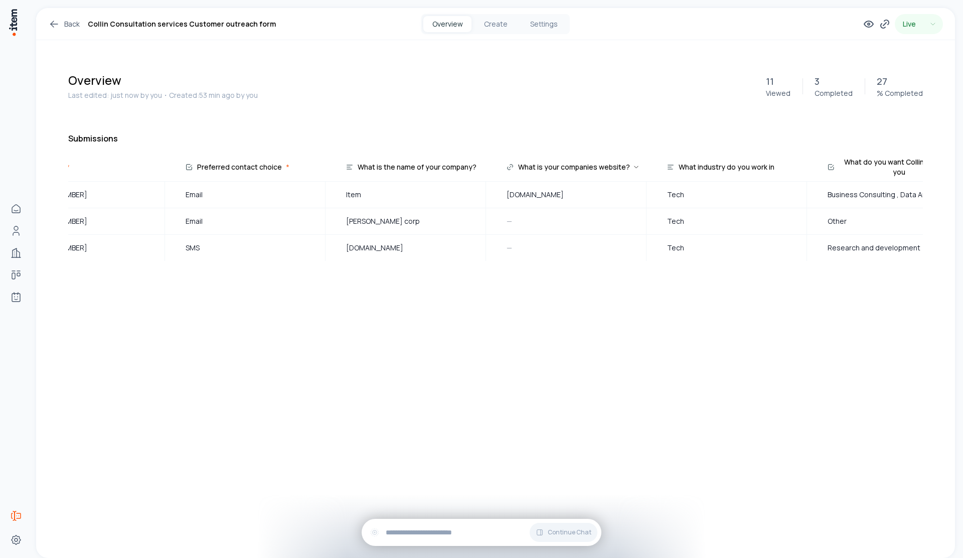
click at [635, 167] on icon at bounding box center [636, 167] width 8 height 8
click at [635, 167] on th "What is your companies website?" at bounding box center [566, 168] width 161 height 25
click at [635, 167] on icon at bounding box center [636, 167] width 4 height 2
click at [635, 167] on icon at bounding box center [636, 167] width 8 height 8
click at [635, 167] on th "What is your companies website?" at bounding box center [566, 168] width 161 height 25
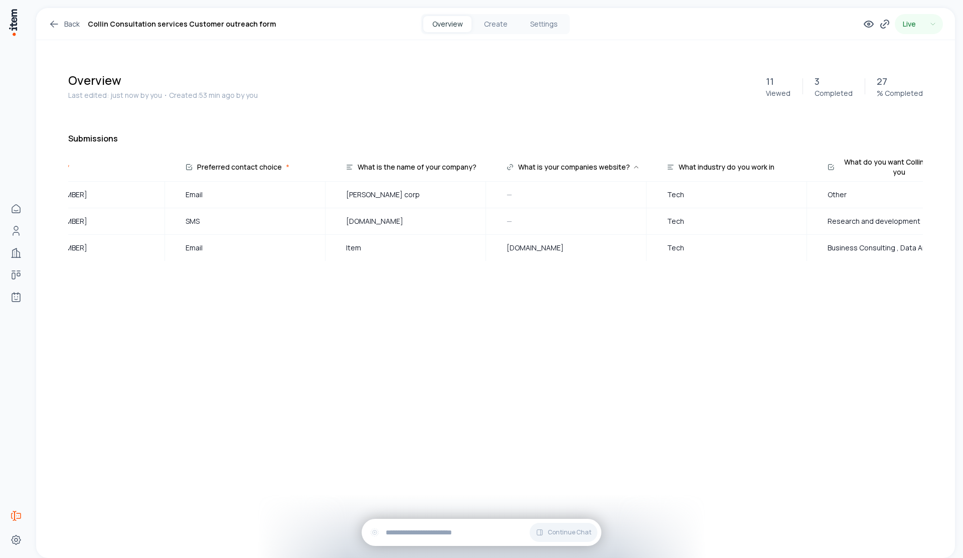
click at [635, 167] on icon at bounding box center [636, 167] width 4 height 2
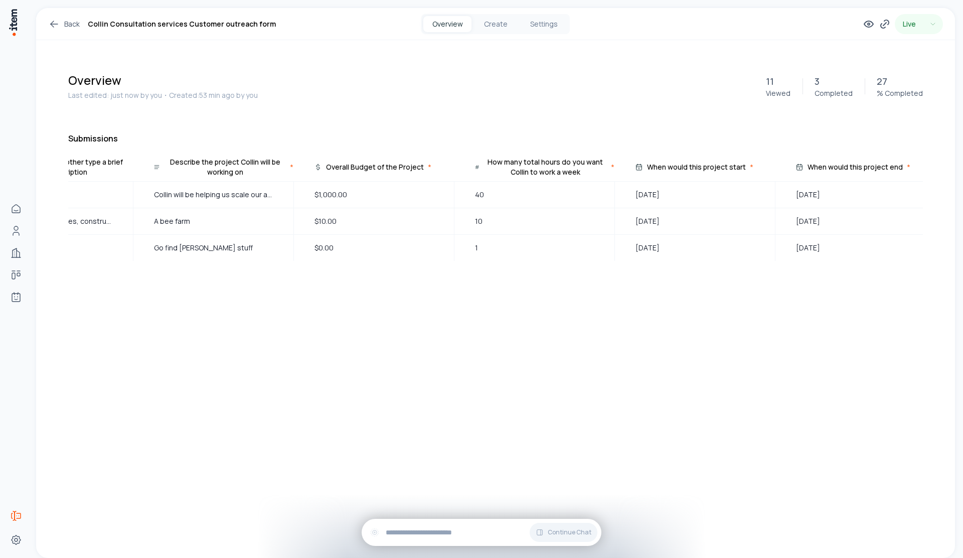
scroll to position [0, 1514]
click at [602, 169] on div "How many total hours do you want Collin to work a week *" at bounding box center [530, 167] width 154 height 20
click at [602, 167] on icon at bounding box center [604, 167] width 8 height 8
click at [603, 167] on icon at bounding box center [604, 167] width 8 height 8
click at [603, 167] on div "How many total hours do you want Collin to work a week *" at bounding box center [530, 167] width 154 height 20
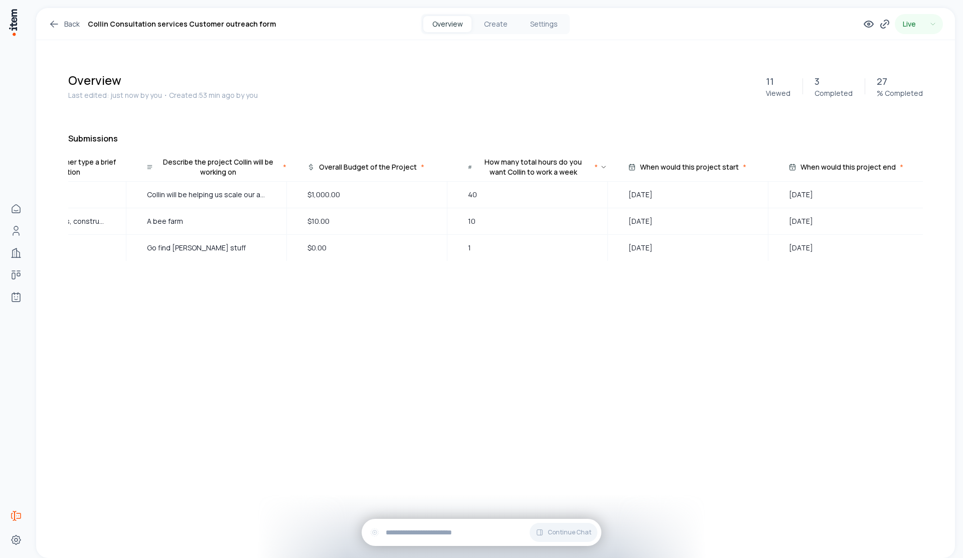
click at [603, 167] on icon at bounding box center [604, 167] width 4 height 2
click at [603, 167] on icon at bounding box center [604, 167] width 8 height 8
click at [599, 170] on div "How many total hours do you want Collin to work a week" at bounding box center [538, 167] width 123 height 20
click at [602, 180] on th "How many total hours do you want Collin to work a week *" at bounding box center [527, 168] width 161 height 25
click at [605, 173] on div "How many total hours do you want Collin to work a week *" at bounding box center [530, 167] width 154 height 20
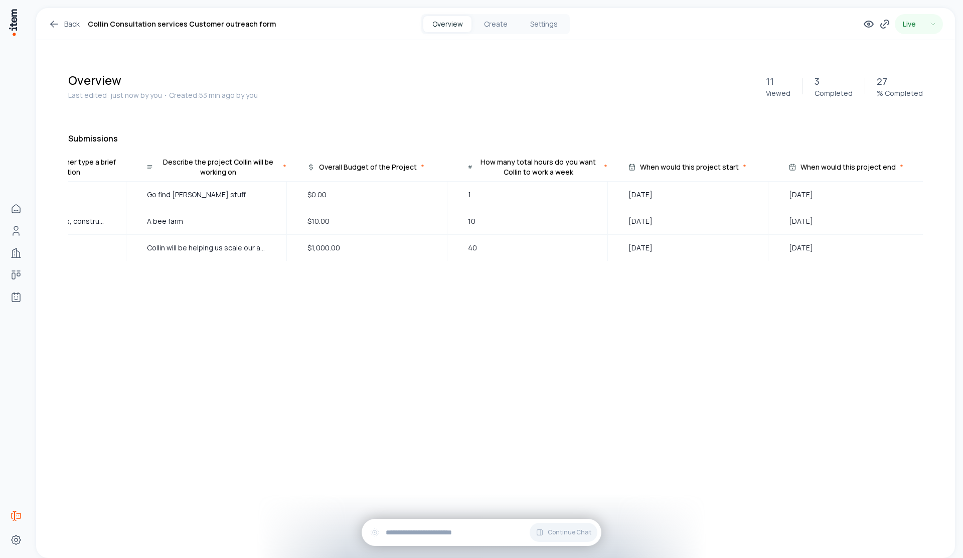
click at [604, 170] on div "*" at bounding box center [606, 167] width 4 height 10
click at [604, 170] on icon at bounding box center [604, 167] width 8 height 8
click at [604, 170] on div "*" at bounding box center [606, 167] width 4 height 10
click at [604, 169] on icon at bounding box center [604, 167] width 8 height 8
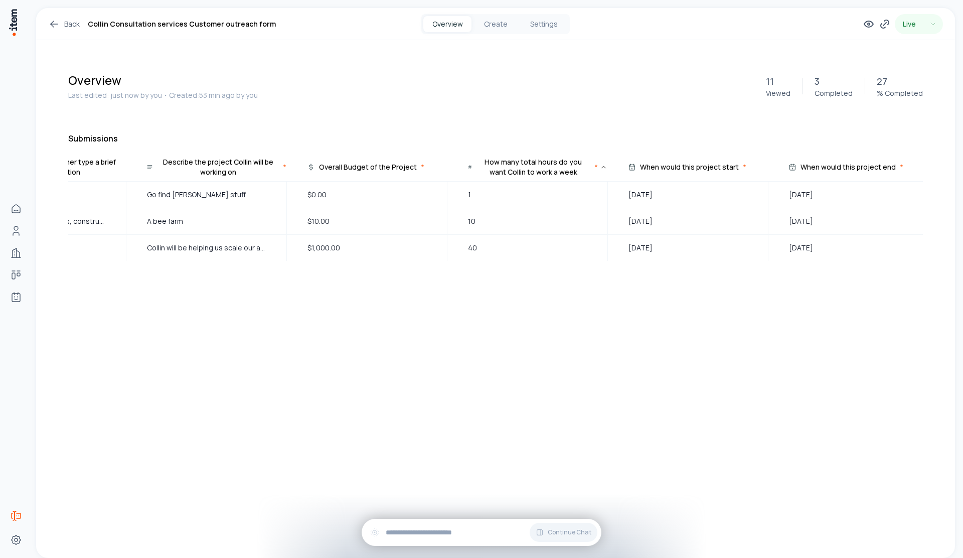
click at [604, 169] on icon at bounding box center [604, 167] width 8 height 8
click at [598, 169] on div "*" at bounding box center [596, 167] width 4 height 10
click at [604, 169] on icon at bounding box center [604, 167] width 8 height 8
click at [604, 169] on div "*" at bounding box center [606, 167] width 4 height 10
click at [604, 169] on icon at bounding box center [604, 167] width 8 height 8
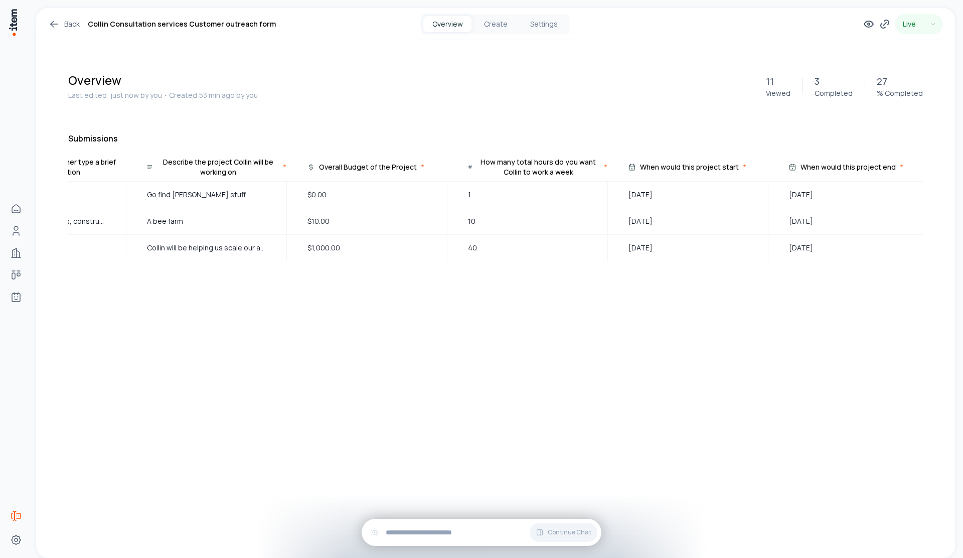
click at [604, 169] on div "*" at bounding box center [606, 167] width 4 height 10
click at [605, 160] on div "How many total hours do you want Collin to work a week *" at bounding box center [530, 167] width 154 height 20
click at [608, 162] on th "When would this project start *" at bounding box center [688, 168] width 161 height 25
click at [607, 169] on div "*" at bounding box center [606, 167] width 4 height 10
click at [607, 169] on icon at bounding box center [604, 167] width 8 height 8
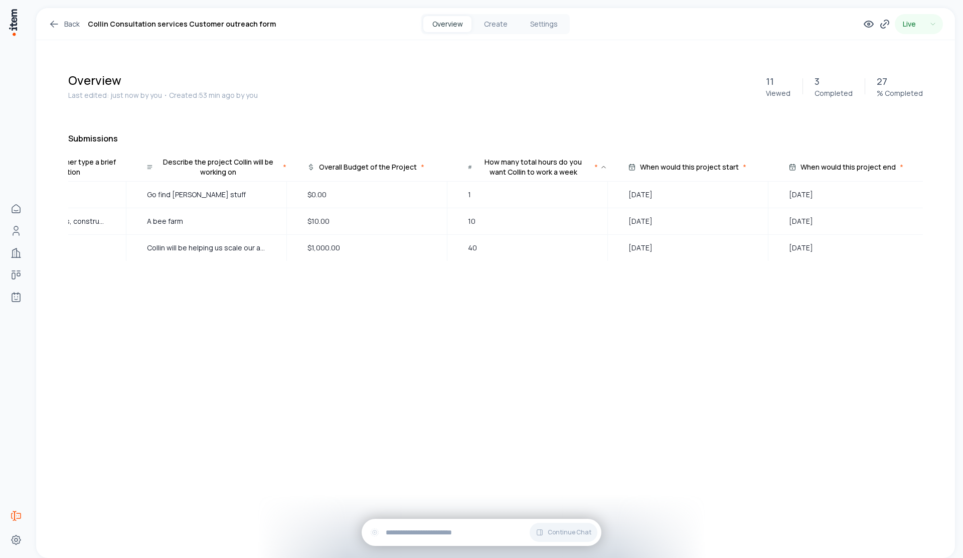
click at [607, 169] on icon at bounding box center [604, 167] width 8 height 8
click at [603, 167] on div "How many total hours do you want Collin to work a week *" at bounding box center [530, 167] width 154 height 20
click at [614, 173] on div "When would this project start *" at bounding box center [680, 167] width 132 height 20
click at [539, 192] on span "40" at bounding box center [527, 194] width 119 height 11
click at [598, 163] on div "How many total hours do you want Collin to work a week" at bounding box center [538, 167] width 123 height 20
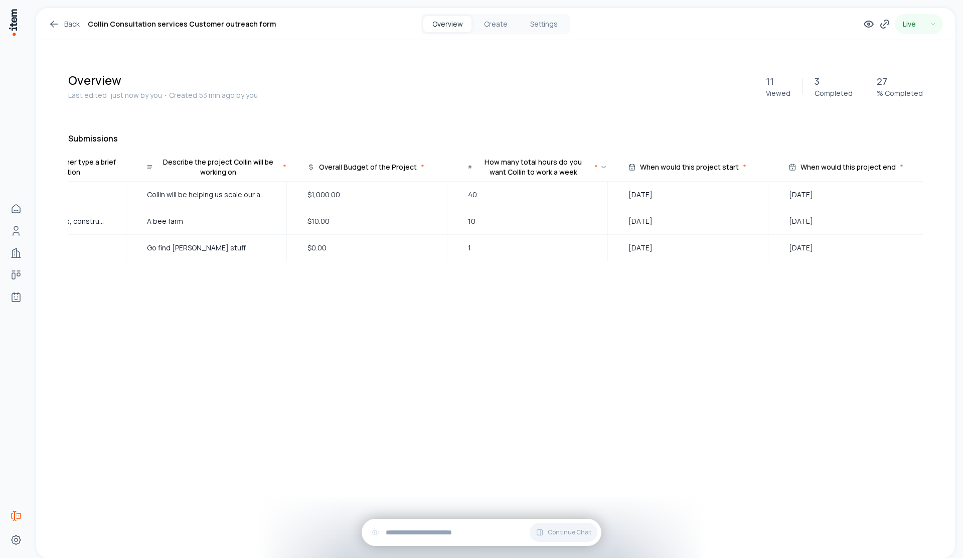
click at [522, 165] on div "How many total hours do you want Collin to work a week" at bounding box center [534, 167] width 114 height 20
click at [527, 164] on div "How many total hours do you want Collin to work a week" at bounding box center [534, 167] width 114 height 20
click at [527, 163] on div "How many total hours do you want Collin to work a week" at bounding box center [538, 167] width 123 height 20
click at [528, 163] on div "How many total hours do you want Collin to work a week" at bounding box center [534, 167] width 114 height 20
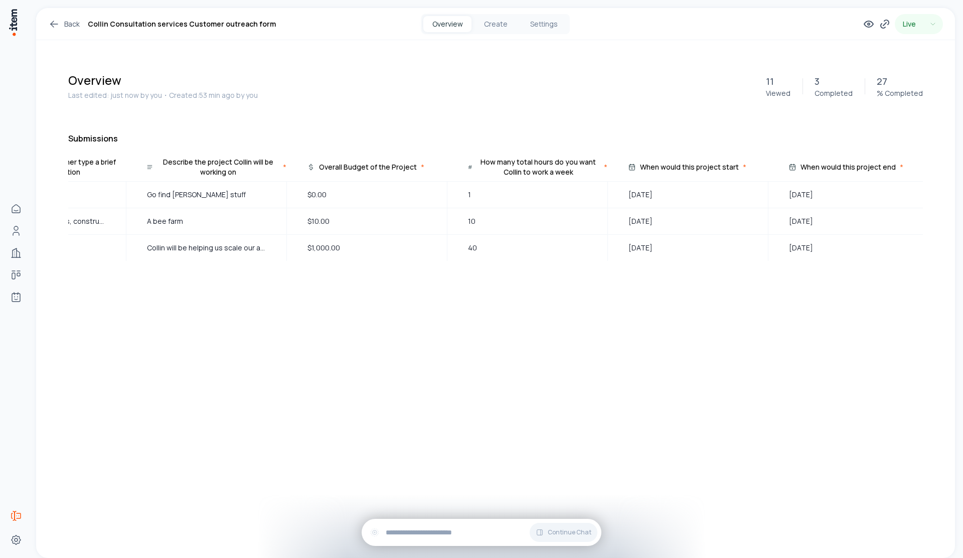
click at [528, 163] on div "How many total hours do you want Collin to work a week" at bounding box center [538, 167] width 123 height 20
click at [528, 163] on div "How many total hours do you want Collin to work a week" at bounding box center [534, 167] width 114 height 20
click at [528, 163] on div "How many total hours do you want Collin to work a week" at bounding box center [538, 167] width 123 height 20
click at [597, 168] on div "*" at bounding box center [596, 167] width 4 height 10
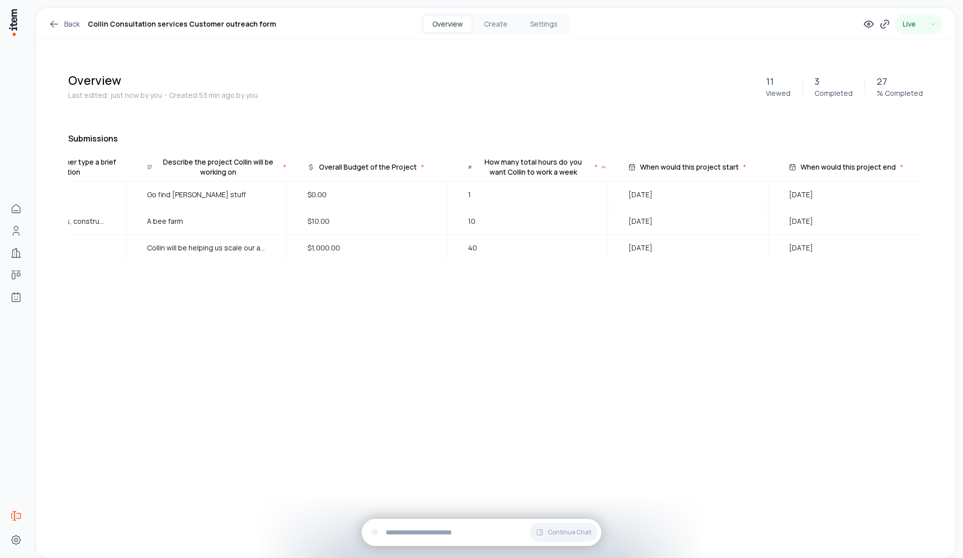
click at [598, 167] on div "How many total hours do you want Collin to work a week *" at bounding box center [530, 167] width 154 height 20
click at [598, 167] on div "How many total hours do you want Collin to work a week" at bounding box center [538, 167] width 123 height 20
click at [598, 167] on div "How many total hours do you want Collin to work a week *" at bounding box center [530, 167] width 154 height 20
click at [598, 167] on div "How many total hours do you want Collin to work a week" at bounding box center [538, 167] width 123 height 20
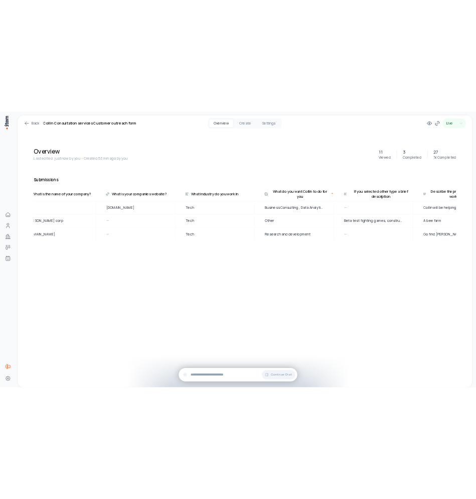
scroll to position [0, 0]
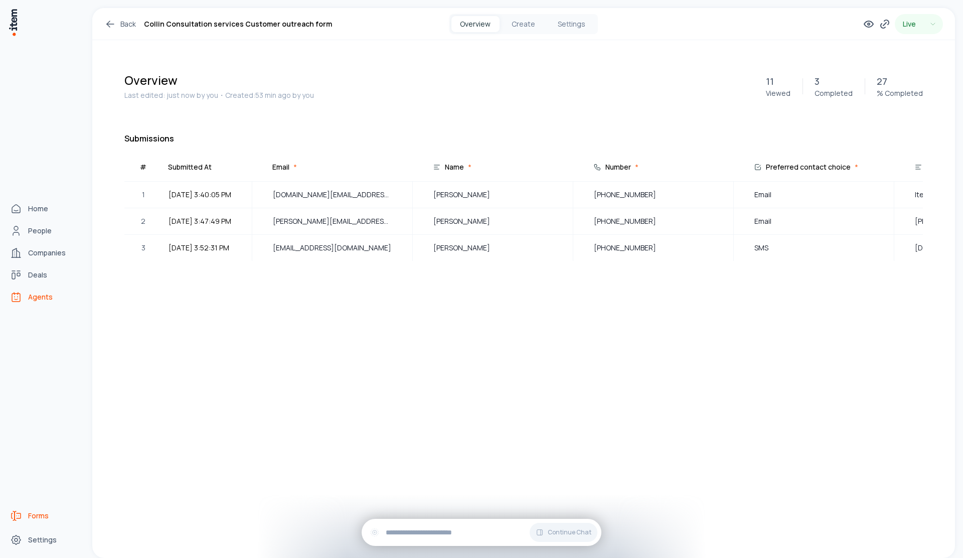
click at [47, 297] on span "Agents" at bounding box center [40, 297] width 25 height 10
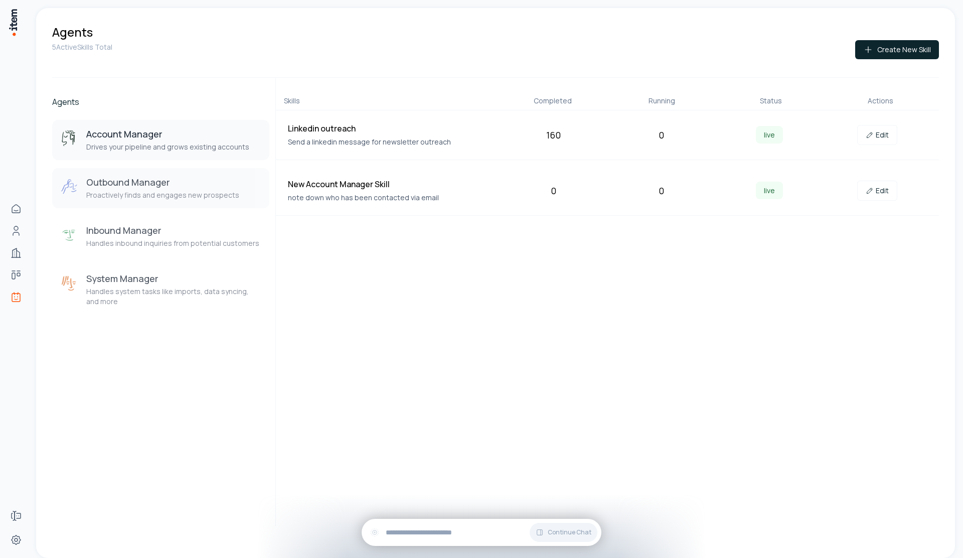
click at [127, 191] on p "Proactively finds and engages new prospects" at bounding box center [162, 195] width 153 height 10
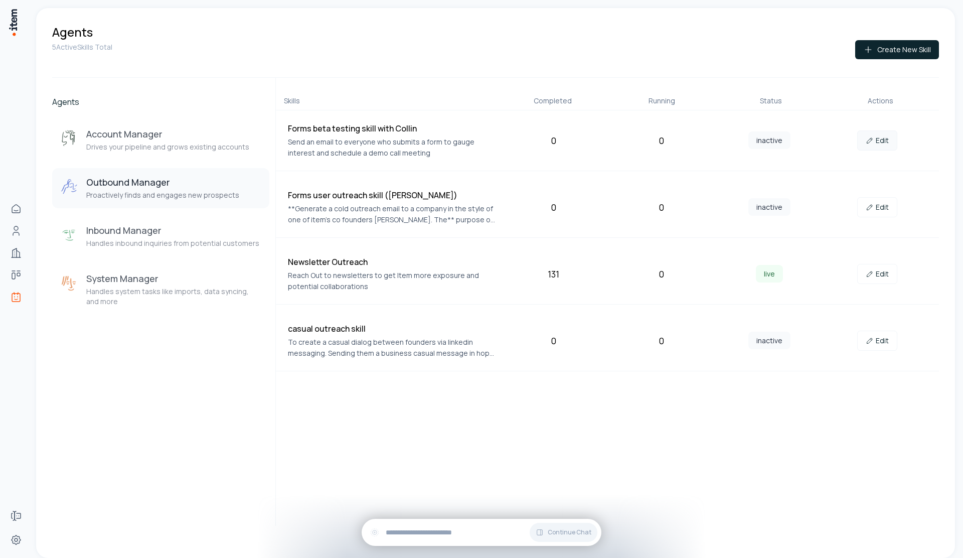
click at [868, 137] on icon at bounding box center [870, 140] width 8 height 8
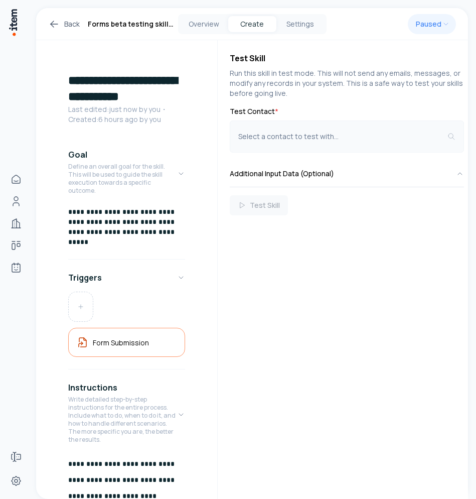
click at [335, 127] on button "Select a contact to test with..." at bounding box center [347, 136] width 234 height 32
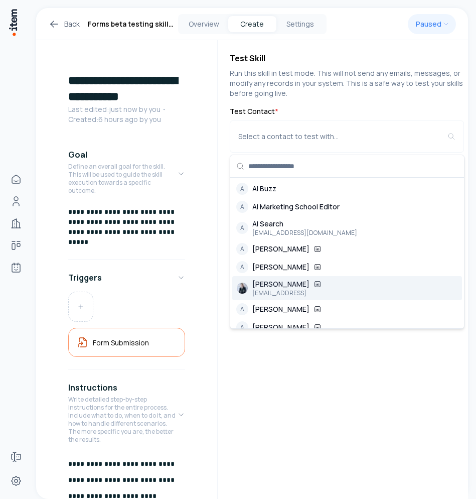
click at [338, 291] on div "Aaron Di Blasi publisher@ai-weekly.ai" at bounding box center [347, 288] width 230 height 24
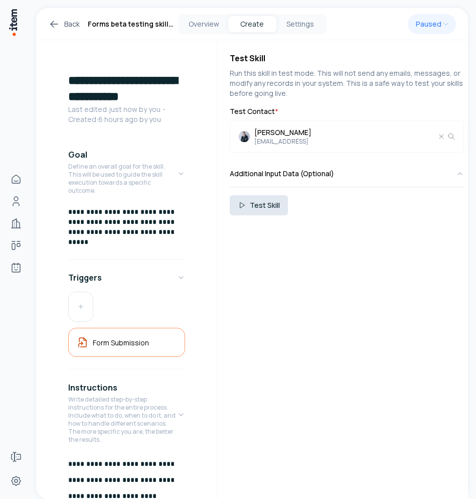
click at [269, 208] on button "Test Skill" at bounding box center [259, 205] width 58 height 20
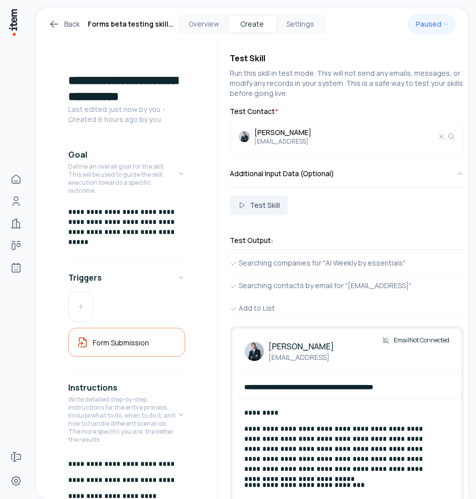
drag, startPoint x: 44, startPoint y: 37, endPoint x: 59, endPoint y: 28, distance: 17.5
click at [45, 37] on div "Back Forms beta testing skill with Collin Overview Create Settings Paused" at bounding box center [252, 24] width 432 height 32
click at [59, 27] on icon at bounding box center [54, 24] width 12 height 12
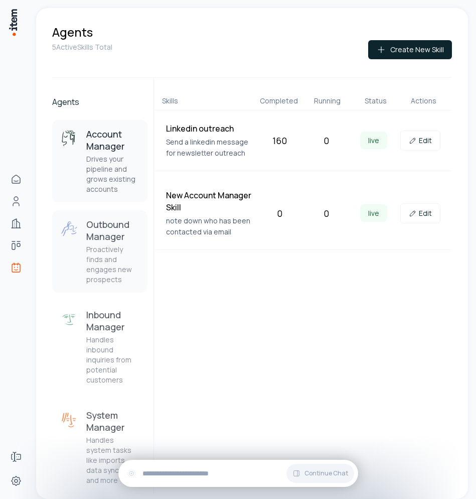
click at [122, 249] on p "Proactively finds and engages new prospects" at bounding box center [112, 264] width 53 height 40
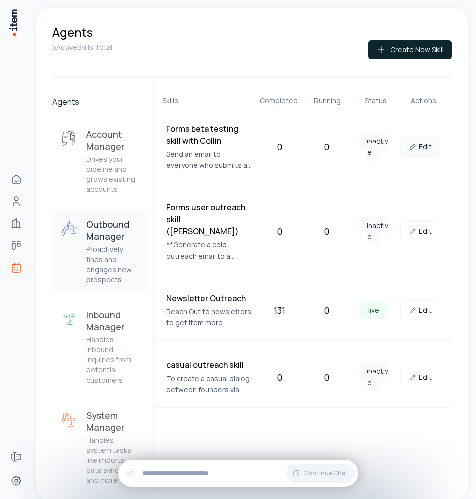
click at [420, 150] on link "Edit" at bounding box center [420, 146] width 40 height 20
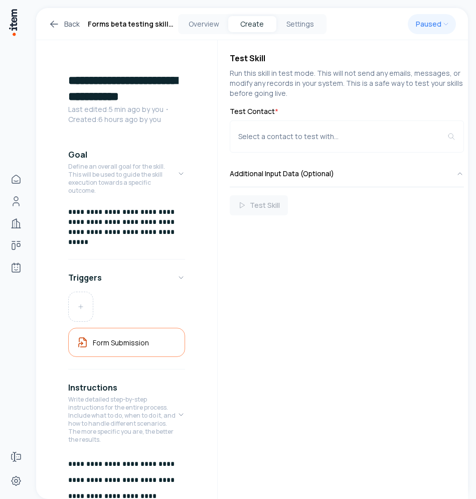
click at [445, 38] on div "Back Forms beta testing skill with Collin Overview Create Settings Paused" at bounding box center [252, 24] width 432 height 32
click at [444, 29] on html "**********" at bounding box center [238, 249] width 476 height 499
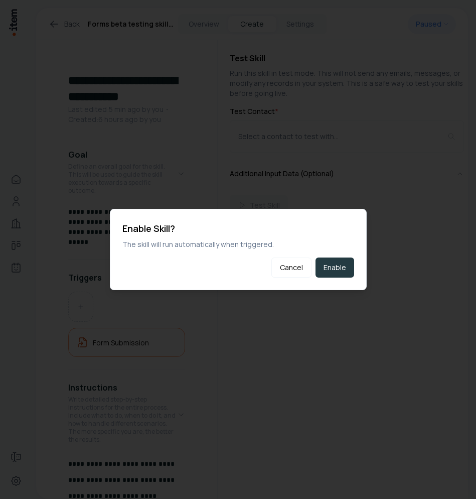
click at [334, 253] on div "Enable Skill? The skill will run automatically when triggered. Cancel Enable" at bounding box center [238, 249] width 257 height 81
click at [336, 263] on button "Enable" at bounding box center [334, 267] width 39 height 20
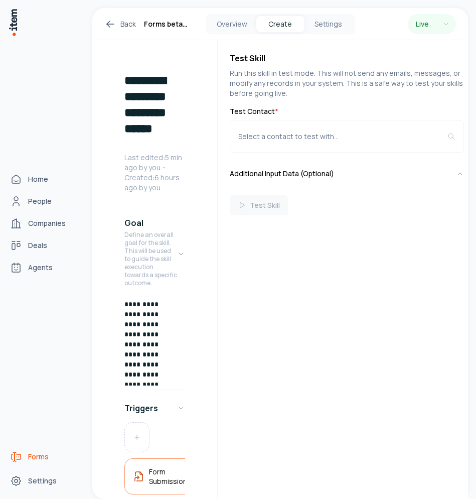
click at [19, 463] on link "Forms" at bounding box center [44, 456] width 76 height 20
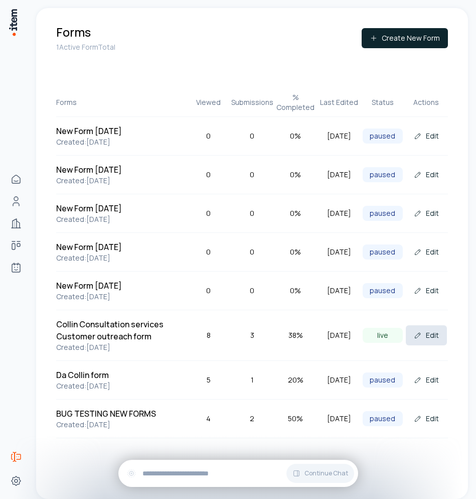
click at [425, 334] on button "Edit" at bounding box center [426, 335] width 41 height 20
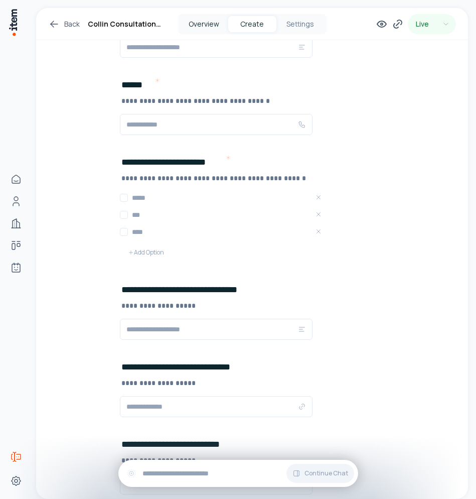
click at [192, 23] on button "Overview" at bounding box center [204, 24] width 48 height 16
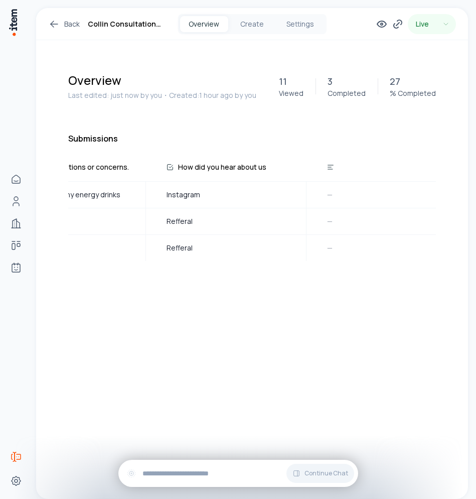
scroll to position [0, 2489]
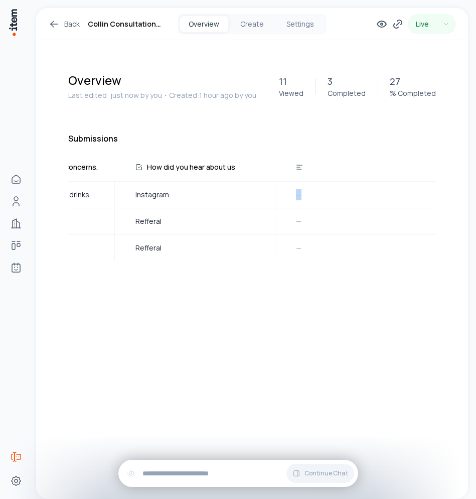
drag, startPoint x: 408, startPoint y: 306, endPoint x: 200, endPoint y: 315, distance: 208.8
click at [200, 309] on div "# Submitted At Email * Name * Number * Preferred contact choice * What is the n…" at bounding box center [252, 232] width 368 height 152
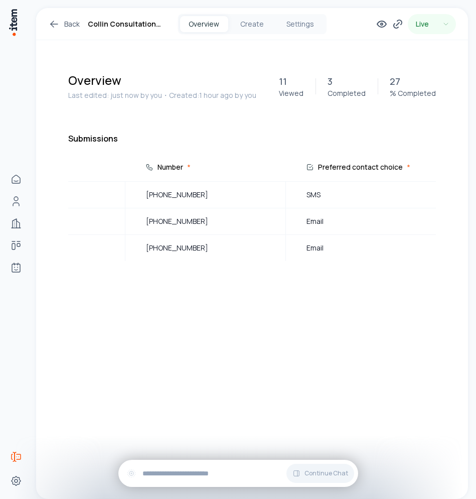
scroll to position [0, 0]
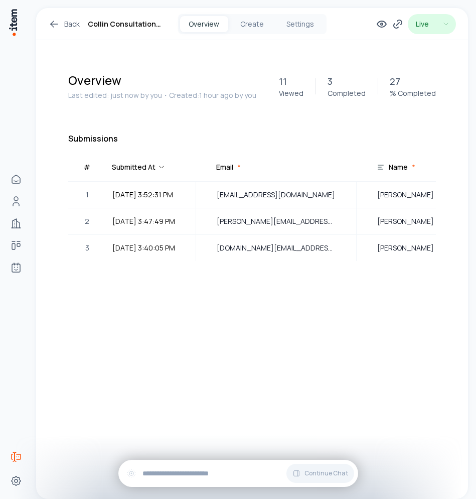
click at [441, 15] on html "Home People Companies Deals Agents Forms Settings Back Collin Consultation serv…" at bounding box center [238, 249] width 476 height 499
click at [350, 19] on html "Home People Companies Deals Agents Forms Settings Back Collin Consultation serv…" at bounding box center [238, 249] width 476 height 499
click at [378, 21] on icon at bounding box center [382, 24] width 12 height 12
click at [432, 17] on html "Home People Companies Deals Agents Forms Settings Back Collin Consultation serv…" at bounding box center [238, 249] width 476 height 499
click at [356, 23] on html "Home People Companies Deals Agents Forms Settings Back Collin Consultation serv…" at bounding box center [238, 249] width 476 height 499
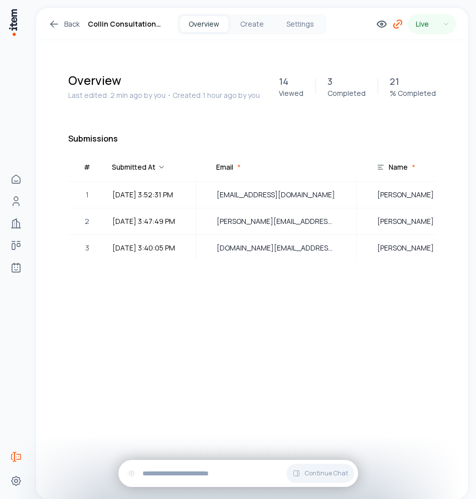
click at [403, 22] on icon at bounding box center [398, 24] width 12 height 12
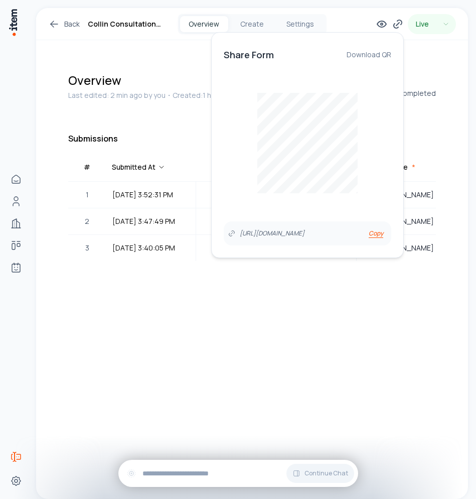
click at [372, 233] on button "Copy" at bounding box center [376, 233] width 23 height 16
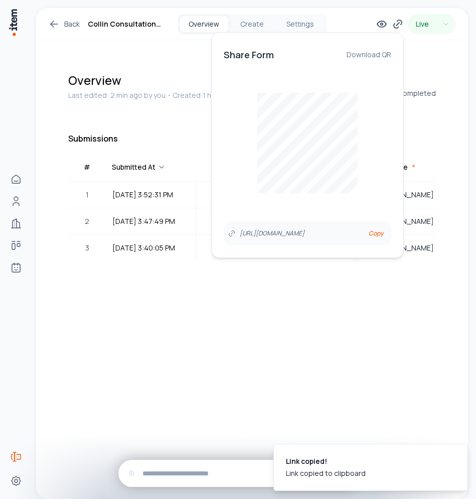
click at [215, 297] on table "# Submitted At Email * Name * Number * Preferred contact choice * What is the n…" at bounding box center [252, 232] width 368 height 152
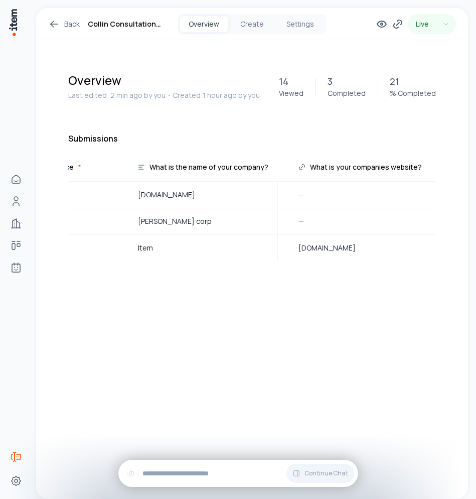
scroll to position [0, 694]
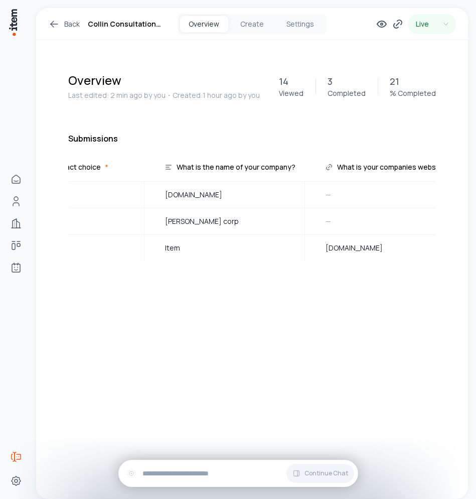
drag, startPoint x: 187, startPoint y: 307, endPoint x: 185, endPoint y: 317, distance: 10.2
click at [185, 309] on div "# Submitted At Email * Name * Number * Preferred contact choice * What is the n…" at bounding box center [252, 232] width 368 height 152
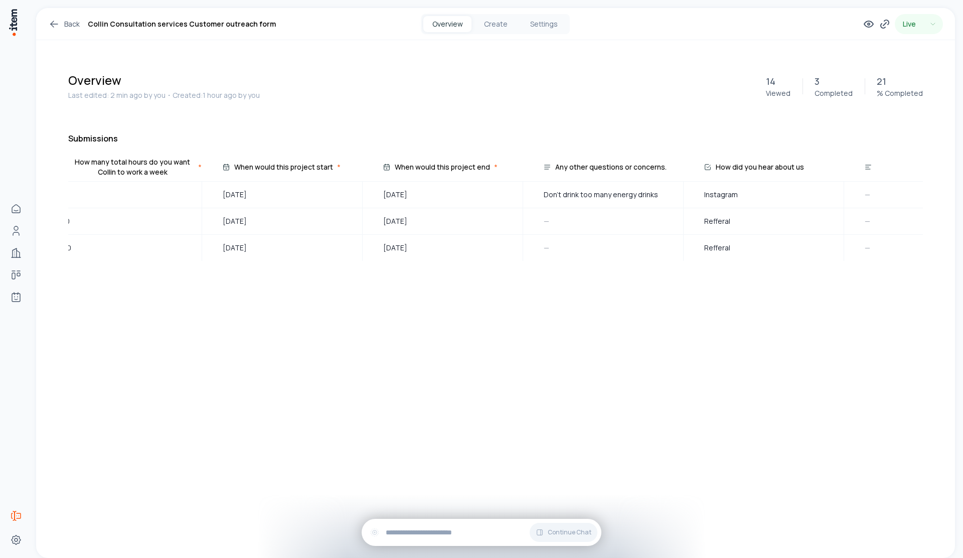
scroll to position [0, 1920]
click at [515, 35] on div "Back Collin Consultation services Customer outreach form Overview Create Settin…" at bounding box center [495, 24] width 919 height 32
click at [522, 27] on button "Settings" at bounding box center [544, 24] width 48 height 16
click at [487, 30] on button "Create" at bounding box center [495, 24] width 48 height 16
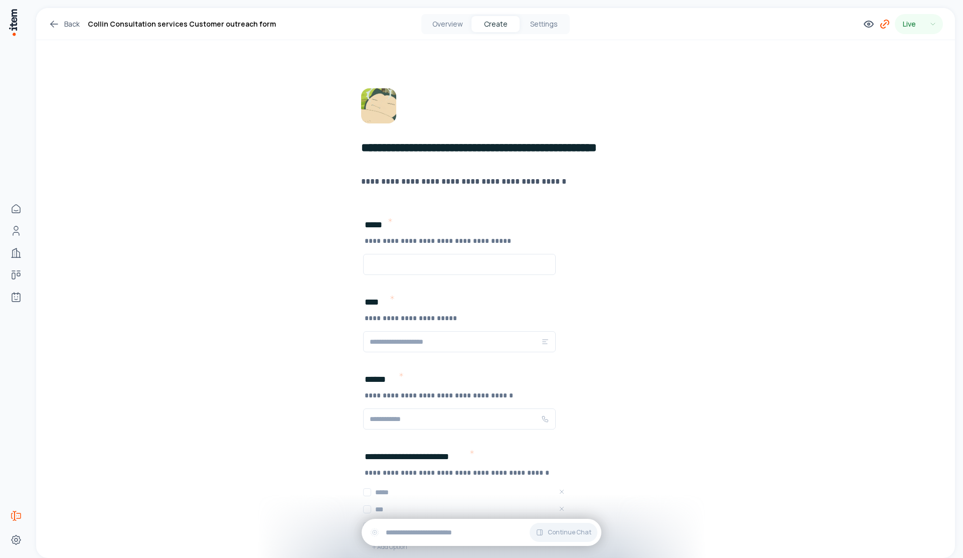
click at [879, 26] on icon at bounding box center [885, 24] width 12 height 12
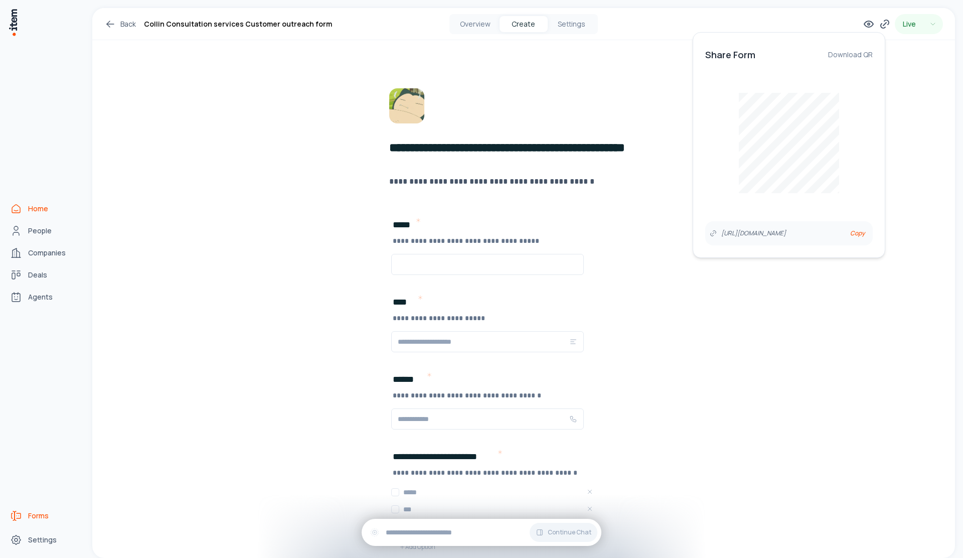
click at [19, 210] on icon "Home" at bounding box center [16, 209] width 12 height 12
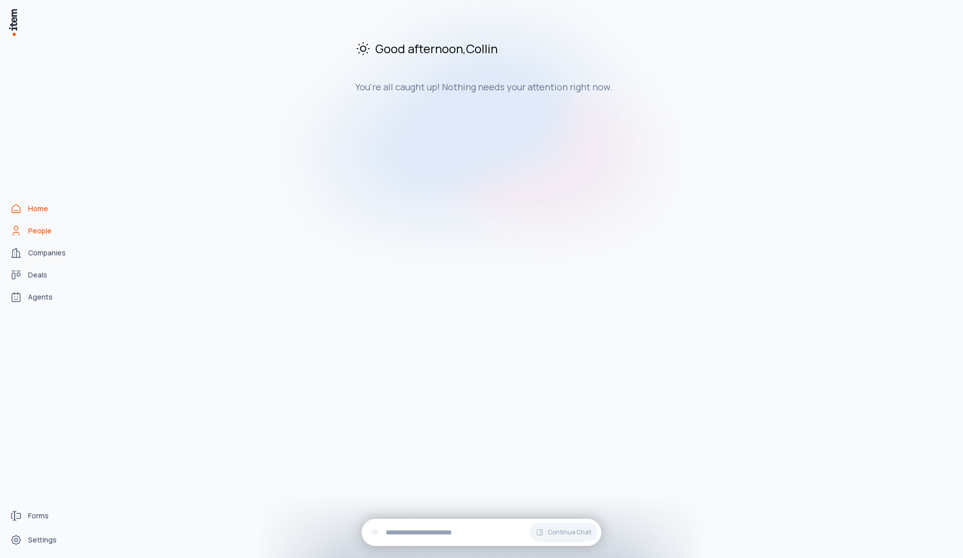
click at [47, 231] on span "People" at bounding box center [40, 231] width 24 height 10
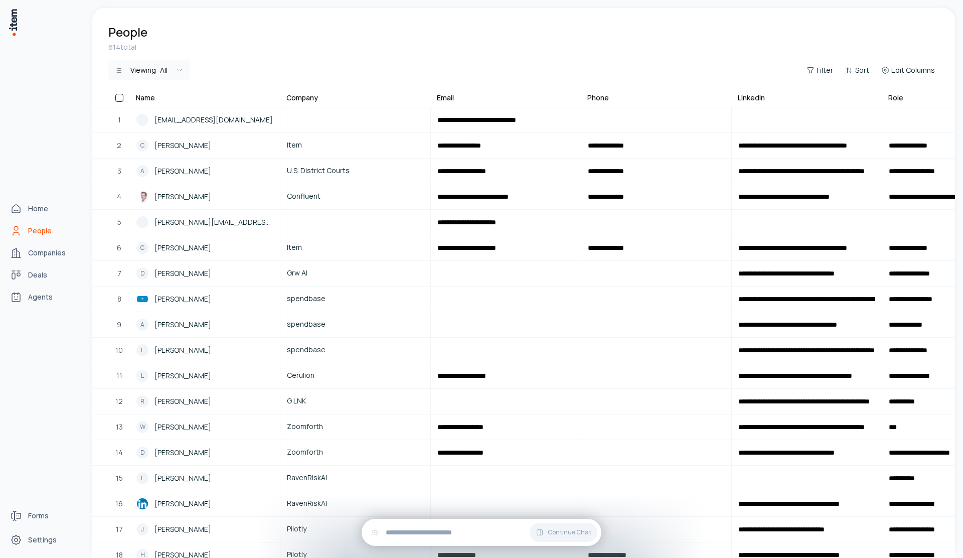
click at [23, 232] on link "People" at bounding box center [44, 231] width 76 height 20
click at [48, 215] on link "Home" at bounding box center [44, 209] width 76 height 20
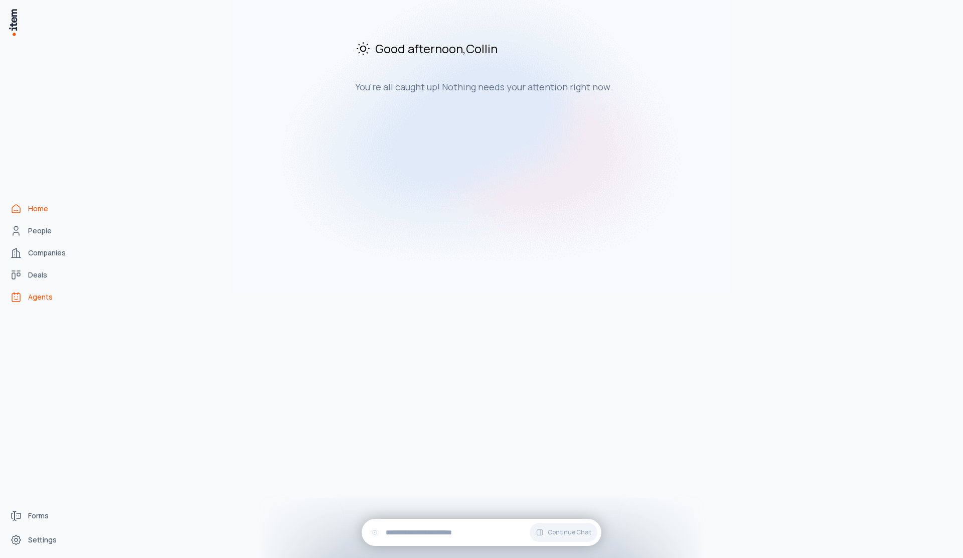
click at [49, 297] on span "Agents" at bounding box center [40, 297] width 25 height 10
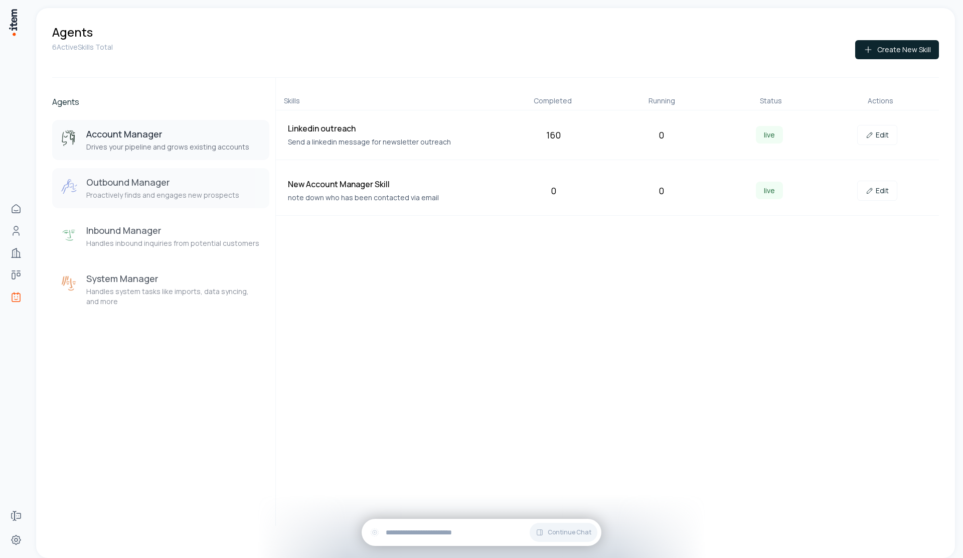
click at [192, 198] on p "Proactively finds and engages new prospects" at bounding box center [162, 195] width 153 height 10
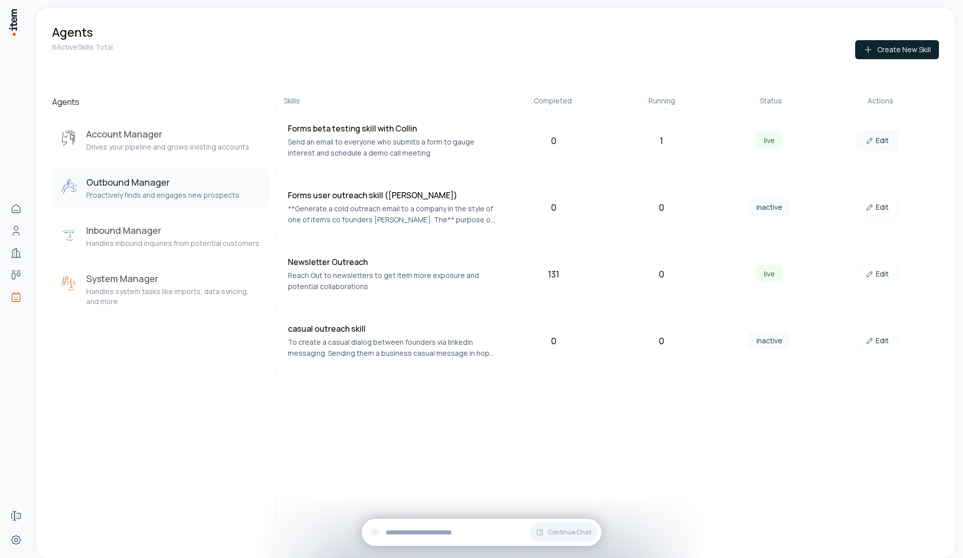
click at [875, 148] on link "Edit" at bounding box center [877, 140] width 40 height 20
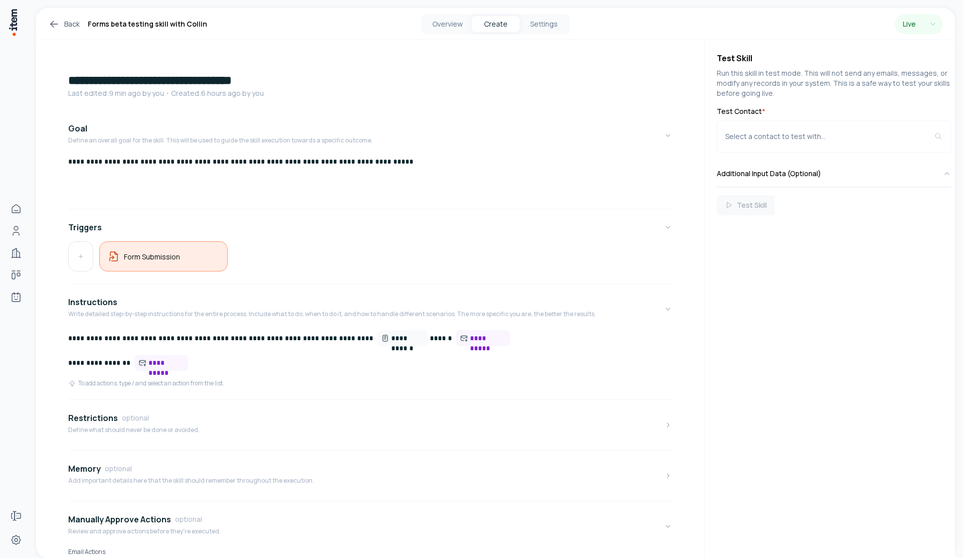
click at [176, 250] on div "Form Submission" at bounding box center [163, 256] width 111 height 13
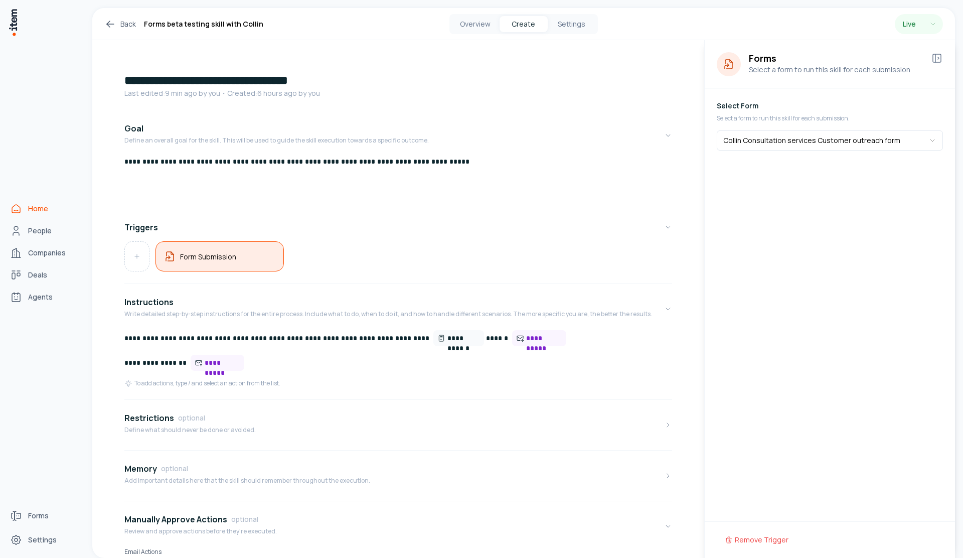
click at [46, 209] on span "Home" at bounding box center [38, 209] width 20 height 10
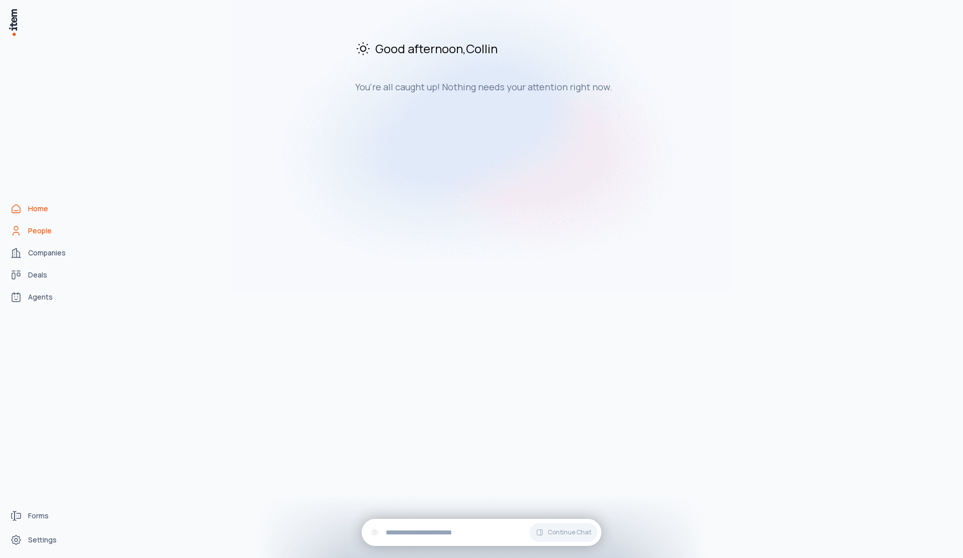
click at [41, 233] on span "People" at bounding box center [40, 231] width 24 height 10
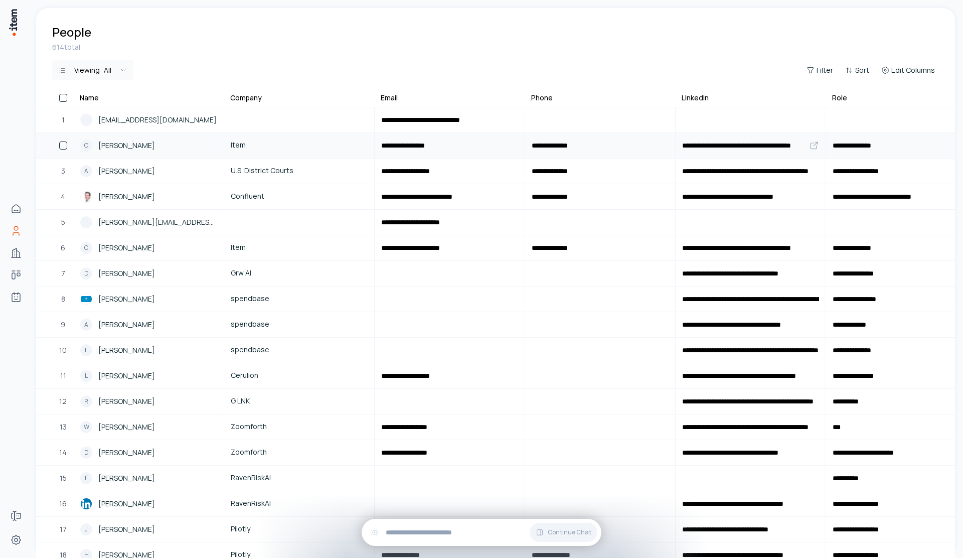
click at [239, 133] on link "Item" at bounding box center [299, 145] width 149 height 24
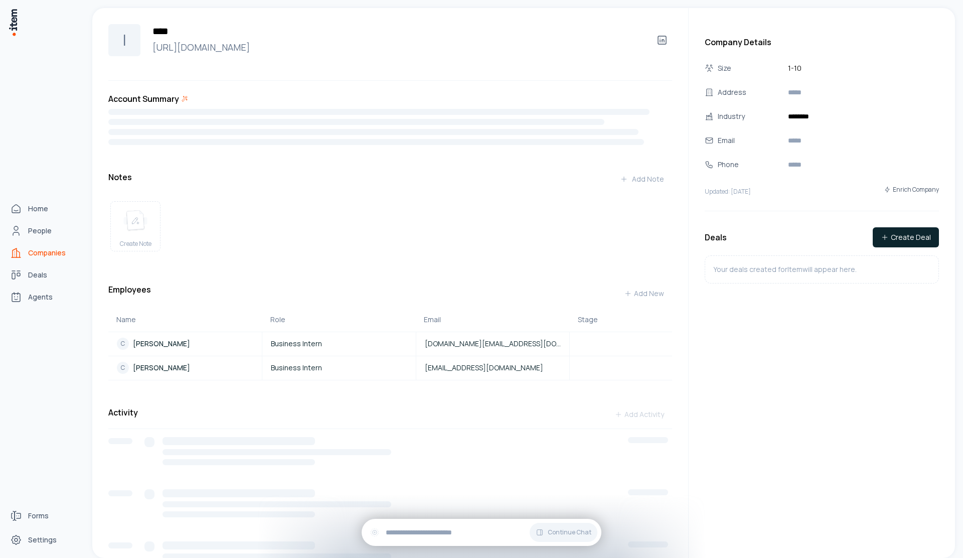
click at [15, 32] on img at bounding box center [13, 22] width 10 height 29
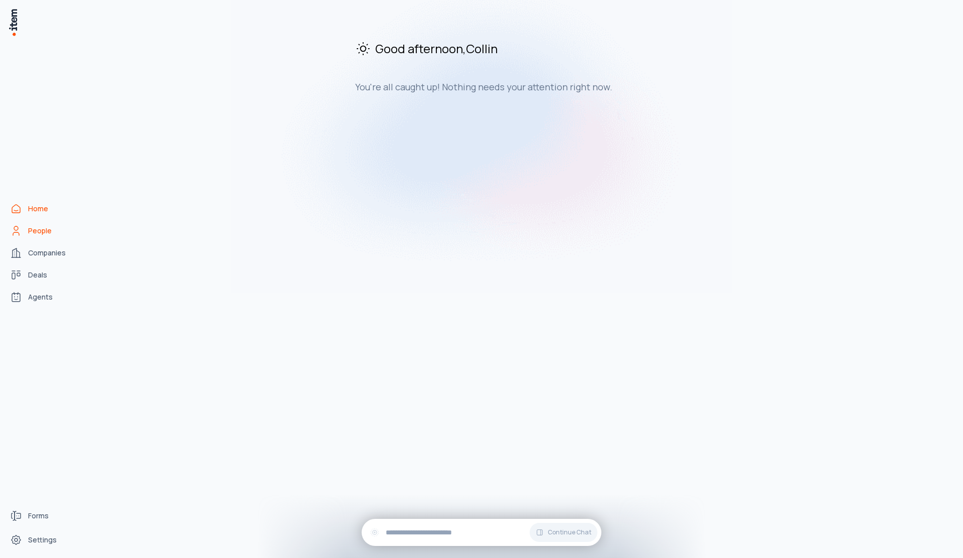
click at [63, 223] on link "People" at bounding box center [44, 231] width 76 height 20
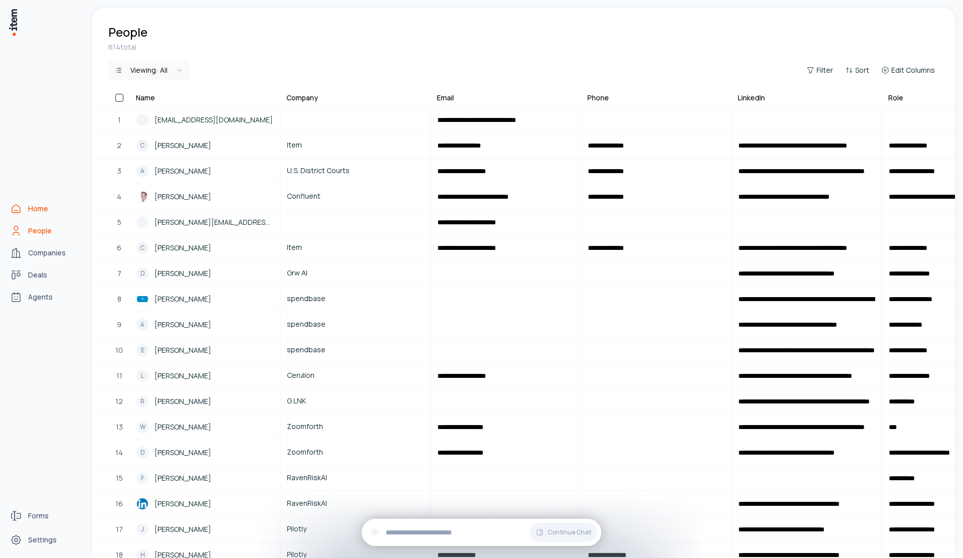
click at [51, 215] on link "Home" at bounding box center [44, 209] width 76 height 20
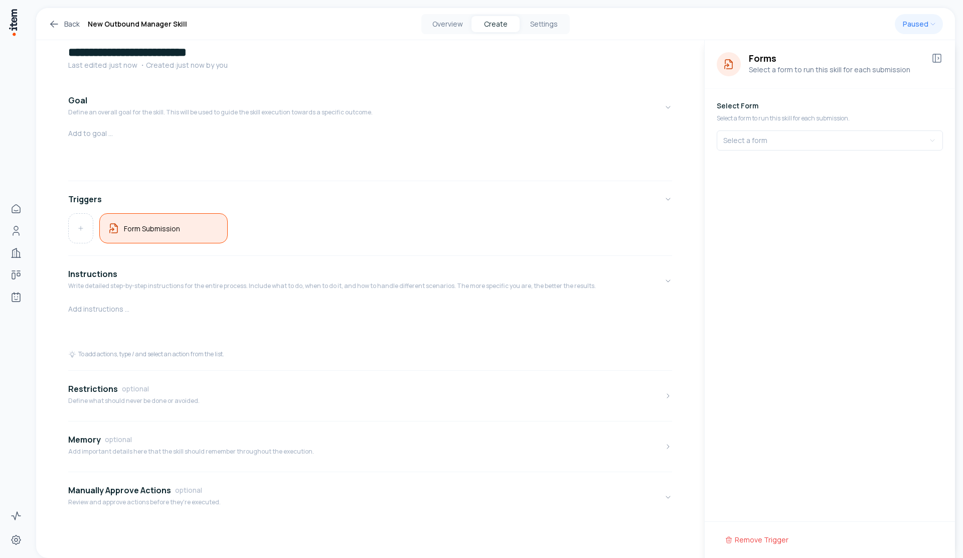
scroll to position [29, 0]
click at [104, 320] on div at bounding box center [370, 325] width 604 height 48
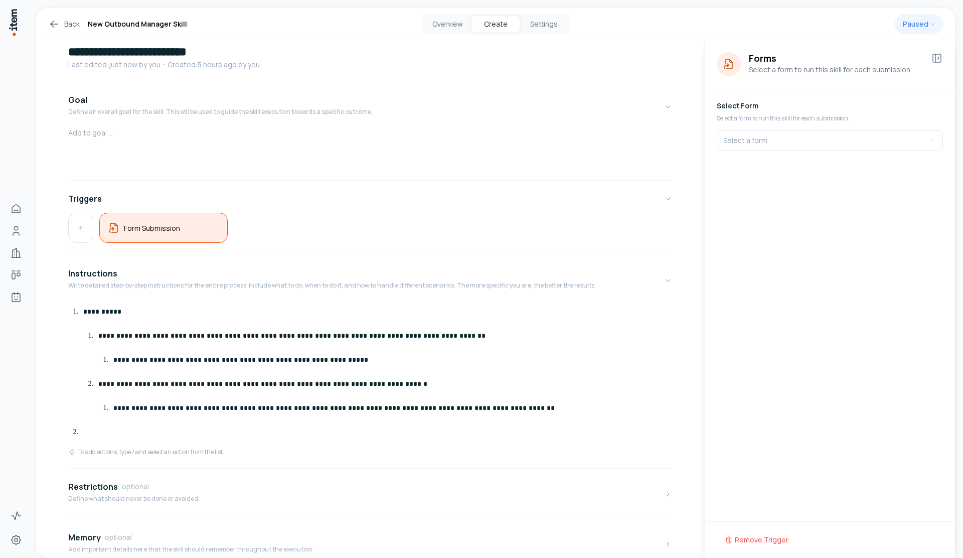
click at [122, 151] on div at bounding box center [370, 152] width 604 height 48
click at [179, 312] on p "**********" at bounding box center [373, 311] width 581 height 16
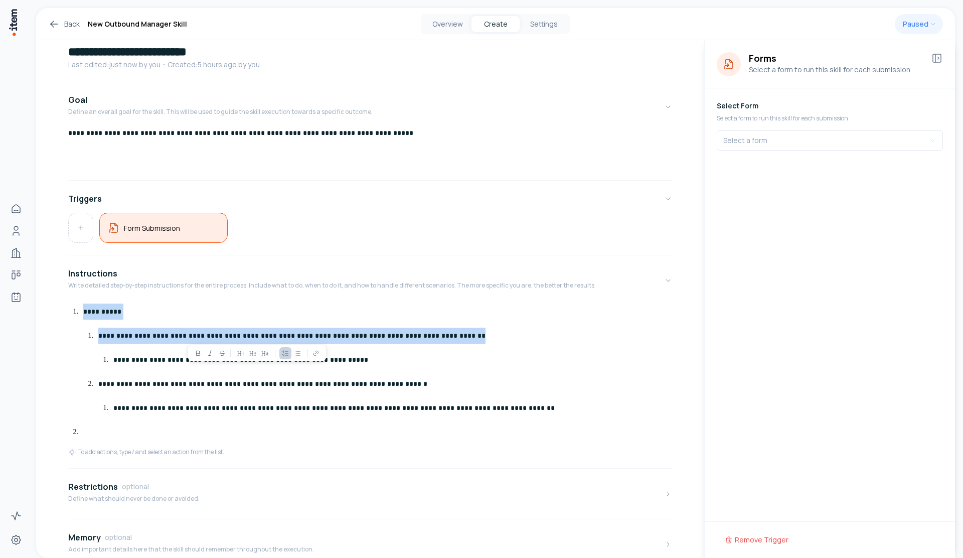
drag, startPoint x: 441, startPoint y: 336, endPoint x: 75, endPoint y: 312, distance: 366.4
click at [80, 312] on li "**********" at bounding box center [376, 359] width 592 height 112
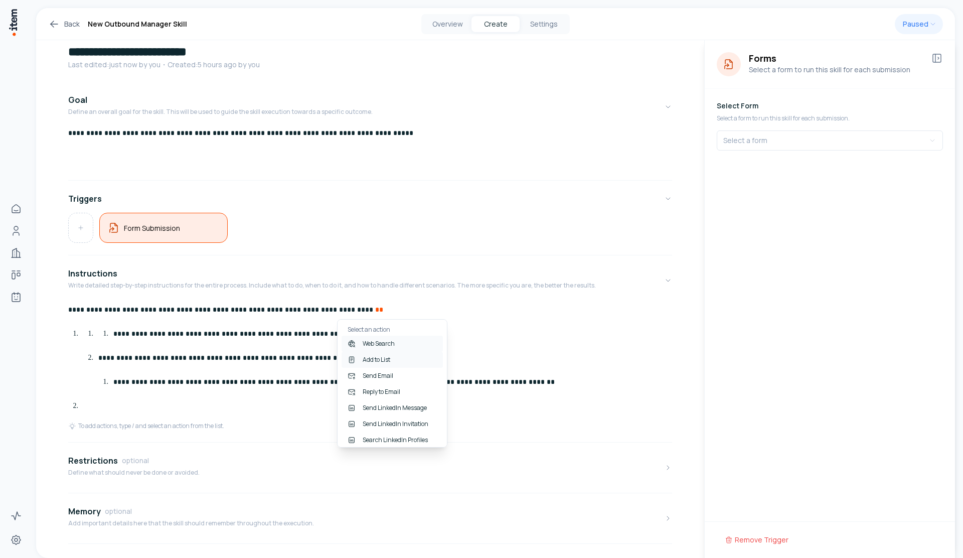
click at [388, 364] on div "Add to List" at bounding box center [392, 360] width 101 height 16
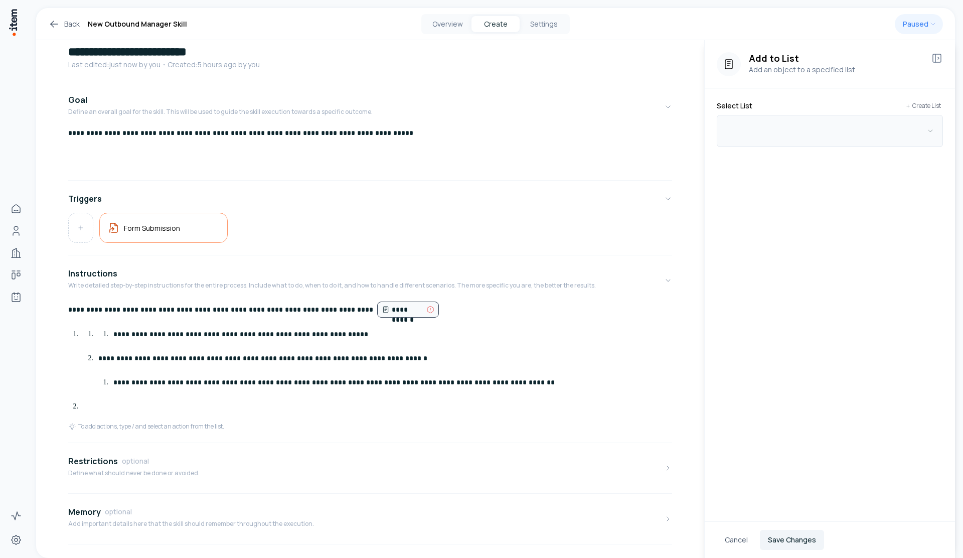
click at [773, 137] on button "button" at bounding box center [830, 131] width 226 height 32
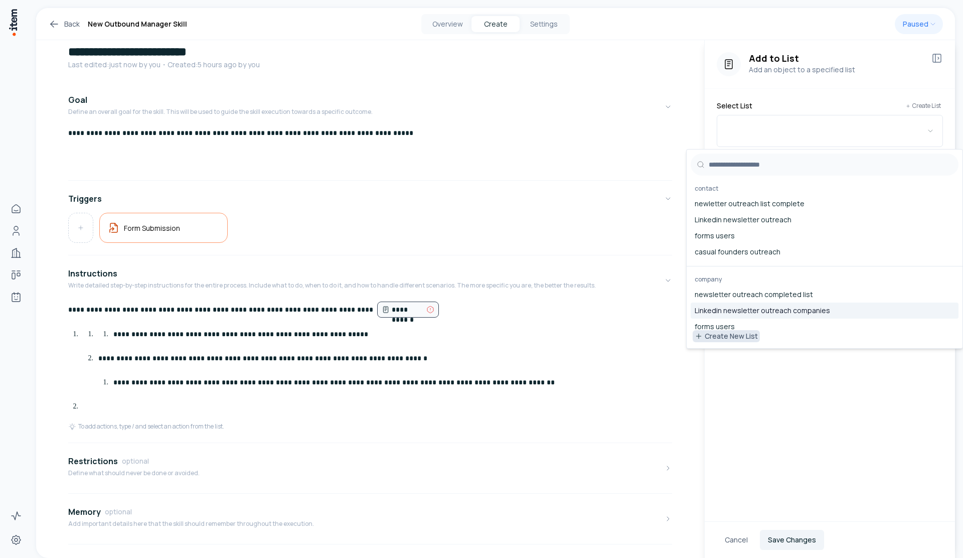
click at [752, 341] on button "Create New List" at bounding box center [726, 336] width 67 height 12
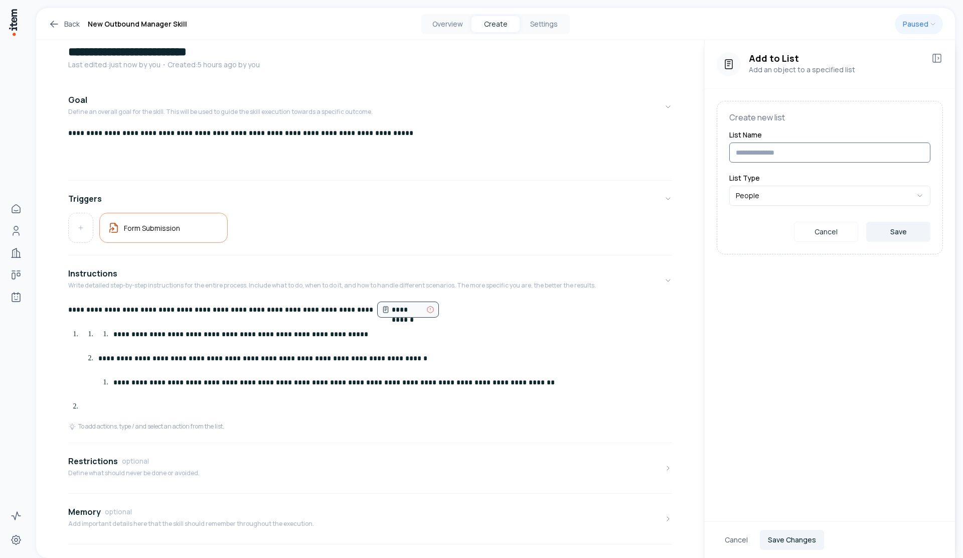
click at [781, 158] on input at bounding box center [829, 152] width 201 height 20
type input "**********"
click at [909, 225] on button "Save" at bounding box center [898, 232] width 64 height 20
click at [879, 228] on div "**********" at bounding box center [830, 303] width 250 height 526
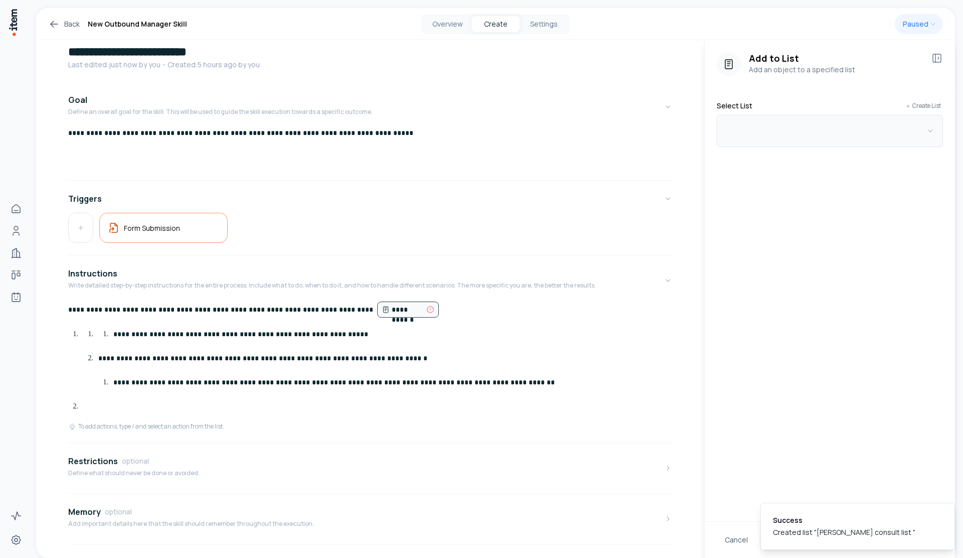
click at [789, 125] on button "button" at bounding box center [830, 131] width 226 height 32
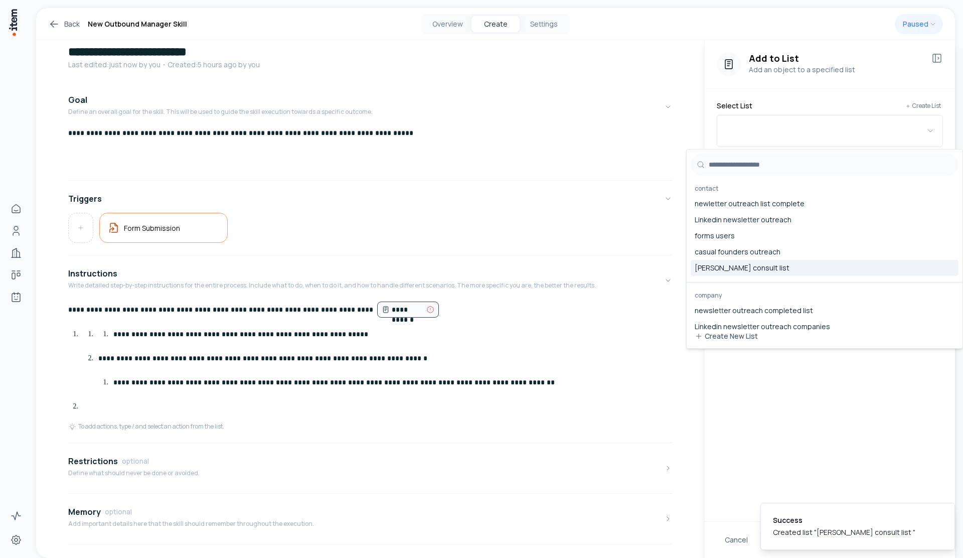
click at [754, 269] on div "[PERSON_NAME] consult list" at bounding box center [825, 268] width 268 height 16
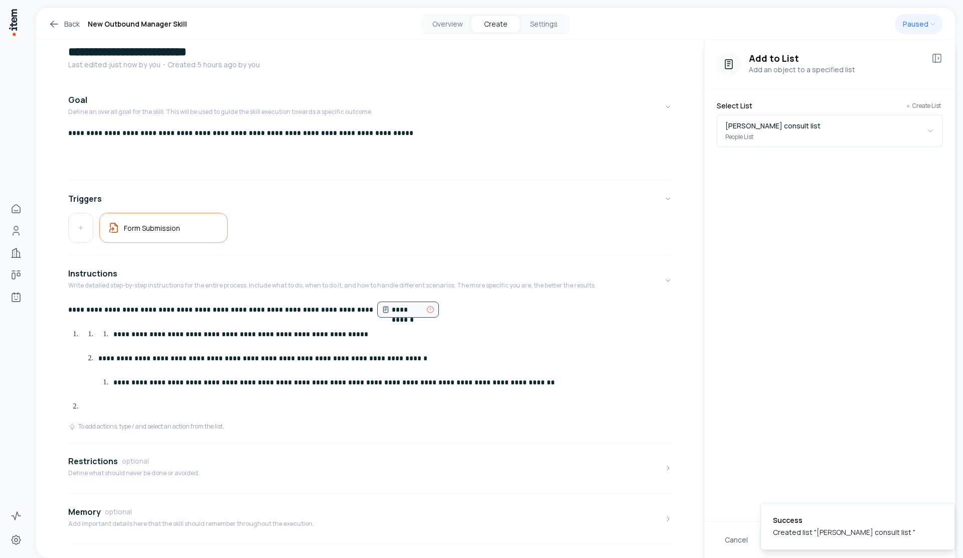
click at [482, 326] on p "**********" at bounding box center [388, 334] width 551 height 16
click at [463, 310] on p "**********" at bounding box center [366, 309] width 596 height 17
click at [449, 309] on p "**********" at bounding box center [366, 309] width 596 height 17
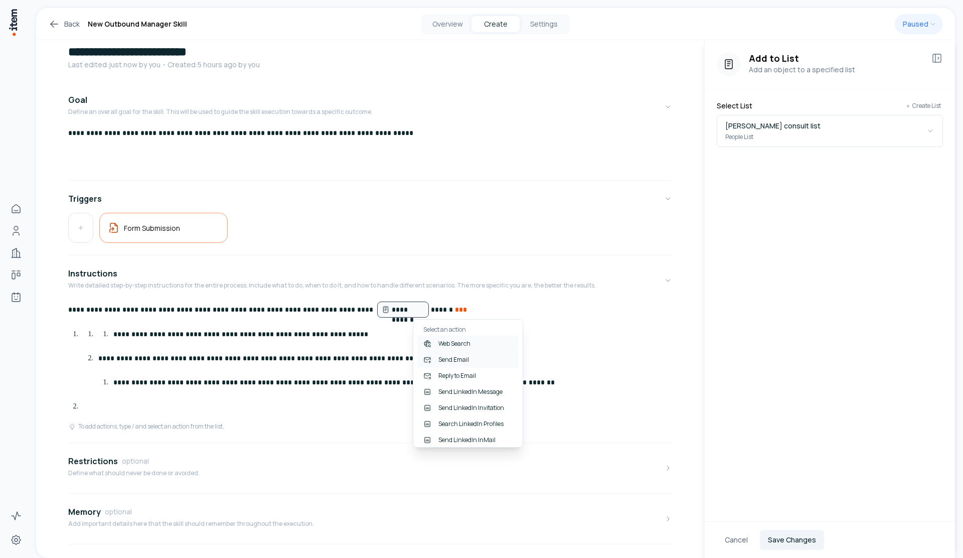
click at [485, 358] on div "Send Email" at bounding box center [467, 360] width 101 height 16
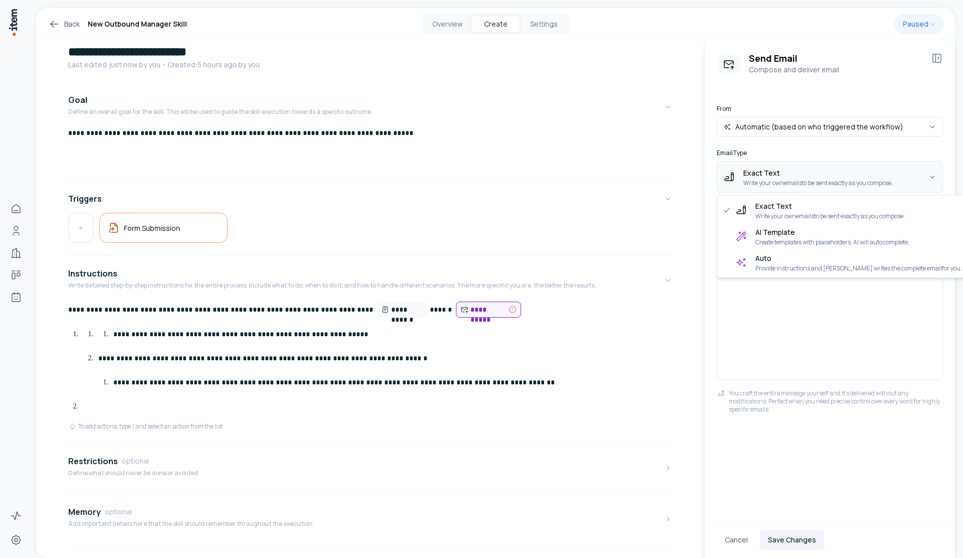
click at [765, 184] on html "**********" at bounding box center [481, 279] width 963 height 558
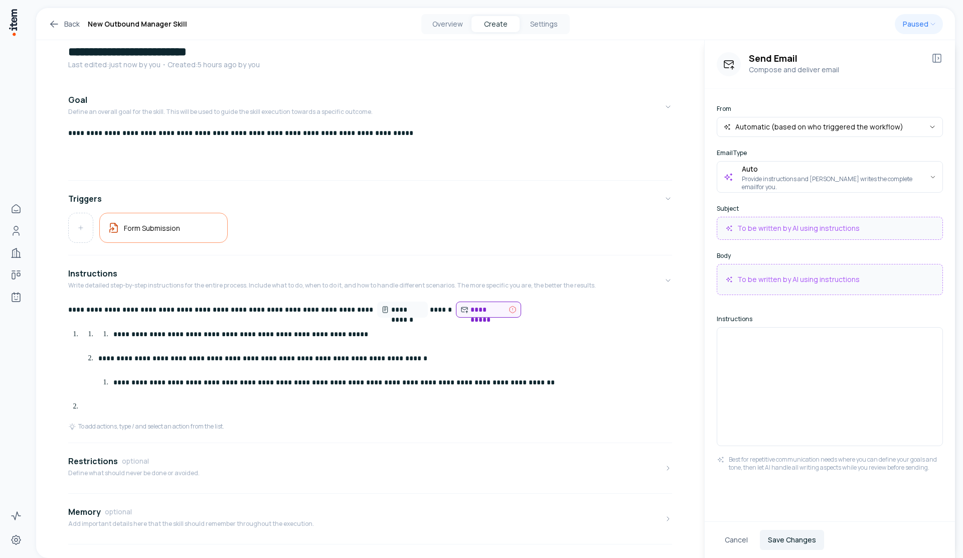
click at [762, 350] on div at bounding box center [830, 386] width 226 height 119
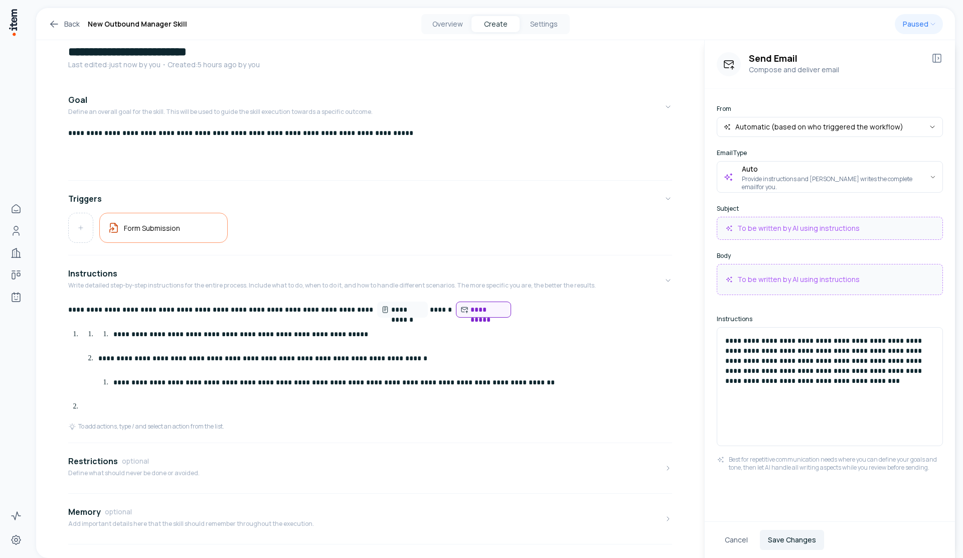
click at [490, 311] on p "**********" at bounding box center [366, 309] width 596 height 17
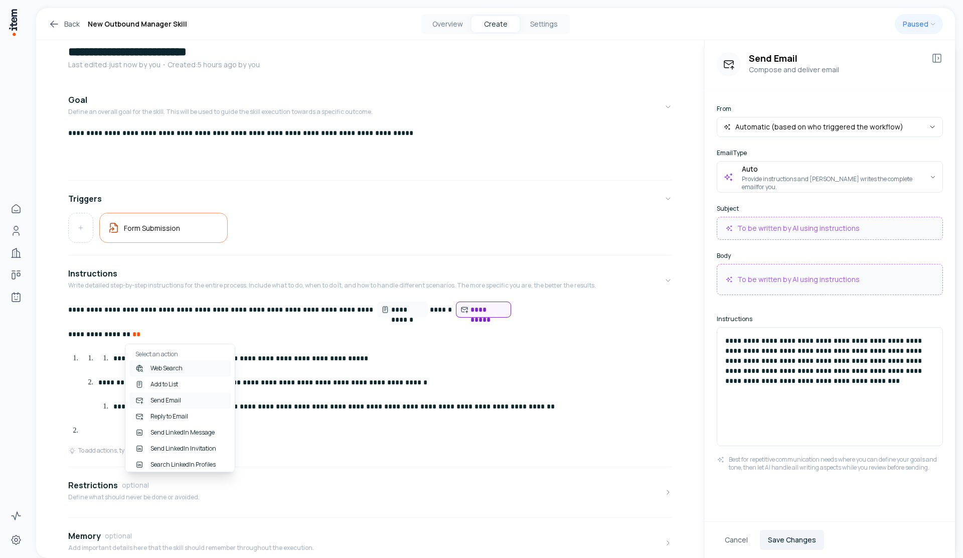
click at [191, 405] on div "Send Email" at bounding box center [179, 400] width 101 height 16
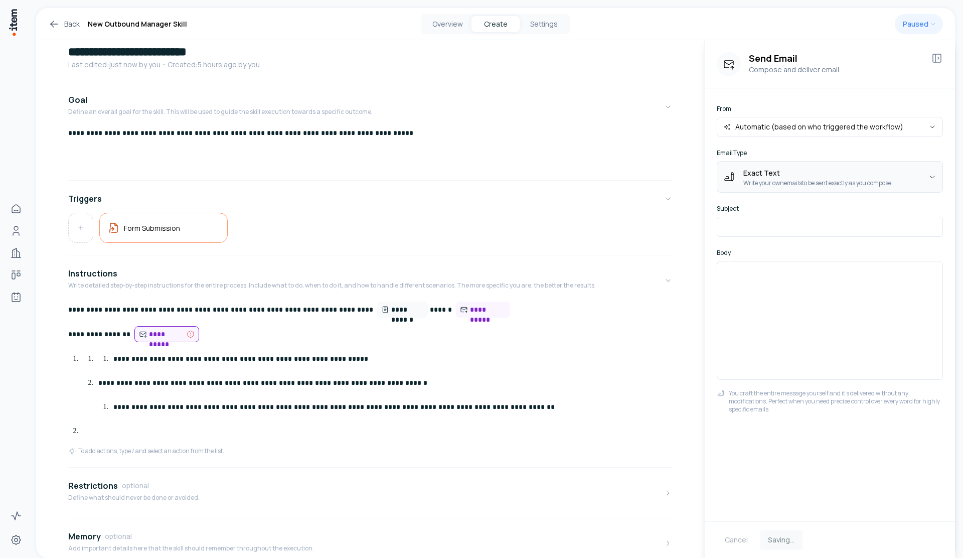
click at [787, 186] on html "**********" at bounding box center [481, 279] width 963 height 558
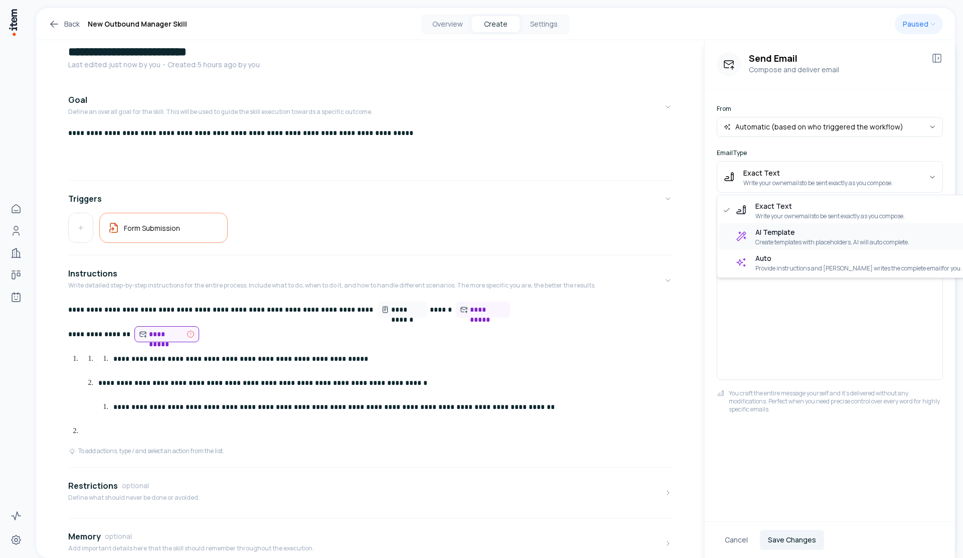
drag, startPoint x: 784, startPoint y: 269, endPoint x: 793, endPoint y: 233, distance: 36.7
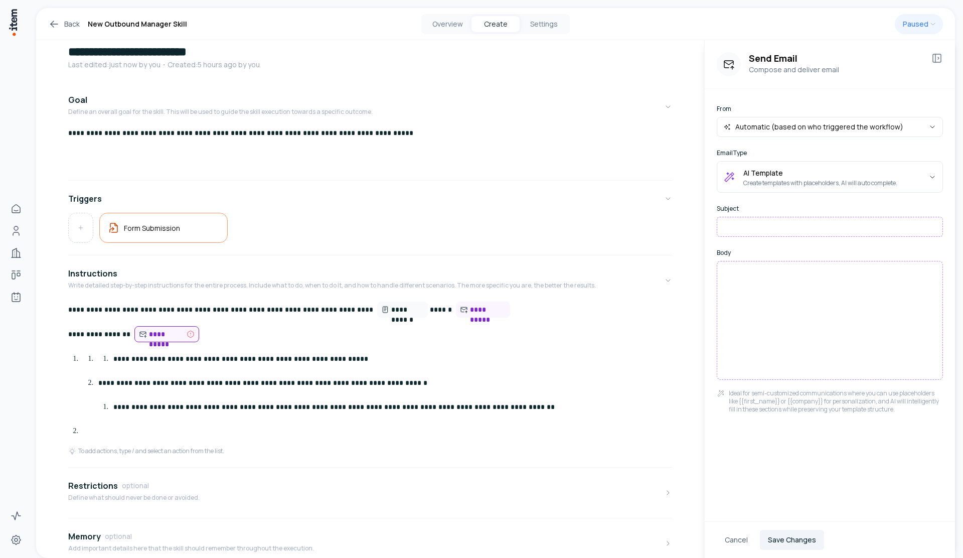
click at [784, 228] on input at bounding box center [830, 227] width 226 height 20
type input "*"
type input "**********"
click at [818, 318] on div at bounding box center [830, 320] width 226 height 119
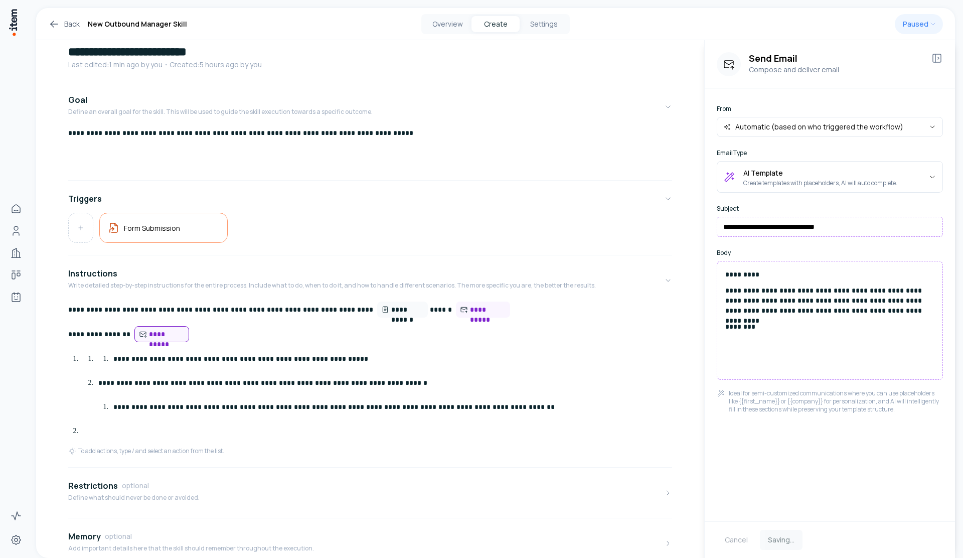
click at [814, 538] on div "Cancel Saving..." at bounding box center [830, 540] width 226 height 20
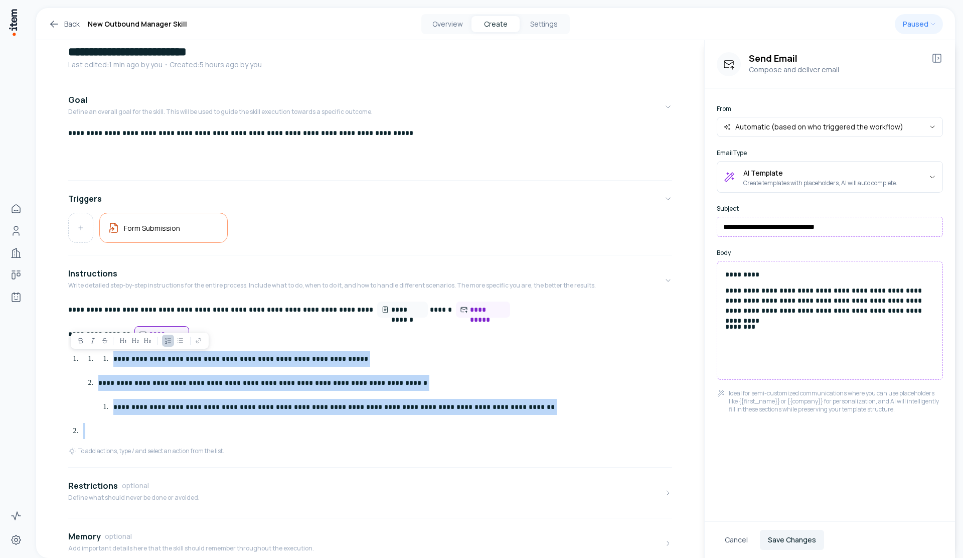
drag, startPoint x: 102, startPoint y: 438, endPoint x: 65, endPoint y: 362, distance: 84.6
click at [65, 362] on div "**********" at bounding box center [370, 349] width 668 height 674
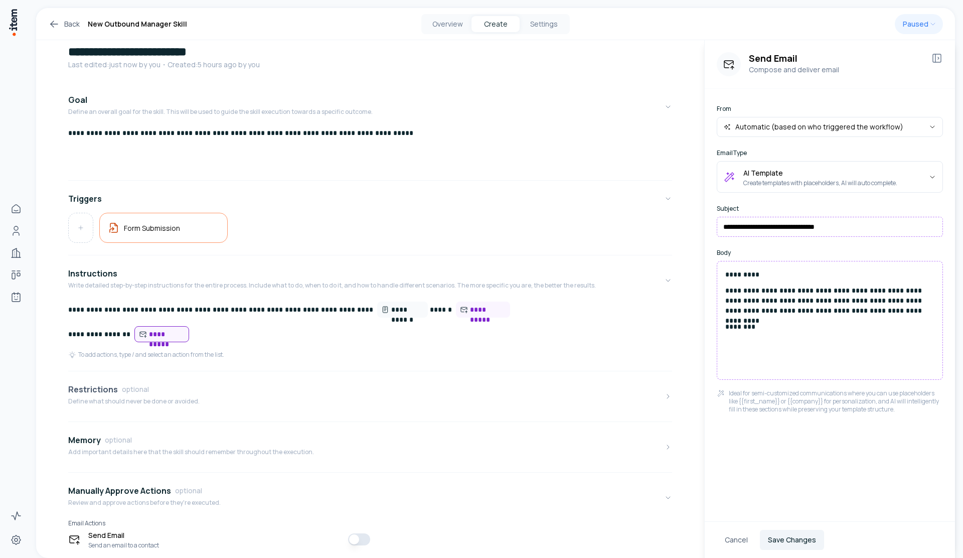
click at [91, 391] on h4 "Restrictions" at bounding box center [93, 389] width 50 height 12
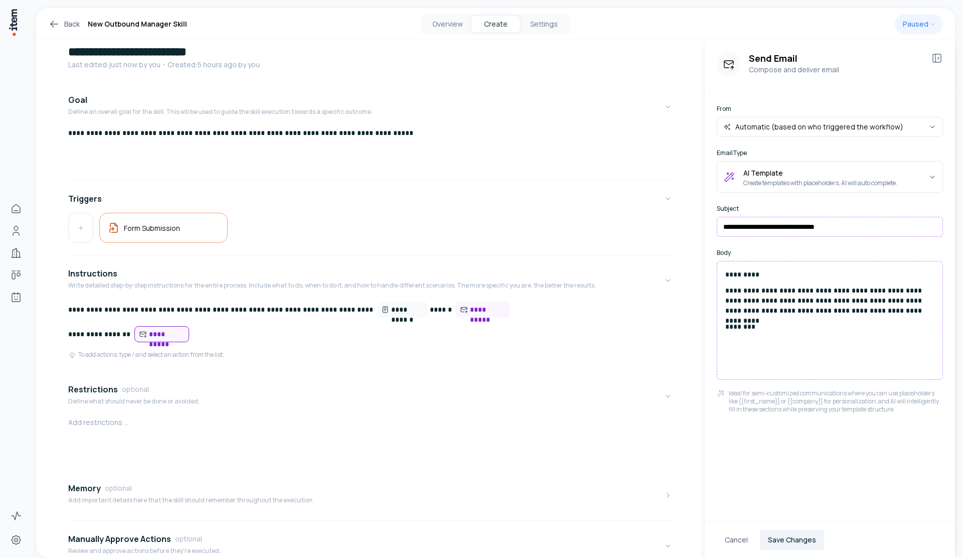
click at [155, 439] on div at bounding box center [370, 441] width 604 height 48
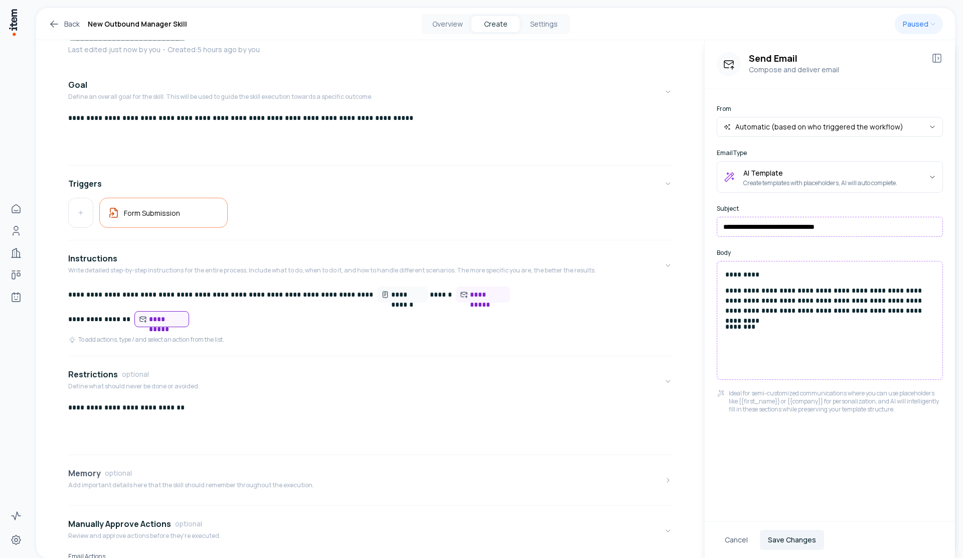
click at [188, 492] on div "Memory optional Add important details here that the skill should remember throu…" at bounding box center [191, 480] width 246 height 26
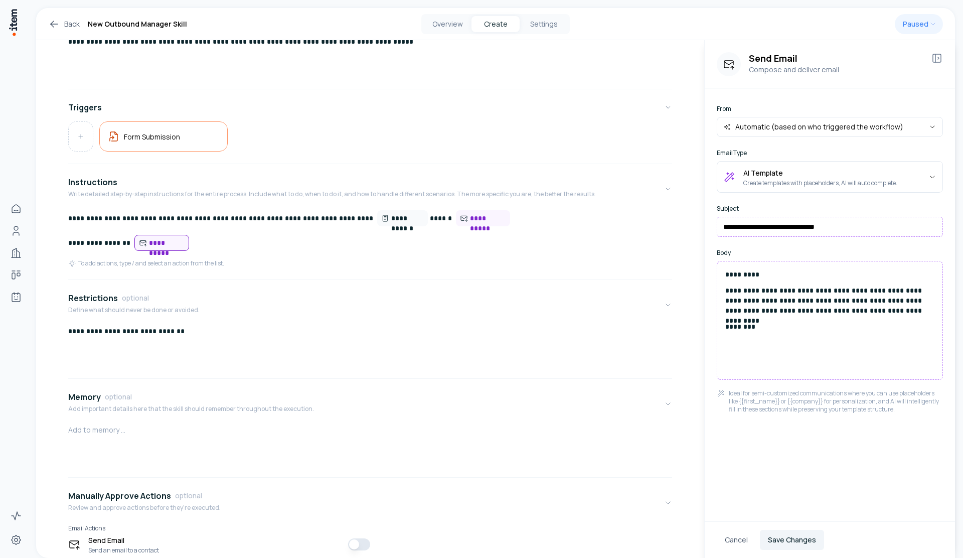
scroll to position [120, 0]
click at [230, 349] on div "**********" at bounding box center [370, 350] width 604 height 48
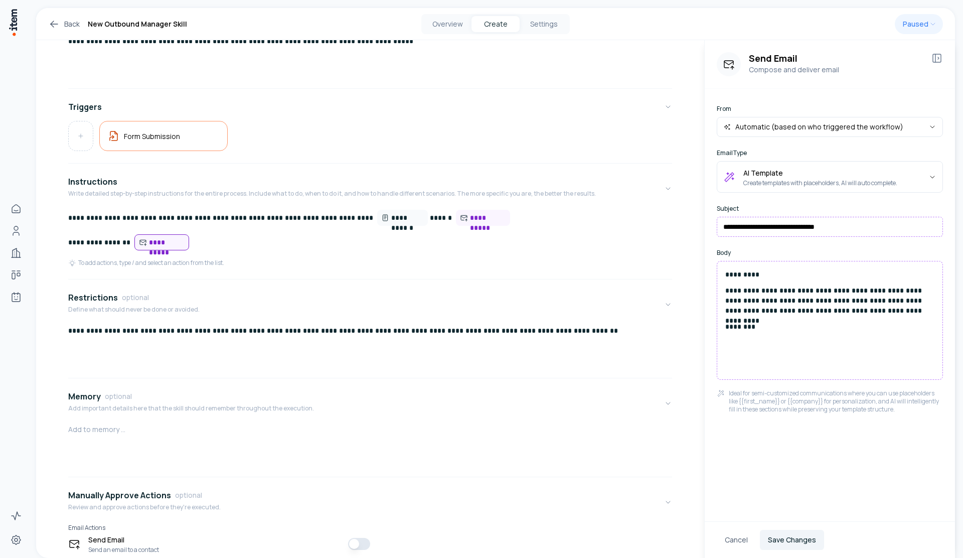
click at [611, 331] on p "**********" at bounding box center [366, 331] width 596 height 10
click at [319, 333] on p "**********" at bounding box center [366, 336] width 596 height 20
click at [315, 333] on p "**********" at bounding box center [366, 336] width 596 height 20
click at [329, 332] on p "**********" at bounding box center [366, 336] width 596 height 20
click at [335, 333] on p "**********" at bounding box center [366, 336] width 596 height 20
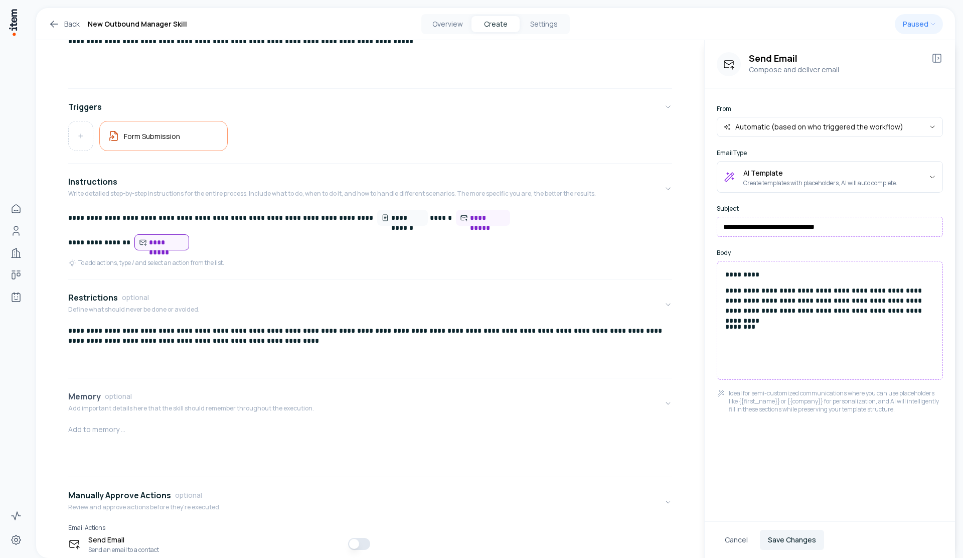
click at [352, 401] on button "Memory optional Add important details here that the skill should remember throu…" at bounding box center [370, 403] width 604 height 42
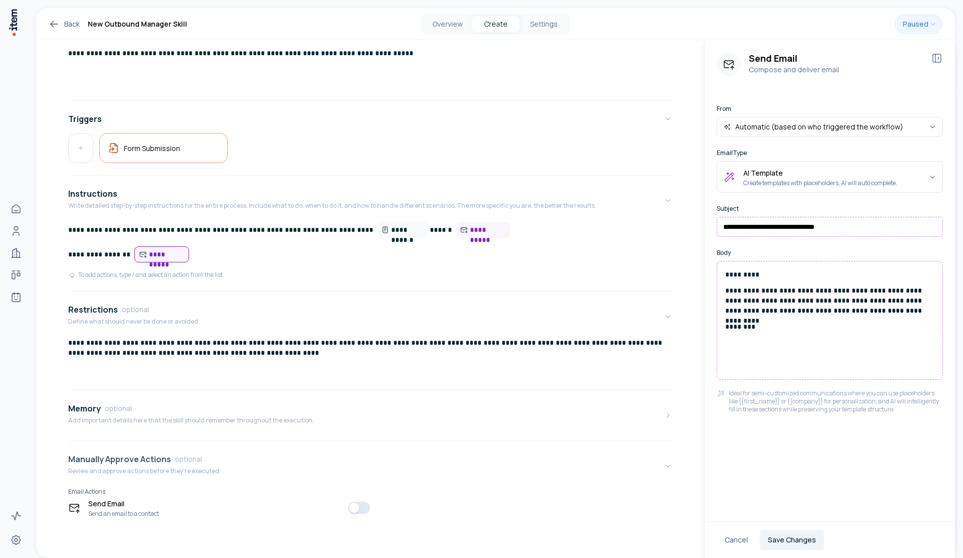
scroll to position [108, 0]
click at [147, 436] on div "**********" at bounding box center [370, 266] width 604 height 520
click at [159, 426] on div "Memory optional Add important details here that the skill should remember throu…" at bounding box center [191, 415] width 246 height 26
click at [142, 440] on p at bounding box center [370, 441] width 604 height 10
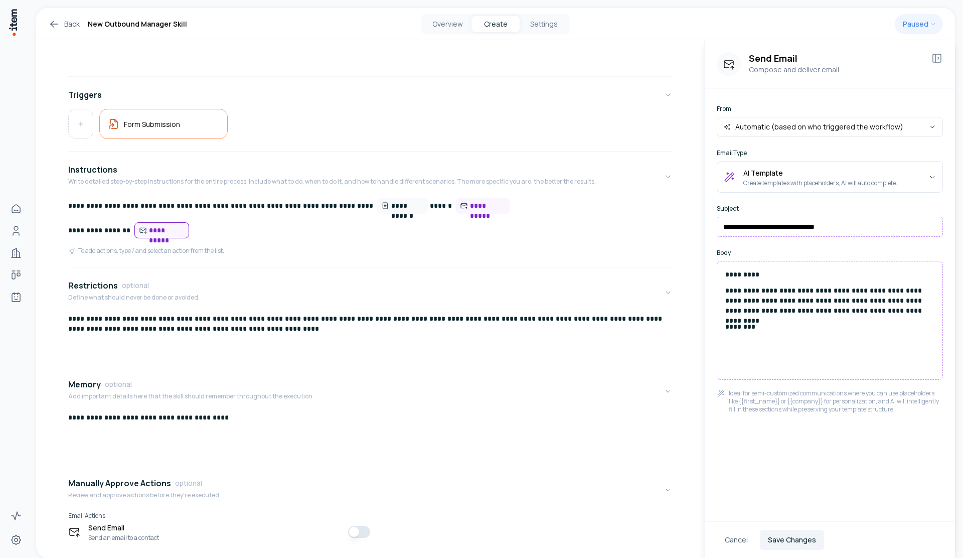
scroll to position [156, 0]
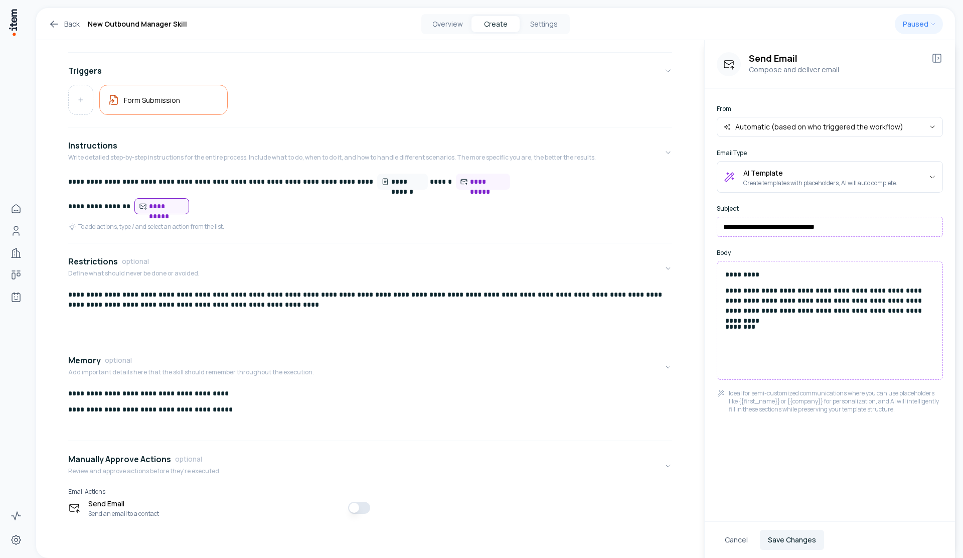
click at [357, 509] on button "button" at bounding box center [359, 508] width 22 height 12
click at [801, 538] on button "Save Changes" at bounding box center [792, 540] width 64 height 20
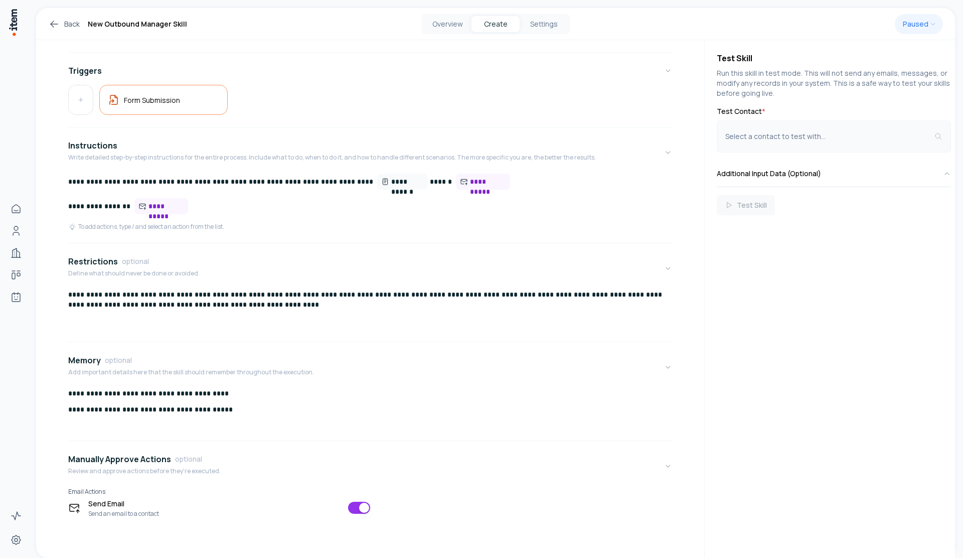
click at [822, 147] on button "Select a contact to test with..." at bounding box center [834, 136] width 234 height 32
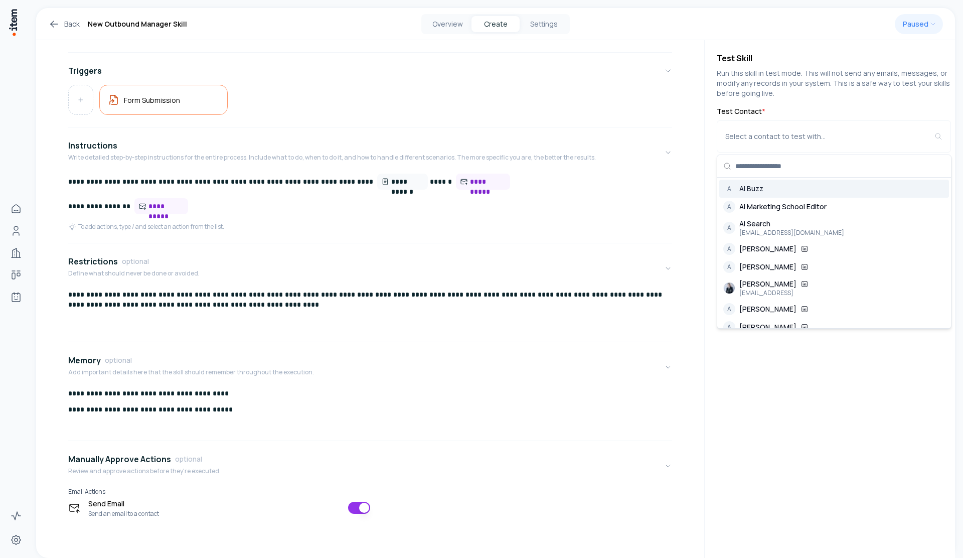
click at [748, 91] on p "Run this skill in test mode. This will not send any emails, messages, or modify…" at bounding box center [834, 83] width 234 height 30
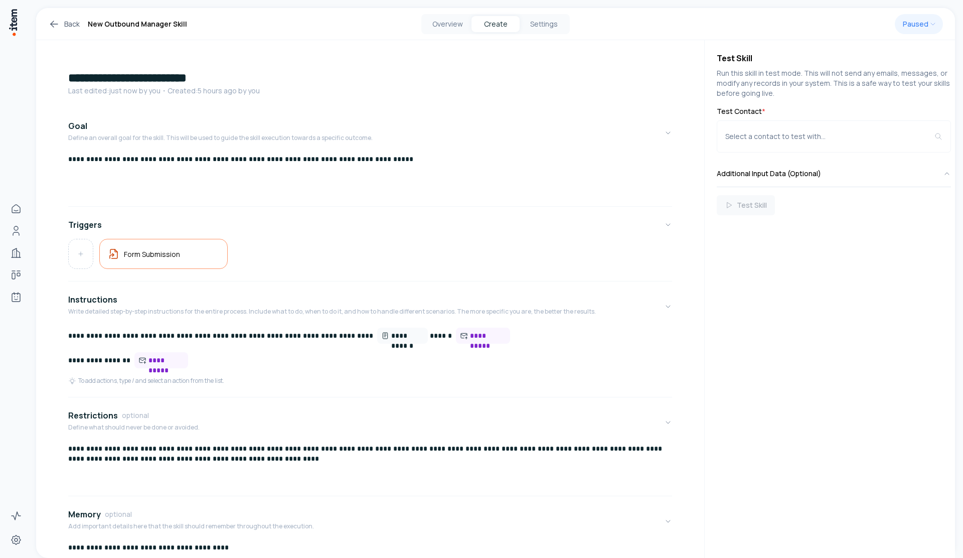
scroll to position [0, 0]
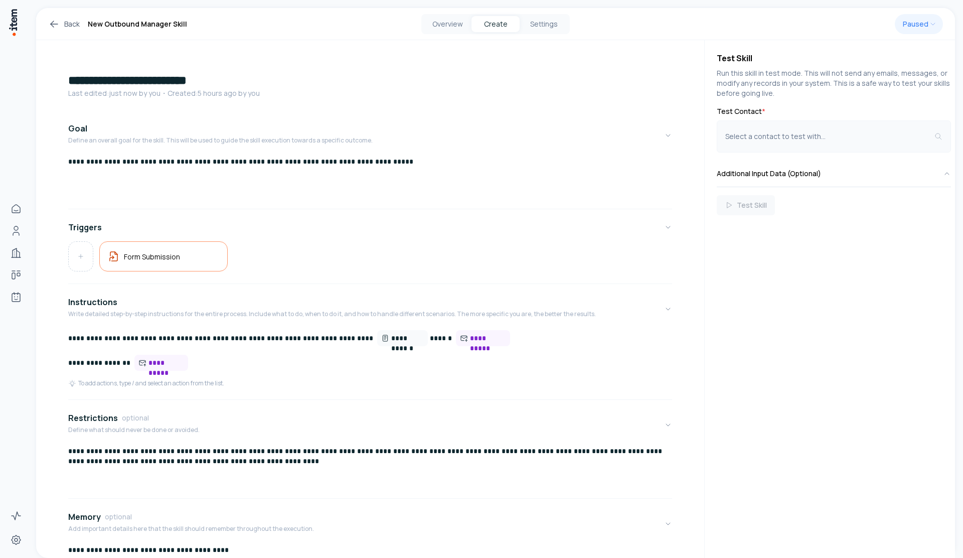
click at [800, 141] on button "Select a contact to test with..." at bounding box center [834, 136] width 234 height 32
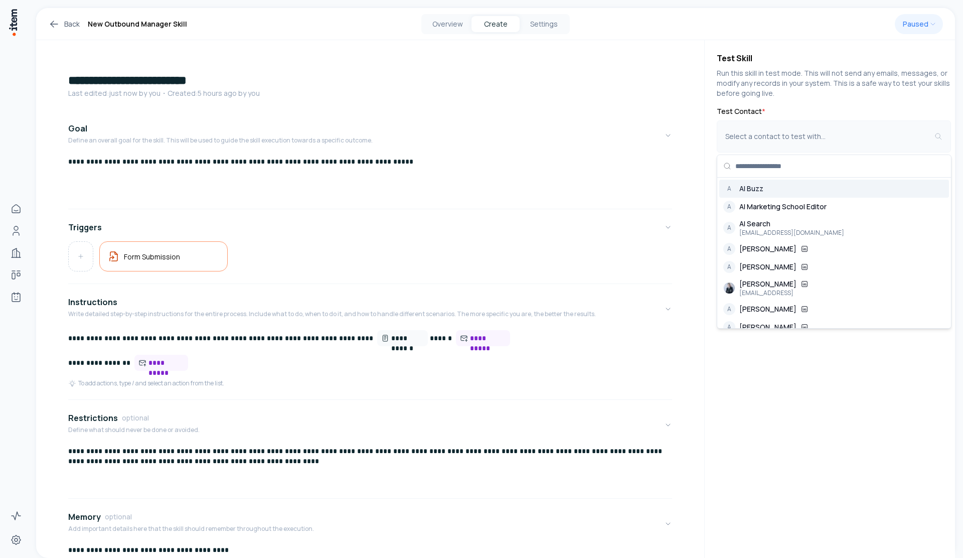
click at [802, 131] on div "Select a contact to test with..." at bounding box center [829, 136] width 209 height 10
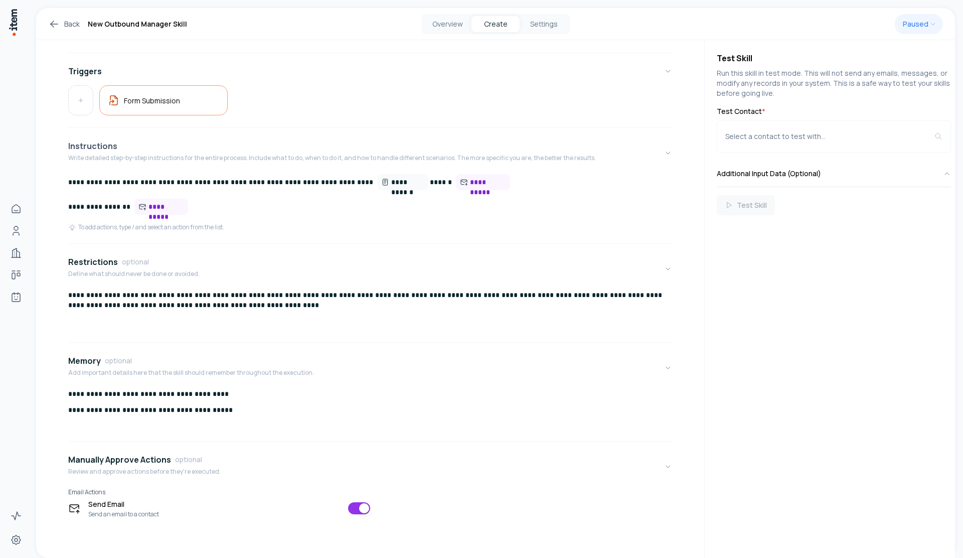
scroll to position [135, 0]
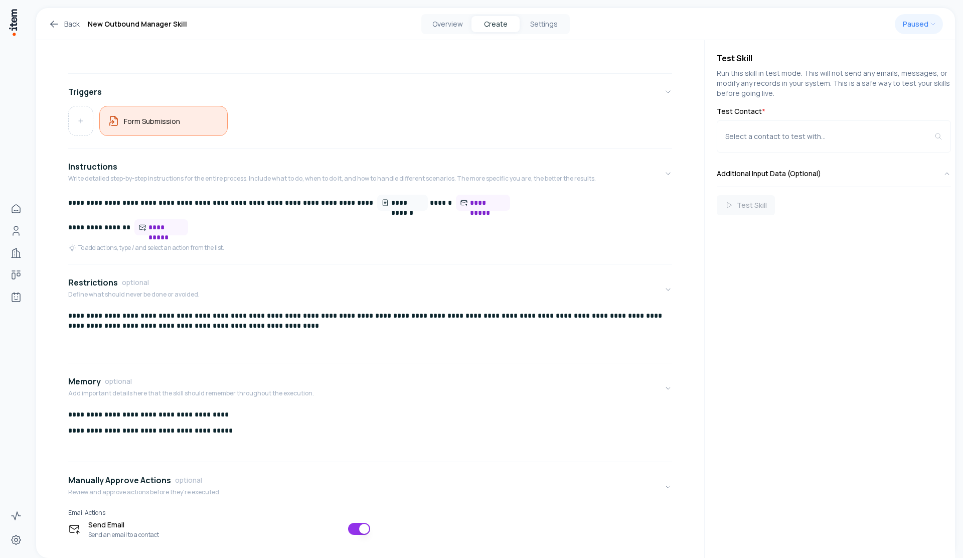
click at [201, 128] on div "Form Submission" at bounding box center [163, 121] width 128 height 30
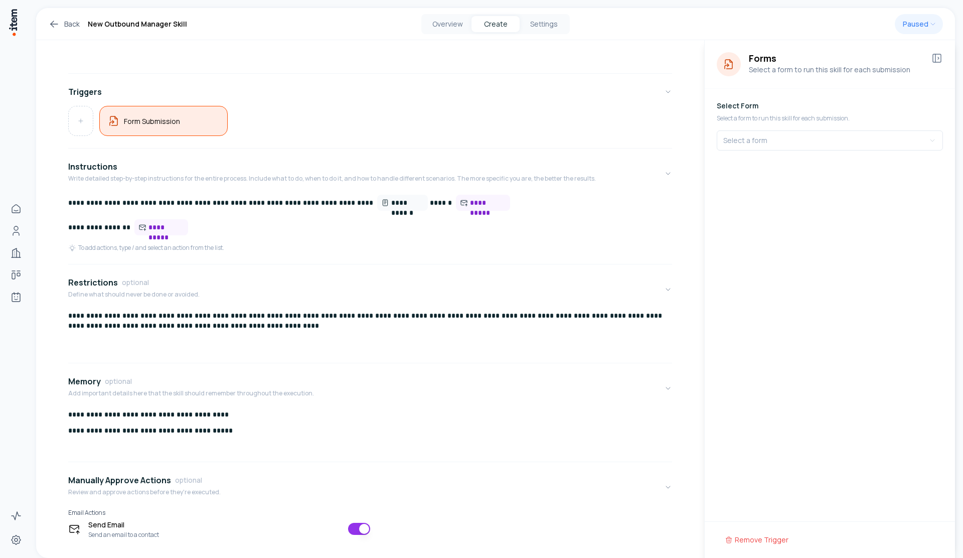
click at [201, 128] on div "Form Submission" at bounding box center [163, 121] width 128 height 30
click at [406, 130] on div "Form Submission" at bounding box center [370, 121] width 604 height 30
click at [941, 63] on icon at bounding box center [937, 58] width 12 height 12
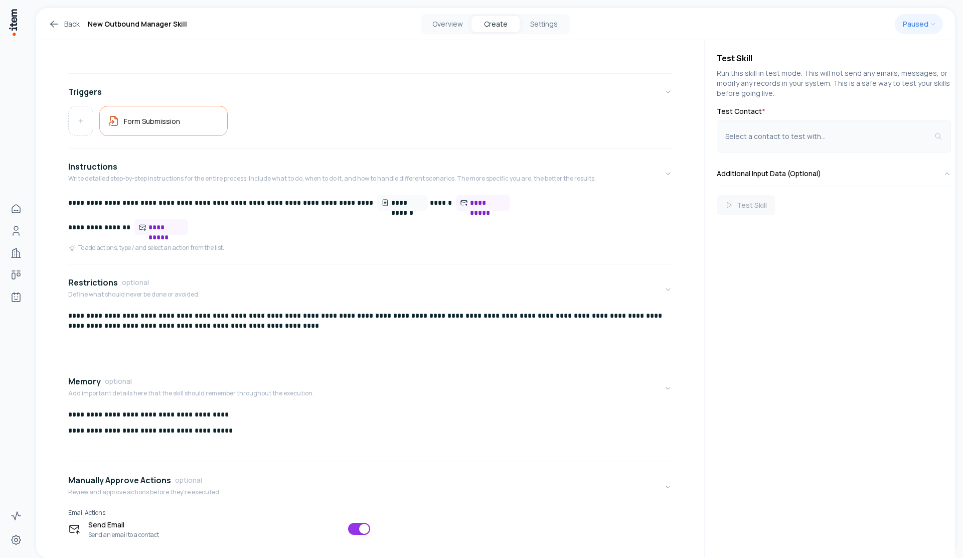
click at [793, 130] on button "Select a contact to test with..." at bounding box center [834, 136] width 234 height 32
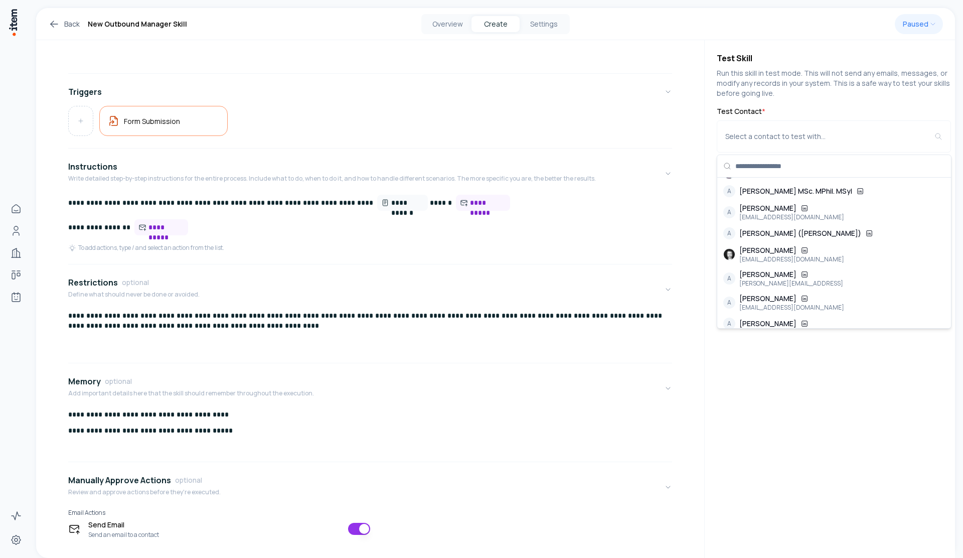
scroll to position [913, 0]
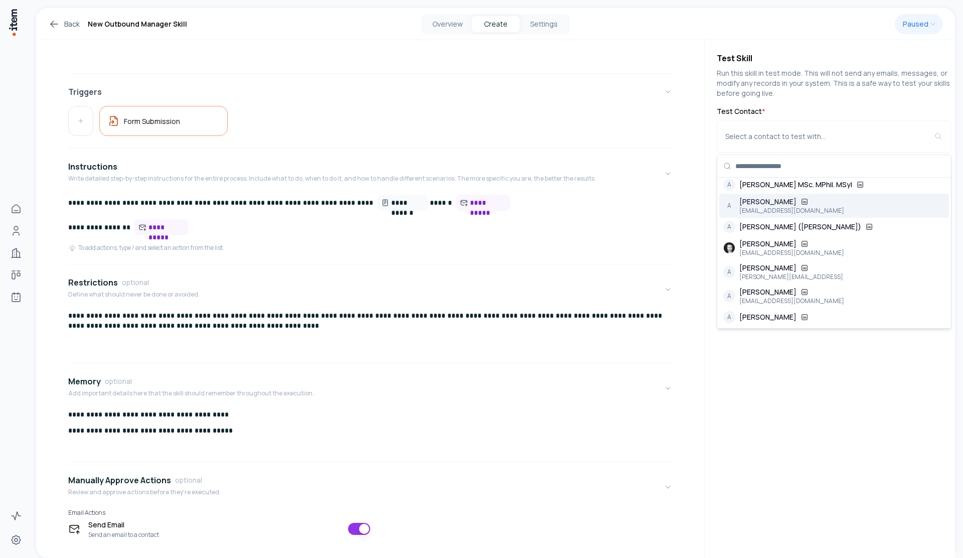
click at [648, 91] on button "Triggers" at bounding box center [370, 92] width 604 height 28
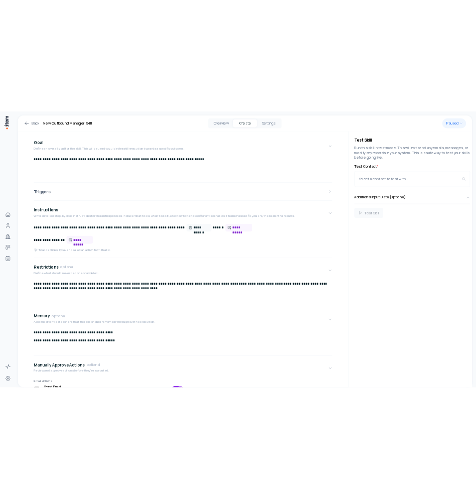
scroll to position [20, 0]
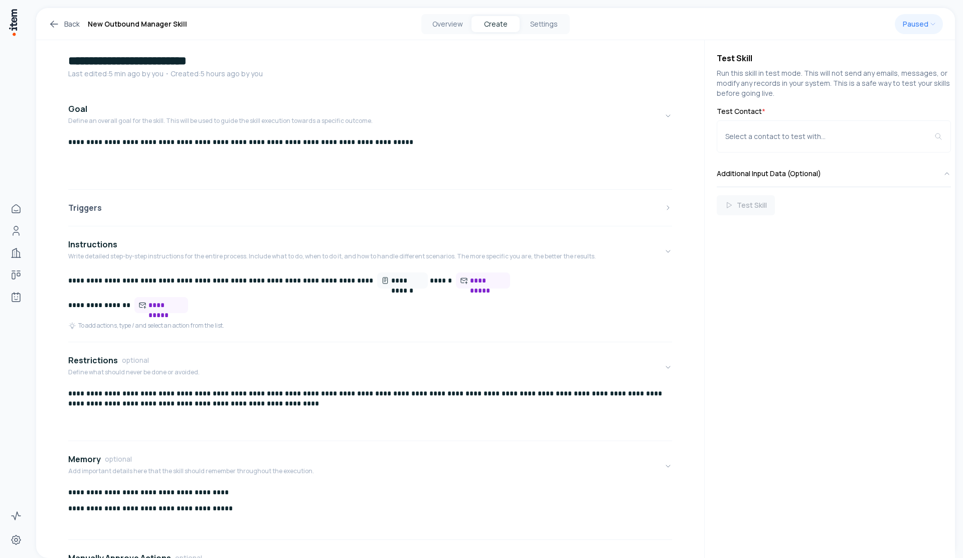
click at [166, 207] on button "Triggers" at bounding box center [370, 208] width 604 height 28
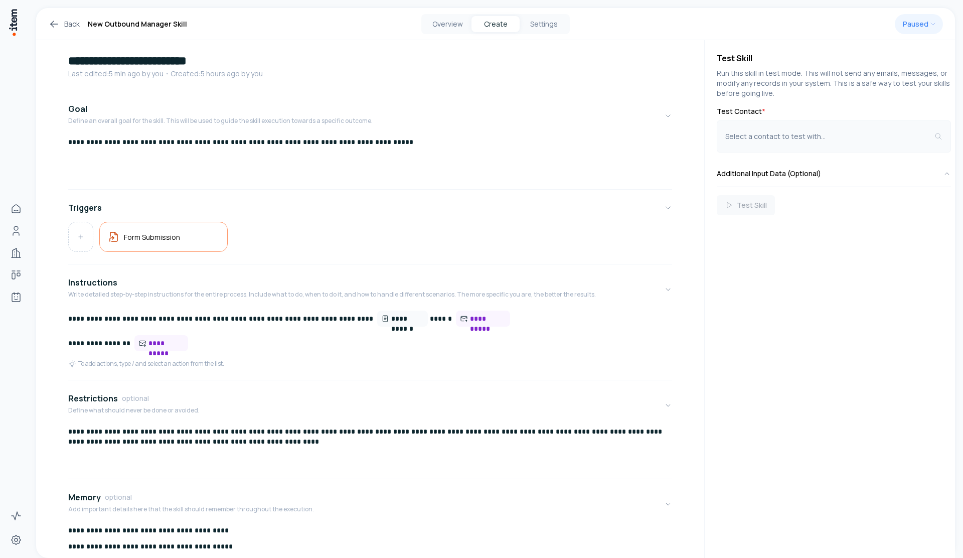
click at [770, 142] on button "Select a contact to test with..." at bounding box center [834, 136] width 234 height 32
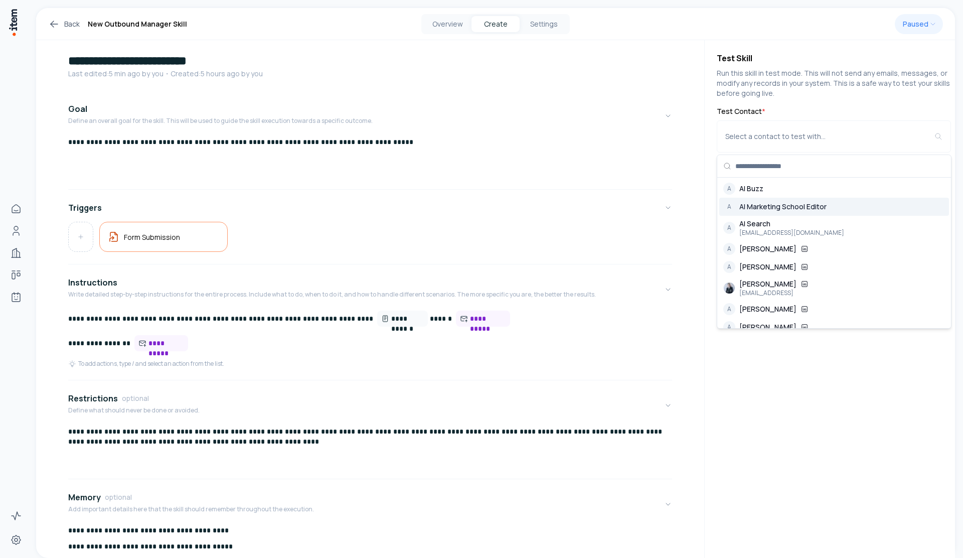
click at [470, 160] on div "**********" at bounding box center [370, 161] width 604 height 48
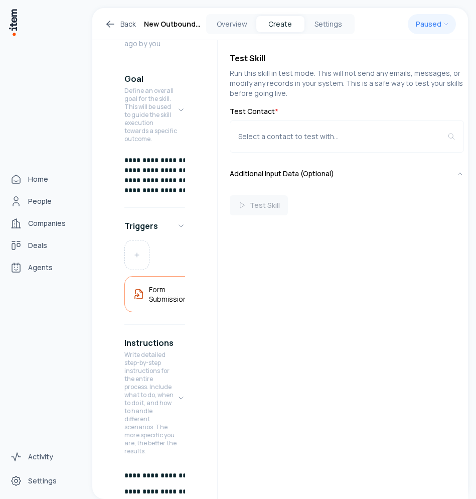
scroll to position [138, 0]
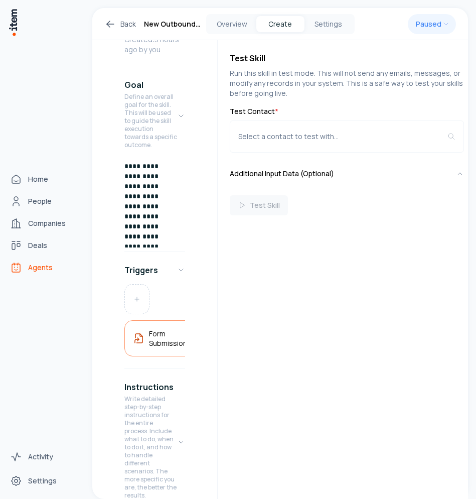
click at [39, 270] on span "Agents" at bounding box center [40, 267] width 25 height 10
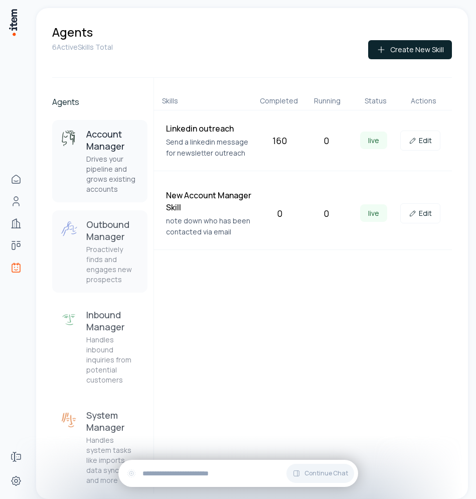
click at [101, 245] on p "Proactively finds and engages new prospects" at bounding box center [112, 264] width 53 height 40
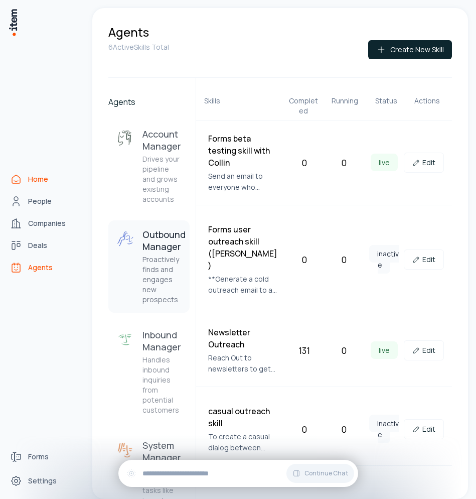
click at [33, 180] on span "Home" at bounding box center [38, 179] width 20 height 10
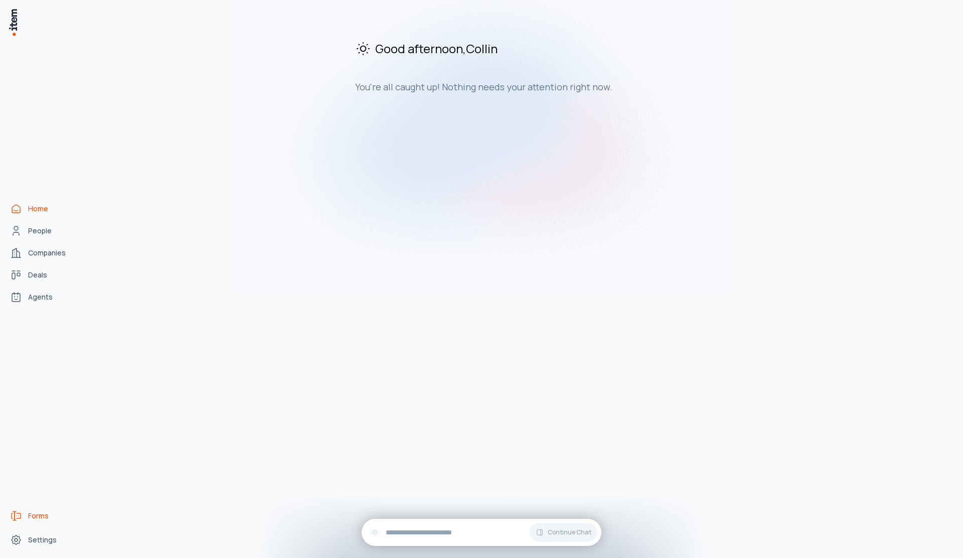
click at [31, 498] on span "Forms" at bounding box center [38, 516] width 21 height 10
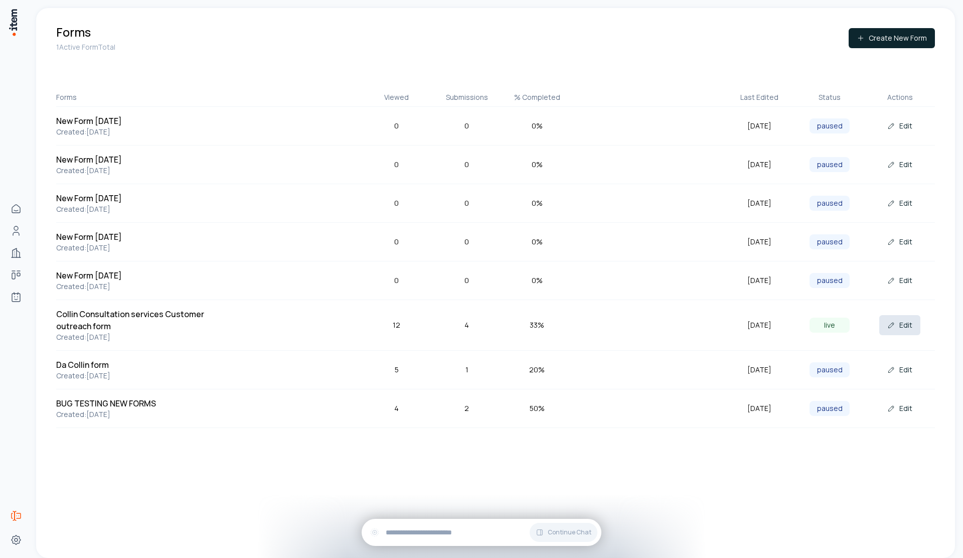
click at [475, 324] on button "Edit" at bounding box center [899, 325] width 41 height 20
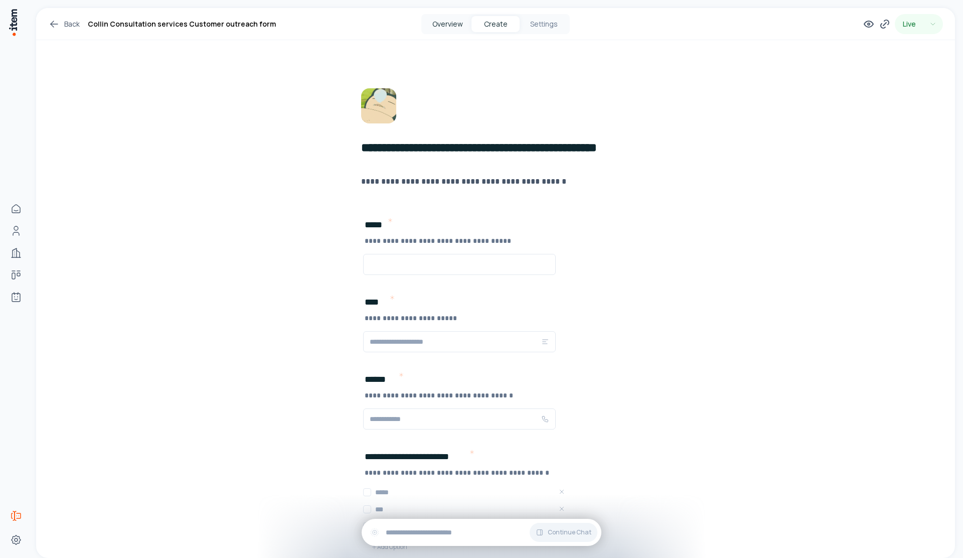
click at [449, 29] on button "Overview" at bounding box center [447, 24] width 48 height 16
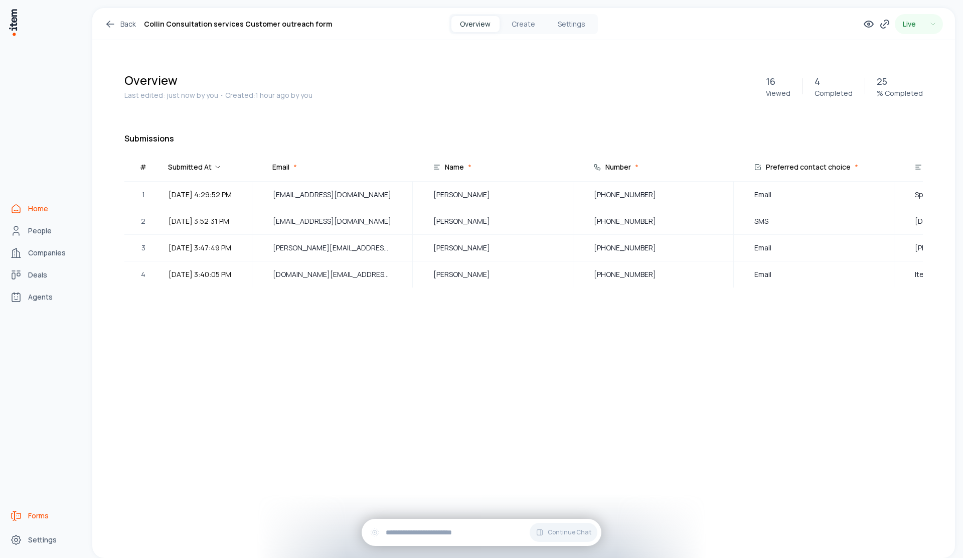
click at [16, 209] on icon "Home" at bounding box center [16, 209] width 12 height 12
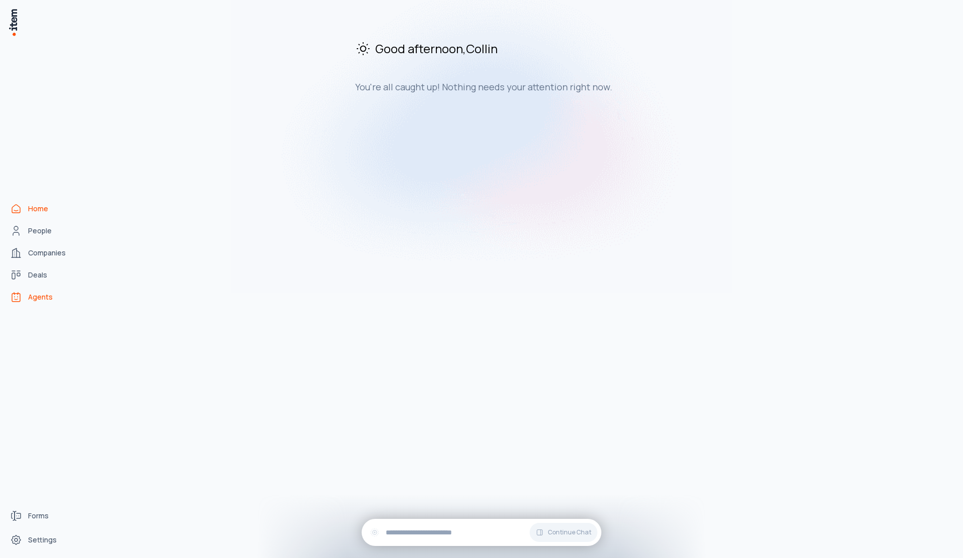
click at [22, 293] on icon "Agents" at bounding box center [16, 297] width 12 height 12
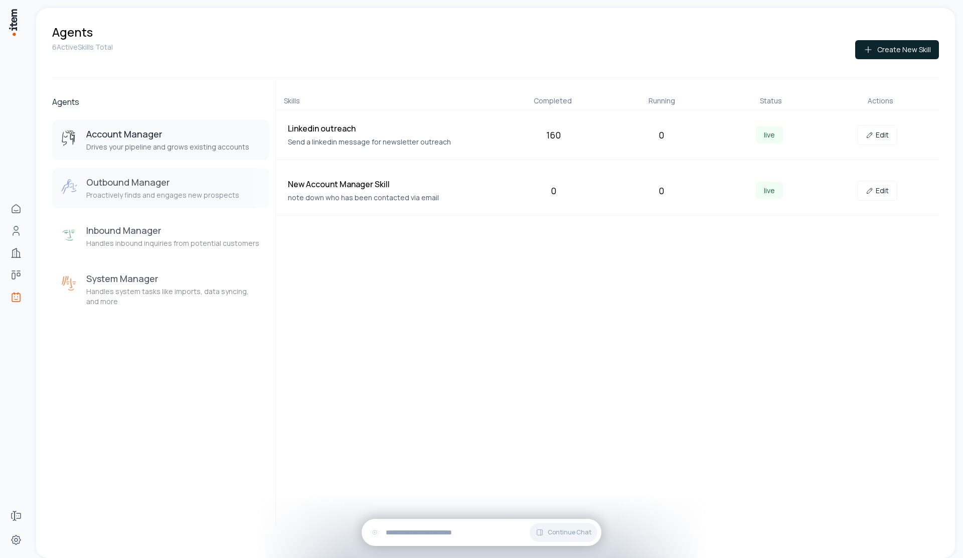
click at [183, 206] on button "Outbound Manager Proactively finds and engages new prospects" at bounding box center [160, 188] width 217 height 40
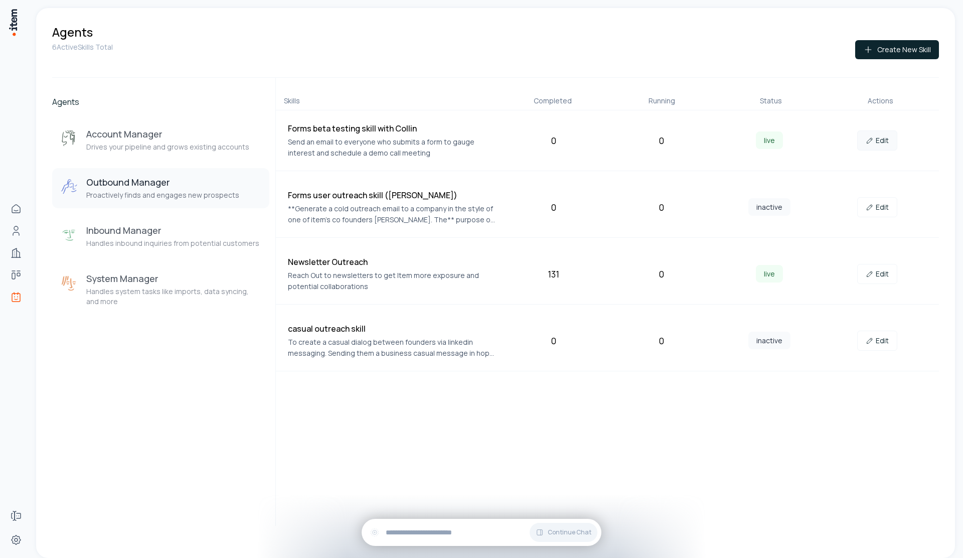
click at [475, 143] on link "Edit" at bounding box center [877, 140] width 40 height 20
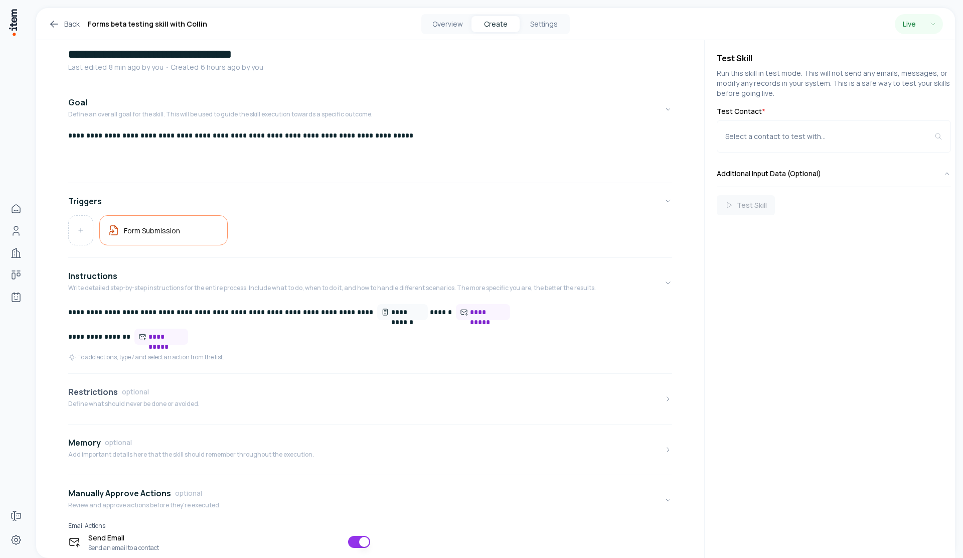
scroll to position [60, 0]
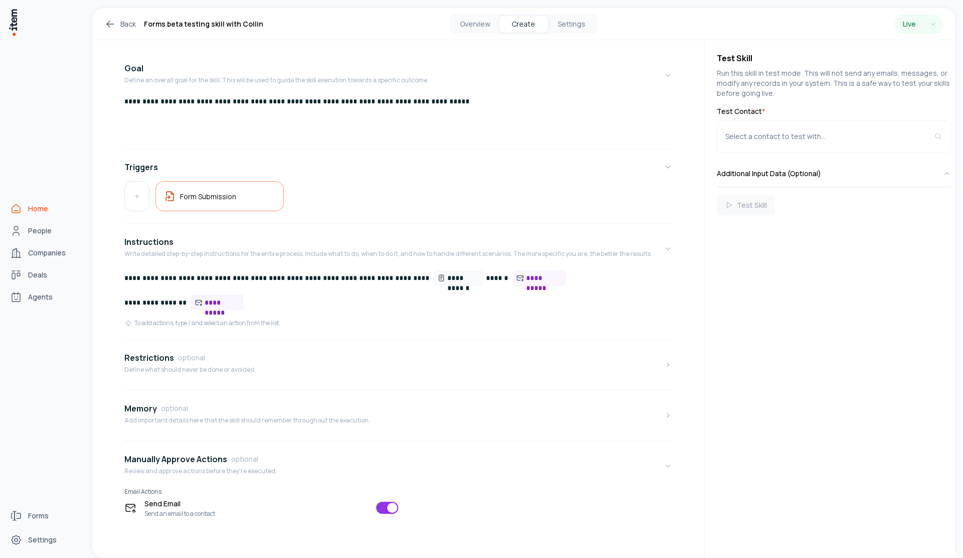
click at [18, 203] on icon "Home" at bounding box center [16, 209] width 12 height 12
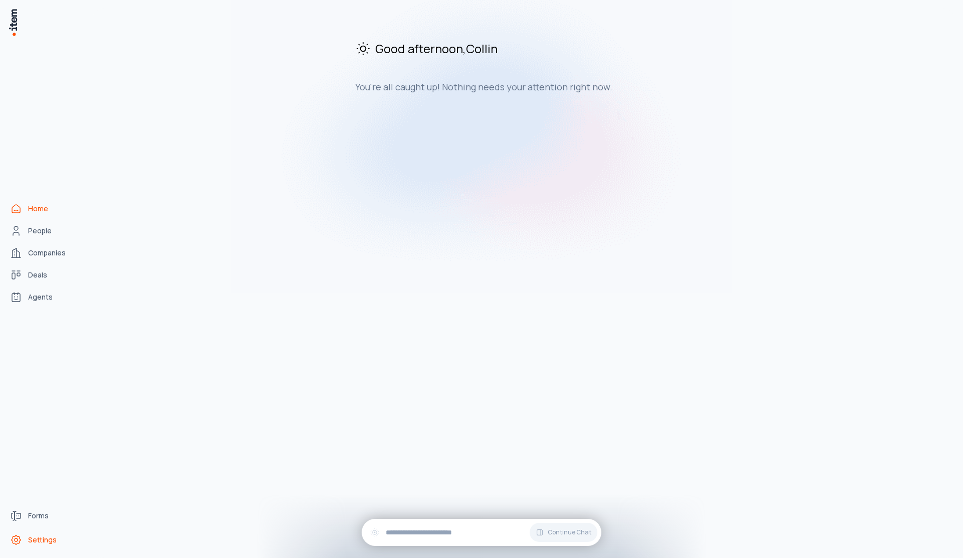
click at [40, 498] on link "Settings" at bounding box center [44, 540] width 76 height 20
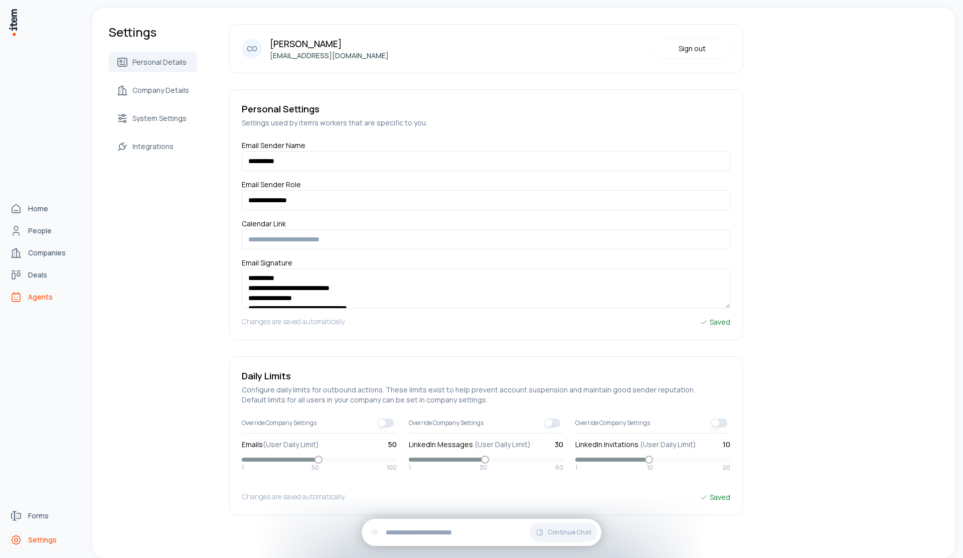
click at [51, 292] on span "Agents" at bounding box center [40, 297] width 25 height 10
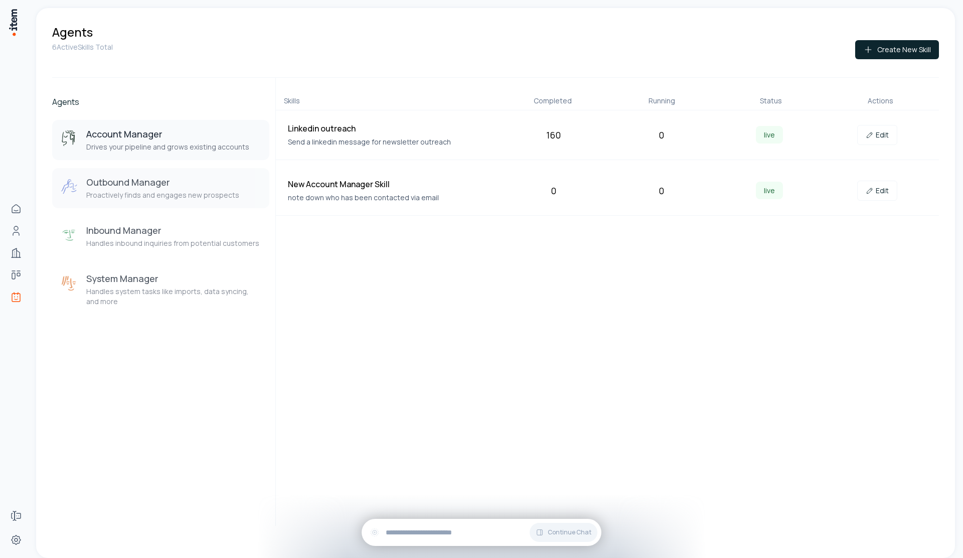
click at [209, 180] on h3 "Outbound Manager" at bounding box center [162, 182] width 153 height 12
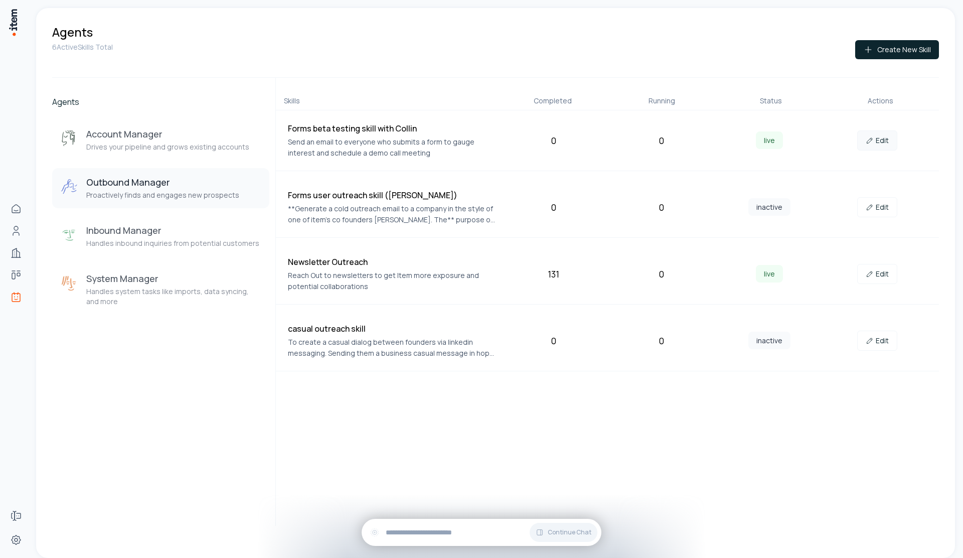
click at [475, 147] on link "Edit" at bounding box center [877, 140] width 40 height 20
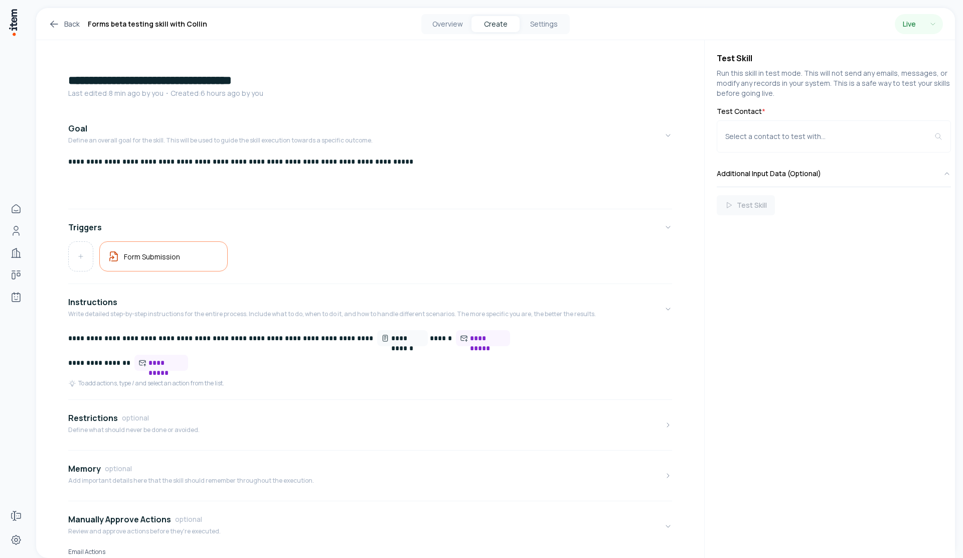
click at [409, 337] on p "**********" at bounding box center [366, 338] width 596 height 17
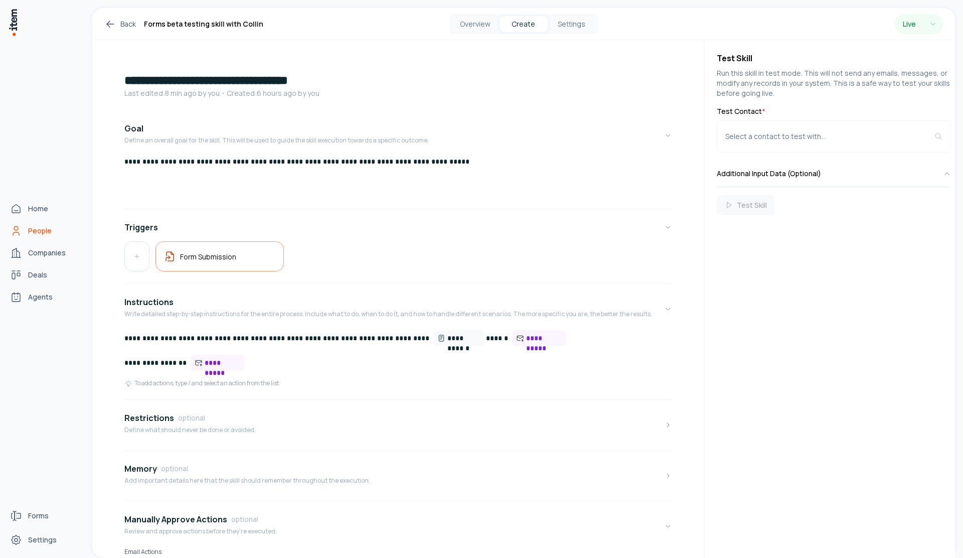
click at [15, 232] on icon "People" at bounding box center [16, 231] width 12 height 12
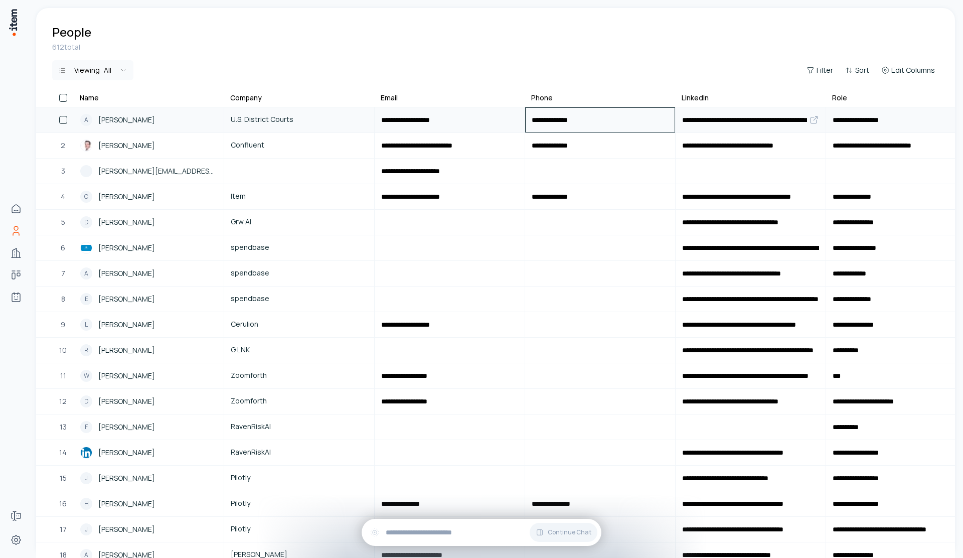
click at [475, 129] on input "**********" at bounding box center [600, 120] width 149 height 24
click at [163, 112] on link "A Aidan Yamada" at bounding box center [148, 120] width 149 height 24
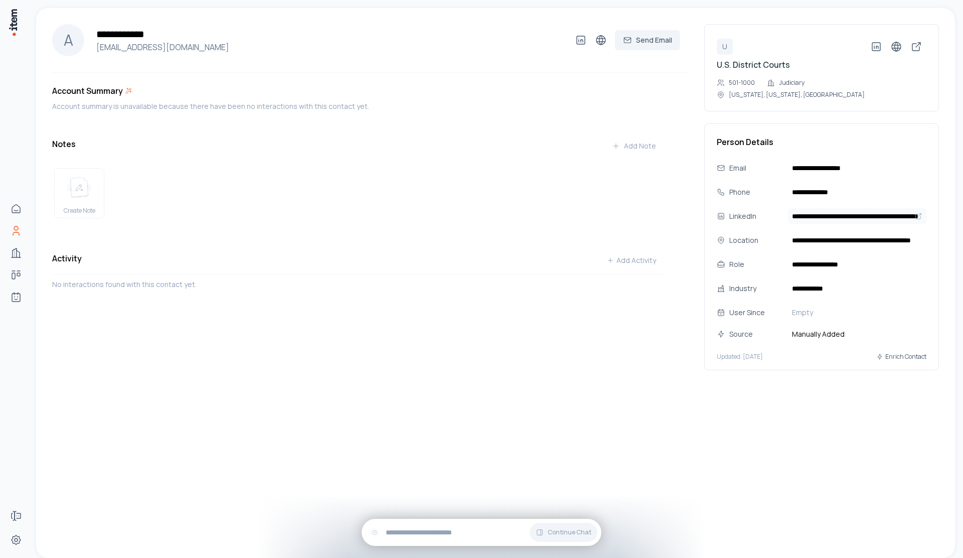
click at [475, 212] on input "**********" at bounding box center [857, 216] width 138 height 16
click at [475, 220] on input "**********" at bounding box center [857, 216] width 138 height 16
click at [19, 229] on icon "People" at bounding box center [16, 231] width 12 height 12
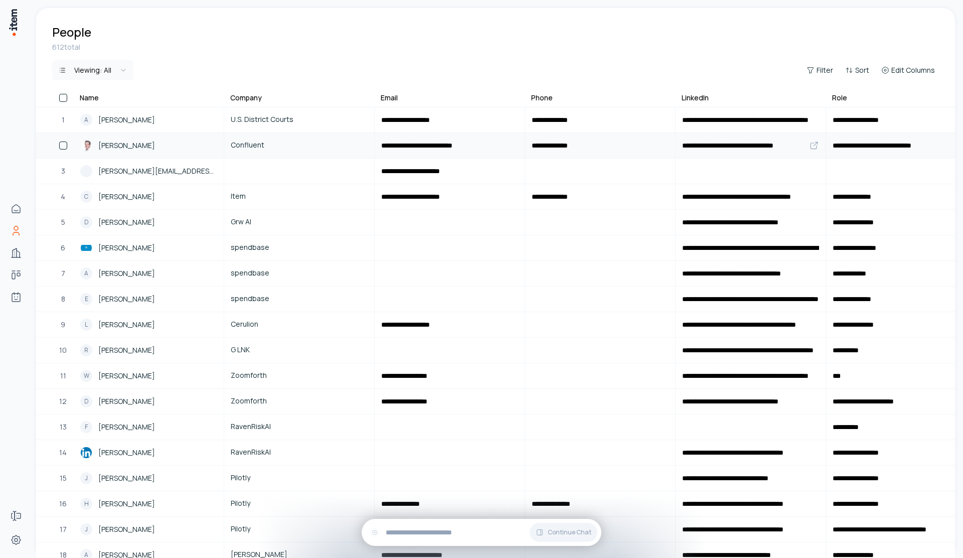
click at [138, 147] on span "[PERSON_NAME]" at bounding box center [126, 145] width 57 height 11
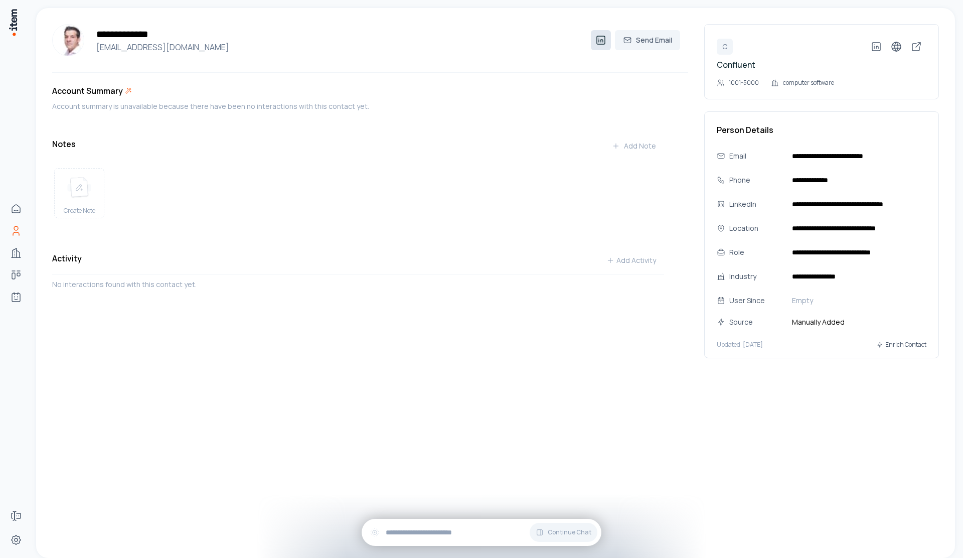
click at [475, 45] on icon at bounding box center [601, 40] width 12 height 12
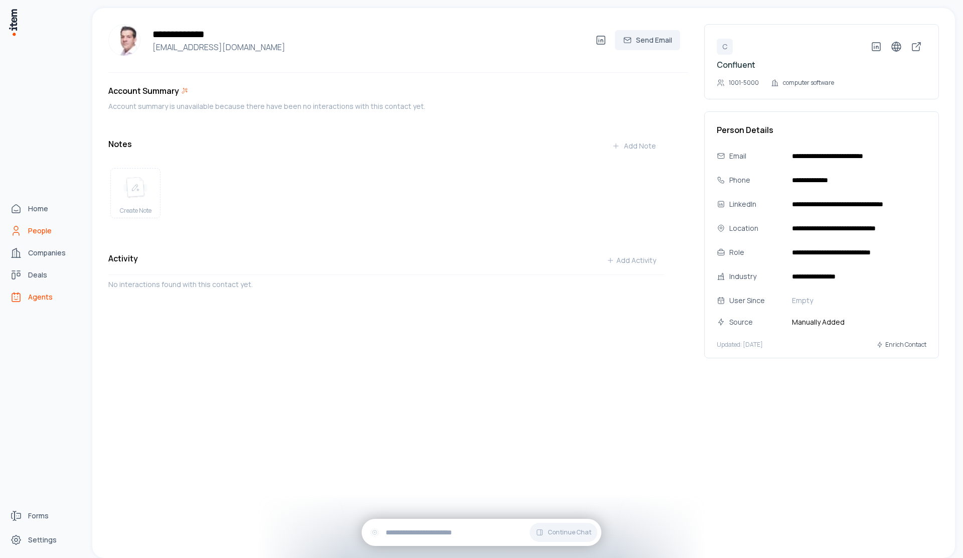
click at [33, 305] on link "Agents" at bounding box center [44, 297] width 76 height 20
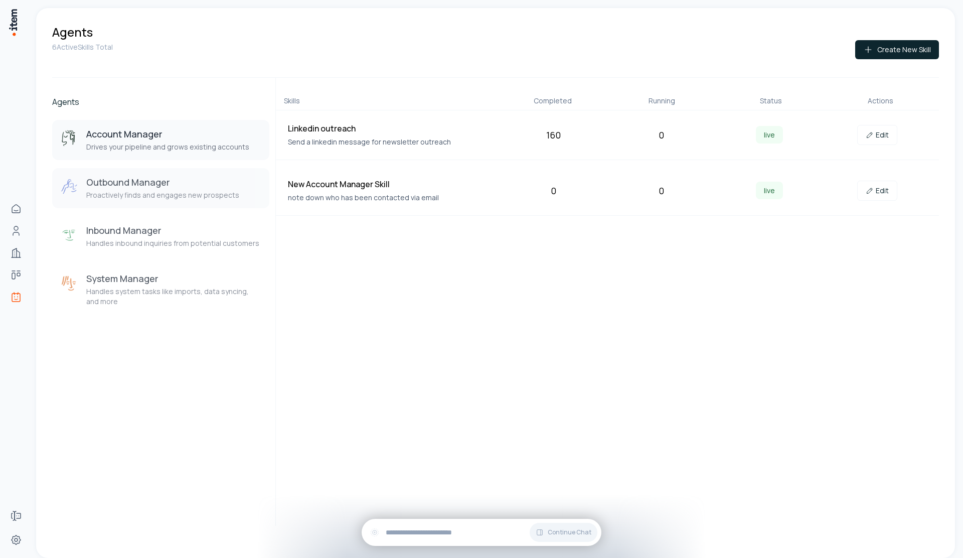
click at [188, 174] on button "Outbound Manager Proactively finds and engages new prospects" at bounding box center [160, 188] width 217 height 40
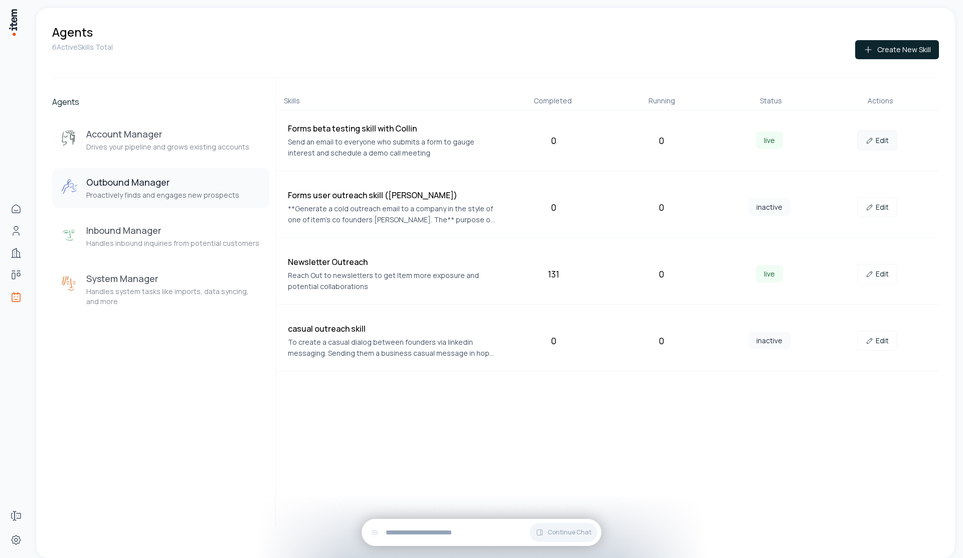
click at [475, 145] on link "Edit" at bounding box center [877, 140] width 40 height 20
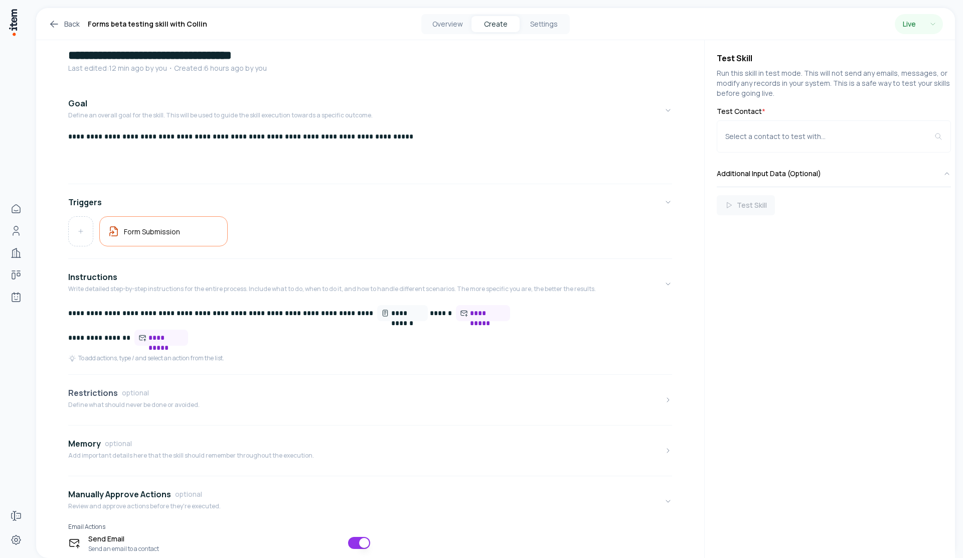
scroll to position [60, 0]
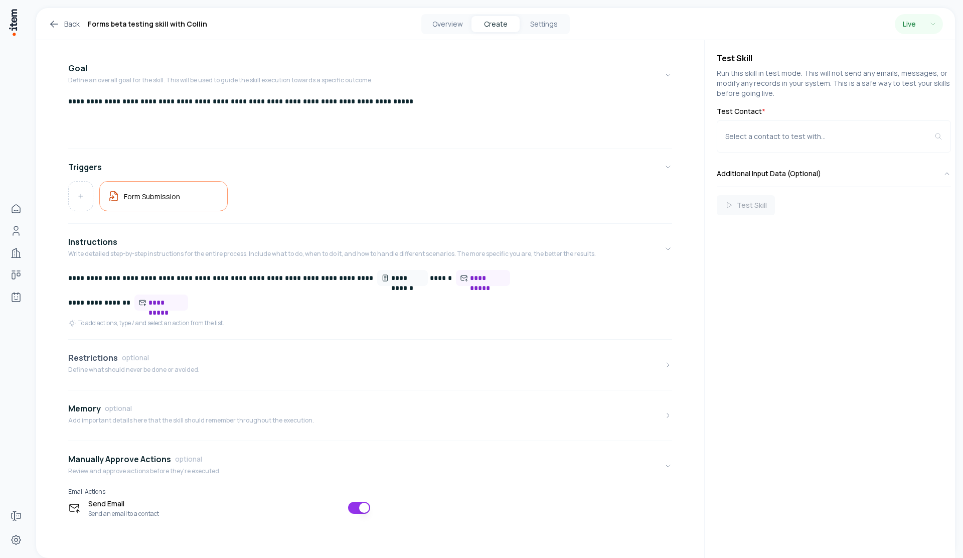
click at [196, 368] on button "Restrictions optional Define what should never be done or avoided." at bounding box center [370, 365] width 604 height 42
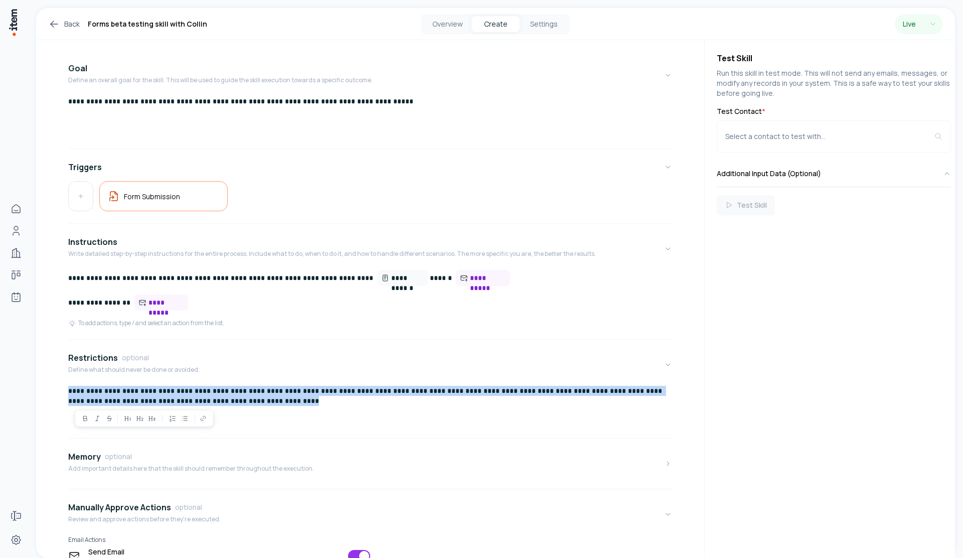
drag, startPoint x: 245, startPoint y: 401, endPoint x: 57, endPoint y: 378, distance: 189.6
click at [57, 378] on div "**********" at bounding box center [370, 293] width 668 height 626
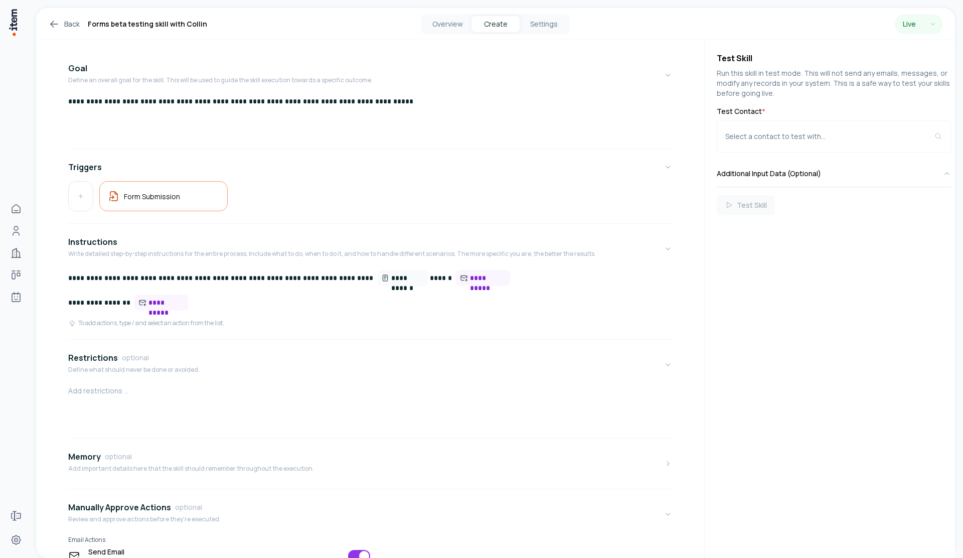
click at [232, 428] on div at bounding box center [370, 410] width 604 height 48
click at [66, 31] on div "Back Forms beta testing skill with Collin Overview Create Settings Live" at bounding box center [495, 24] width 919 height 32
click at [72, 28] on link "Back" at bounding box center [64, 24] width 32 height 12
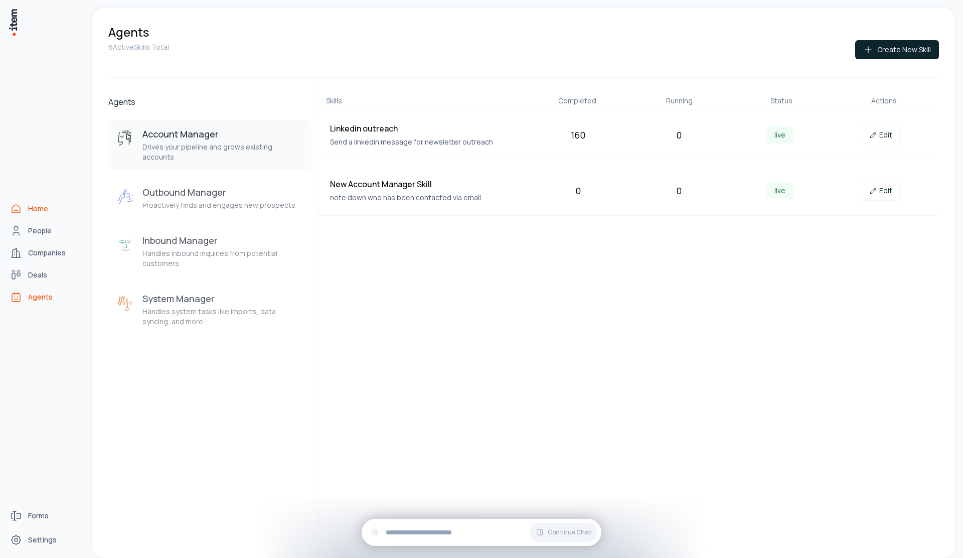
click at [15, 208] on icon "Home" at bounding box center [16, 209] width 12 height 12
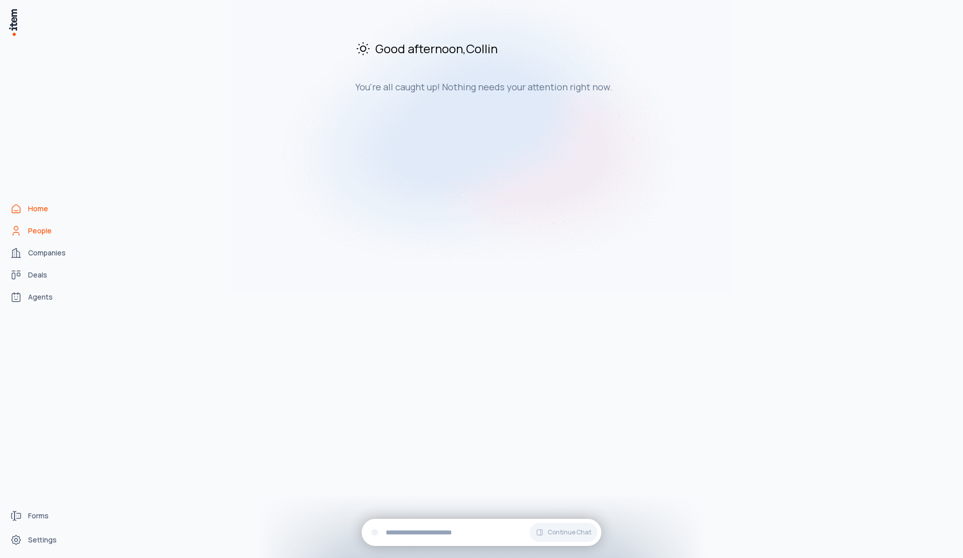
click at [49, 233] on span "People" at bounding box center [40, 231] width 24 height 10
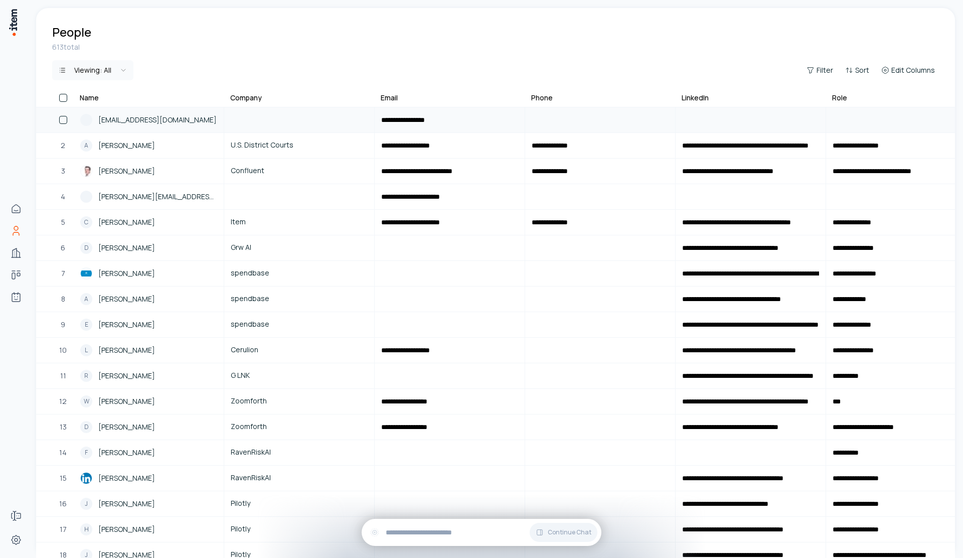
click at [173, 121] on div "Collin@useitem.io" at bounding box center [148, 120] width 137 height 12
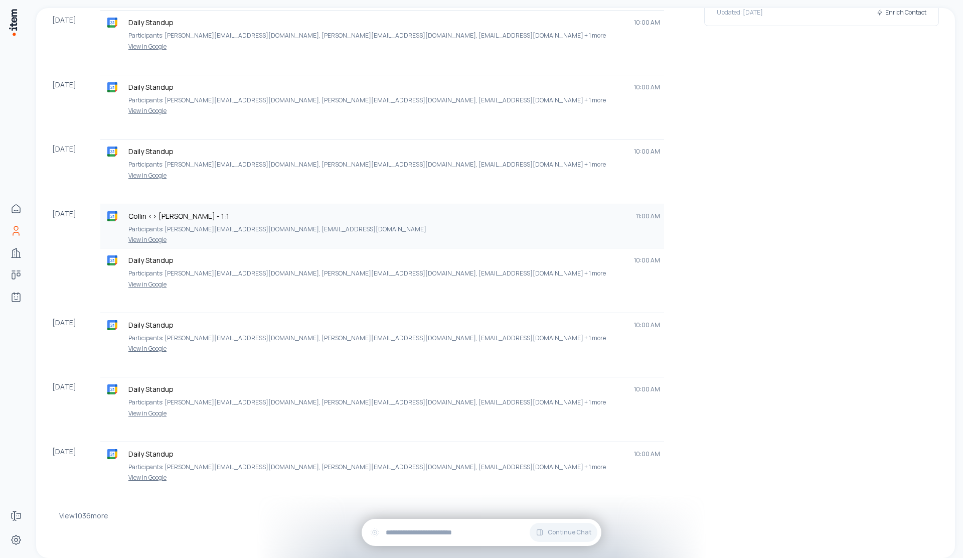
scroll to position [340, 0]
drag, startPoint x: 93, startPoint y: 513, endPoint x: 255, endPoint y: 420, distance: 186.7
click at [93, 513] on button "View 1036 more" at bounding box center [83, 516] width 49 height 20
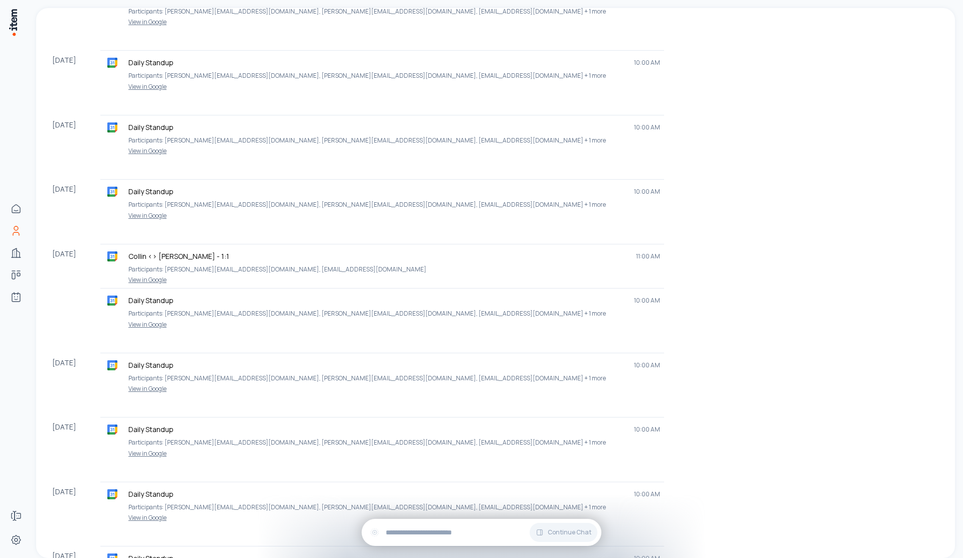
scroll to position [4243, 0]
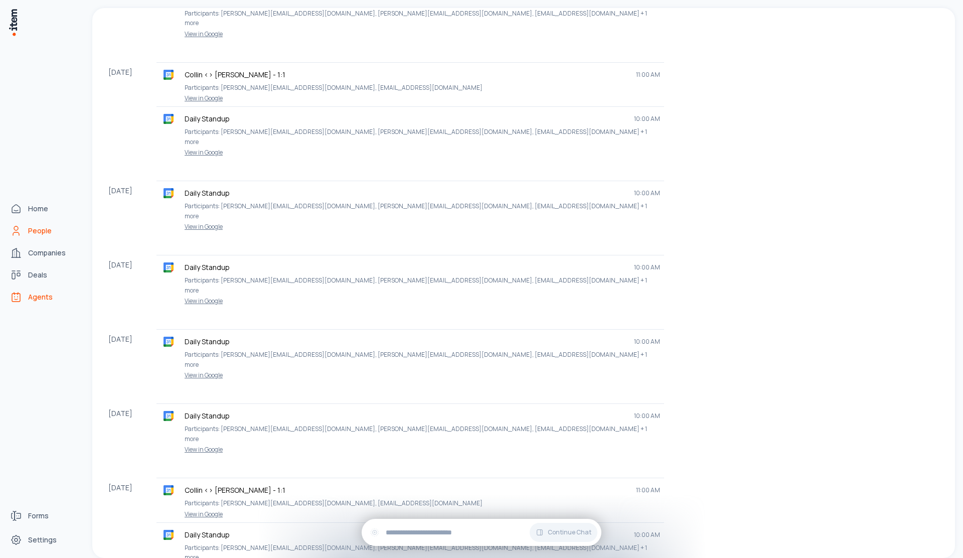
click at [38, 300] on span "Agents" at bounding box center [40, 297] width 25 height 10
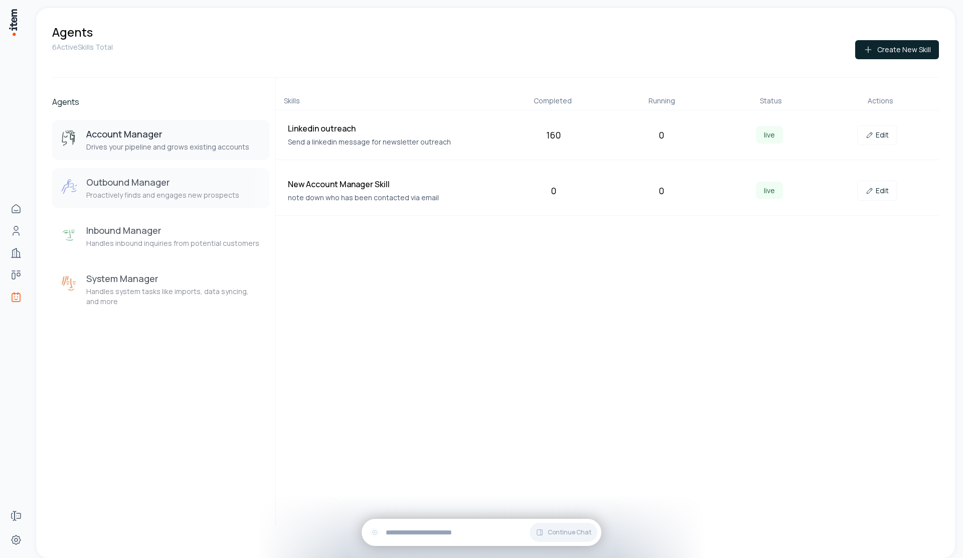
click at [189, 177] on h3 "Outbound Manager" at bounding box center [162, 182] width 153 height 12
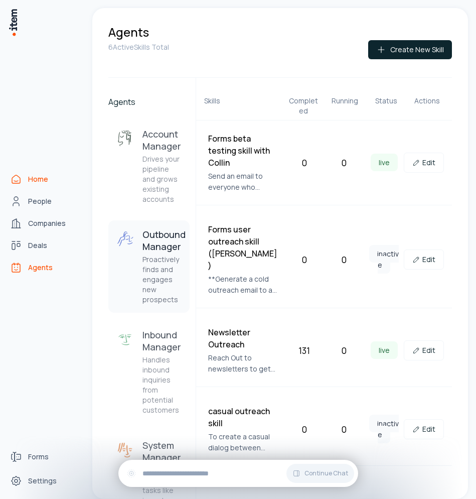
click at [38, 186] on link "Home" at bounding box center [44, 179] width 76 height 20
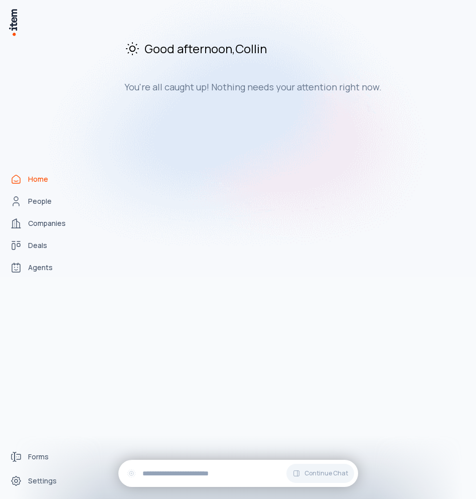
click at [33, 204] on img at bounding box center [238, 122] width 476 height 308
click at [34, 200] on img at bounding box center [238, 122] width 476 height 308
click at [40, 277] on div "Home People Companies Deals Agents" at bounding box center [44, 223] width 88 height 446
click at [42, 275] on img at bounding box center [238, 122] width 476 height 308
click at [45, 268] on img at bounding box center [238, 122] width 476 height 308
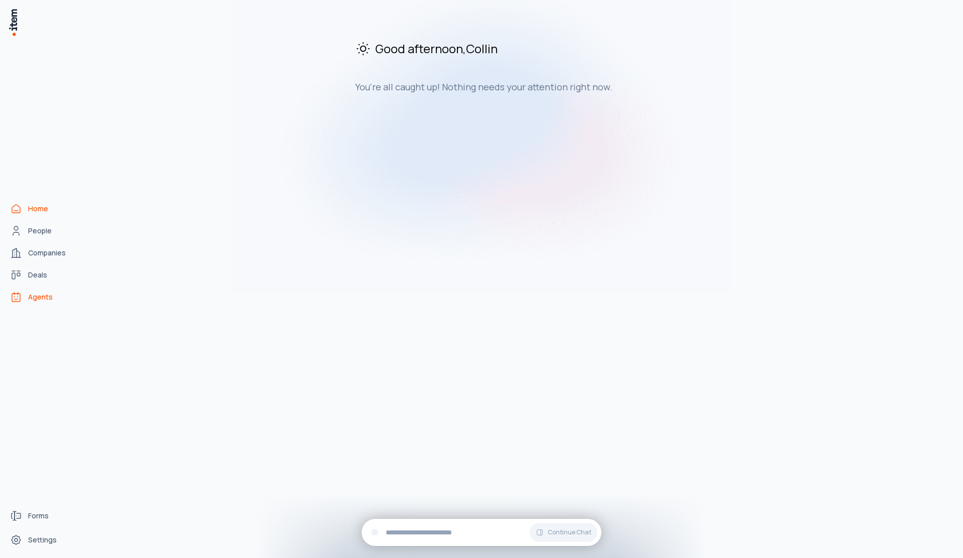
click at [37, 298] on span "Agents" at bounding box center [40, 297] width 25 height 10
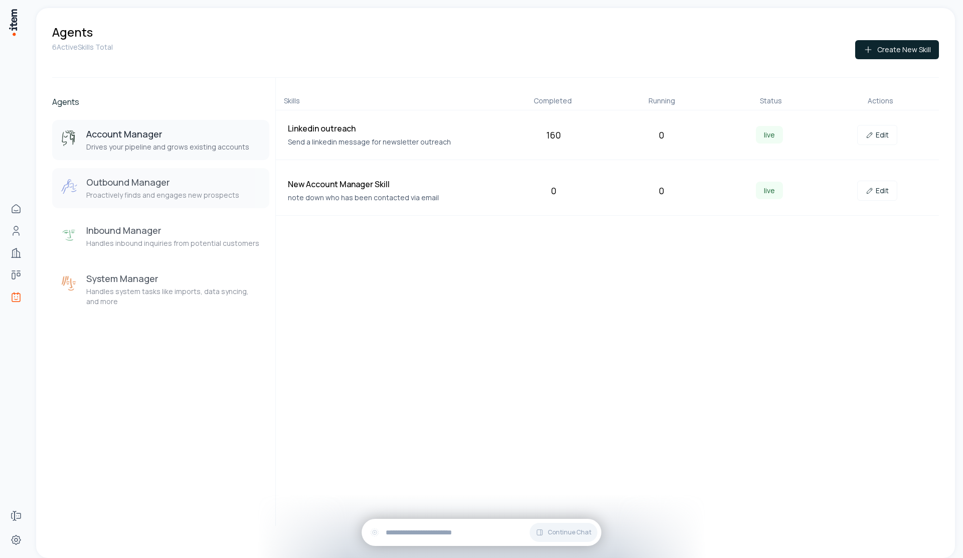
click at [163, 194] on p "Proactively finds and engages new prospects" at bounding box center [162, 195] width 153 height 10
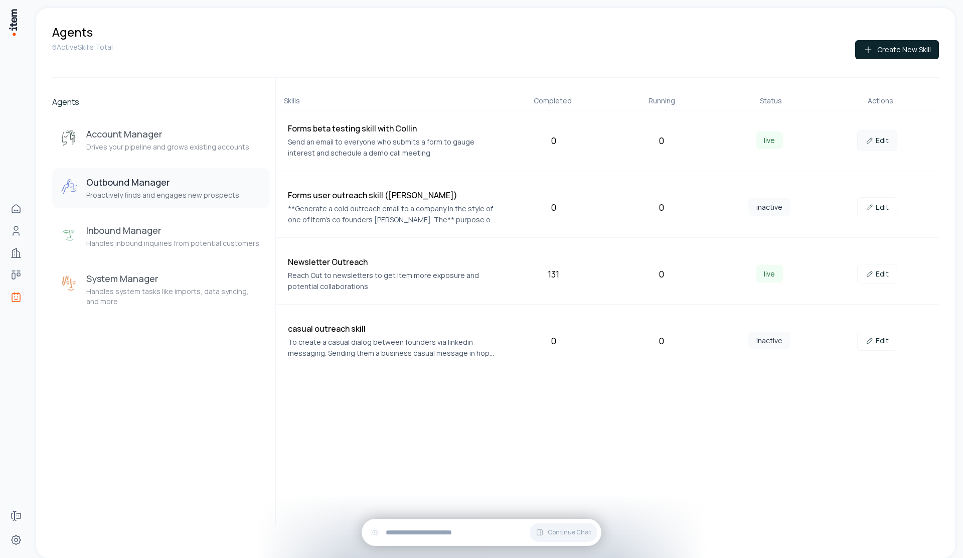
click at [876, 139] on link "Edit" at bounding box center [877, 140] width 40 height 20
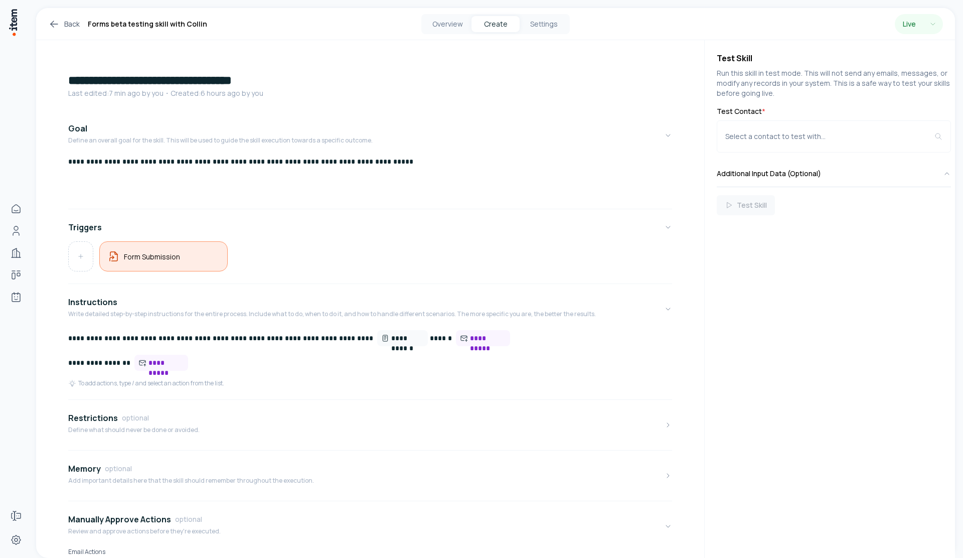
click at [138, 249] on div "Form Submission" at bounding box center [163, 256] width 128 height 30
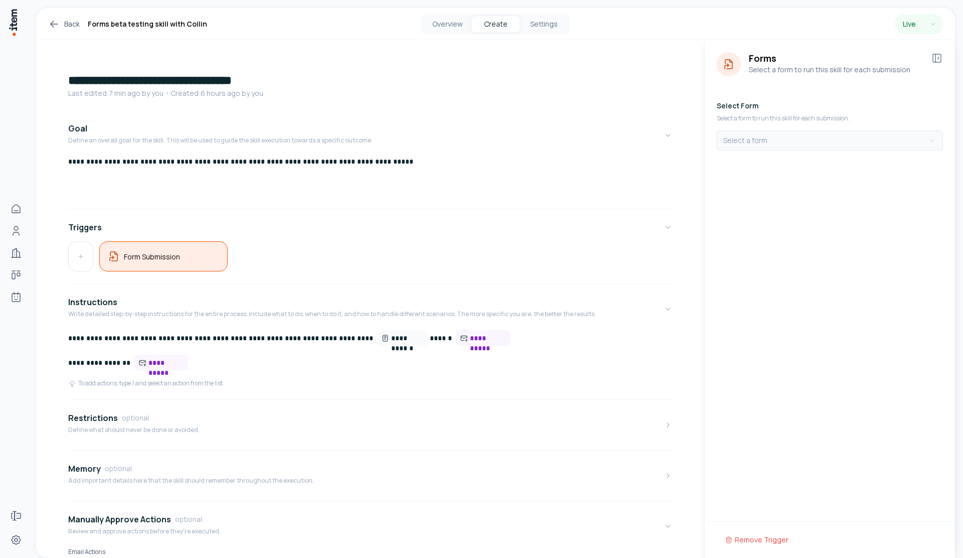
click at [797, 143] on html "**********" at bounding box center [481, 279] width 963 height 558
click at [571, 158] on p "**********" at bounding box center [366, 161] width 596 height 10
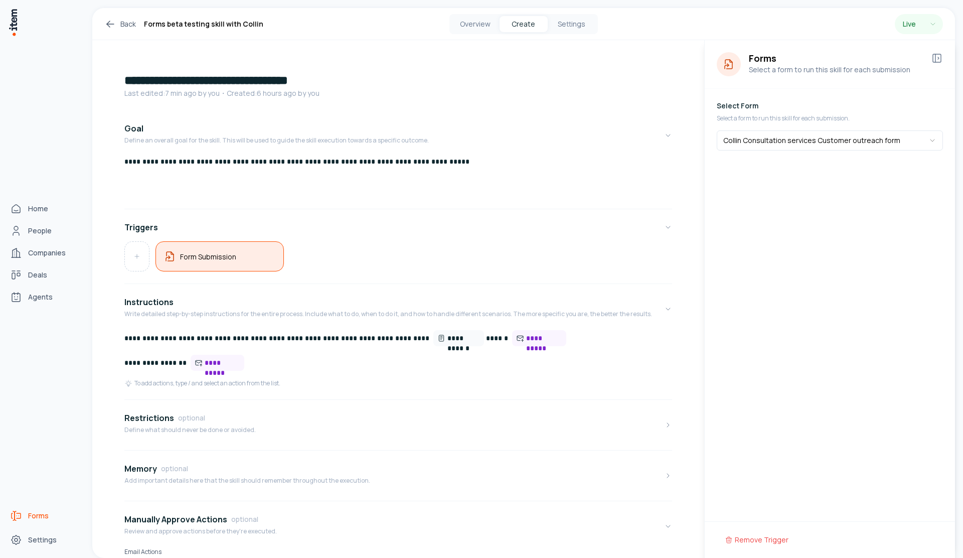
click at [30, 521] on link "Forms" at bounding box center [44, 516] width 76 height 20
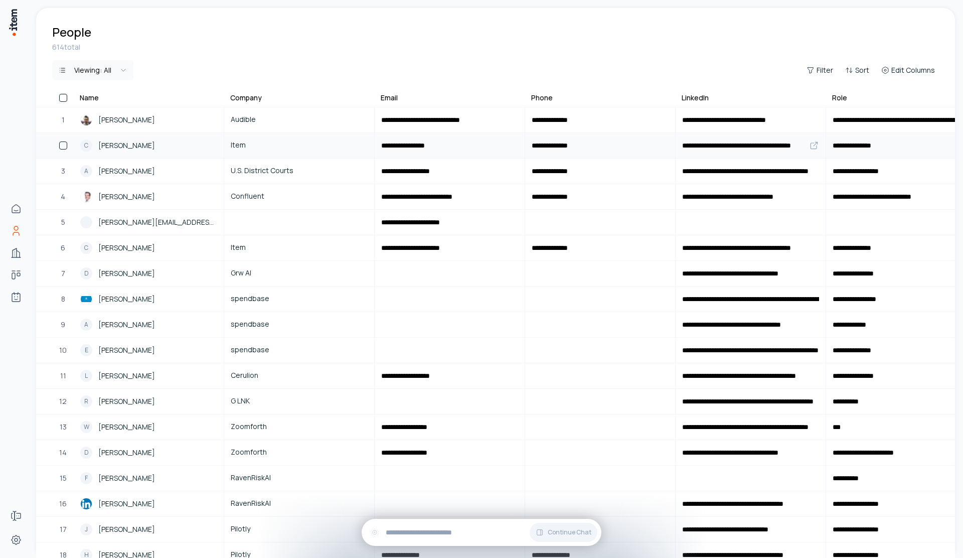
click at [168, 134] on link "C [PERSON_NAME]" at bounding box center [148, 145] width 149 height 24
click at [151, 117] on div "[PERSON_NAME]" at bounding box center [148, 120] width 137 height 12
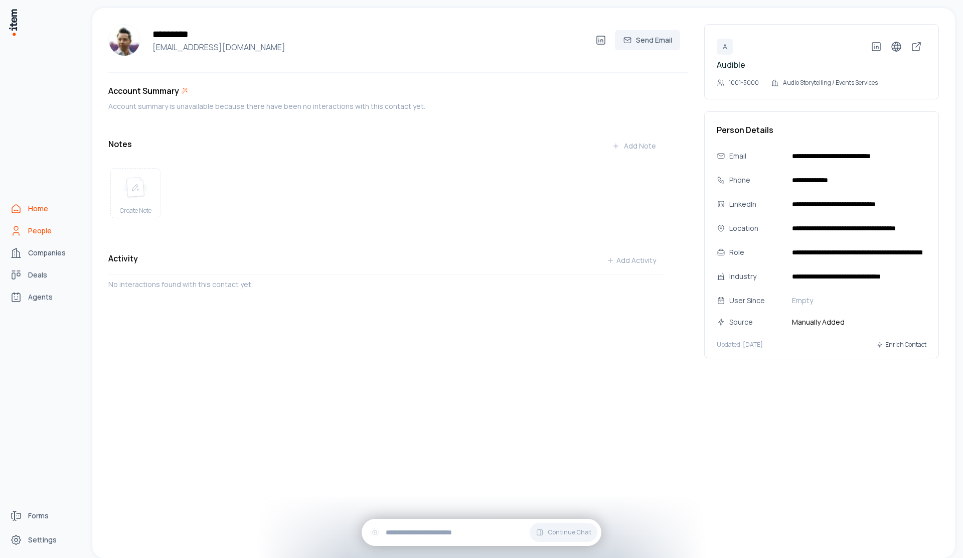
click at [17, 210] on icon "Home" at bounding box center [16, 209] width 12 height 12
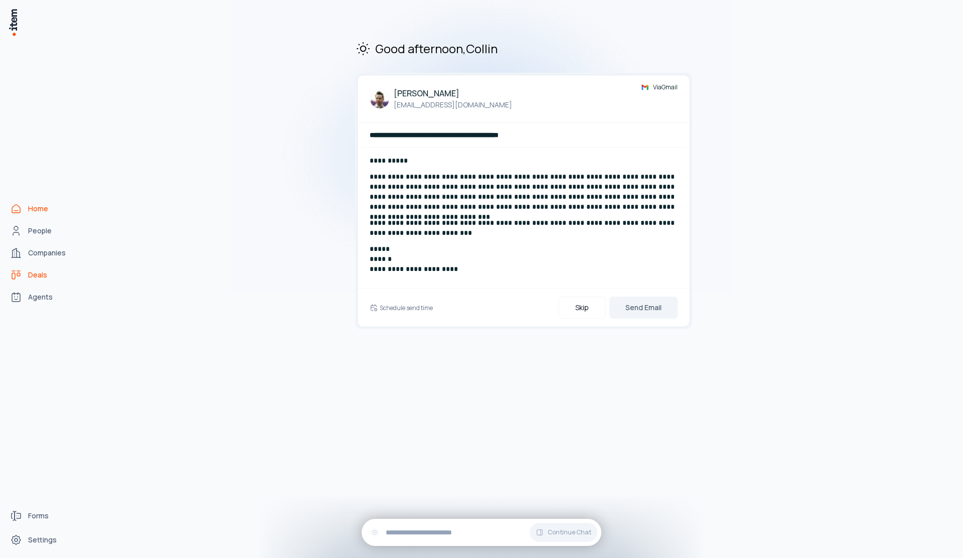
click at [47, 265] on link "Deals" at bounding box center [44, 275] width 76 height 20
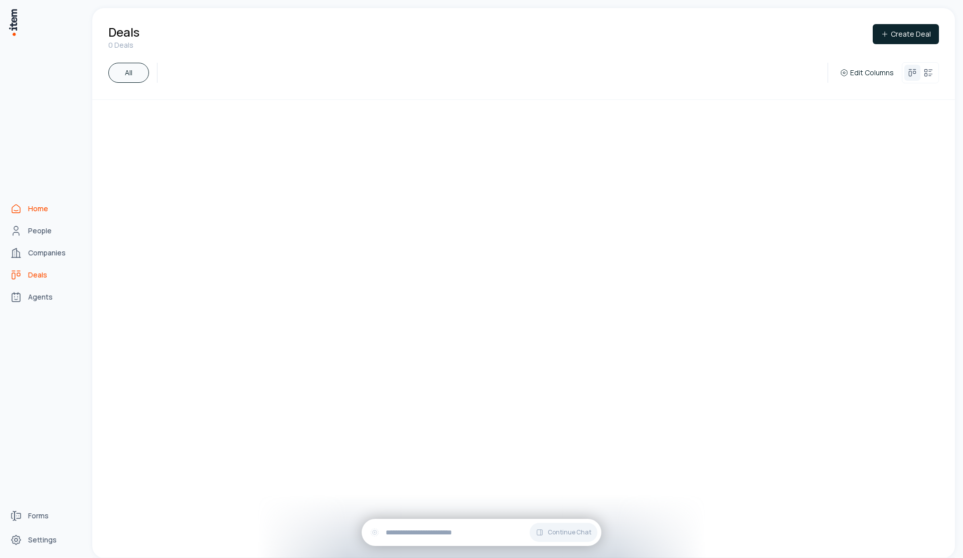
click at [17, 202] on link "Home" at bounding box center [44, 209] width 76 height 20
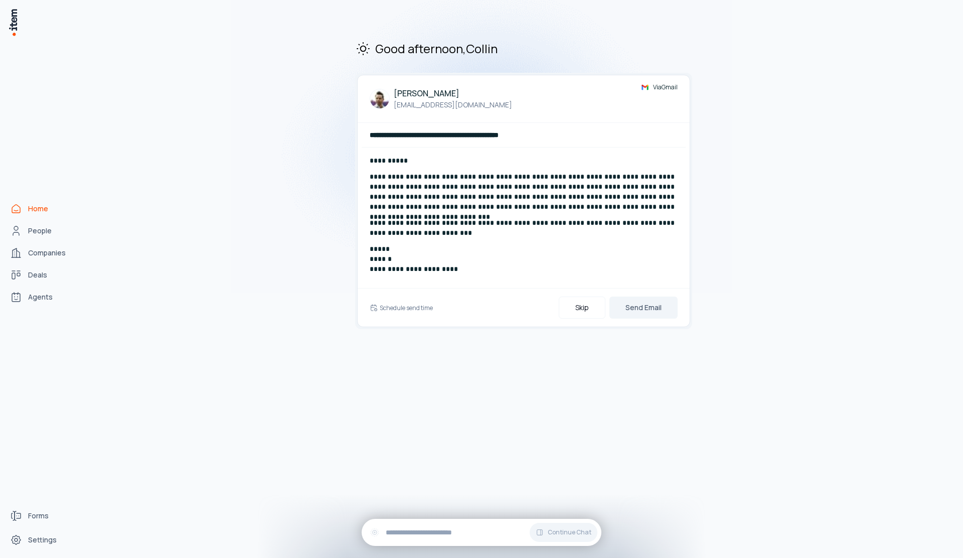
click at [49, 241] on div "Home People Companies Deals Agents" at bounding box center [44, 253] width 88 height 506
click at [55, 235] on link "People" at bounding box center [44, 231] width 76 height 20
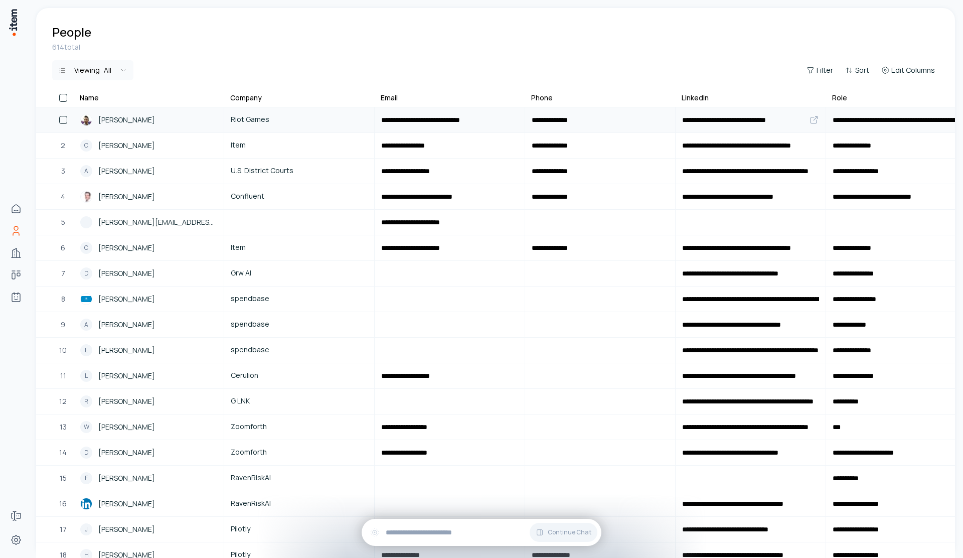
click at [151, 120] on div "[PERSON_NAME]" at bounding box center [148, 120] width 137 height 12
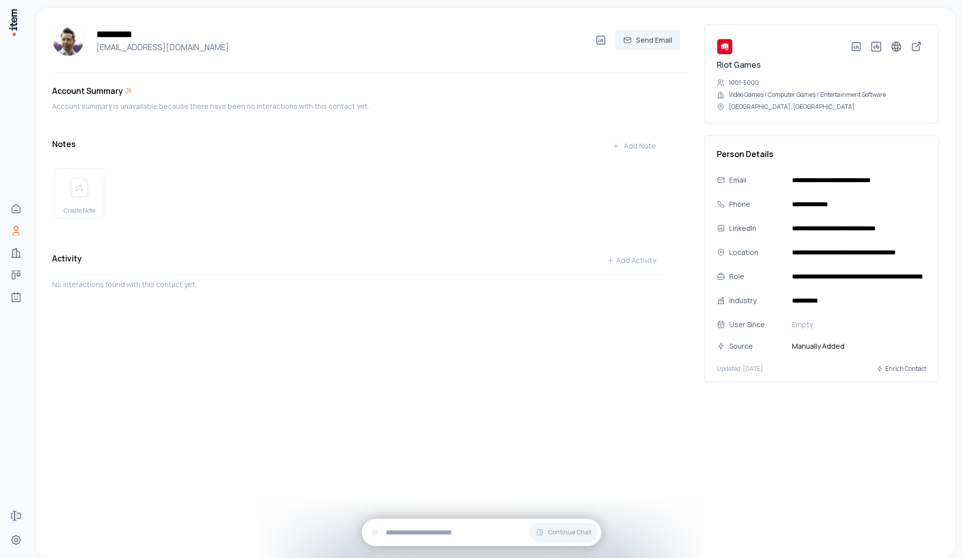
click at [197, 283] on div "Activity Add Activity No interactions found with this contact yet." at bounding box center [358, 280] width 612 height 60
click at [193, 288] on p "No interactions found with this contact yet." at bounding box center [358, 284] width 612 height 11
click at [195, 289] on p "No interactions found with this contact yet." at bounding box center [358, 284] width 612 height 11
click at [192, 290] on p "No interactions found with this contact yet." at bounding box center [358, 284] width 612 height 11
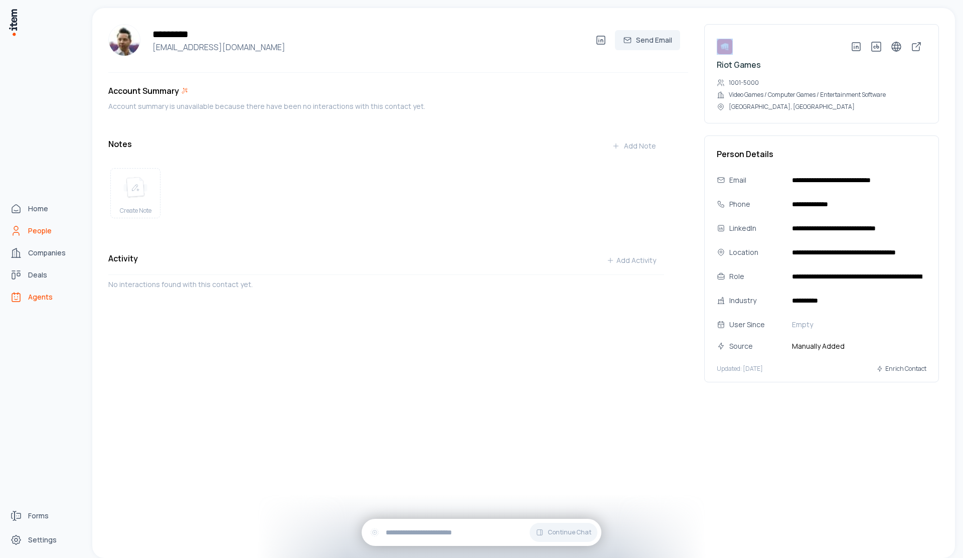
click at [38, 299] on span "Agents" at bounding box center [40, 297] width 25 height 10
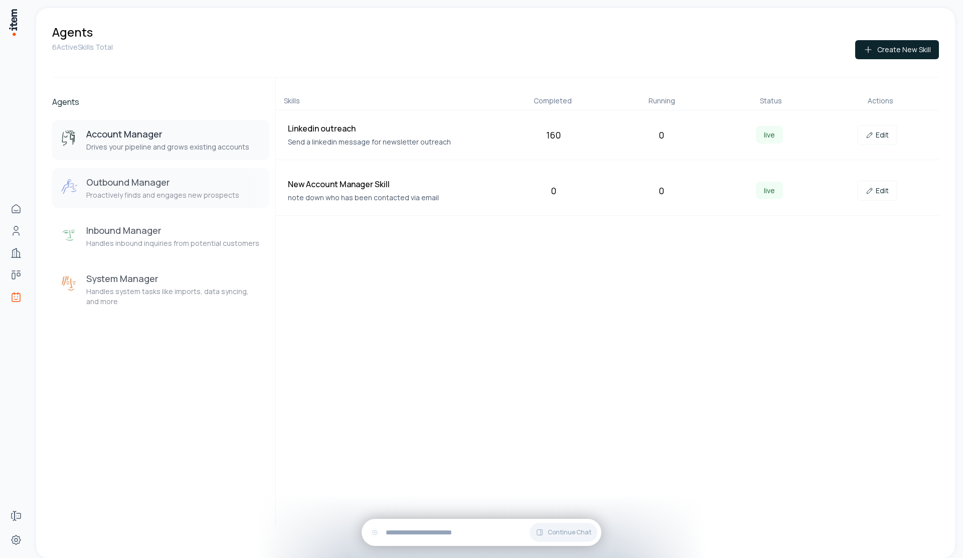
click at [201, 208] on button "Outbound Manager Proactively finds and engages new prospects" at bounding box center [160, 188] width 217 height 40
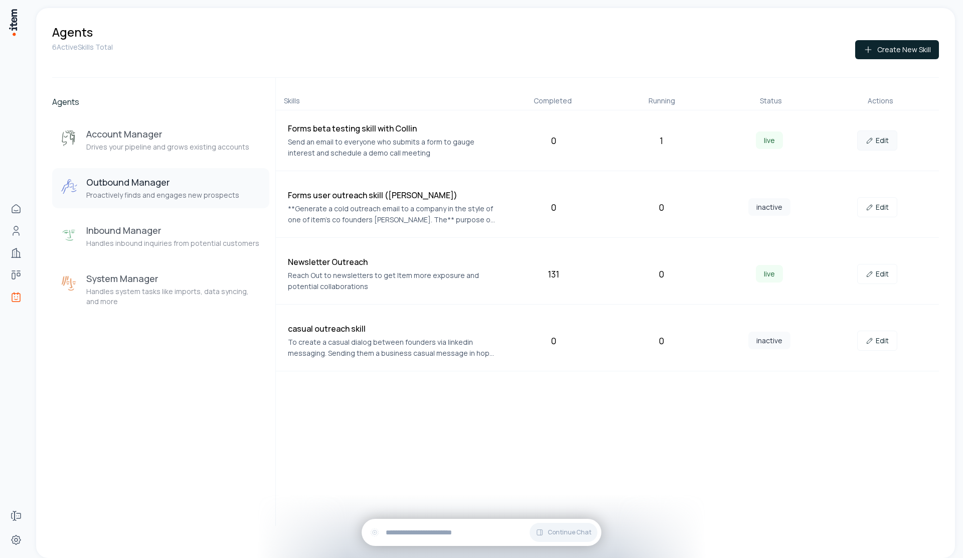
click at [877, 139] on link "Edit" at bounding box center [877, 140] width 40 height 20
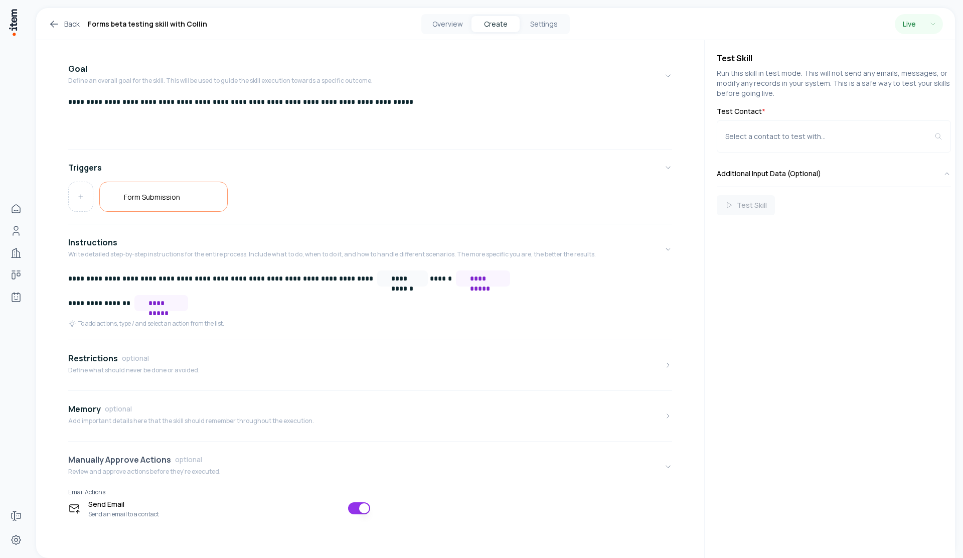
scroll to position [60, 0]
click at [237, 361] on button "Restrictions optional Define what should never be done or avoided." at bounding box center [370, 365] width 604 height 42
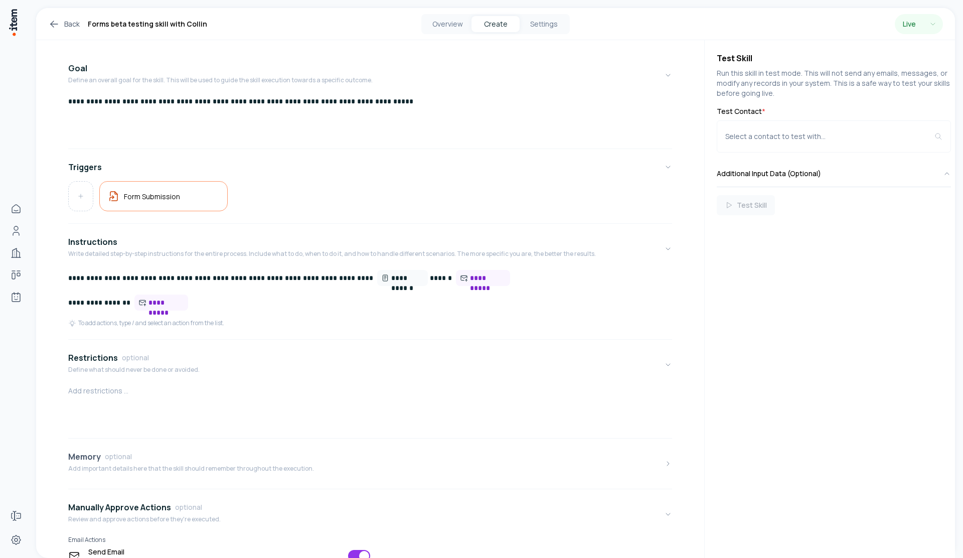
drag, startPoint x: 189, startPoint y: 454, endPoint x: 187, endPoint y: 461, distance: 7.3
click at [187, 453] on div "Memory optional" at bounding box center [191, 456] width 246 height 12
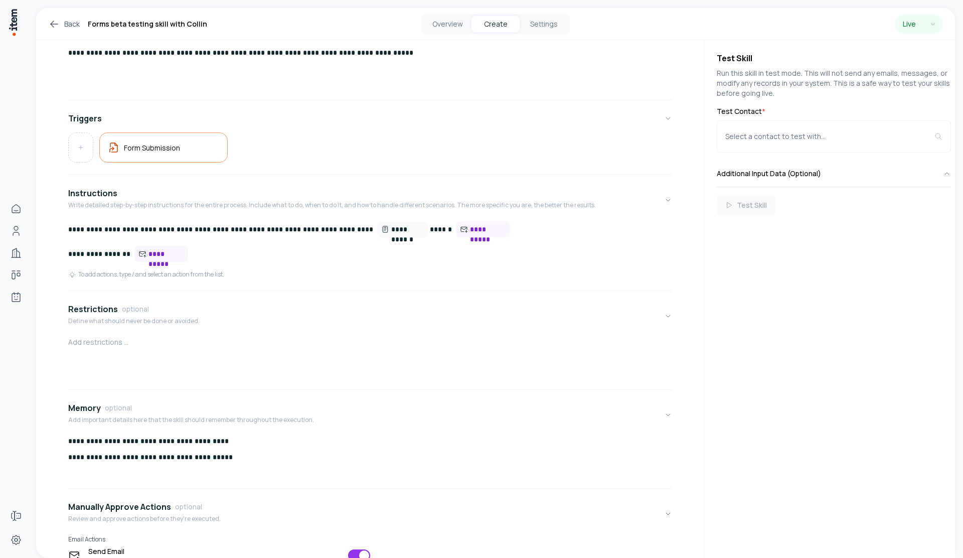
scroll to position [121, 0]
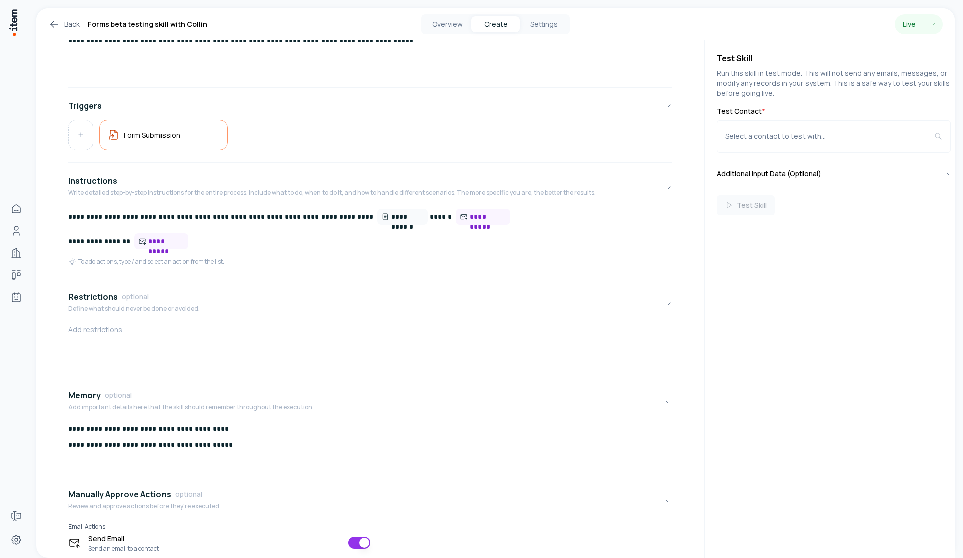
click at [273, 434] on div "**********" at bounding box center [370, 447] width 604 height 48
click at [194, 351] on div at bounding box center [370, 349] width 604 height 48
click at [305, 464] on div "**********" at bounding box center [370, 447] width 604 height 48
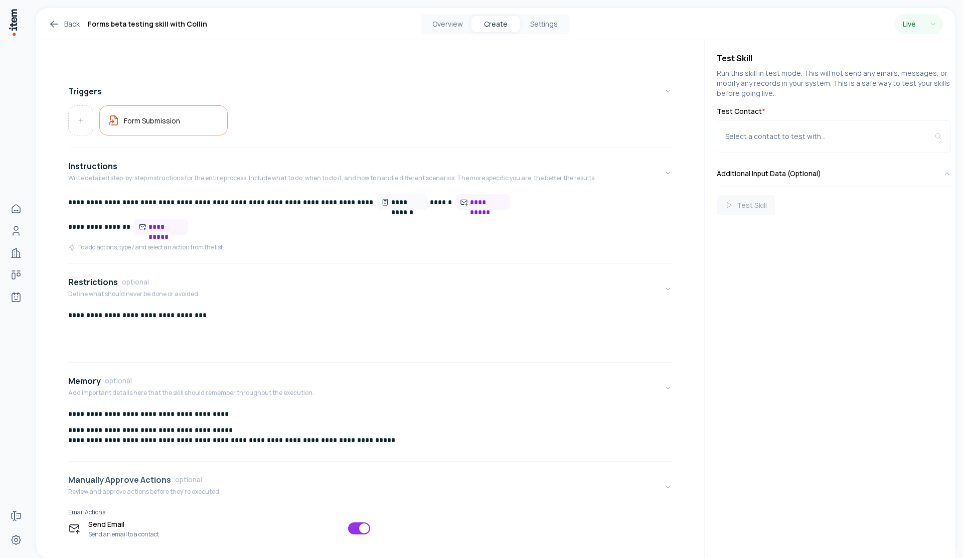
scroll to position [156, 0]
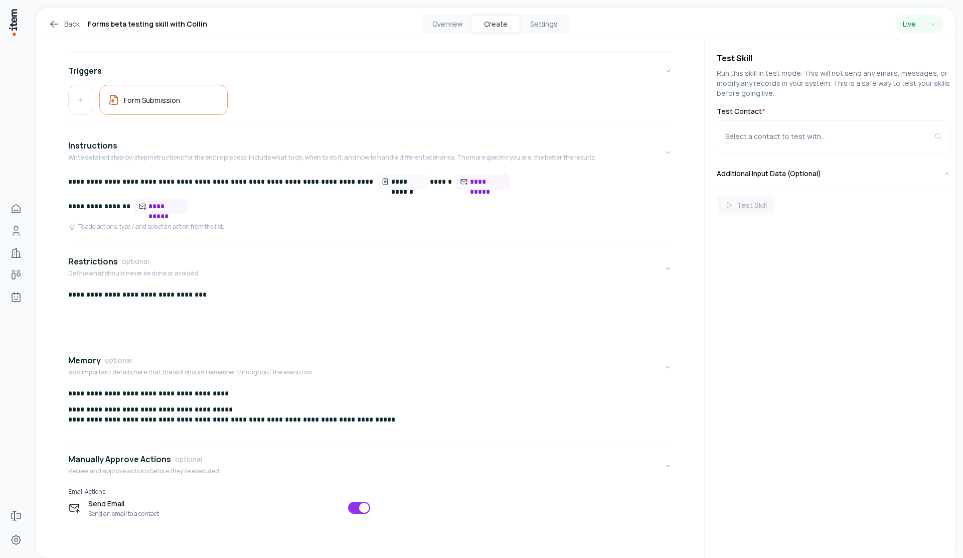
click at [338, 421] on p "**********" at bounding box center [366, 414] width 596 height 20
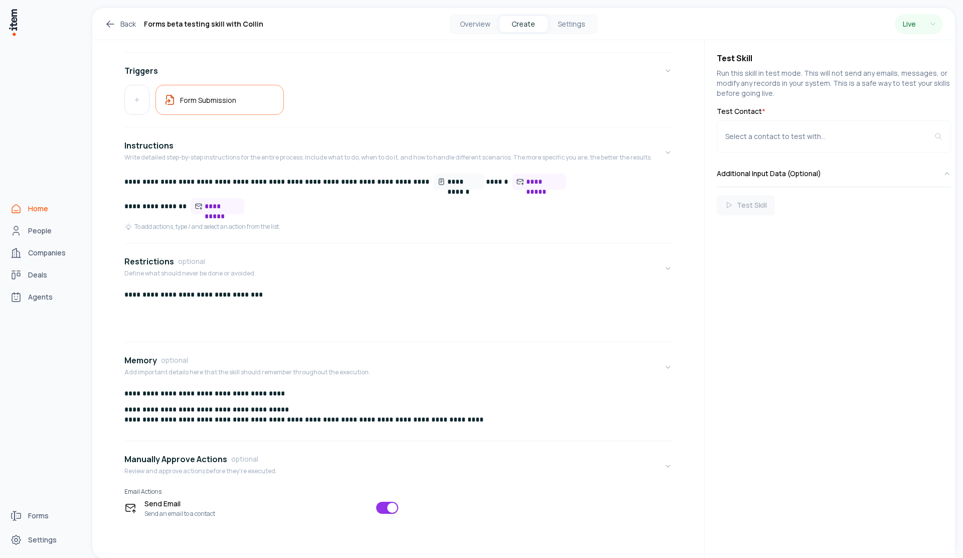
click at [32, 214] on link "Home" at bounding box center [44, 209] width 76 height 20
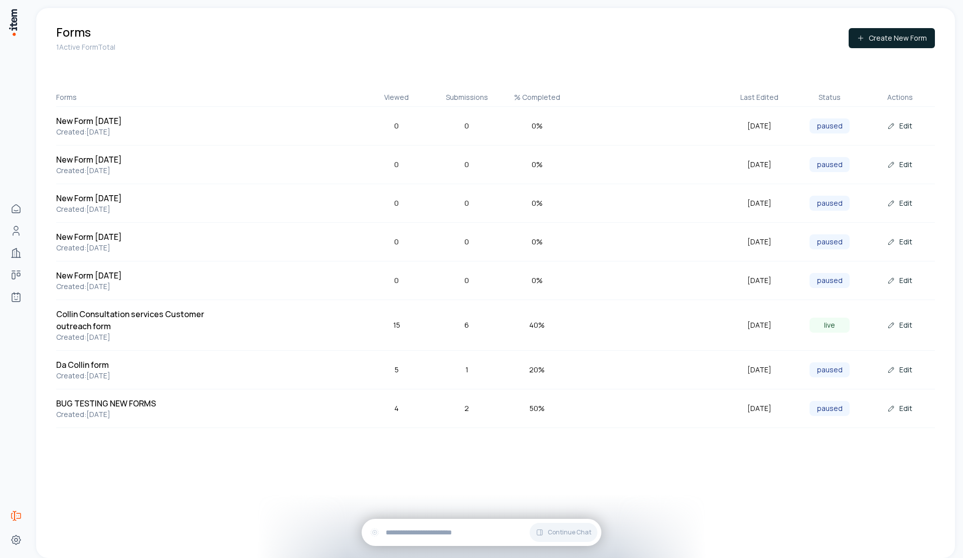
click at [874, 324] on div "Edit" at bounding box center [900, 325] width 70 height 20
click at [884, 323] on button "Edit" at bounding box center [899, 325] width 41 height 20
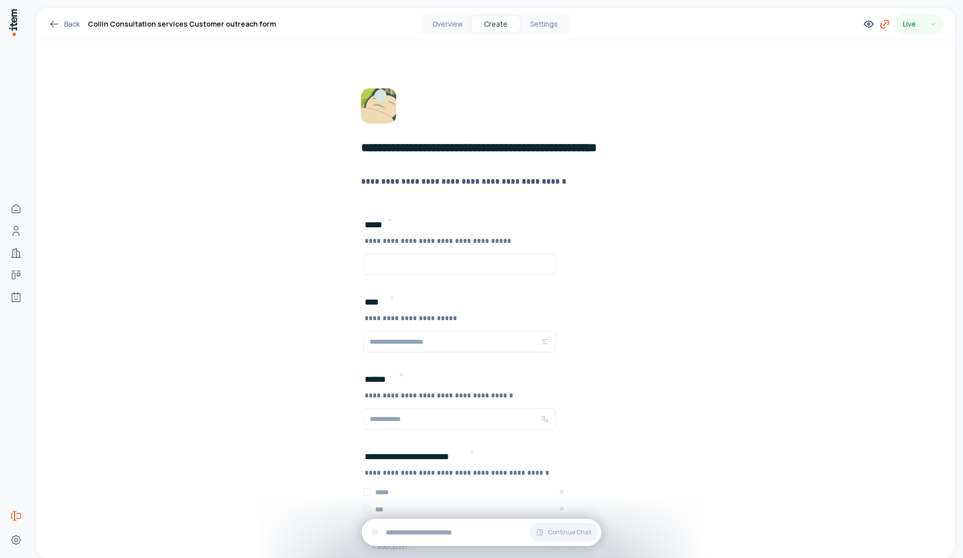
click at [883, 25] on icon at bounding box center [884, 24] width 3 height 3
click at [851, 231] on button "Copy" at bounding box center [857, 233] width 23 height 16
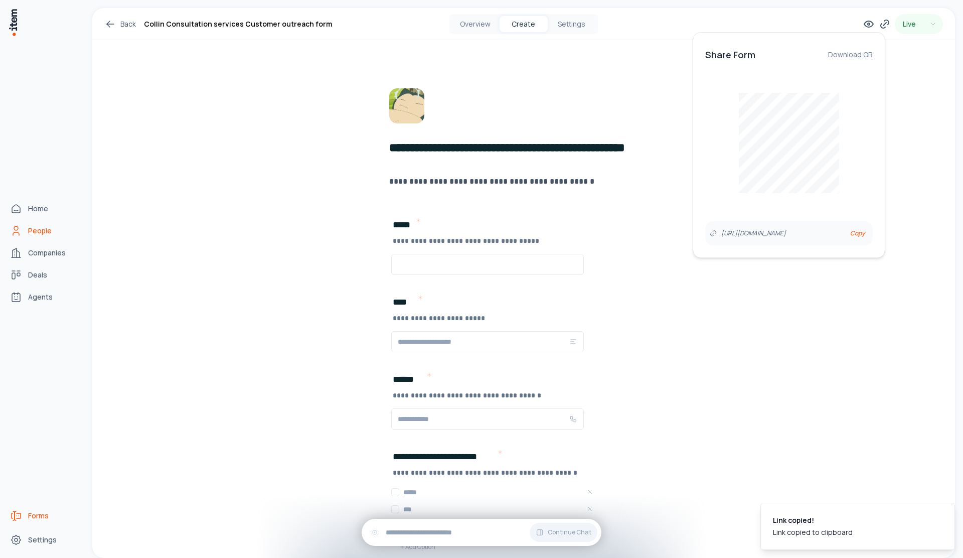
click at [20, 233] on icon "People" at bounding box center [16, 231] width 12 height 12
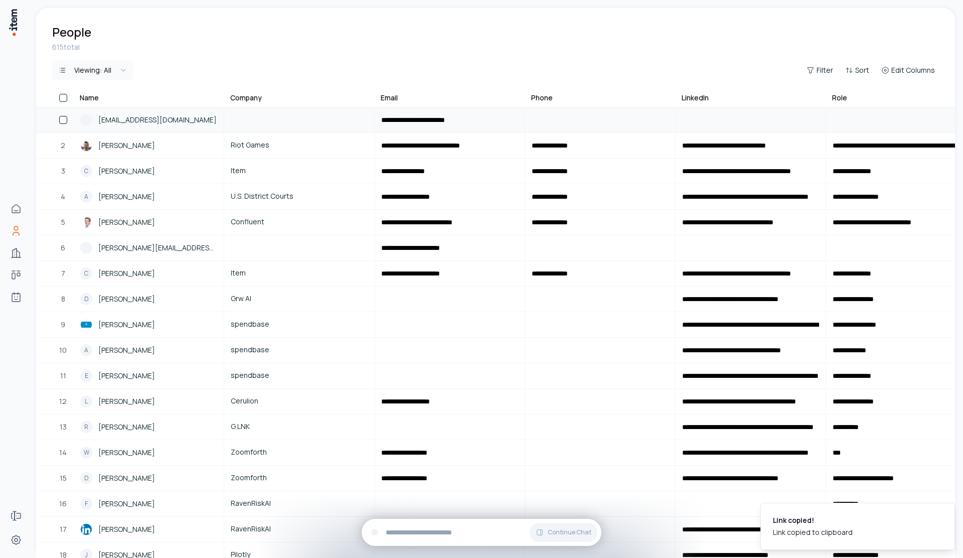
click at [146, 118] on span "[EMAIL_ADDRESS][DOMAIN_NAME]" at bounding box center [157, 119] width 118 height 11
click at [153, 120] on span "[EMAIL_ADDRESS][DOMAIN_NAME]" at bounding box center [157, 119] width 118 height 11
click at [561, 127] on input "text" at bounding box center [600, 120] width 149 height 24
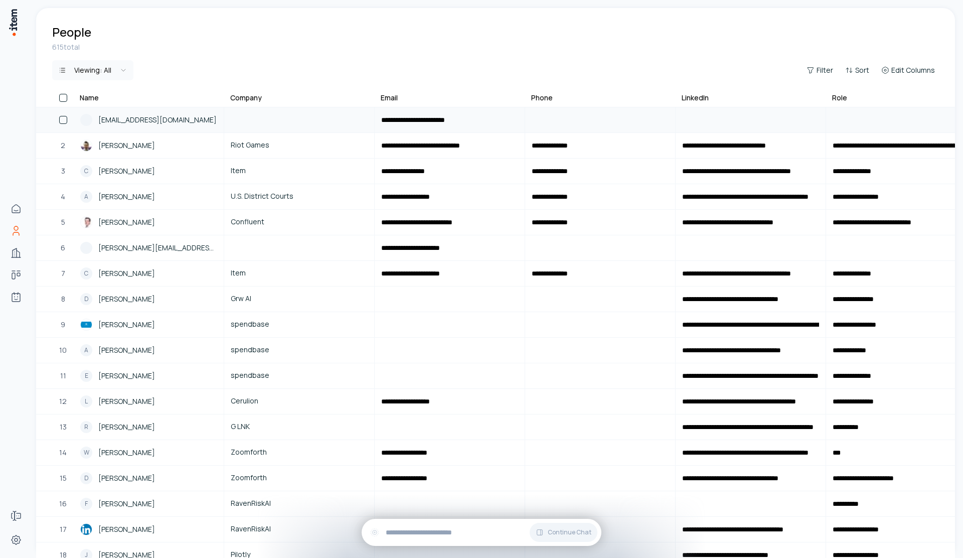
click at [150, 125] on div "[EMAIL_ADDRESS][DOMAIN_NAME]" at bounding box center [148, 120] width 137 height 12
click at [149, 125] on div "[EMAIL_ADDRESS][DOMAIN_NAME]" at bounding box center [148, 120] width 137 height 12
click at [148, 118] on span "[EMAIL_ADDRESS][DOMAIN_NAME]" at bounding box center [157, 119] width 118 height 11
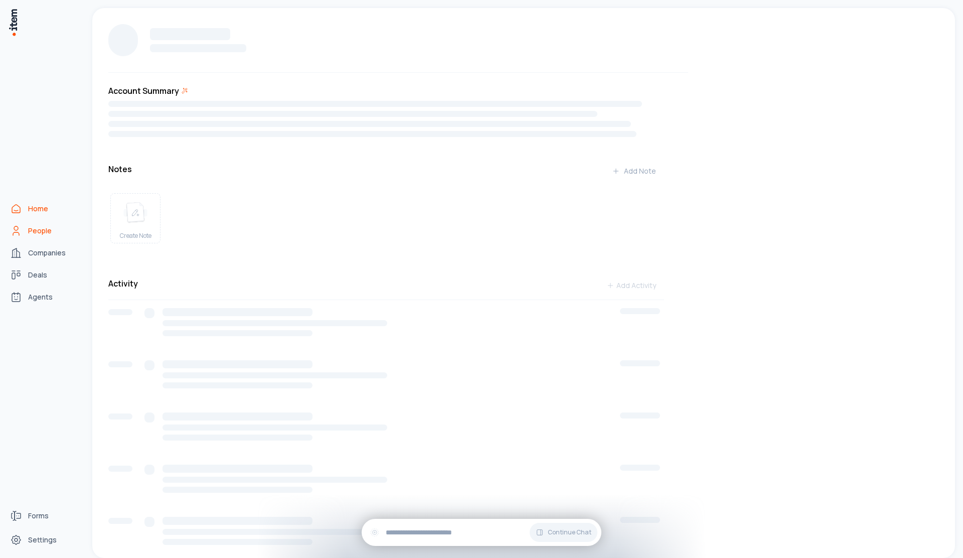
click at [22, 211] on icon "Home" at bounding box center [16, 209] width 12 height 12
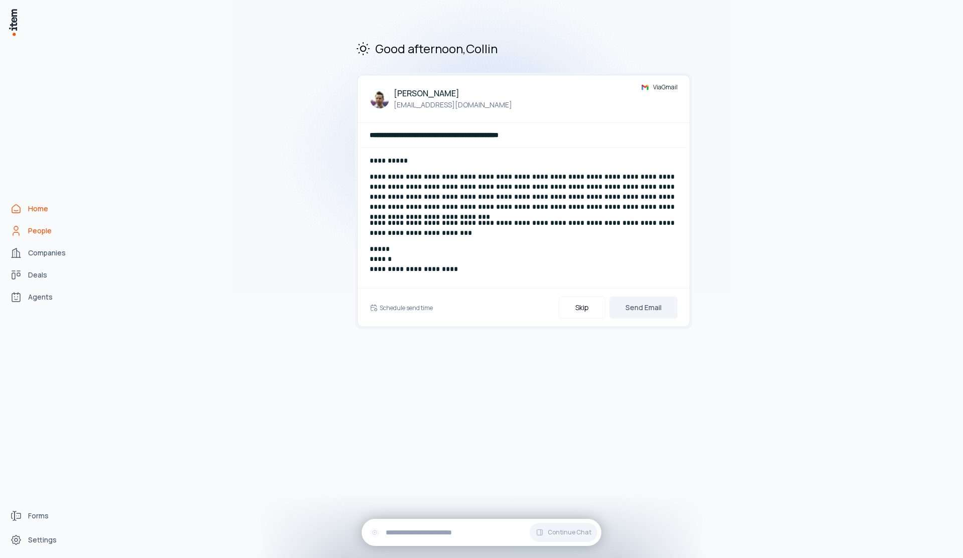
click at [63, 228] on link "People" at bounding box center [44, 231] width 76 height 20
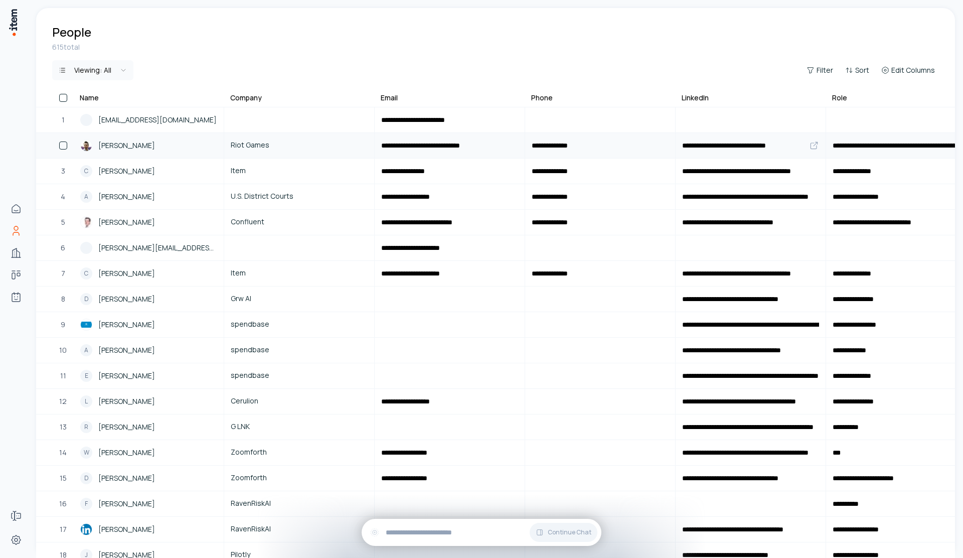
click at [153, 139] on div "[PERSON_NAME]" at bounding box center [148, 145] width 137 height 12
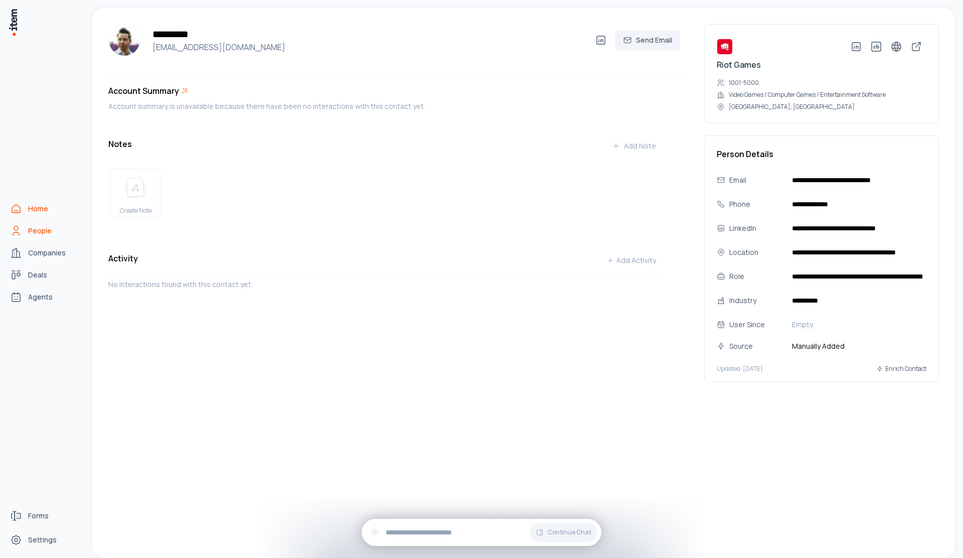
click at [16, 205] on icon "Home" at bounding box center [16, 209] width 12 height 12
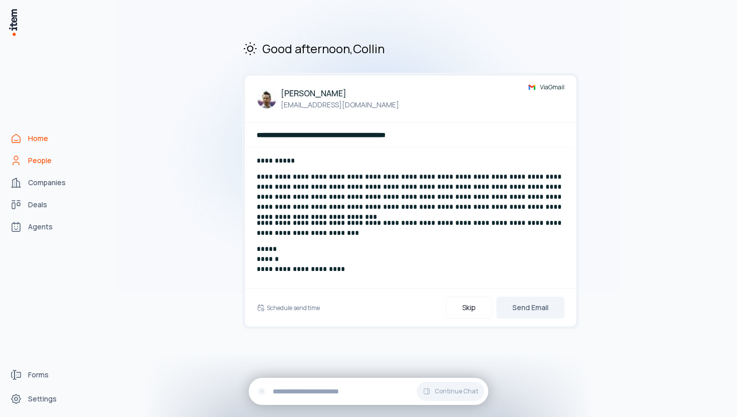
click at [39, 157] on span "People" at bounding box center [40, 160] width 24 height 10
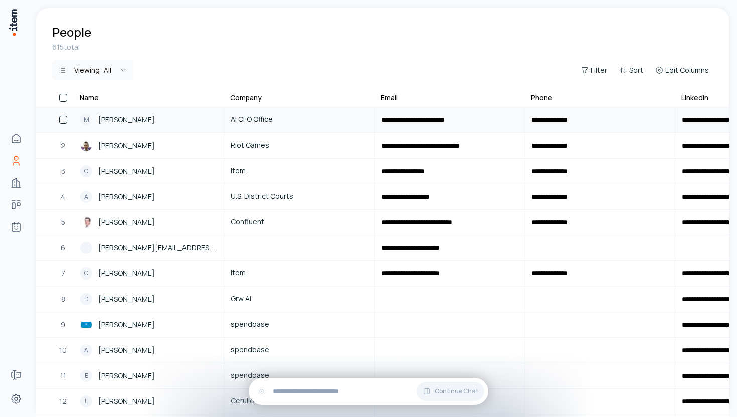
click at [194, 118] on div "M [PERSON_NAME]" at bounding box center [148, 120] width 137 height 12
click at [160, 147] on div "[PERSON_NAME]" at bounding box center [148, 145] width 137 height 12
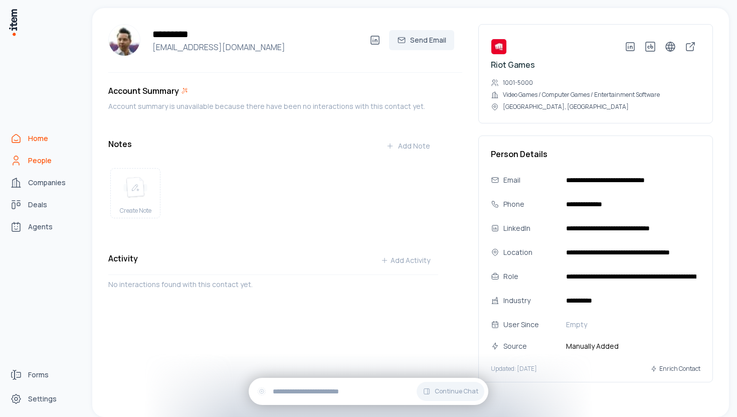
click at [21, 135] on icon "Home" at bounding box center [16, 138] width 12 height 12
